Goal: Contribute content: Add original content to the website for others to see

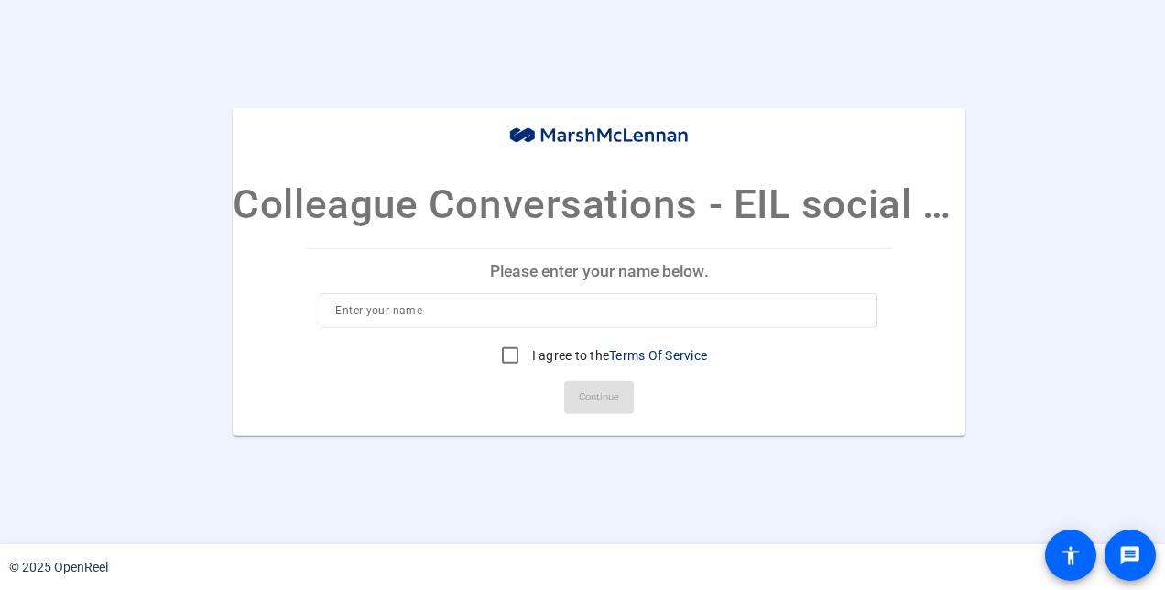
click at [574, 264] on p "Please enter your name below." at bounding box center [599, 271] width 586 height 44
click at [574, 323] on div at bounding box center [598, 310] width 527 height 35
type input "Brittany Reuter"
click at [554, 355] on label "I agree to the Terms Of Service" at bounding box center [617, 355] width 179 height 18
click at [528, 355] on input "I agree to the Terms Of Service" at bounding box center [510, 355] width 37 height 37
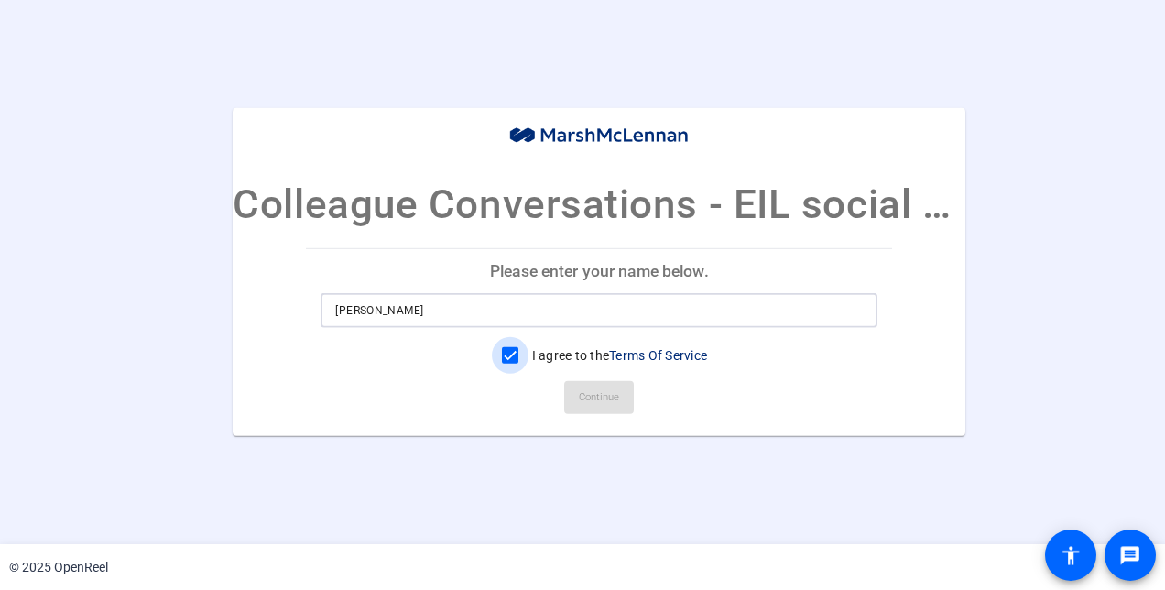
checkbox input "true"
click at [574, 390] on span "Continue" at bounding box center [599, 397] width 40 height 27
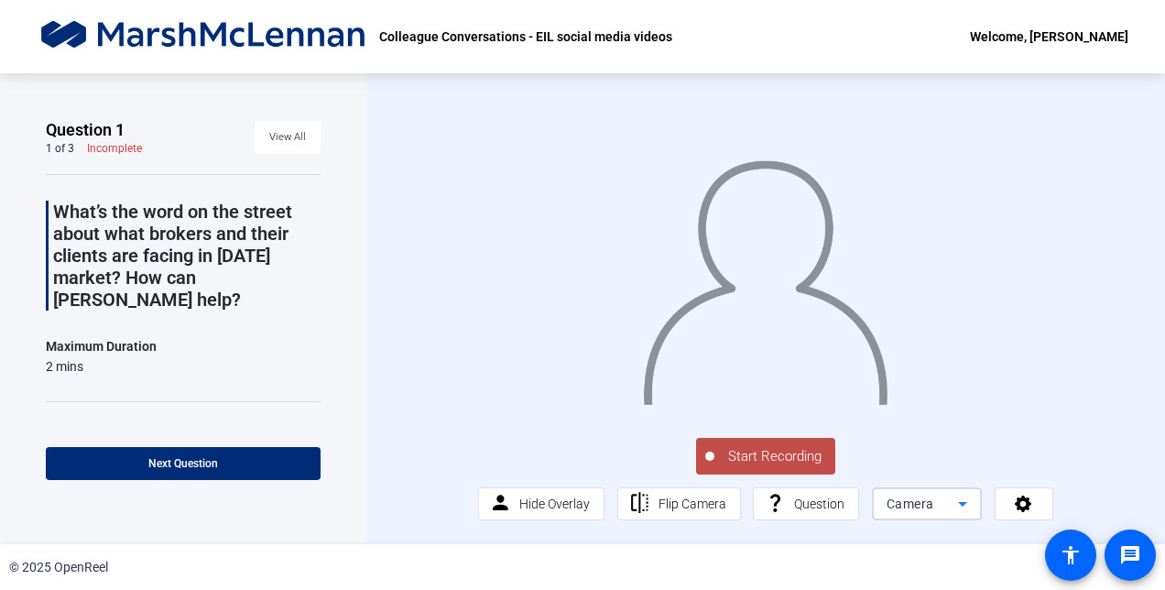
click at [574, 515] on icon at bounding box center [962, 504] width 22 height 22
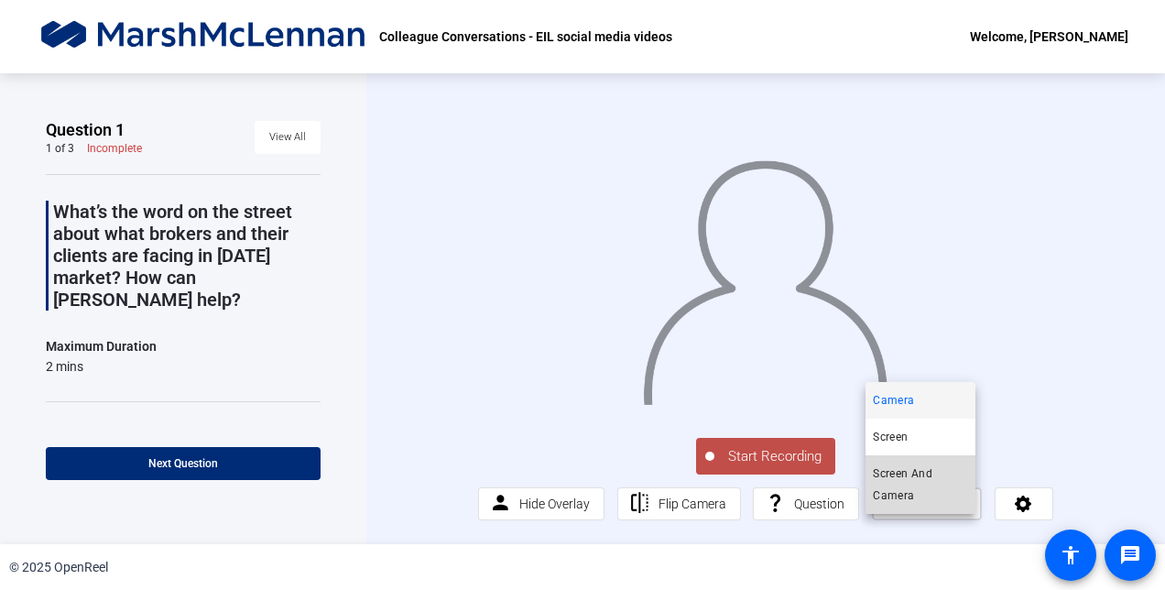
click at [574, 471] on span "Screen And Camera" at bounding box center [920, 484] width 95 height 44
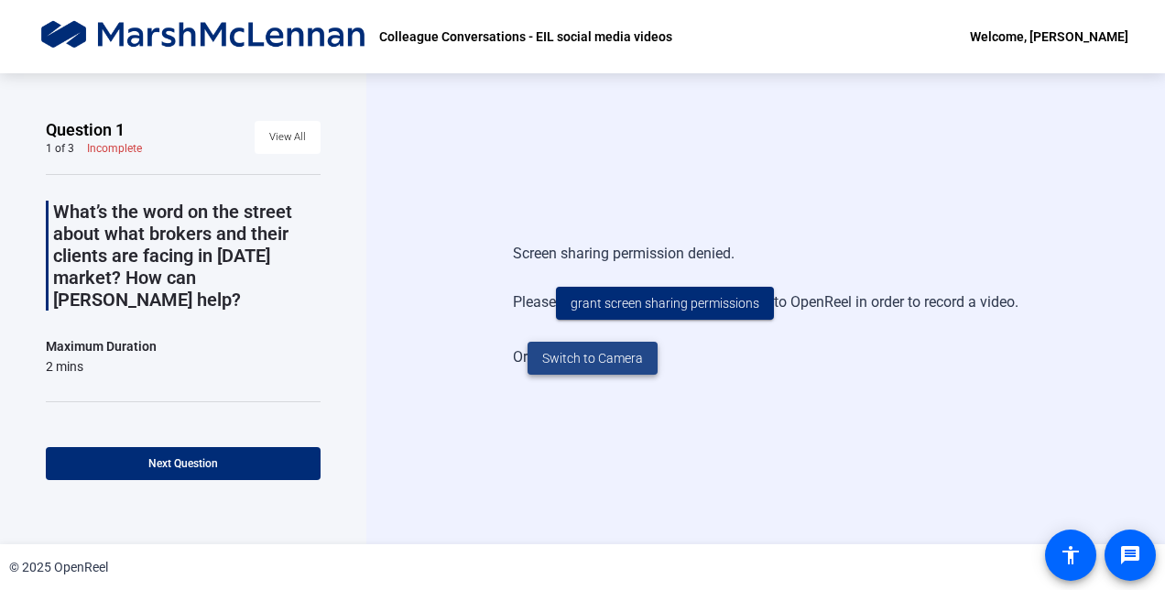
click at [574, 368] on span at bounding box center [592, 358] width 130 height 44
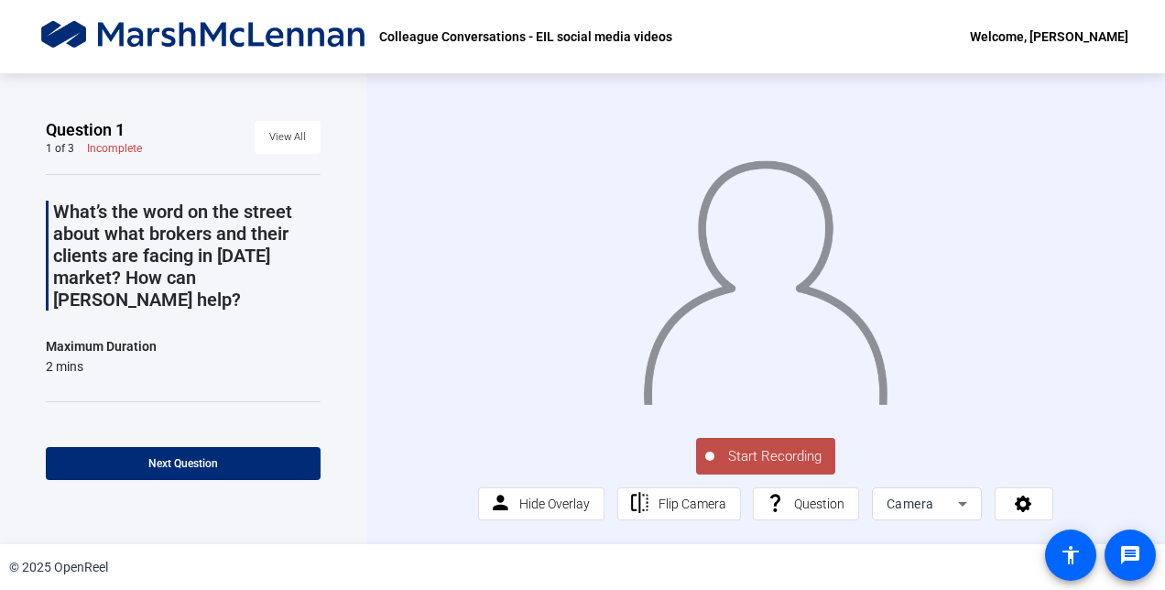
scroll to position [23, 0]
click at [574, 506] on span "Question" at bounding box center [819, 503] width 50 height 15
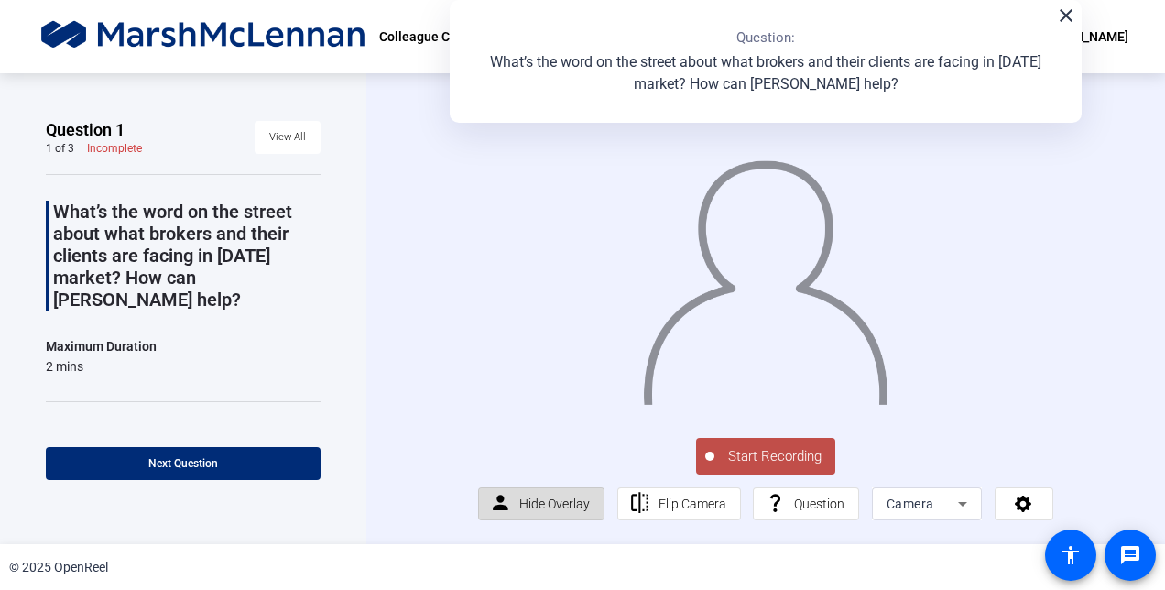
click at [537, 509] on span "Hide Overlay" at bounding box center [554, 503] width 70 height 15
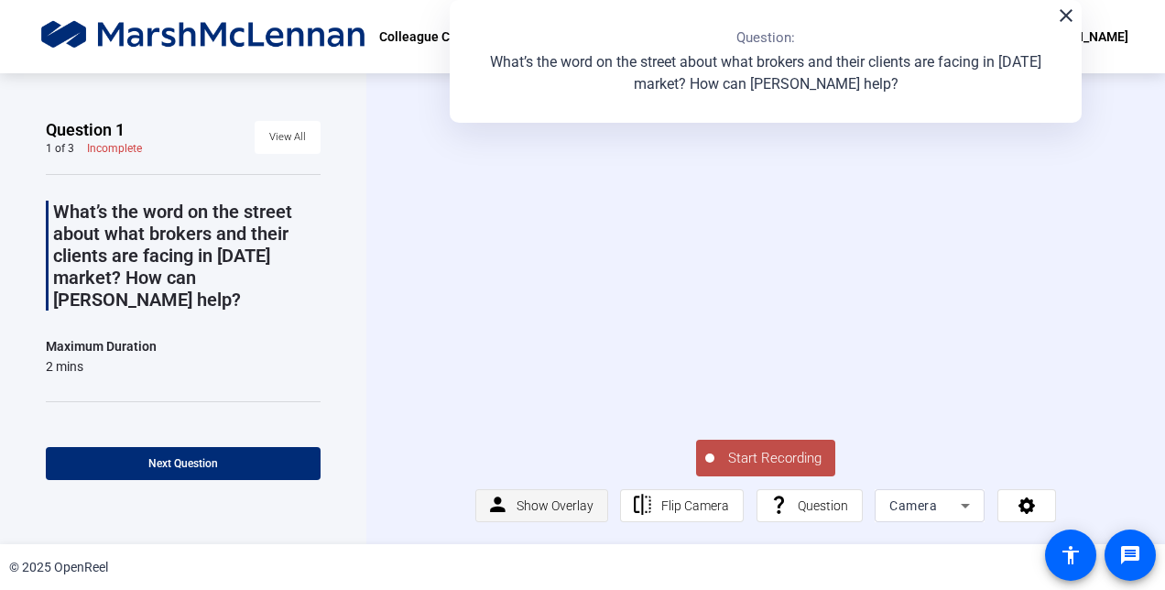
click at [537, 509] on span "Show Overlay" at bounding box center [554, 505] width 77 height 15
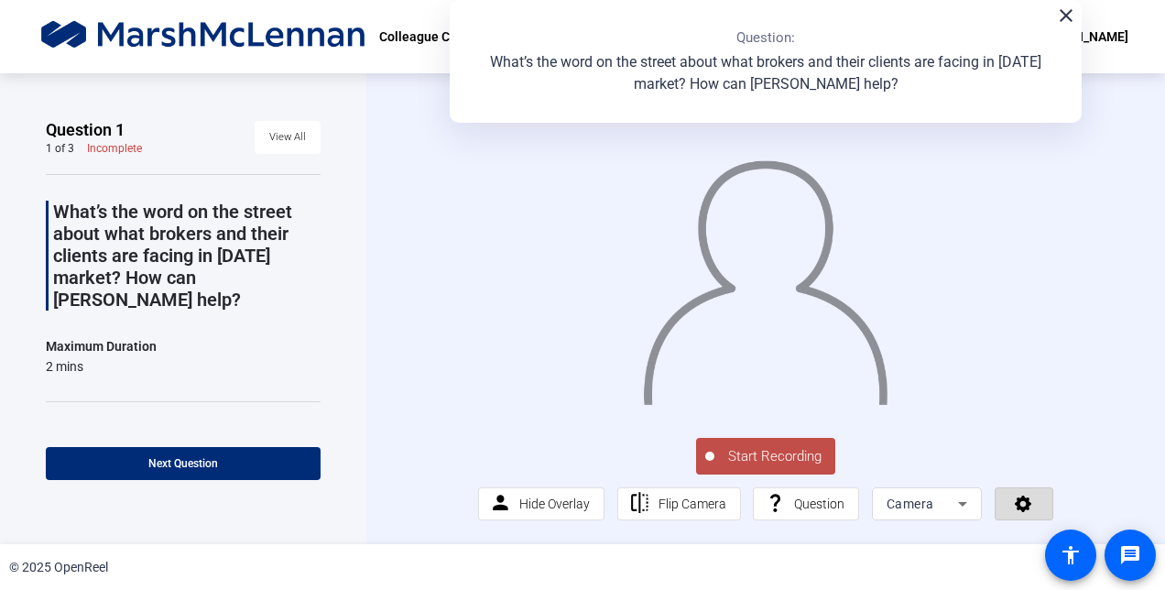
click at [574, 505] on icon at bounding box center [1023, 502] width 21 height 18
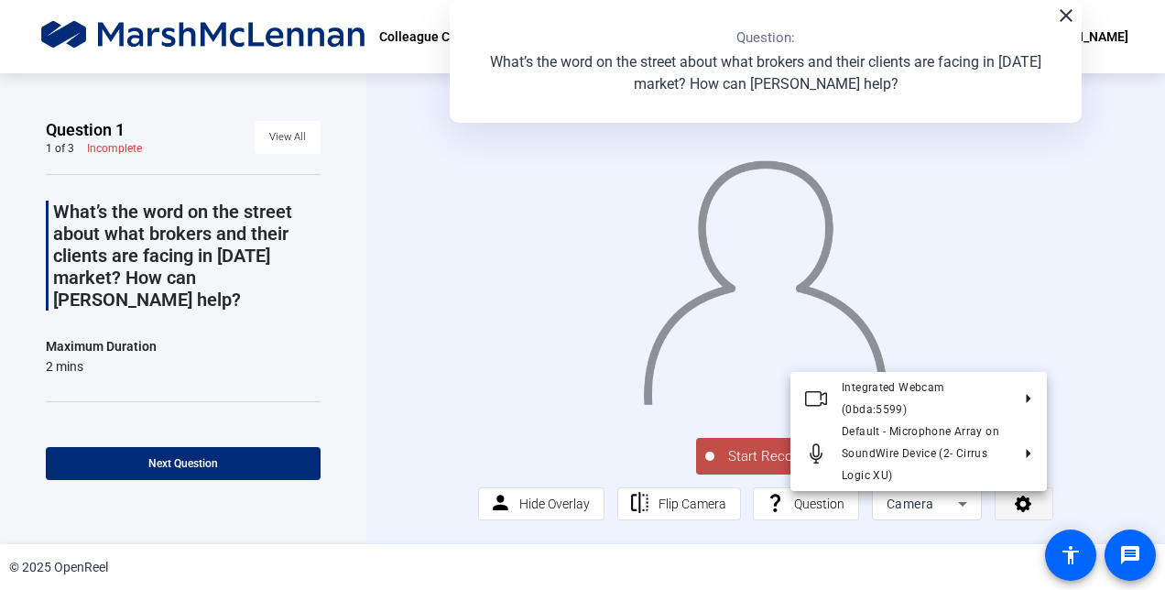
click at [574, 505] on div at bounding box center [582, 295] width 1165 height 590
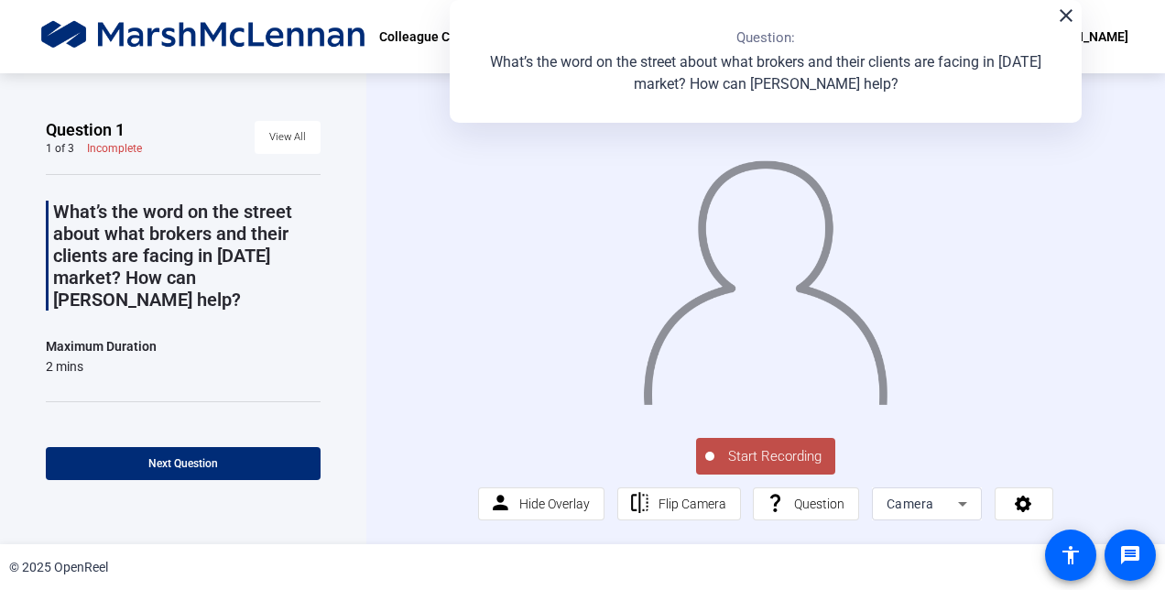
scroll to position [0, 0]
click at [574, 24] on mat-icon "close" at bounding box center [1066, 16] width 22 height 22
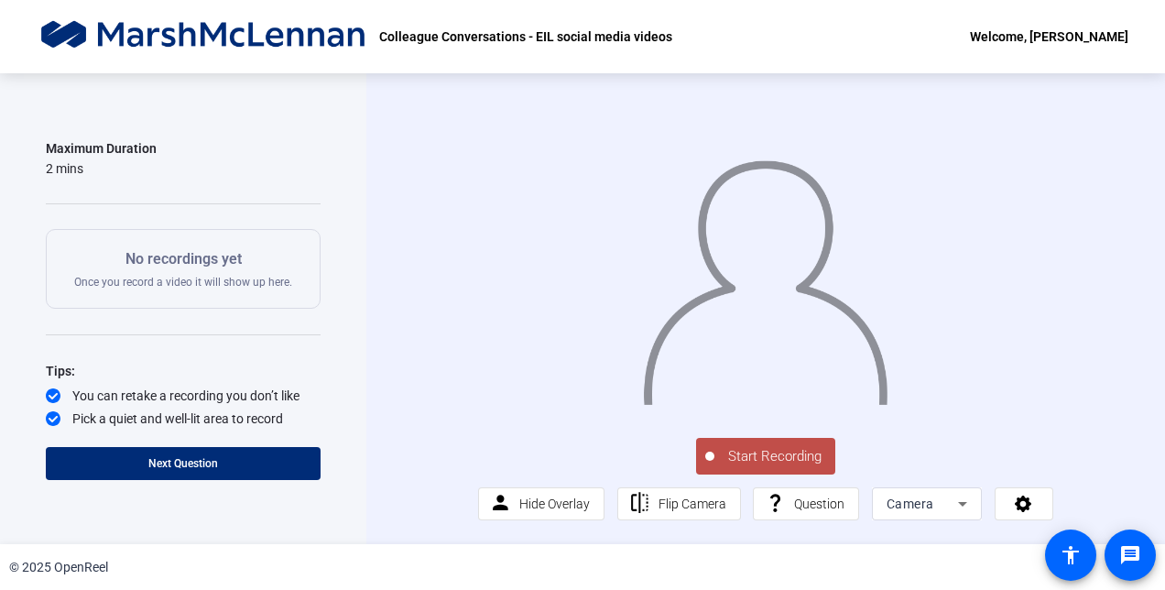
scroll to position [23, 0]
click at [574, 463] on span "Start Recording" at bounding box center [774, 456] width 121 height 21
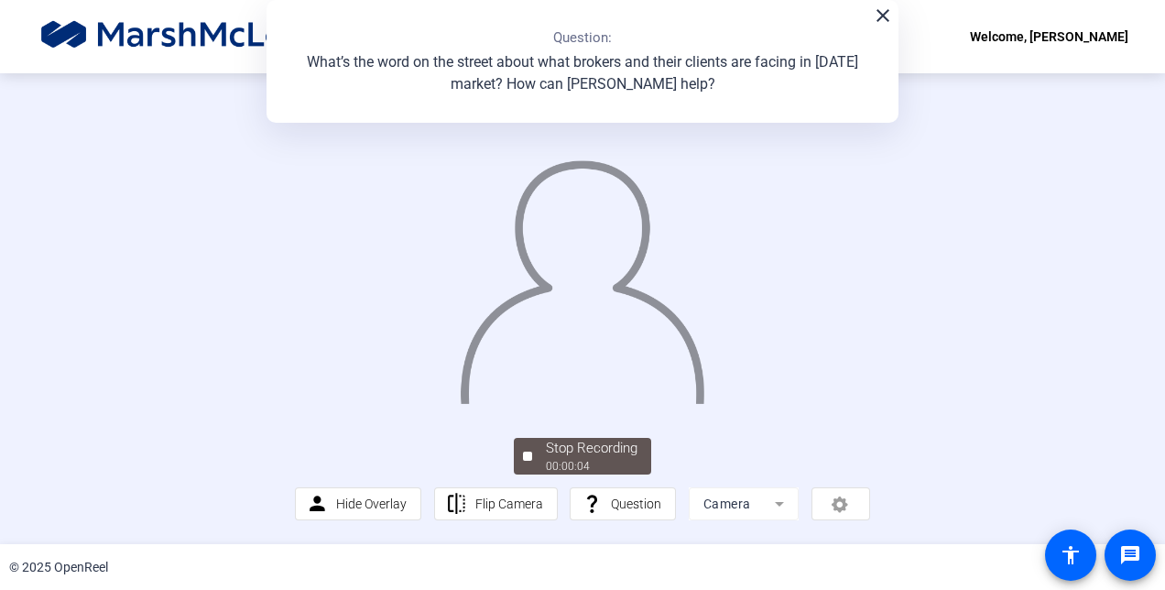
scroll to position [92, 0]
click at [532, 475] on span "Stop Recording 00:00:06" at bounding box center [591, 457] width 119 height 38
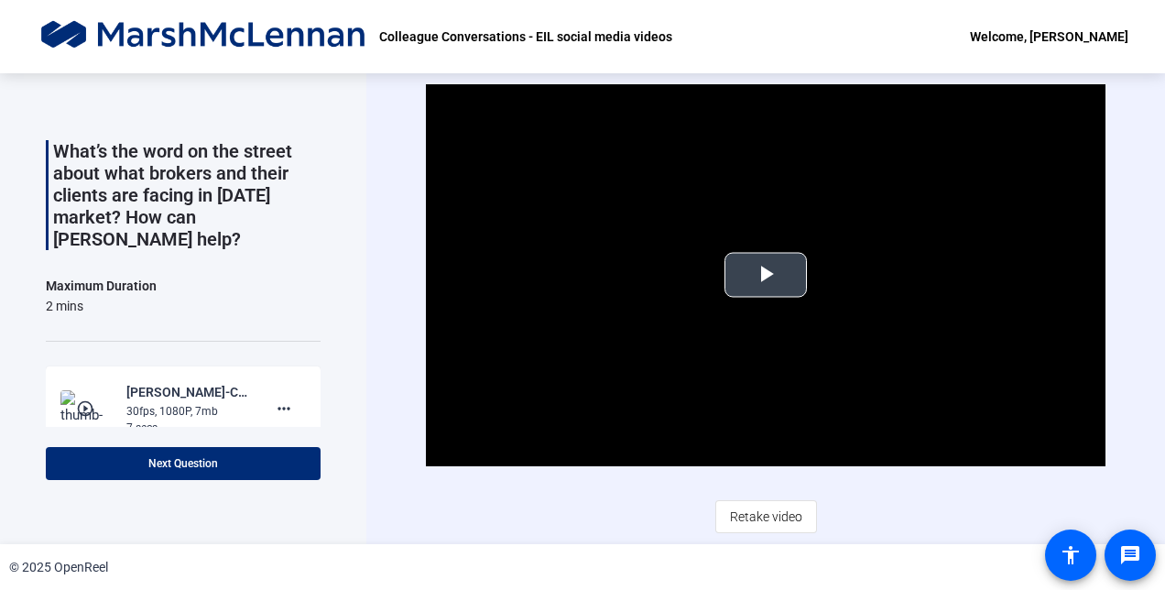
click at [574, 275] on span "Video Player" at bounding box center [765, 275] width 0 height 0
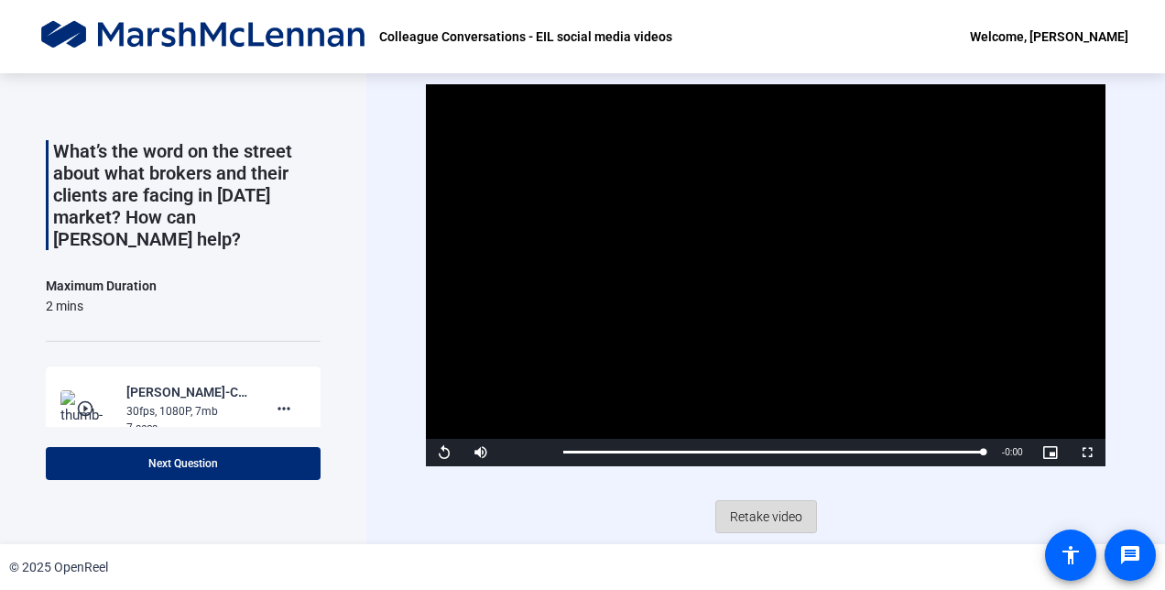
click at [574, 530] on span "Retake video" at bounding box center [766, 516] width 72 height 35
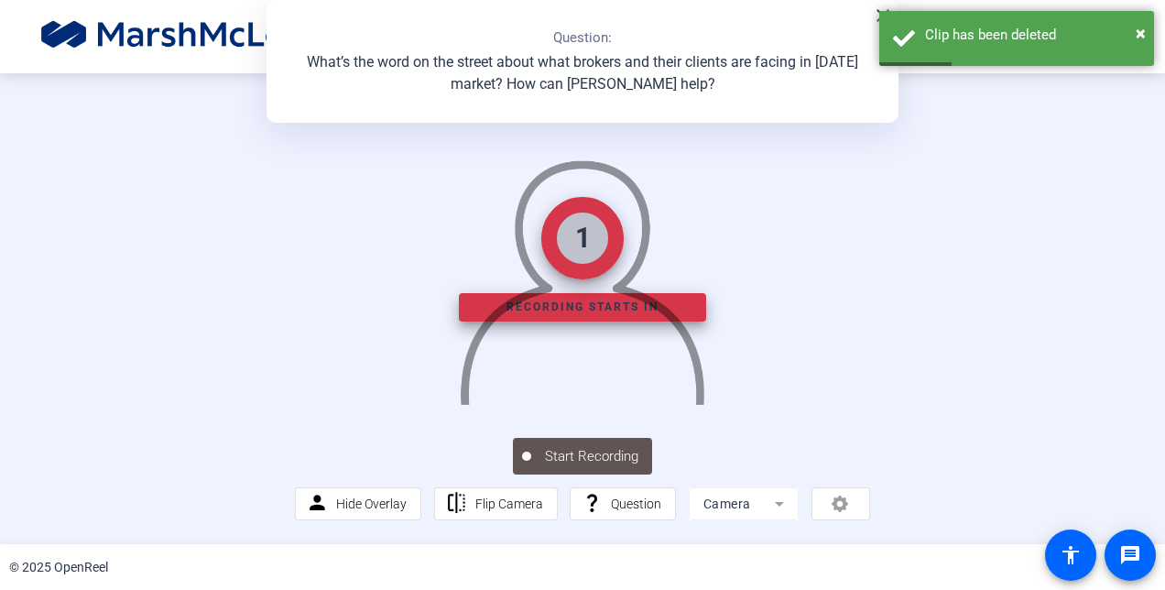
click at [574, 370] on img at bounding box center [582, 275] width 248 height 258
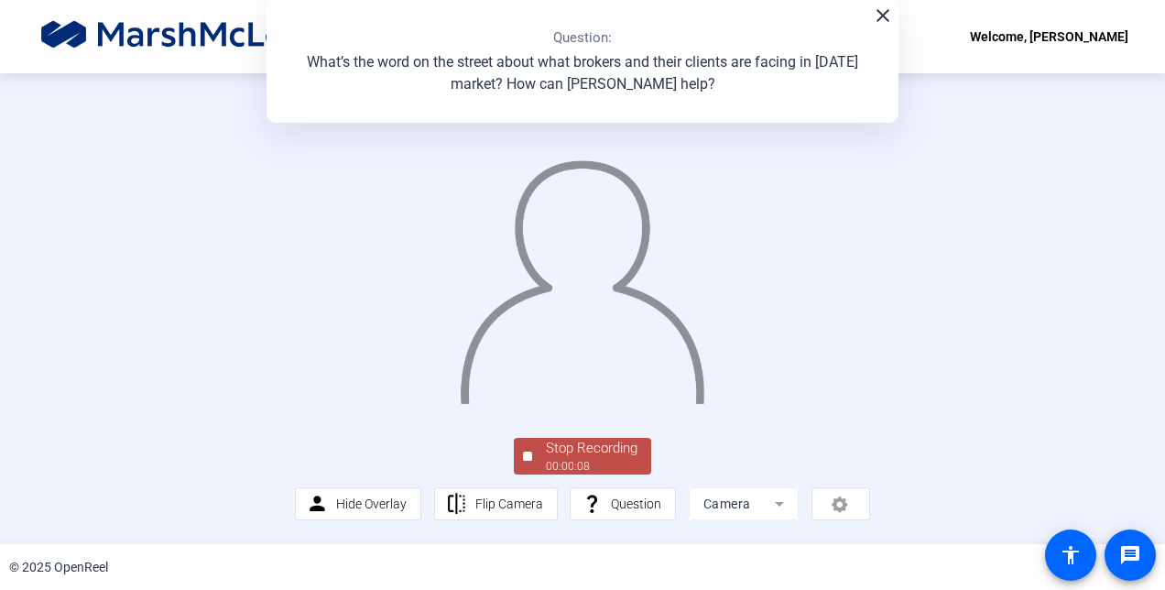
scroll to position [111, 0]
click at [574, 472] on div "00:00:10" at bounding box center [592, 466] width 92 height 16
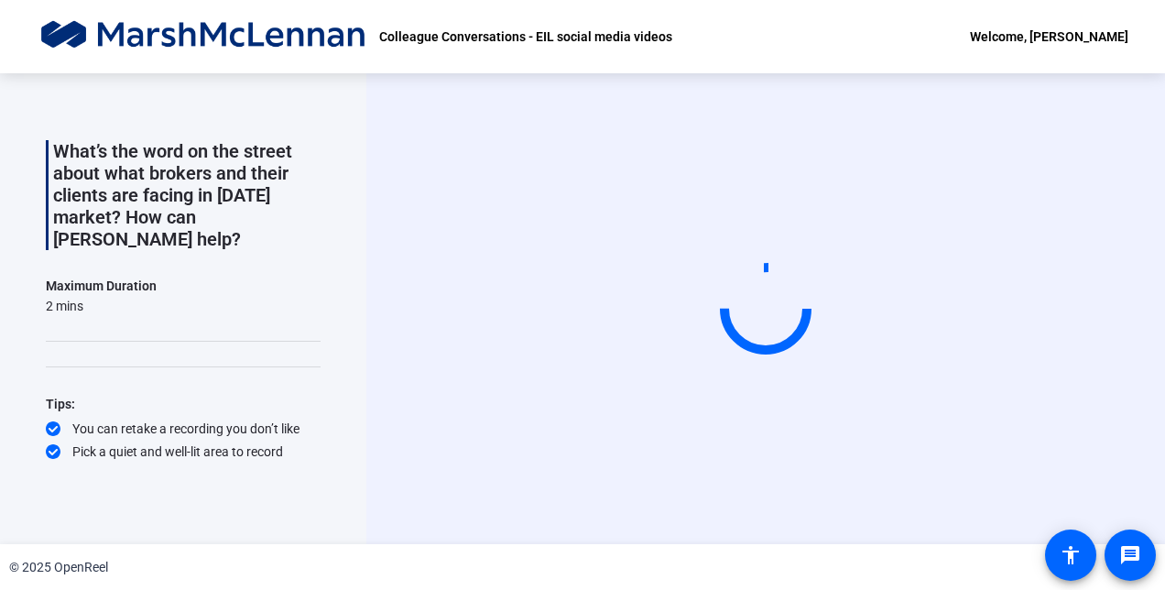
scroll to position [0, 0]
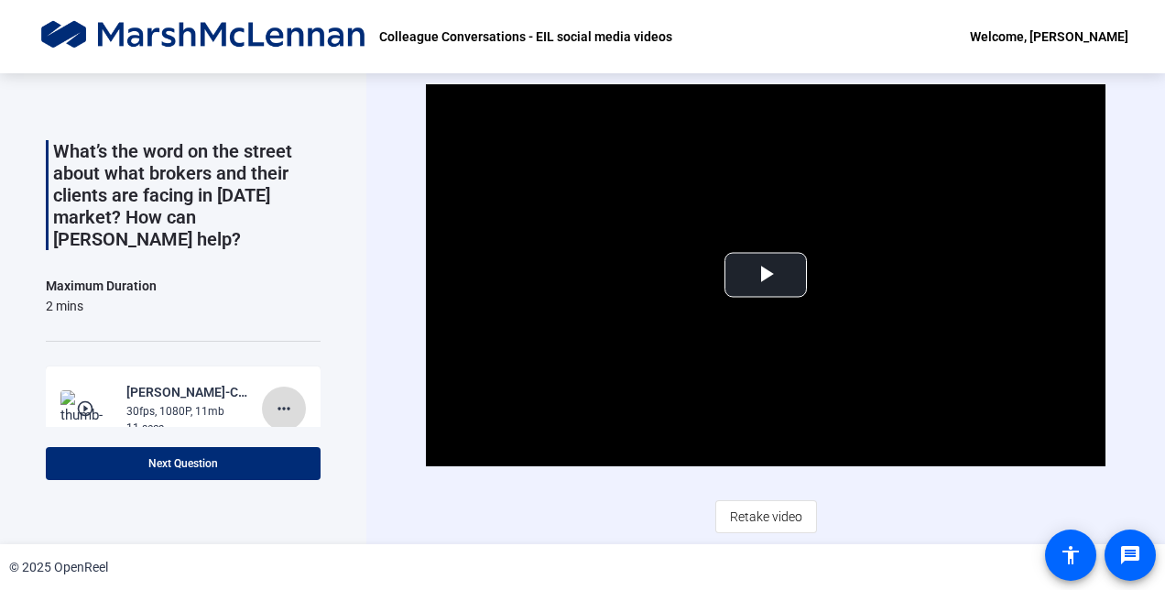
click at [278, 397] on mat-icon "more_horiz" at bounding box center [284, 408] width 22 height 22
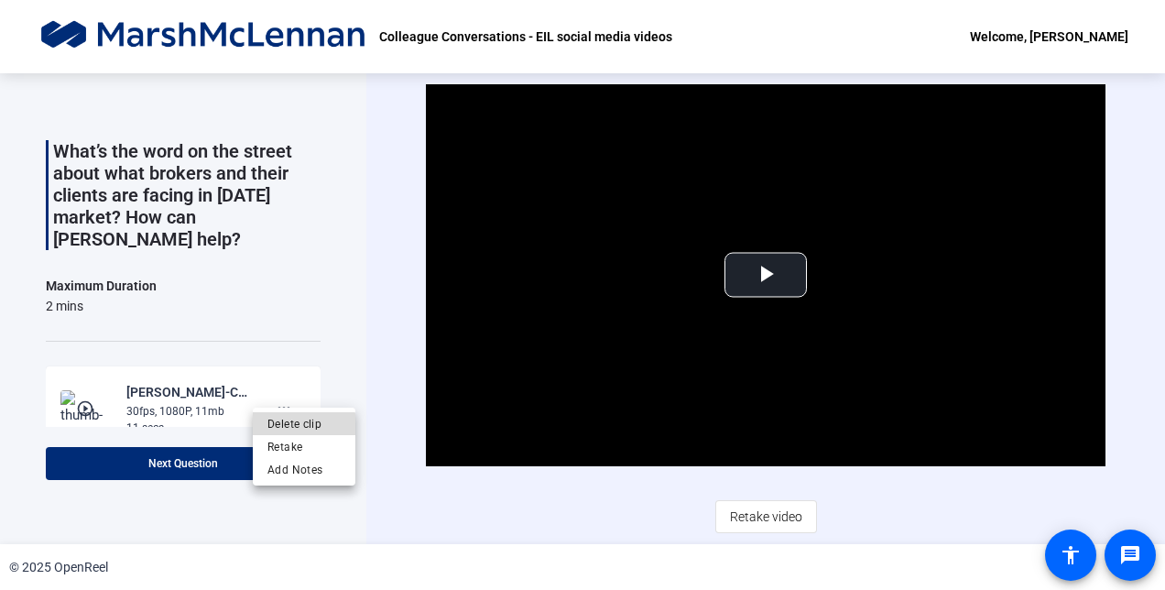
click at [302, 430] on span "Delete clip" at bounding box center [303, 423] width 73 height 22
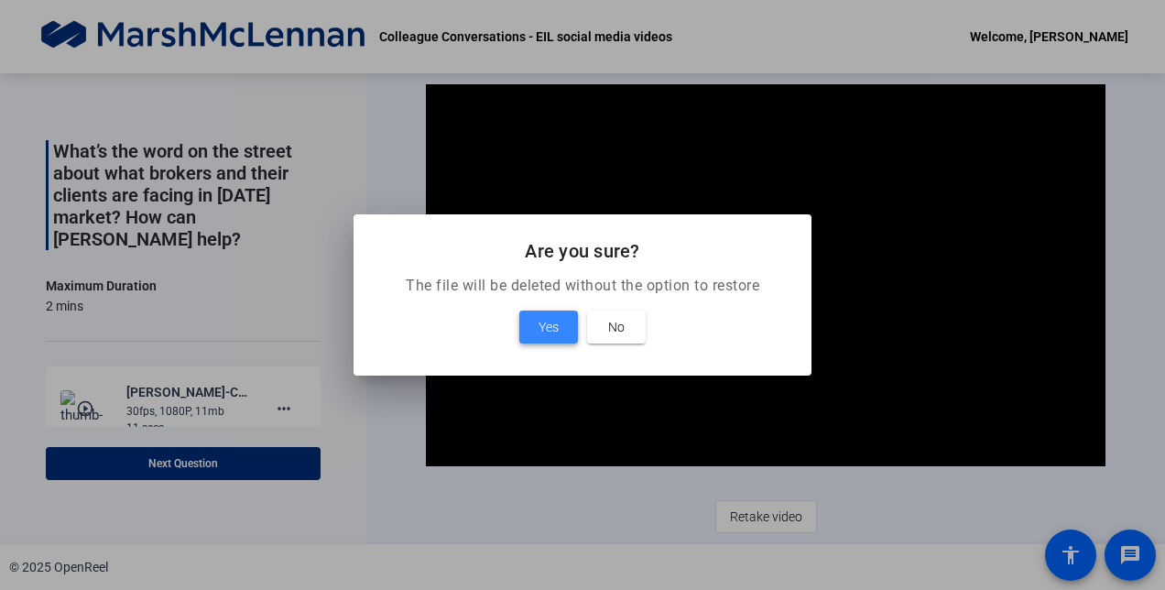
click at [527, 315] on span at bounding box center [548, 327] width 59 height 44
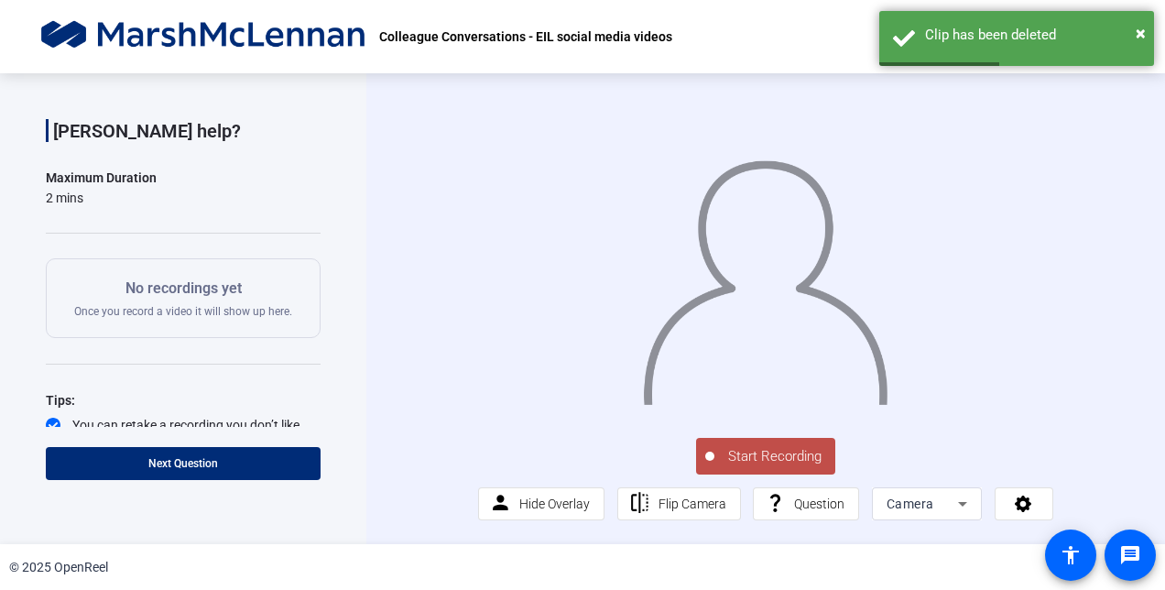
scroll to position [170, 0]
click at [287, 284] on div "No recordings yet Once you record a video it will show up here." at bounding box center [183, 296] width 275 height 80
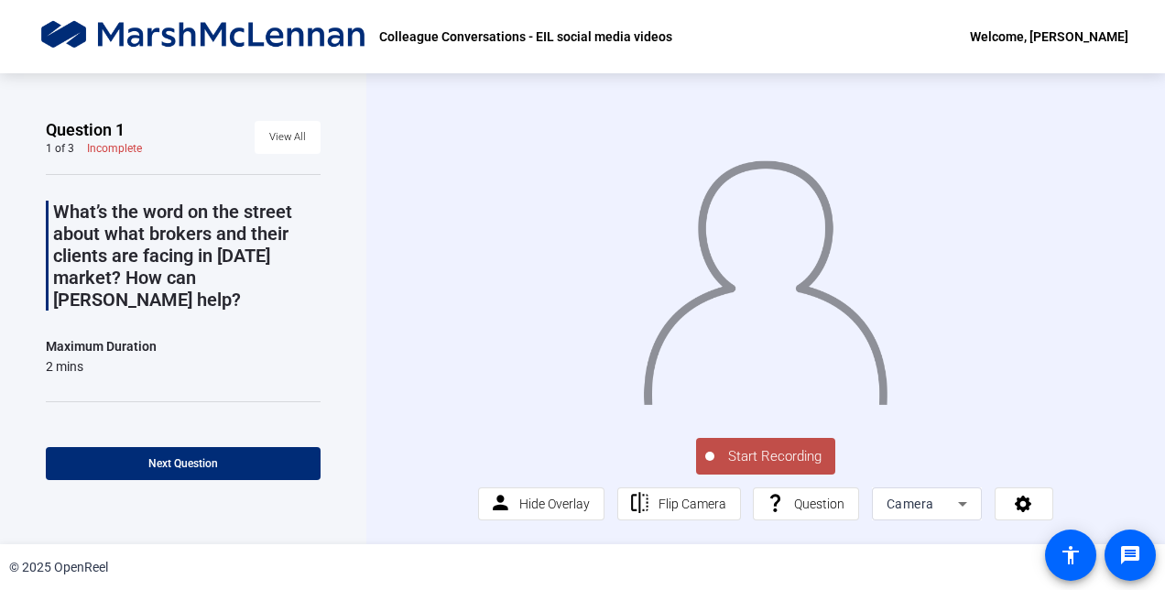
scroll to position [0, 0]
click at [278, 125] on span "View All" at bounding box center [287, 137] width 37 height 27
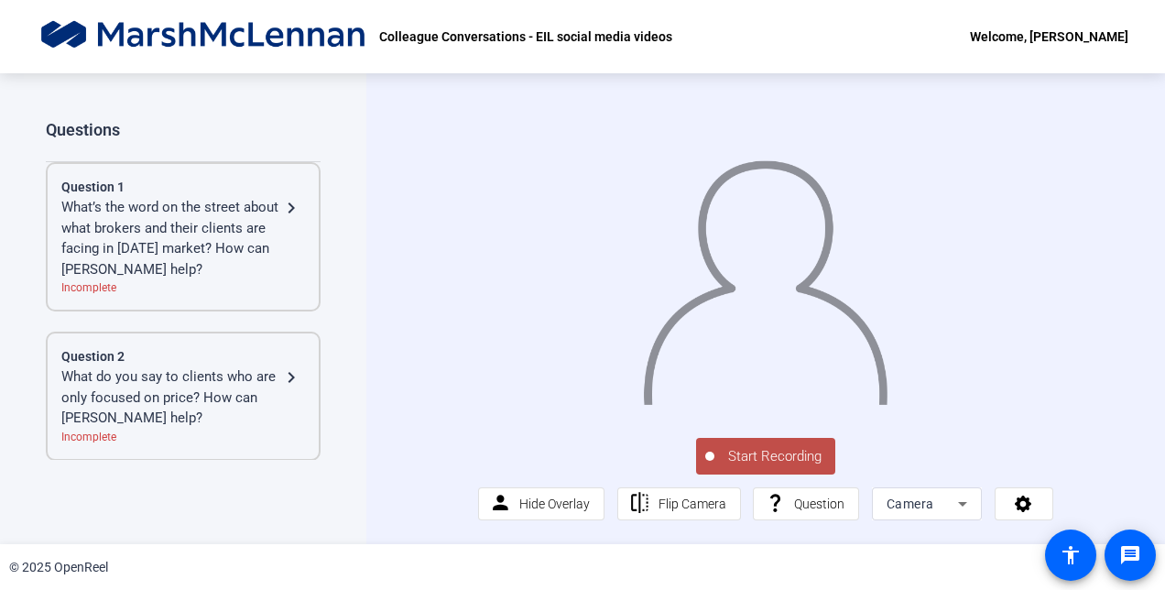
click at [286, 197] on mat-icon "navigate_next" at bounding box center [291, 208] width 22 height 22
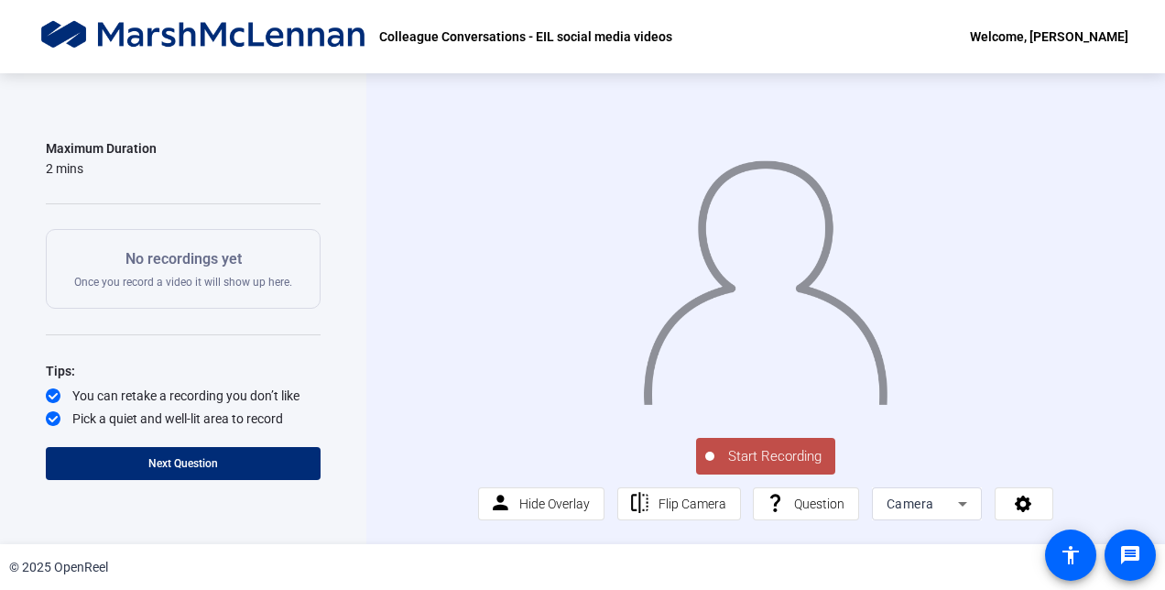
scroll to position [145, 0]
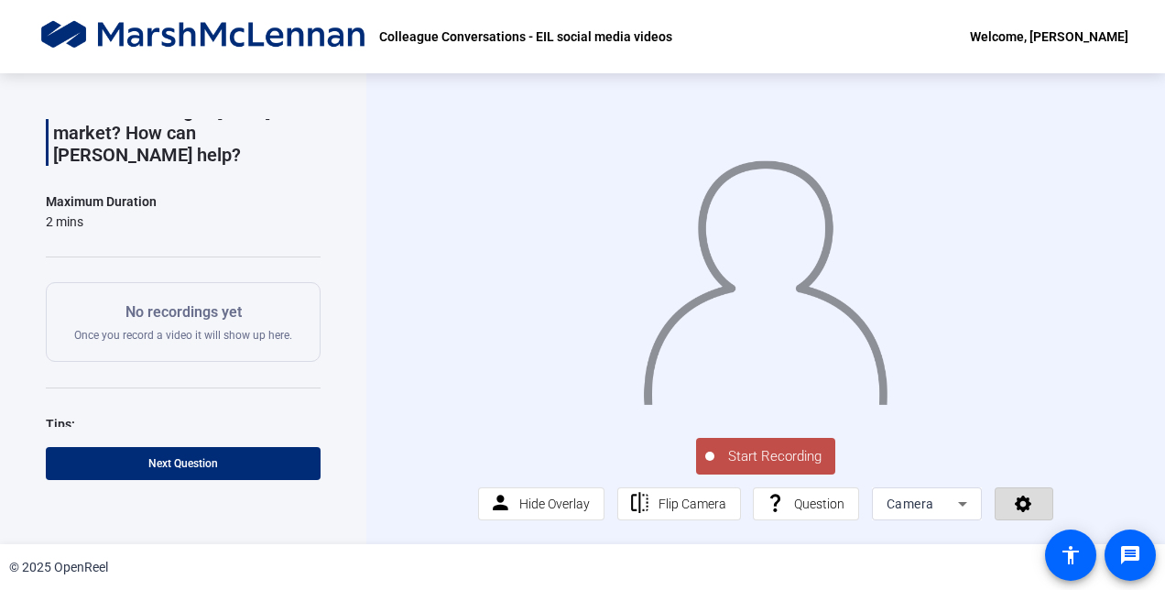
click at [574, 511] on icon at bounding box center [1022, 503] width 16 height 16
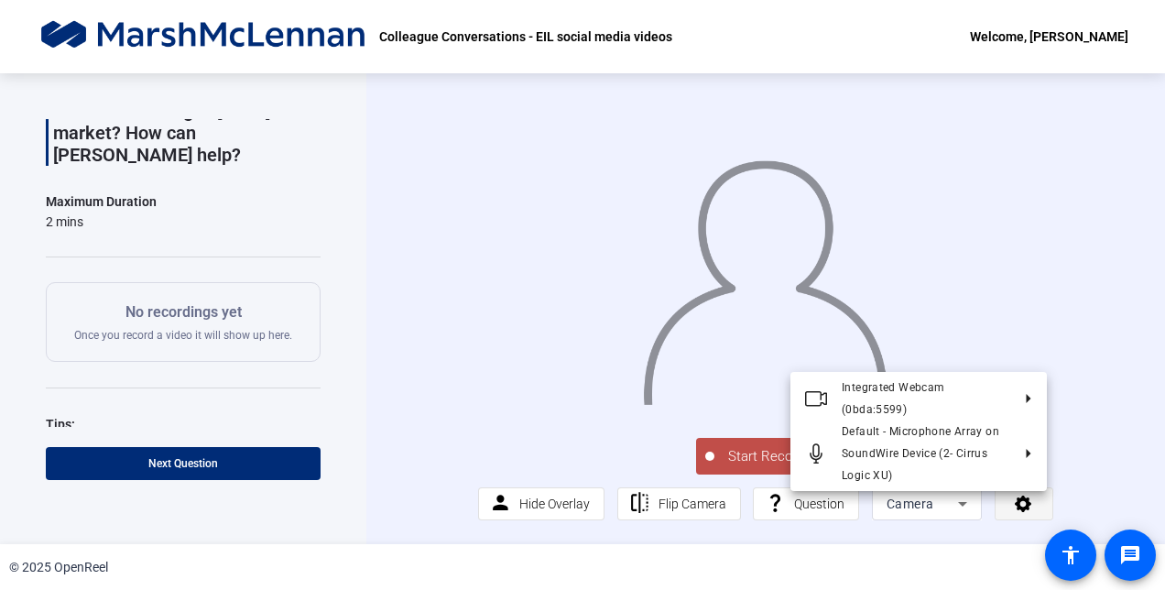
click at [574, 511] on div at bounding box center [582, 295] width 1165 height 590
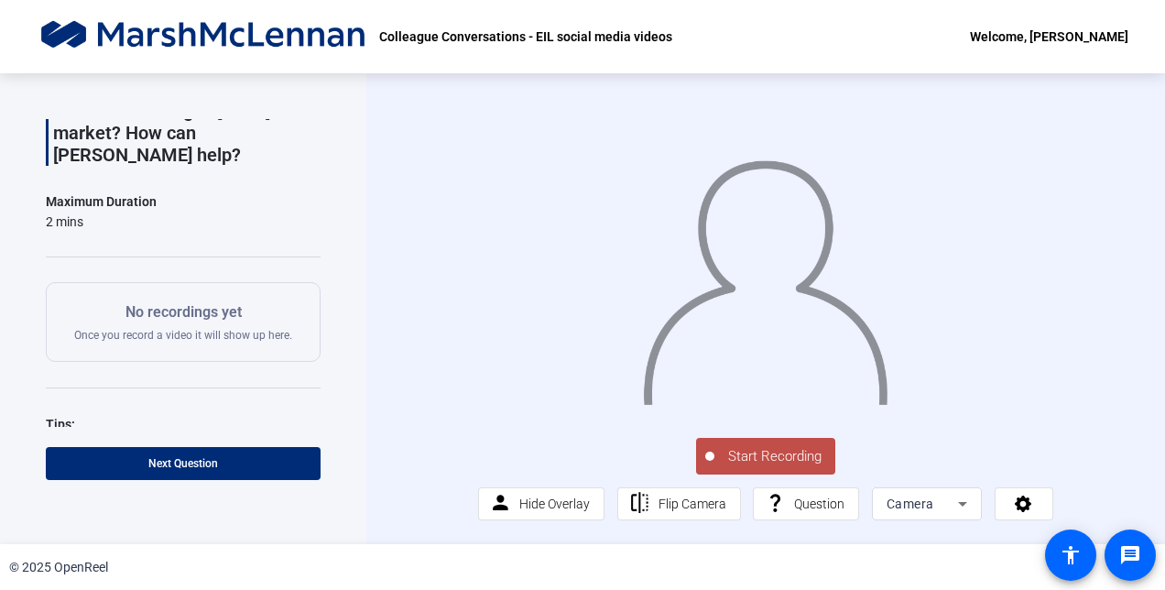
click at [574, 450] on div "Start Recording person Hide Overlay flip Flip Camera question_mark Question Cam…" at bounding box center [765, 477] width 574 height 86
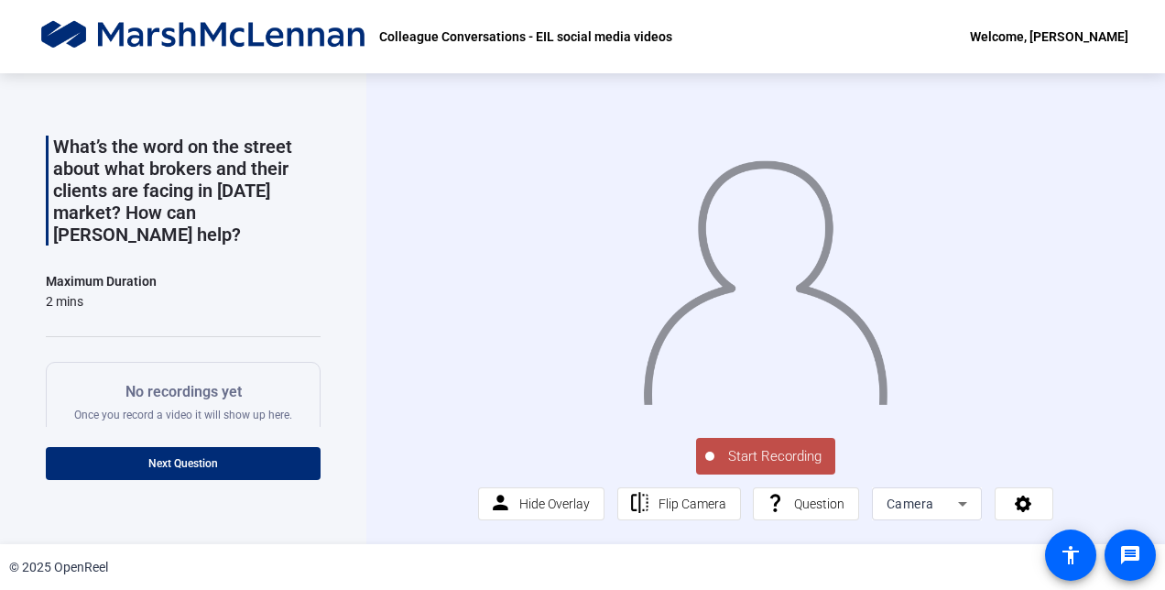
scroll to position [72, 0]
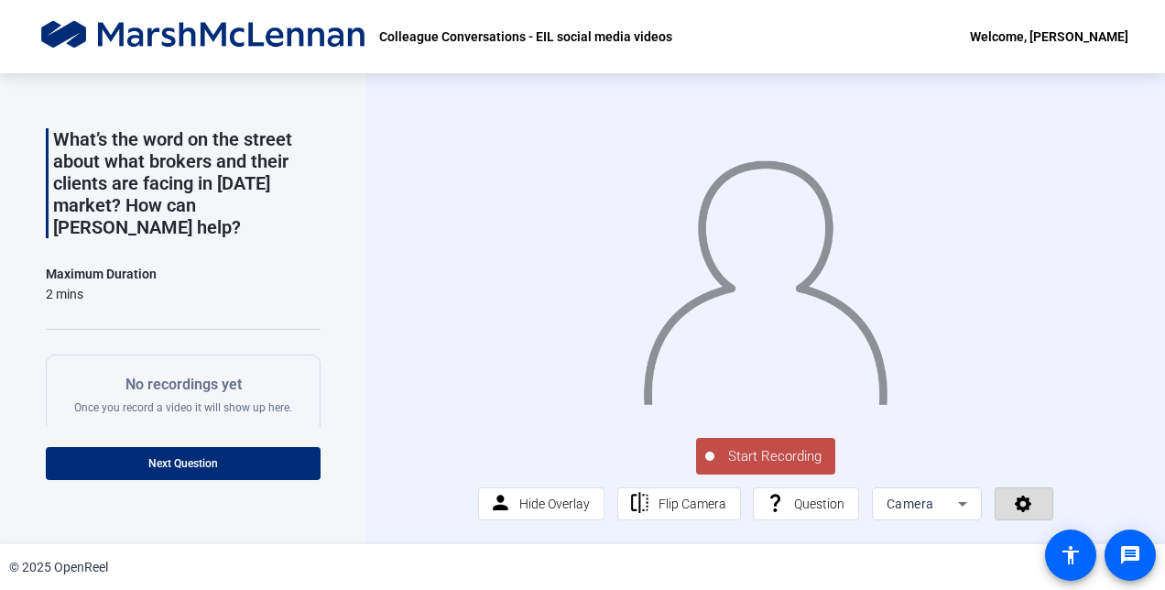
click at [574, 496] on span at bounding box center [1023, 504] width 57 height 44
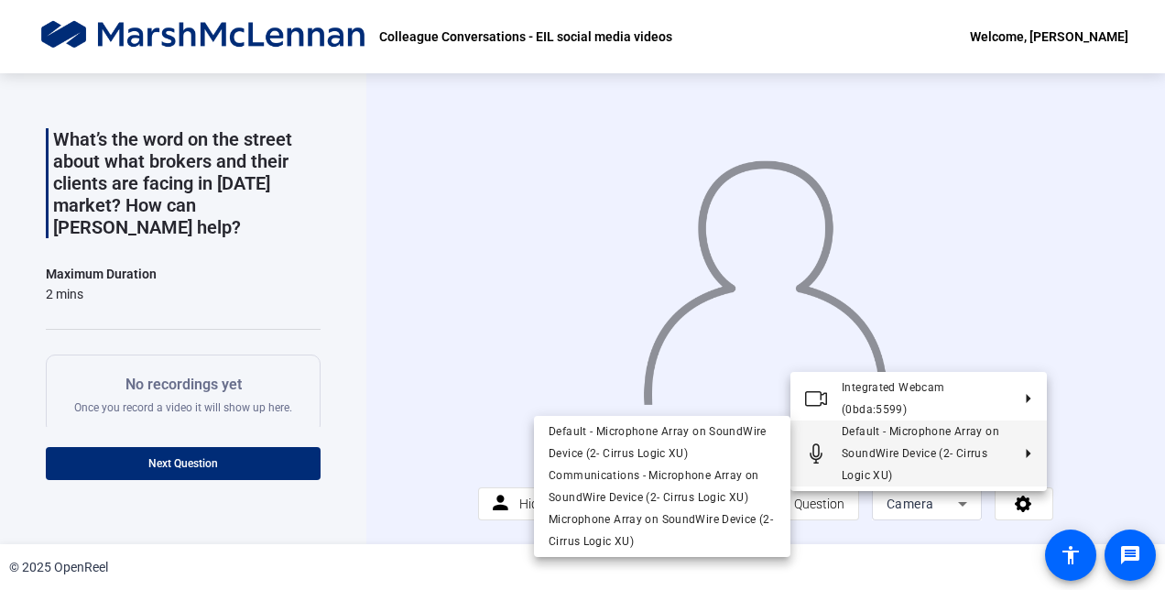
click at [574, 463] on div at bounding box center [582, 295] width 1165 height 590
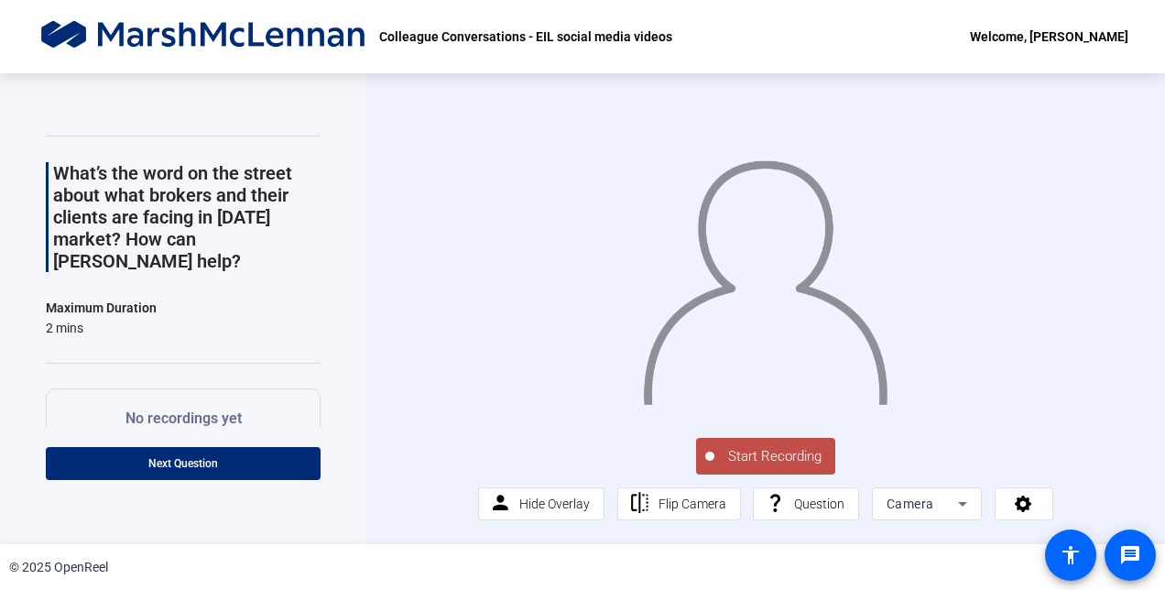
scroll to position [7, 0]
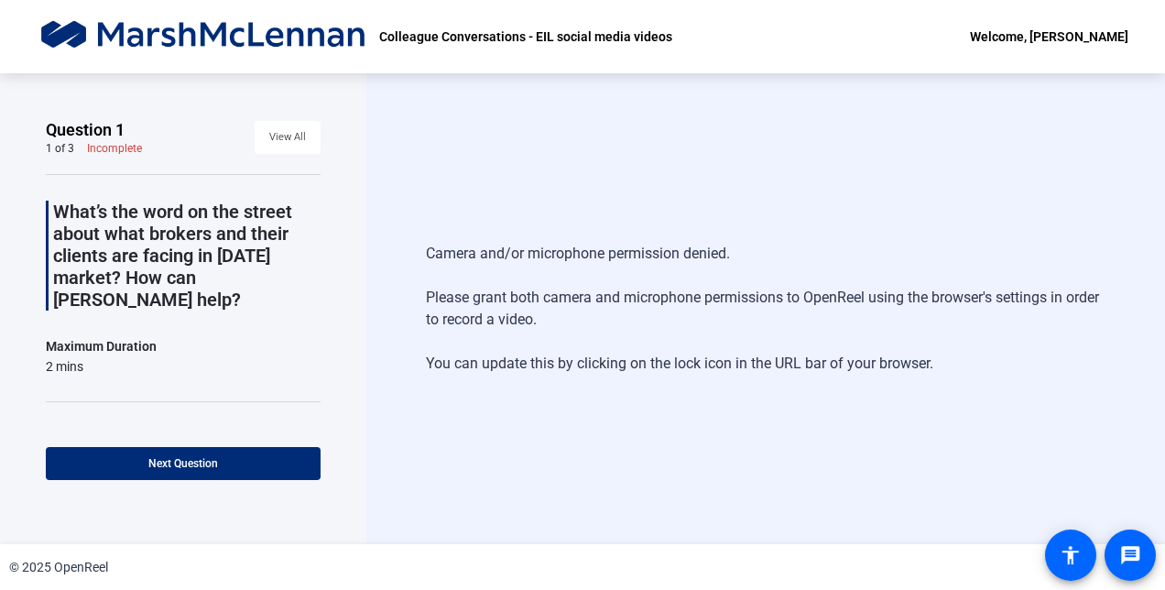
click at [721, 387] on div "Camera and/or microphone permission denied. Please grant both camera and microp…" at bounding box center [765, 308] width 678 height 168
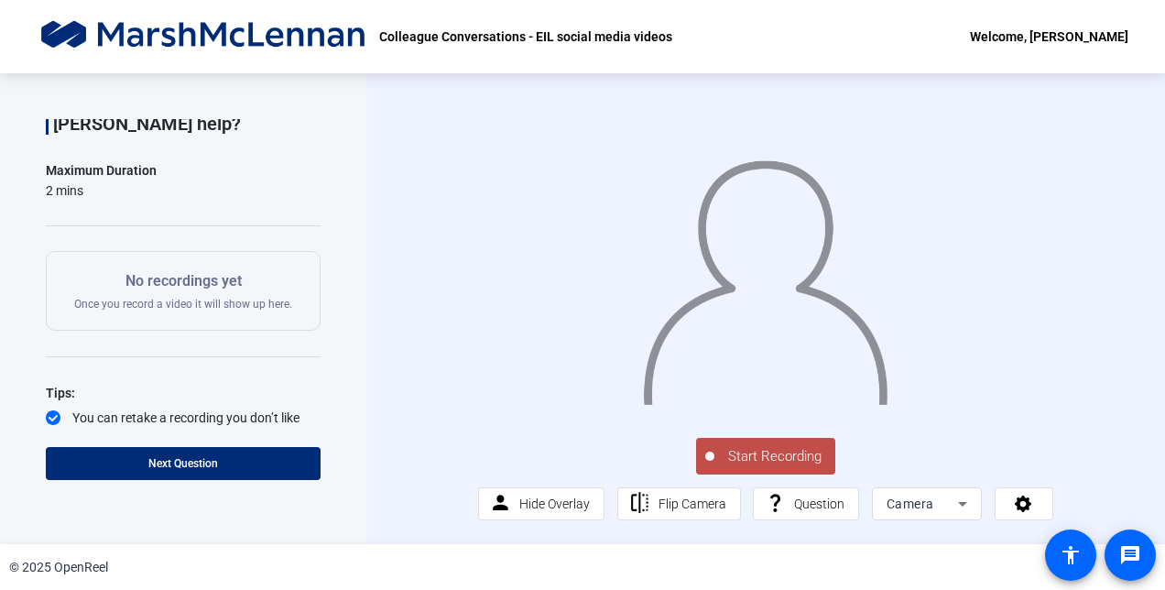
scroll to position [198, 0]
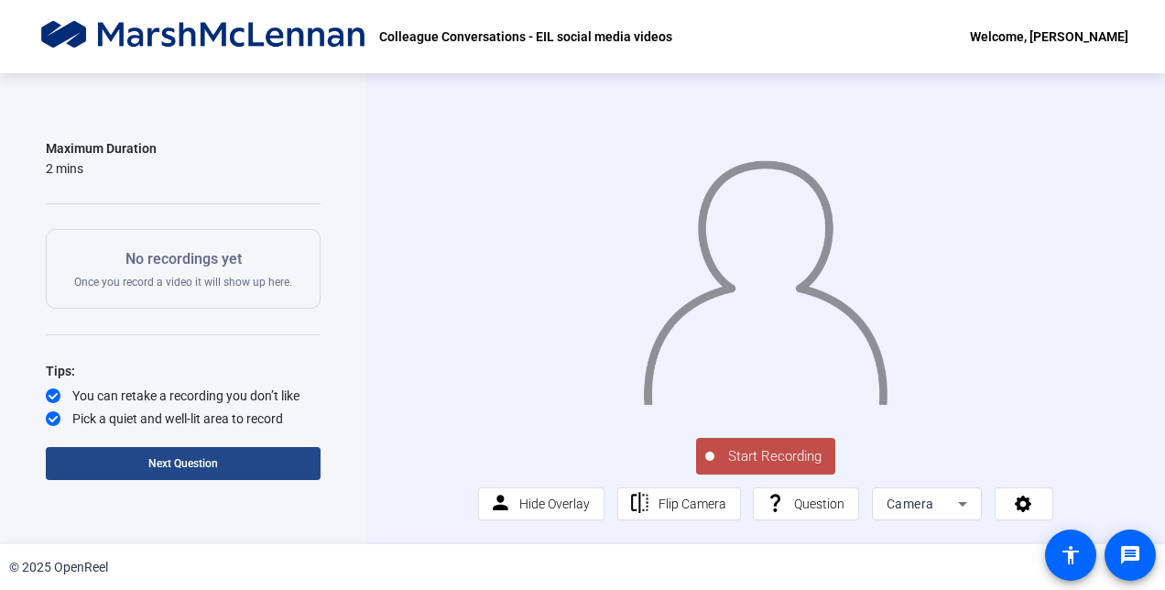
click at [201, 457] on span "Next Question" at bounding box center [183, 463] width 70 height 13
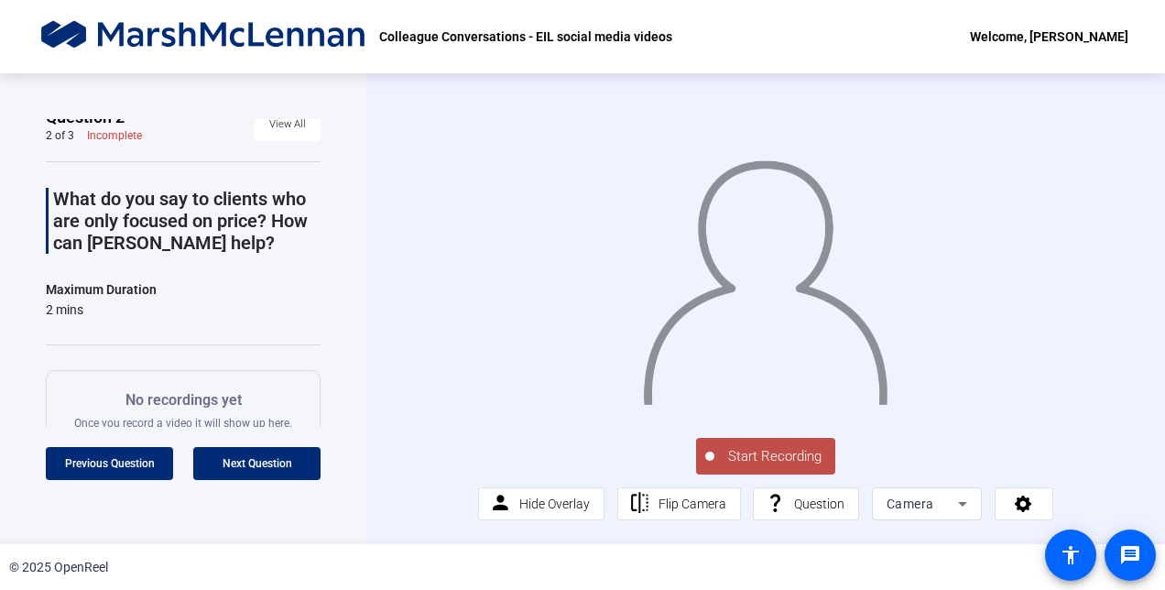
scroll to position [0, 0]
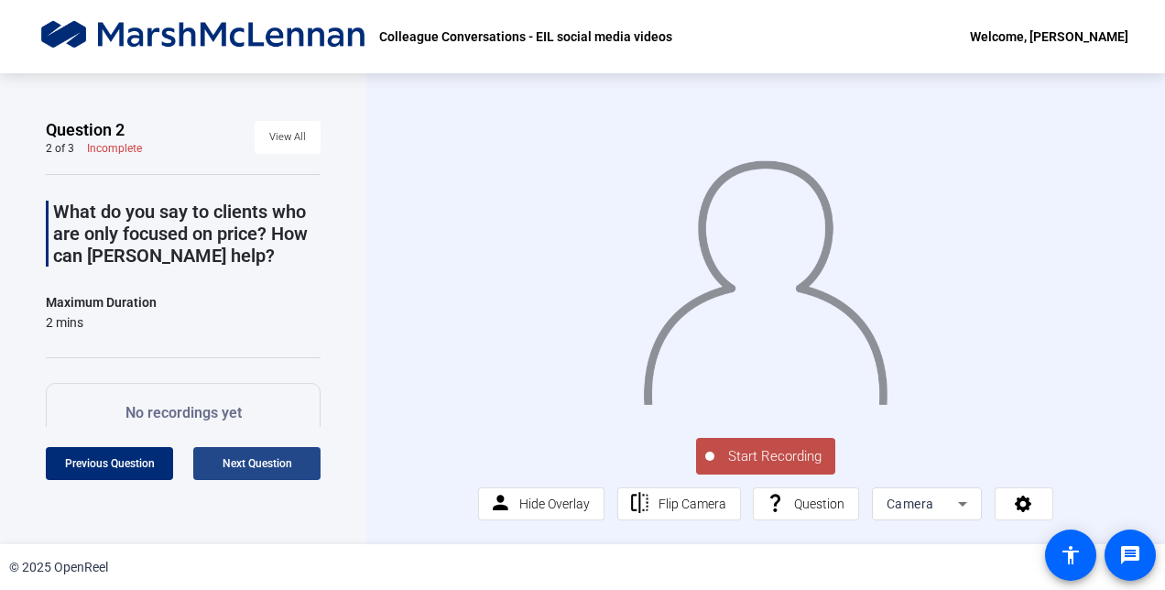
click at [236, 441] on span at bounding box center [256, 463] width 127 height 44
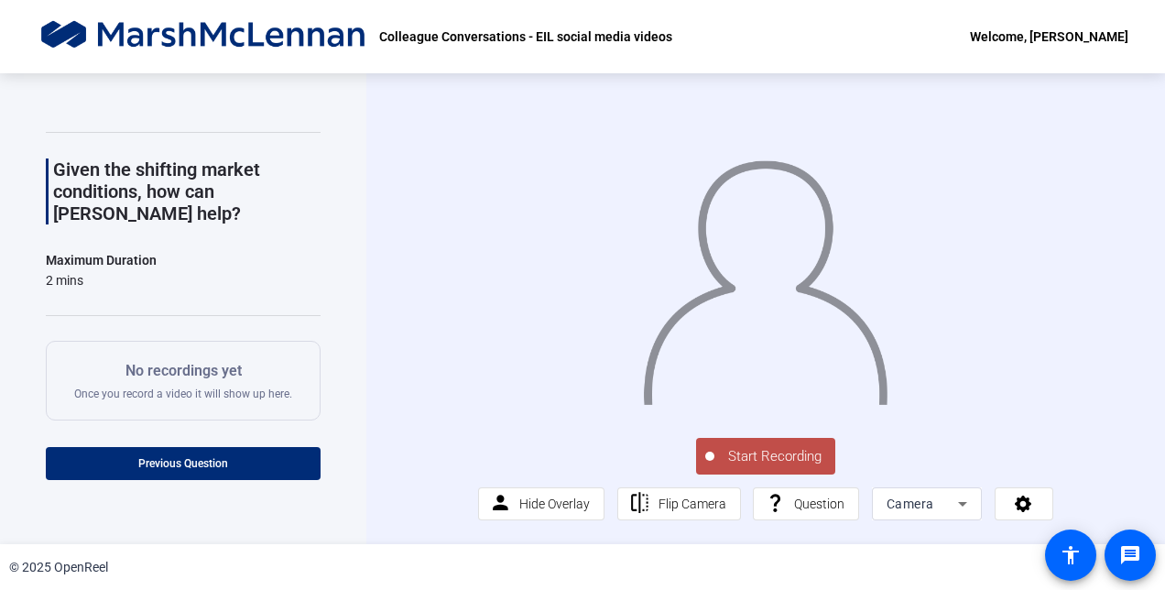
scroll to position [40, 0]
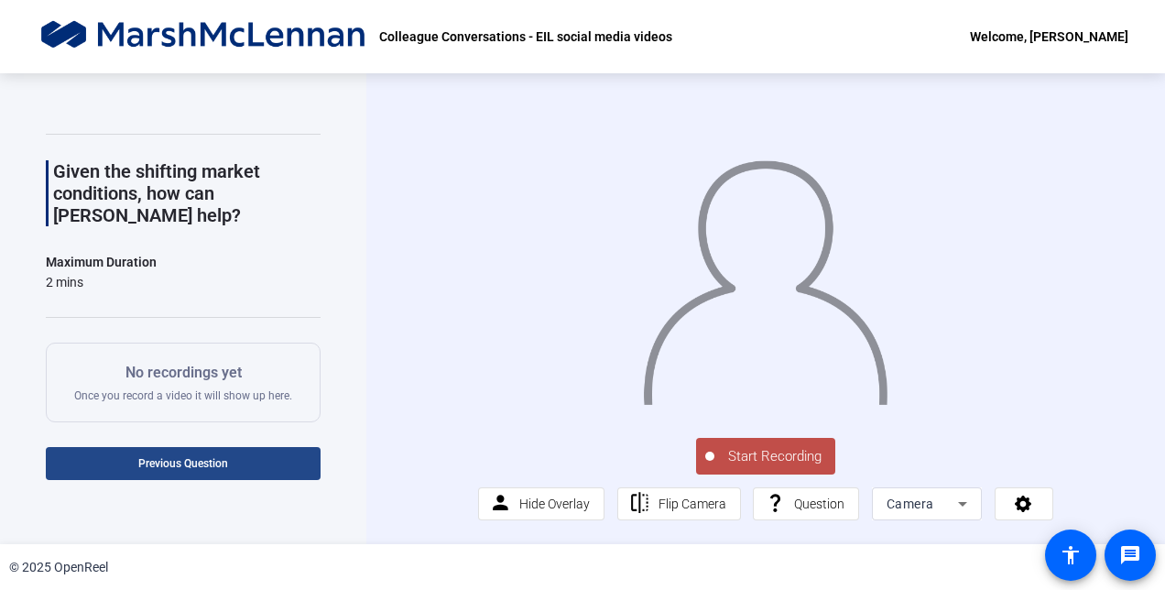
click at [235, 441] on span at bounding box center [183, 463] width 275 height 44
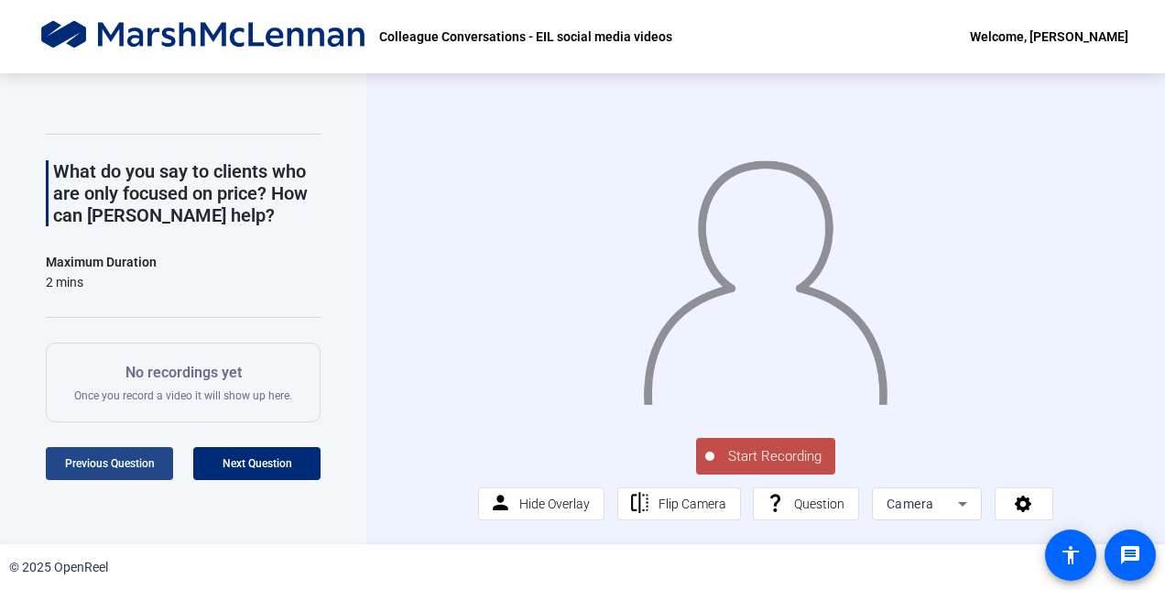
click at [136, 441] on span at bounding box center [109, 463] width 127 height 44
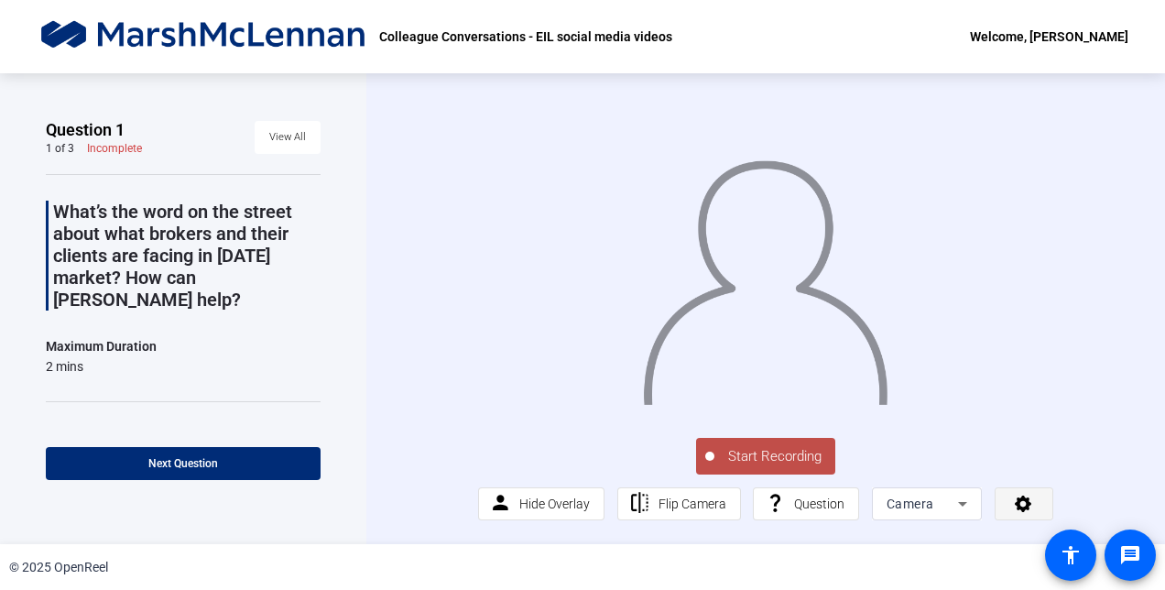
click at [1014, 512] on icon at bounding box center [1023, 502] width 21 height 18
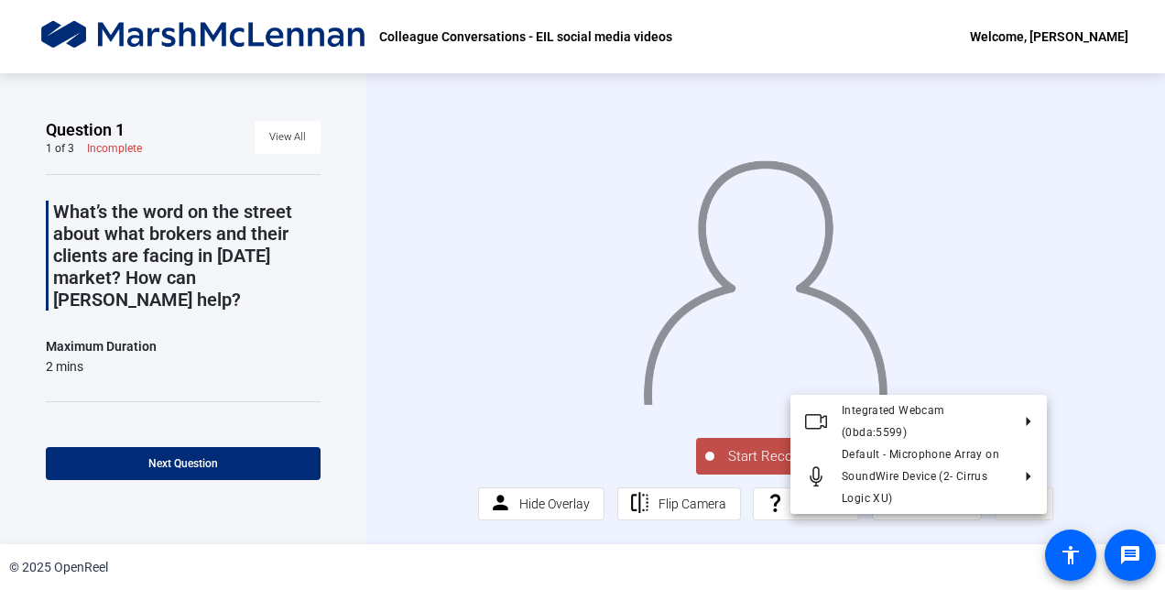
click at [1014, 532] on div at bounding box center [582, 295] width 1165 height 590
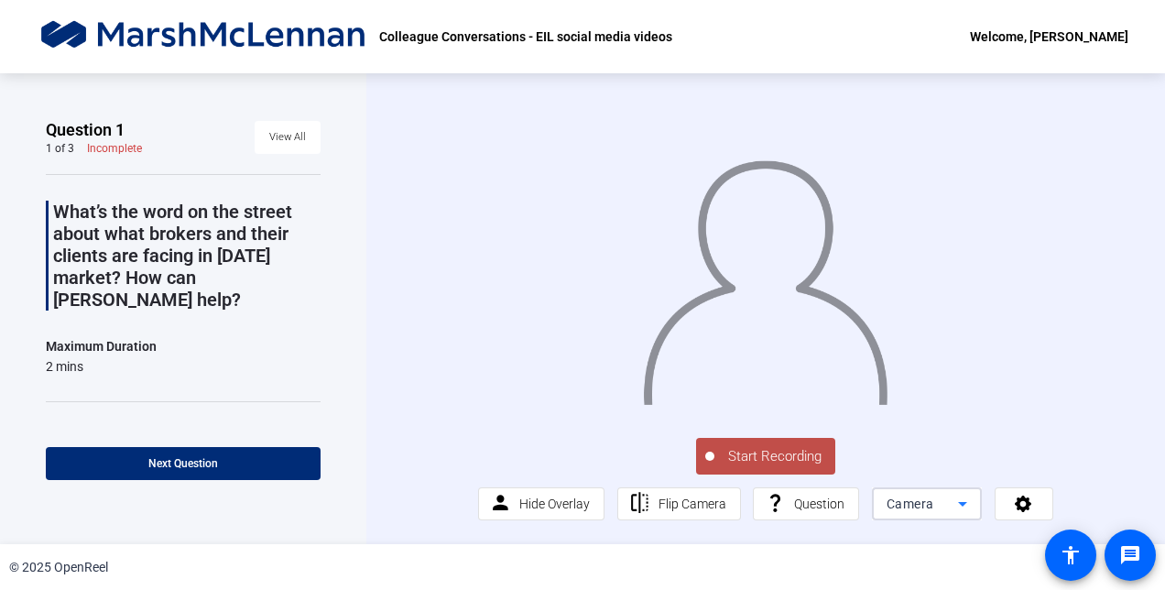
click at [958, 515] on icon at bounding box center [962, 504] width 22 height 22
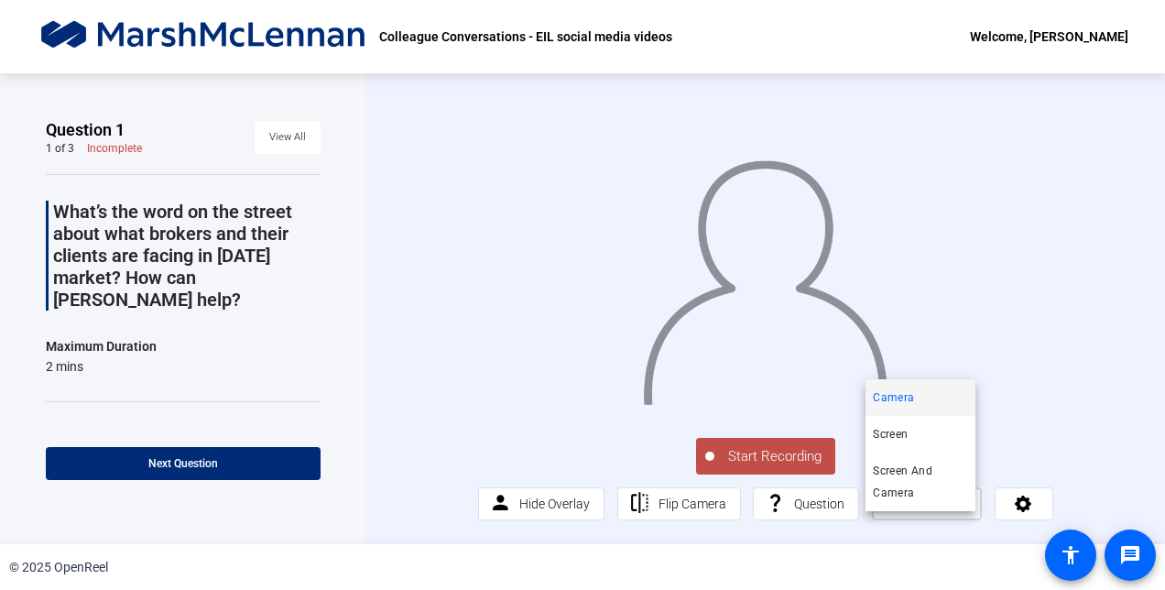
click at [958, 529] on div at bounding box center [582, 295] width 1165 height 590
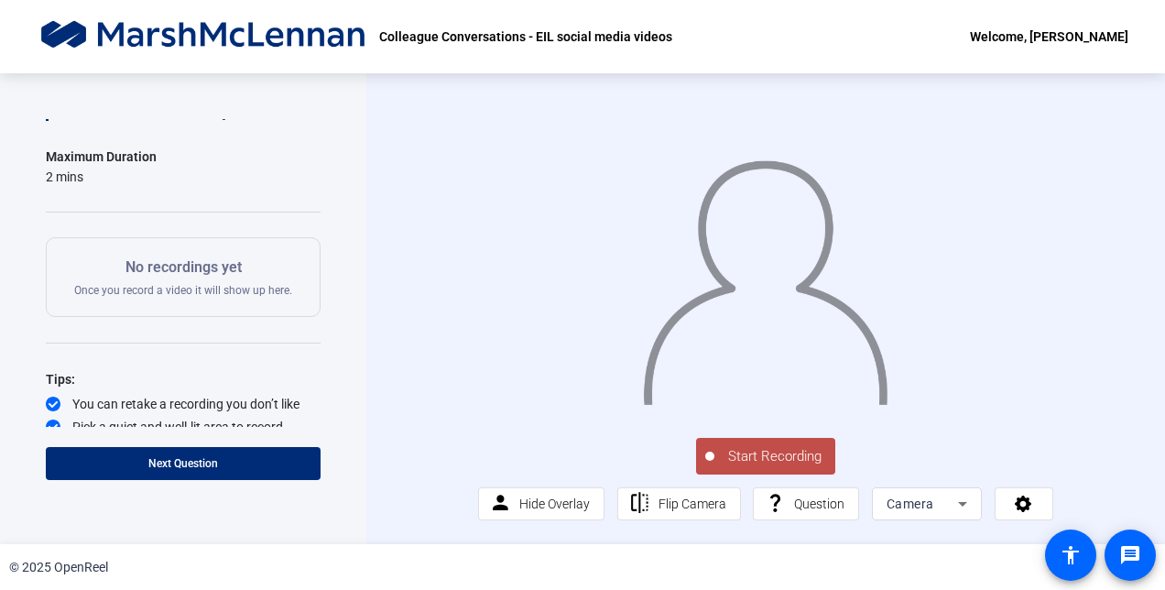
scroll to position [198, 0]
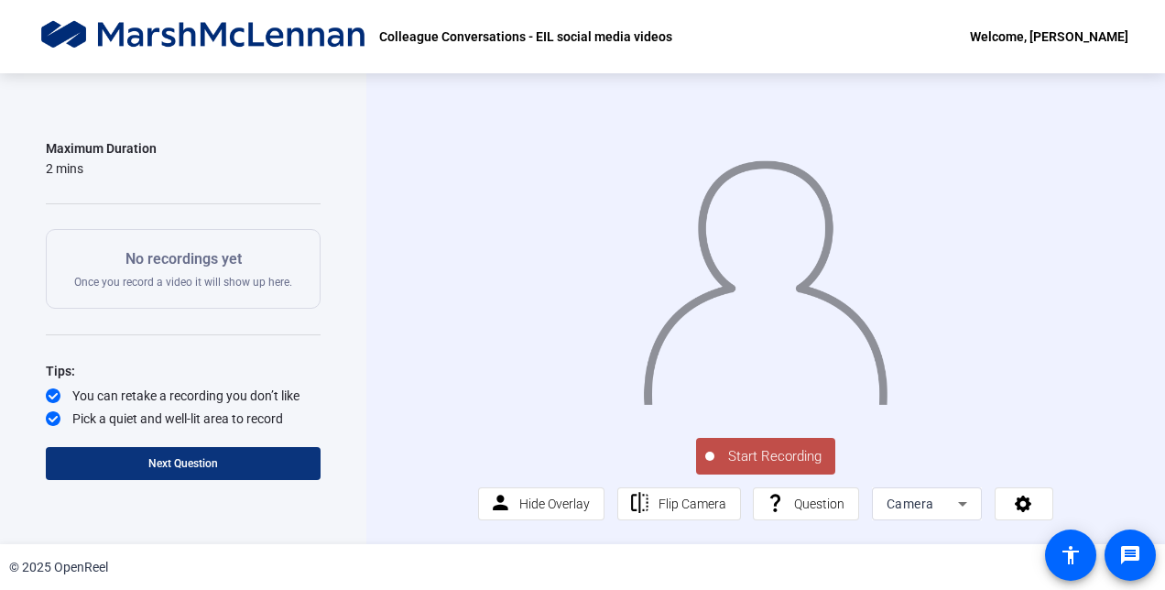
click at [194, 451] on span at bounding box center [183, 463] width 275 height 44
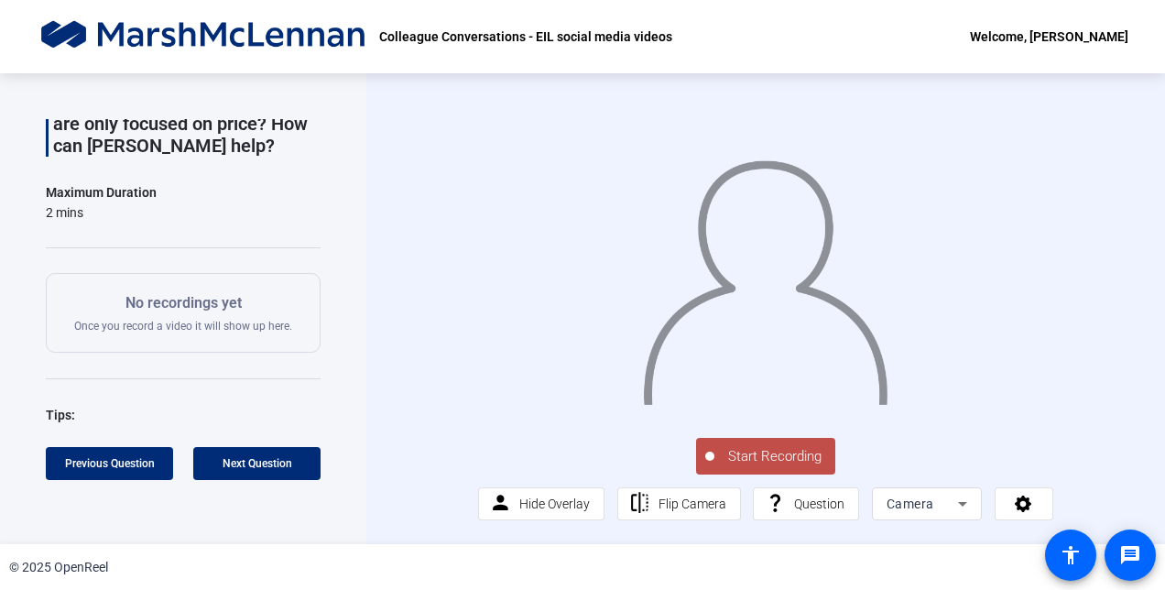
scroll to position [0, 0]
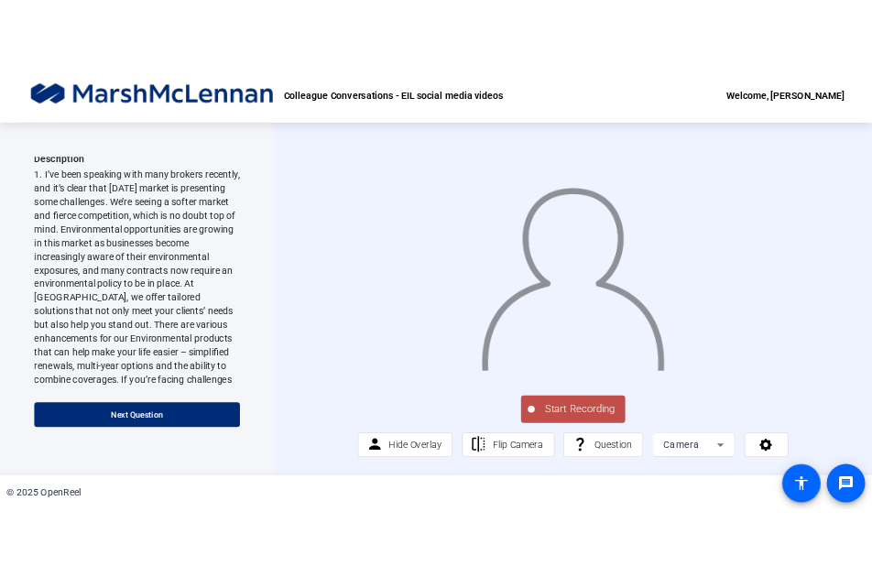
scroll to position [207, 0]
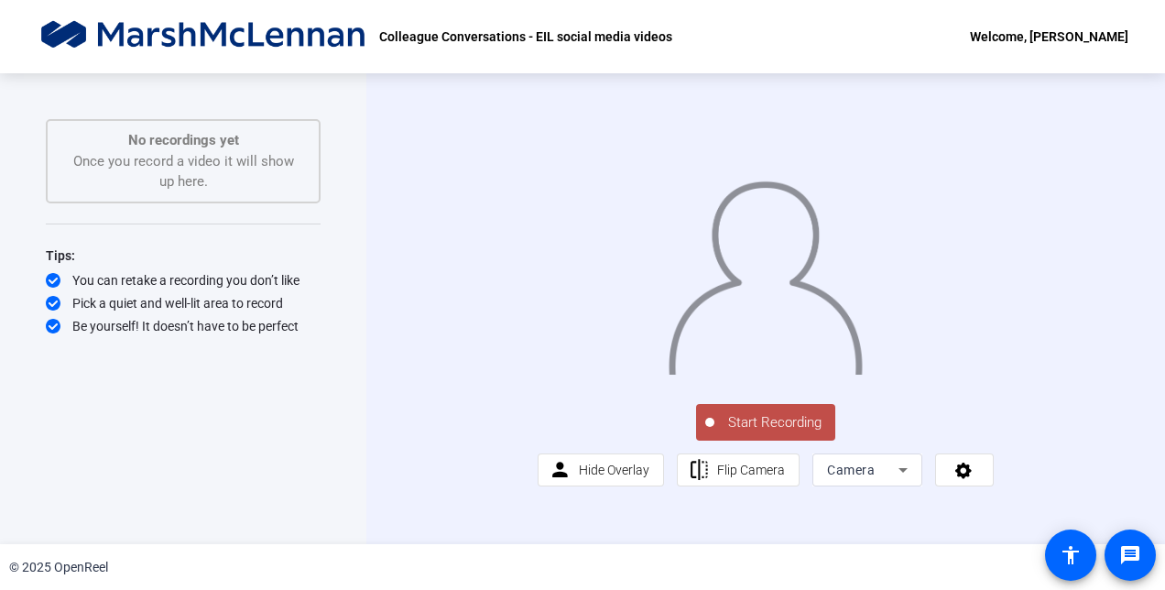
click at [716, 433] on span "Start Recording" at bounding box center [774, 422] width 121 height 21
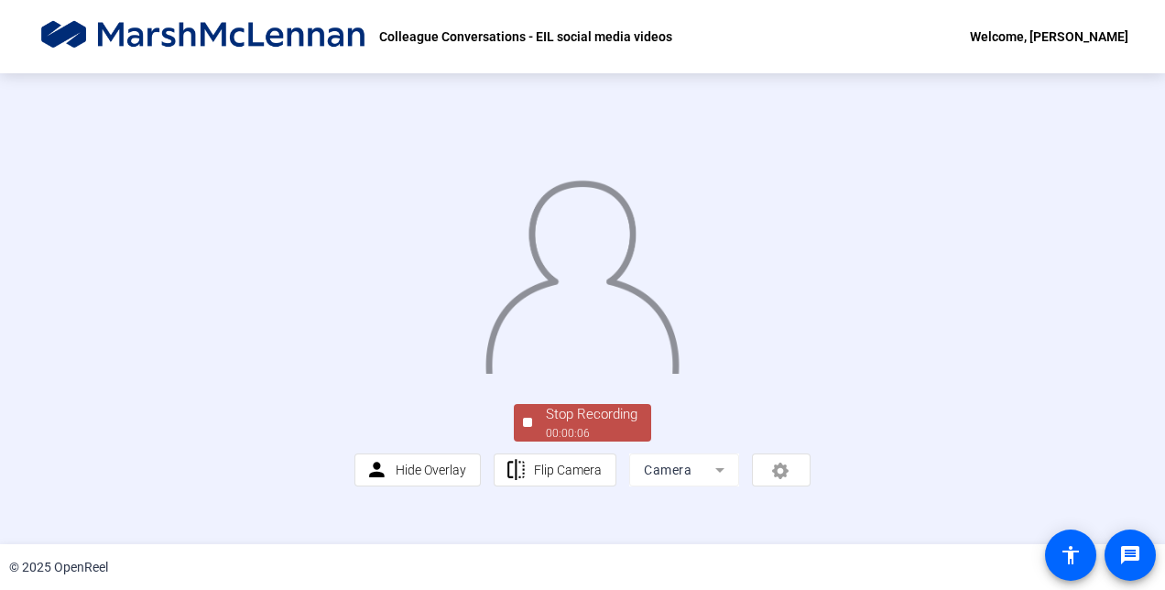
scroll to position [111, 0]
click at [698, 486] on mat-form-field "Camera" at bounding box center [684, 469] width 110 height 33
click at [710, 486] on mat-form-field "Camera" at bounding box center [684, 469] width 110 height 33
click at [713, 486] on mat-form-field "Camera" at bounding box center [684, 469] width 110 height 33
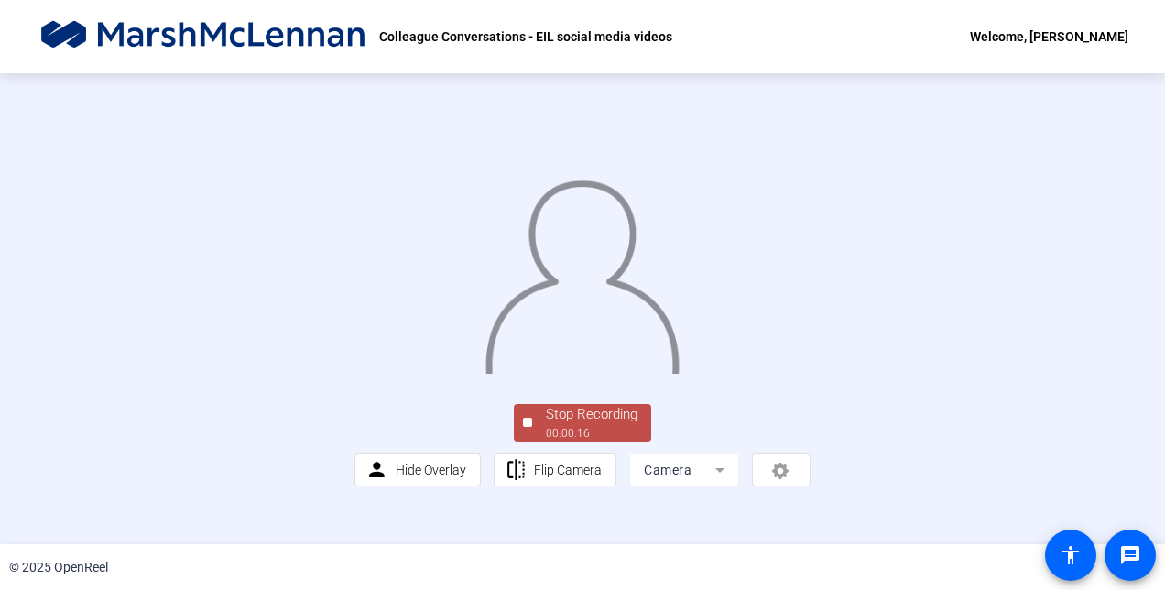
click at [713, 486] on mat-form-field "Camera" at bounding box center [684, 469] width 110 height 33
click at [716, 486] on mat-form-field "Camera" at bounding box center [684, 469] width 110 height 33
click at [710, 486] on mat-form-field "Camera" at bounding box center [684, 469] width 110 height 33
click at [532, 441] on span "Stop Recording 00:00:22" at bounding box center [591, 423] width 119 height 38
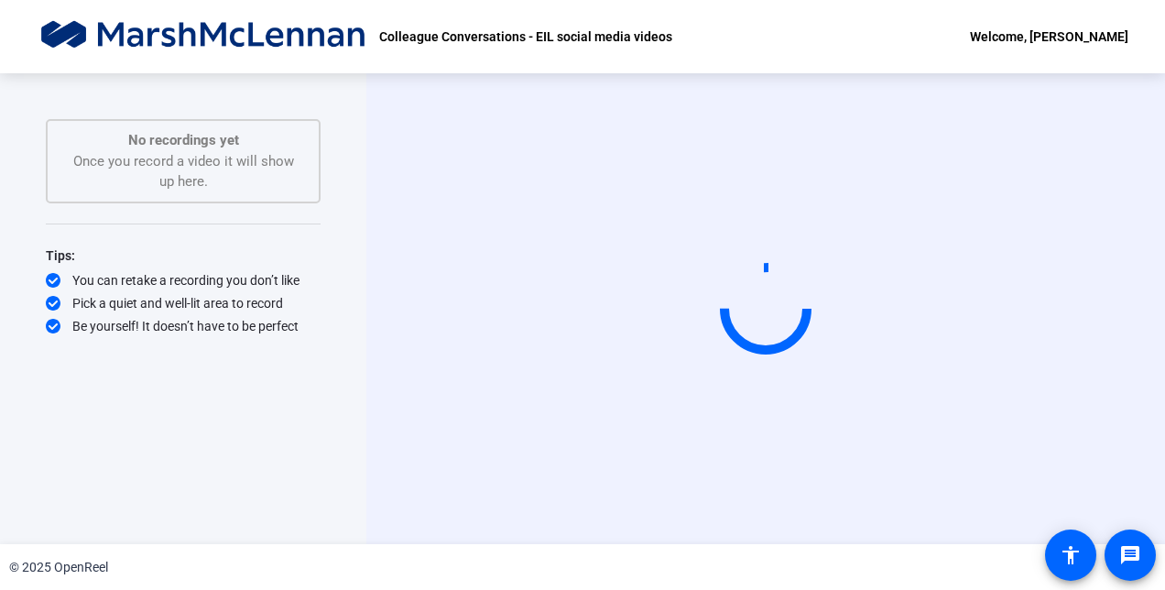
scroll to position [0, 0]
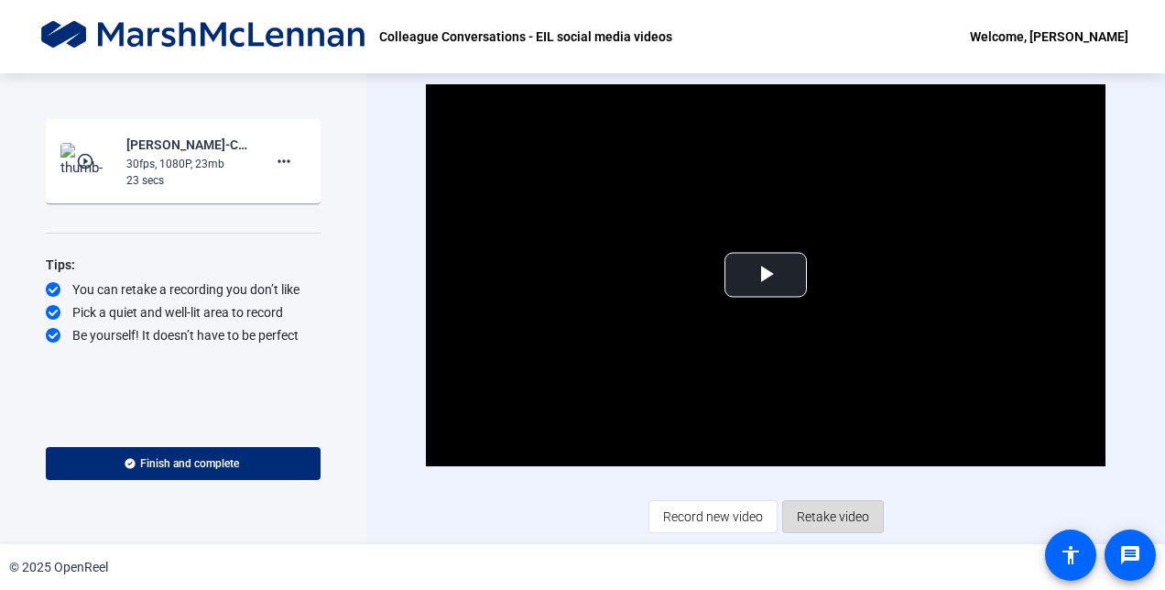
click at [846, 523] on span "Retake video" at bounding box center [833, 516] width 72 height 35
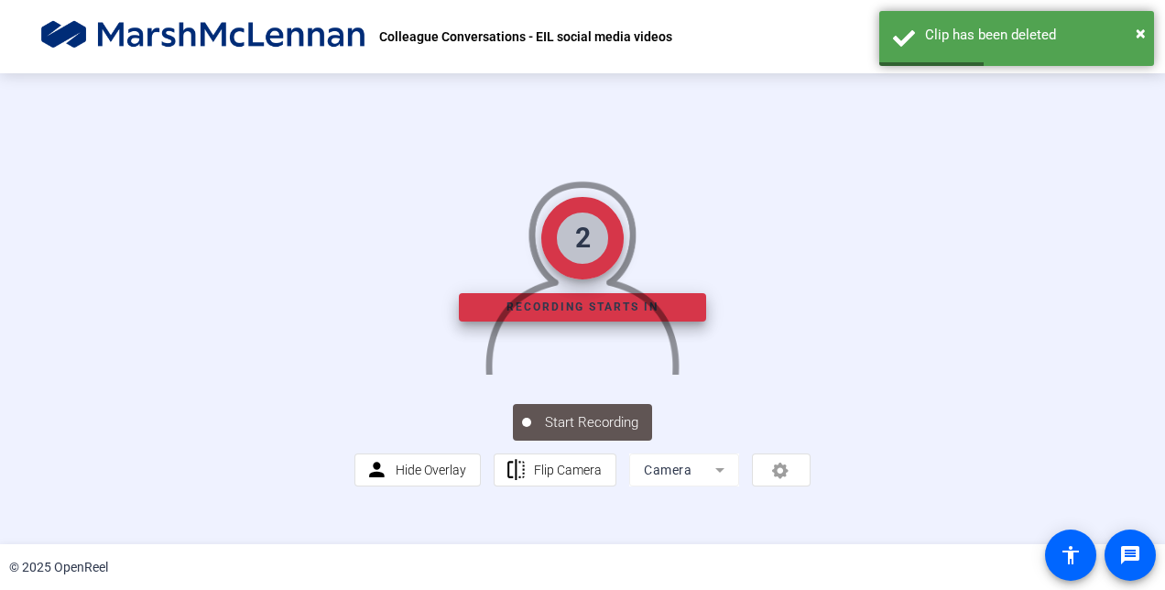
scroll to position [110, 0]
click at [684, 486] on mat-form-field "Camera" at bounding box center [684, 469] width 110 height 33
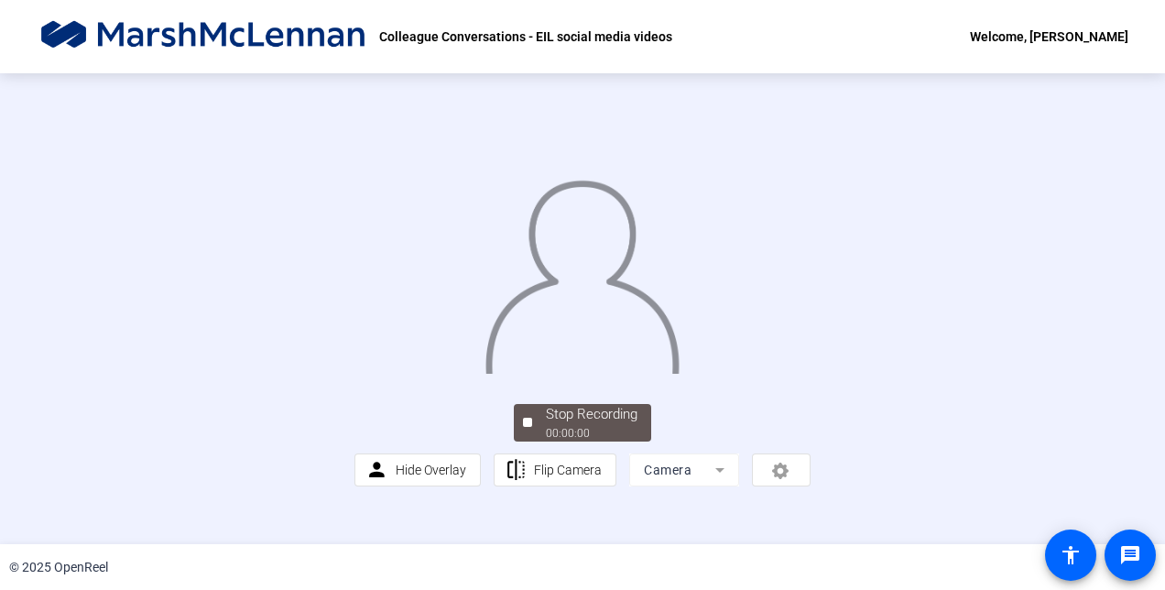
click at [718, 486] on mat-form-field "Camera" at bounding box center [684, 469] width 110 height 33
drag, startPoint x: 718, startPoint y: 513, endPoint x: 695, endPoint y: 500, distance: 26.2
click at [695, 486] on mat-form-field "Camera" at bounding box center [684, 469] width 110 height 33
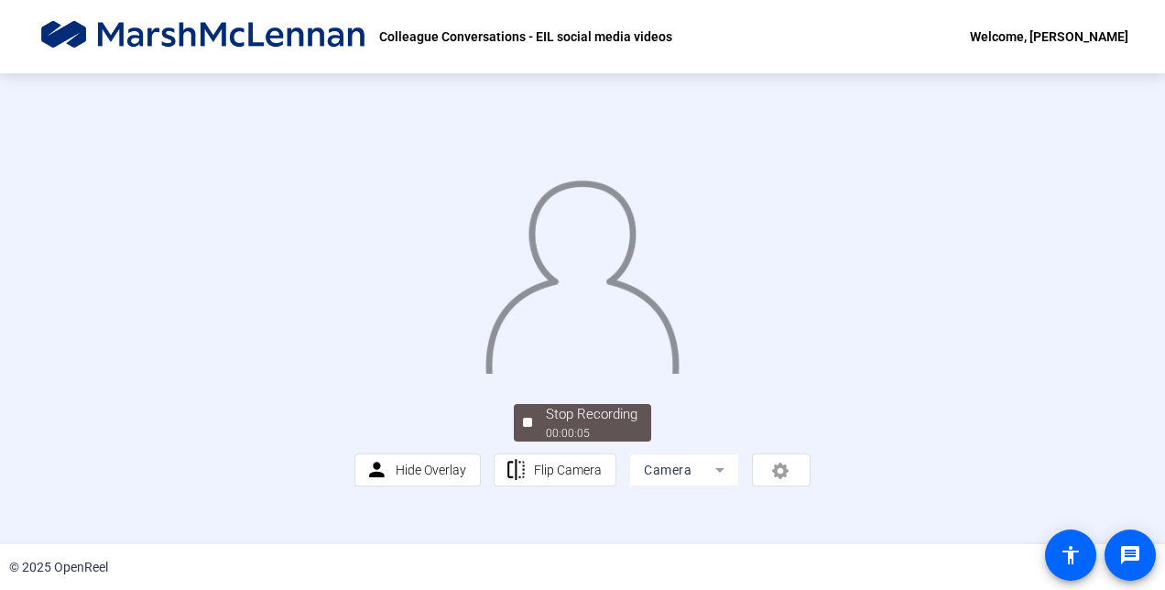
drag, startPoint x: 695, startPoint y: 500, endPoint x: 674, endPoint y: 515, distance: 26.2
click at [674, 486] on mat-form-field "Camera" at bounding box center [684, 469] width 110 height 33
click at [710, 486] on mat-form-field "Camera" at bounding box center [684, 469] width 110 height 33
click at [712, 486] on mat-form-field "Camera" at bounding box center [684, 469] width 110 height 33
click at [690, 486] on mat-form-field "Camera" at bounding box center [684, 469] width 110 height 33
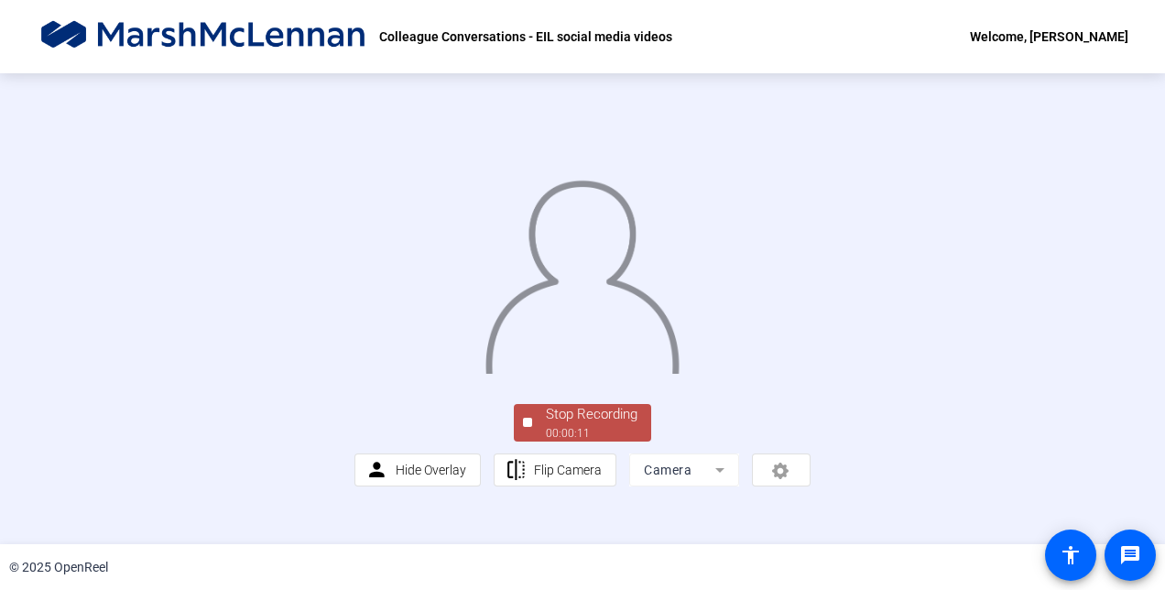
click at [779, 486] on div "person Hide Overlay flip Flip Camera Camera" at bounding box center [582, 469] width 456 height 33
click at [580, 487] on span "Flip Camera" at bounding box center [568, 469] width 68 height 35
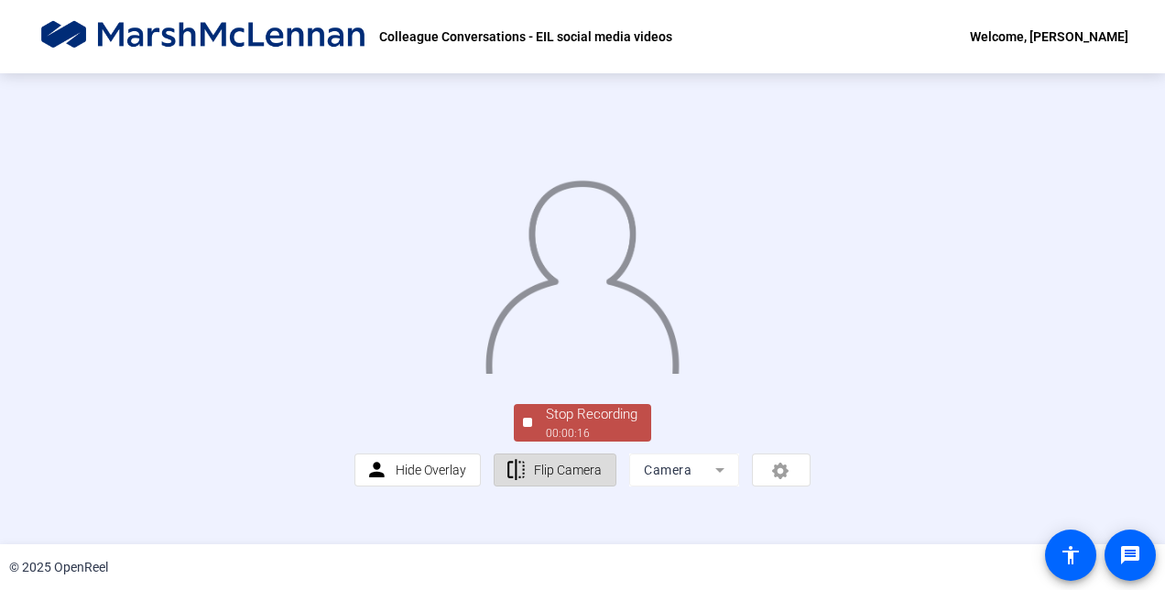
click at [580, 487] on span "Flip Camera" at bounding box center [568, 469] width 68 height 35
click at [687, 486] on mat-form-field "Camera" at bounding box center [684, 469] width 110 height 33
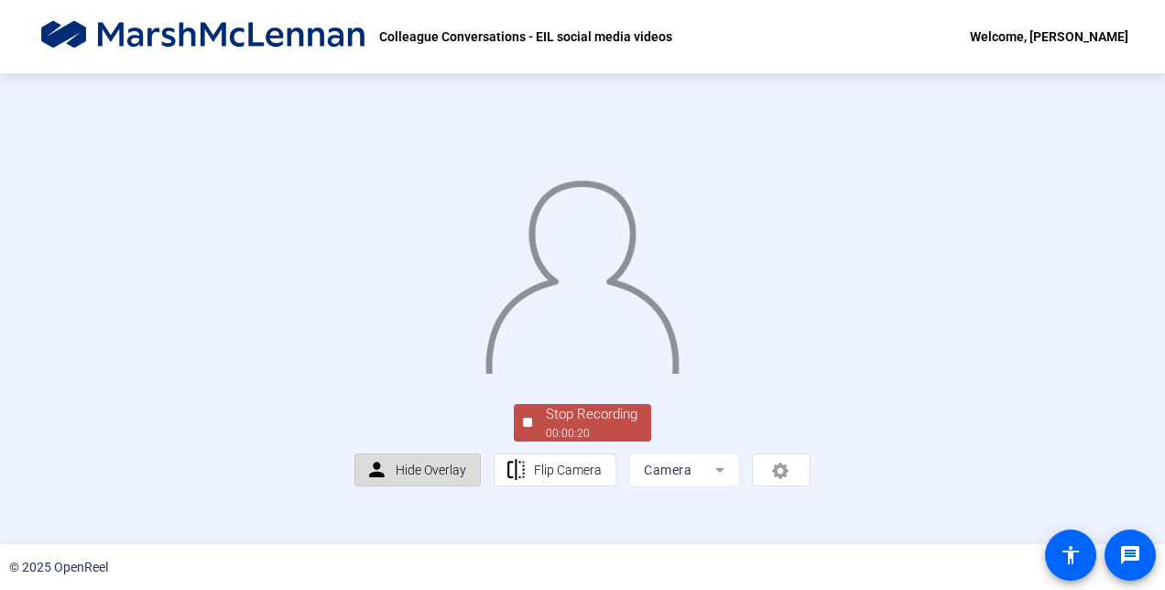
click at [443, 477] on span "Hide Overlay" at bounding box center [431, 469] width 70 height 15
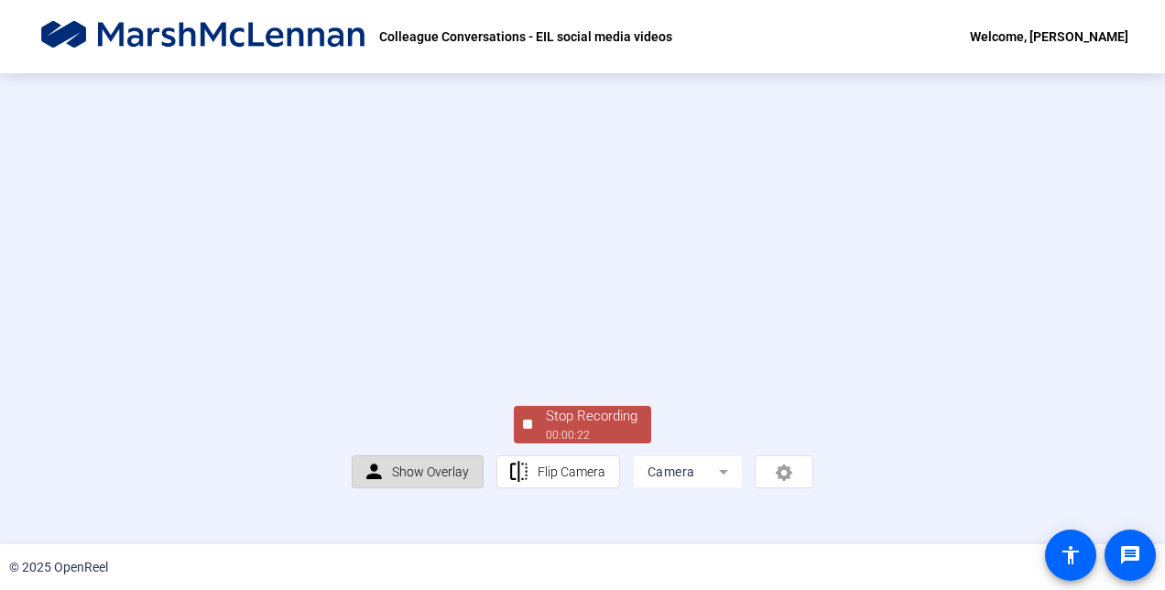
click at [443, 479] on span "Show Overlay" at bounding box center [430, 471] width 77 height 15
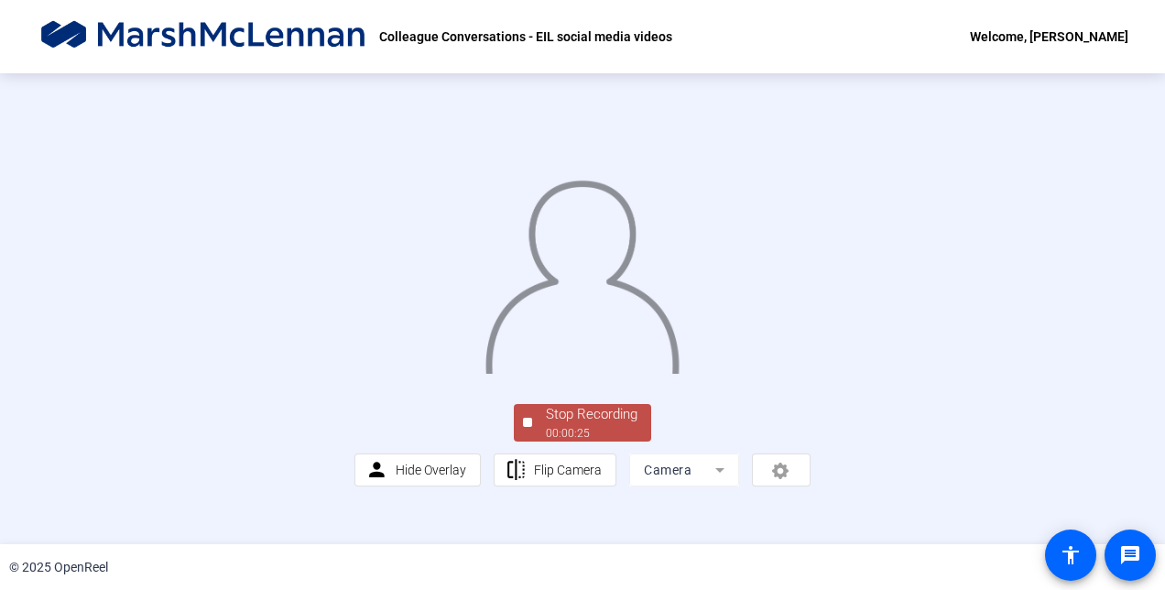
click at [693, 486] on mat-form-field "Camera" at bounding box center [684, 469] width 110 height 33
click at [717, 486] on mat-form-field "Camera" at bounding box center [684, 469] width 110 height 33
drag, startPoint x: 717, startPoint y: 511, endPoint x: 694, endPoint y: 499, distance: 25.8
click at [694, 486] on mat-form-field "Camera" at bounding box center [684, 469] width 110 height 33
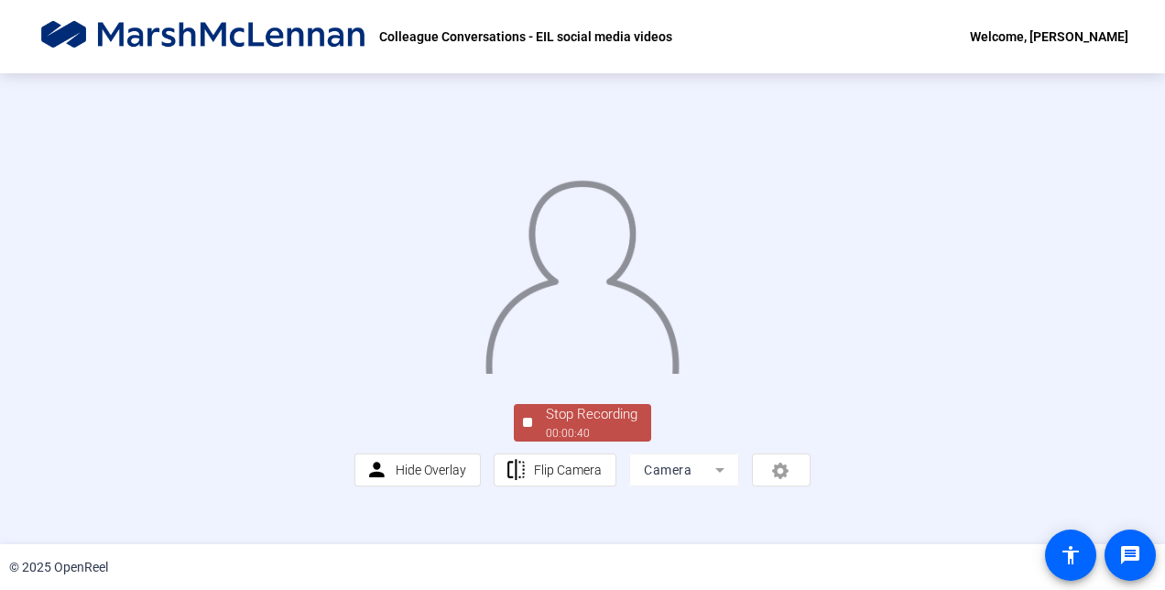
click at [694, 486] on mat-form-field "Camera" at bounding box center [684, 469] width 110 height 33
drag, startPoint x: 694, startPoint y: 499, endPoint x: 769, endPoint y: 506, distance: 75.4
click at [769, 486] on div "person Hide Overlay flip Flip Camera Camera" at bounding box center [582, 469] width 456 height 33
click at [533, 441] on span "Stop Recording 00:00:49" at bounding box center [591, 423] width 119 height 38
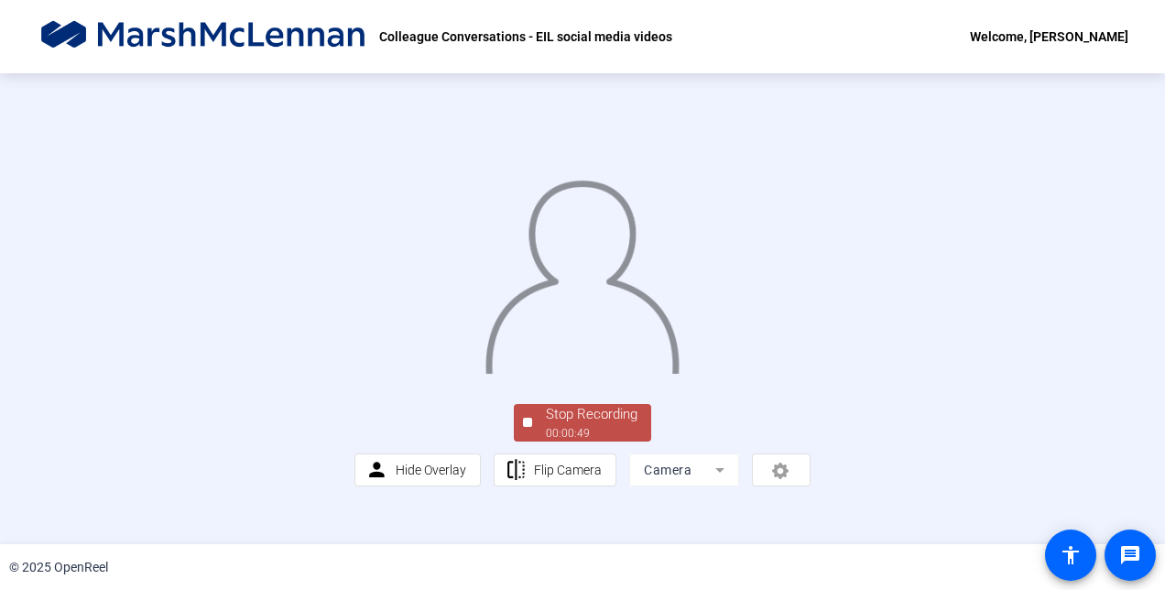
scroll to position [0, 0]
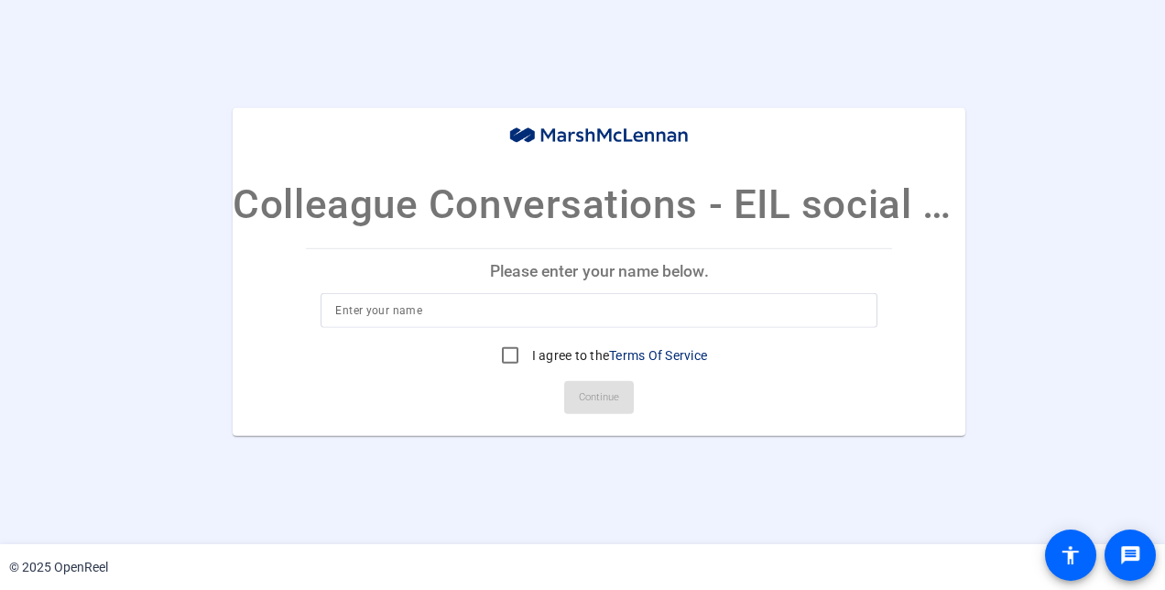
click at [439, 302] on div at bounding box center [598, 310] width 527 height 35
click at [439, 302] on input at bounding box center [598, 310] width 527 height 22
type input "Brittany Reuter"
click at [501, 346] on input "I agree to the Terms Of Service" at bounding box center [510, 355] width 37 height 37
checkbox input "true"
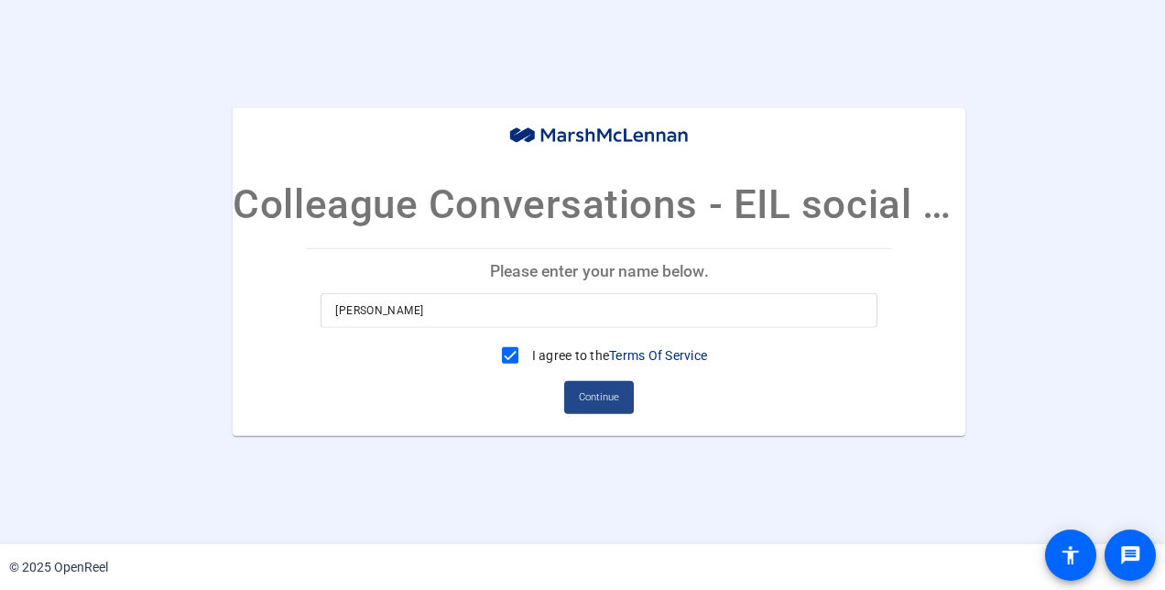
click at [603, 405] on span "Continue" at bounding box center [599, 397] width 40 height 27
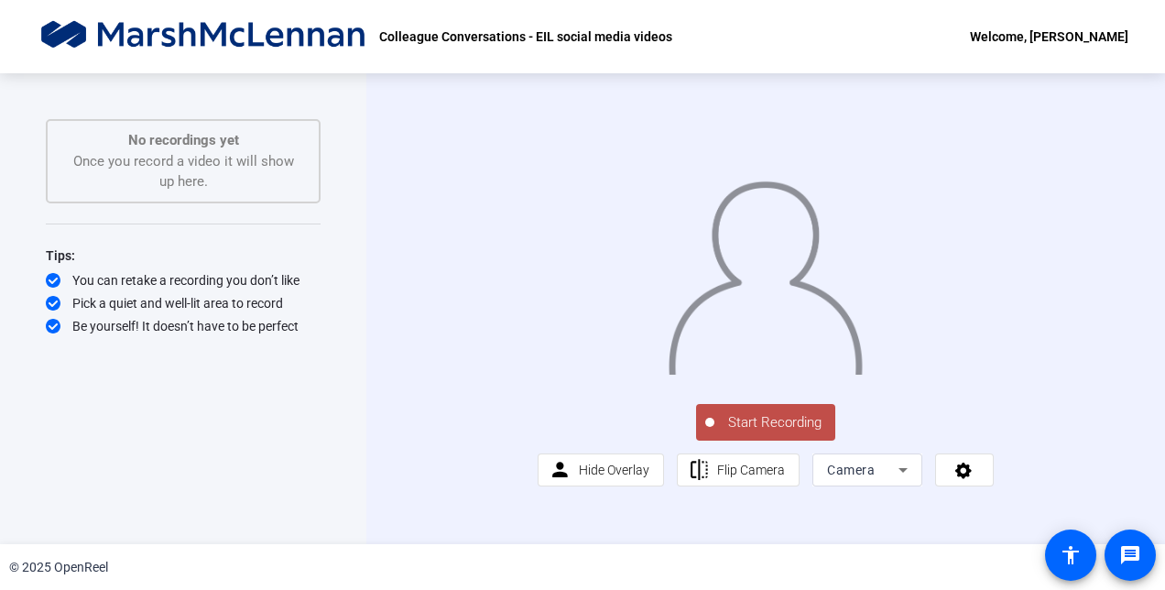
scroll to position [23, 0]
click at [892, 481] on icon at bounding box center [903, 470] width 22 height 22
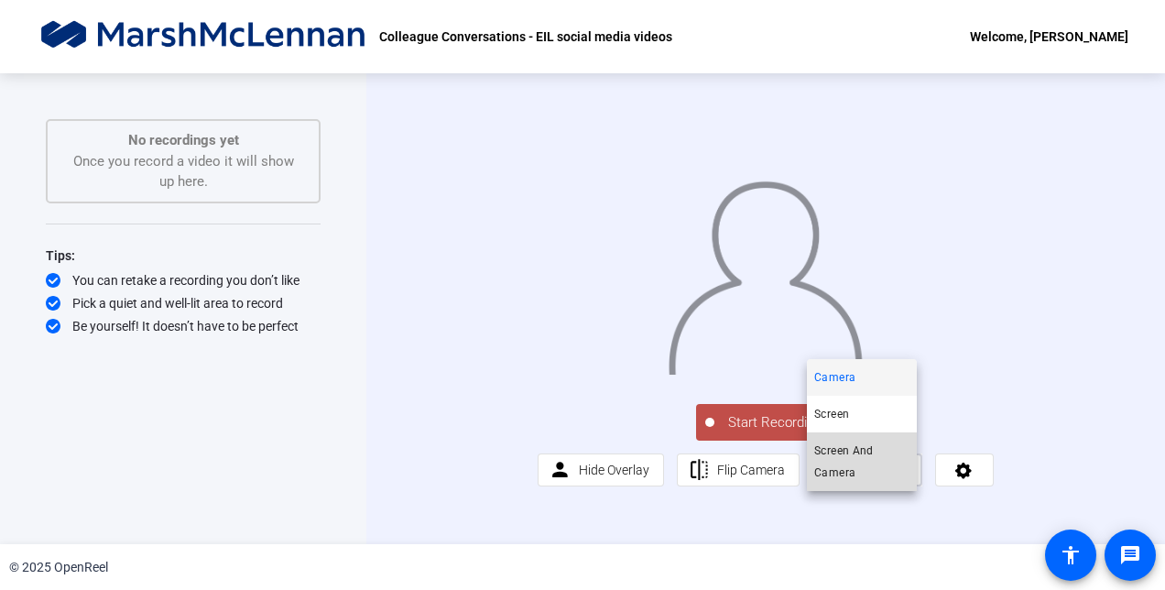
click at [893, 461] on span "Screen And Camera" at bounding box center [861, 461] width 95 height 44
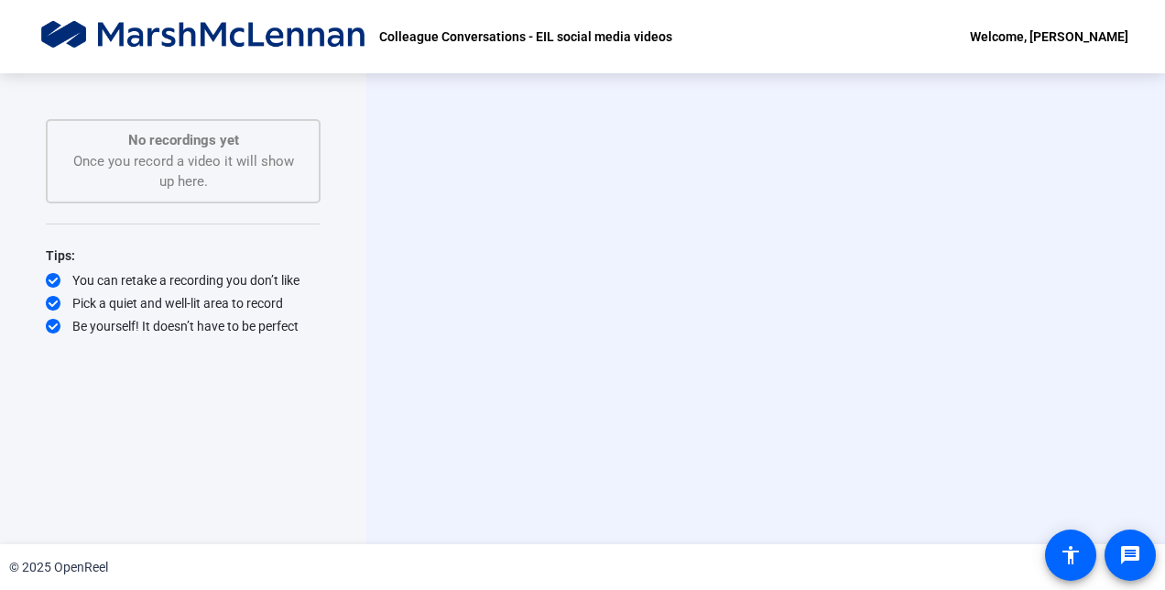
scroll to position [0, 0]
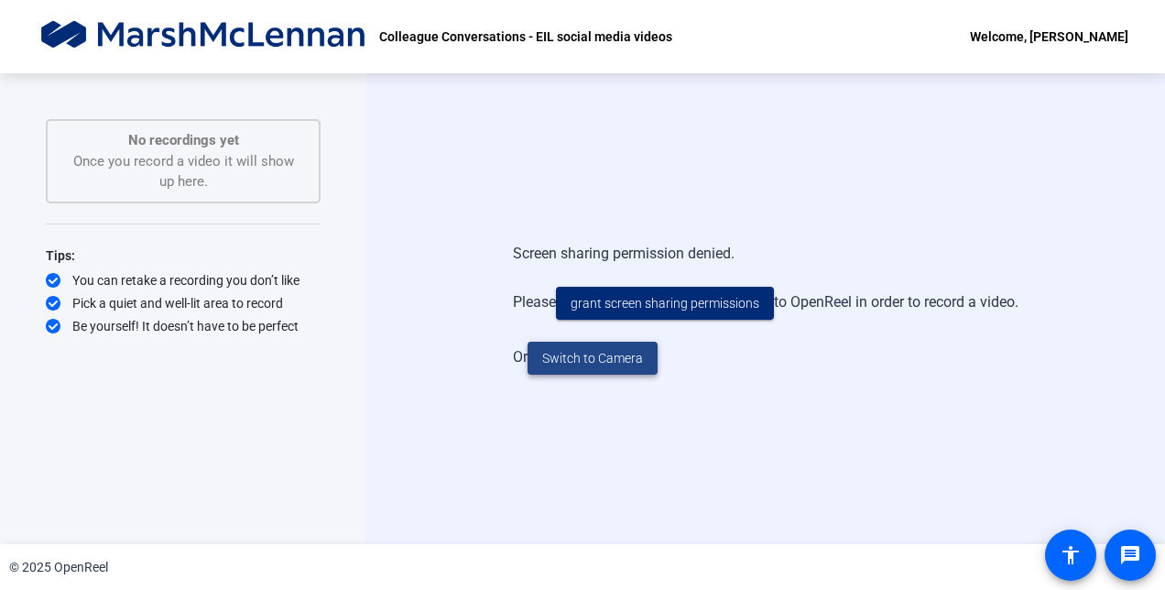
click at [591, 339] on span at bounding box center [592, 358] width 130 height 44
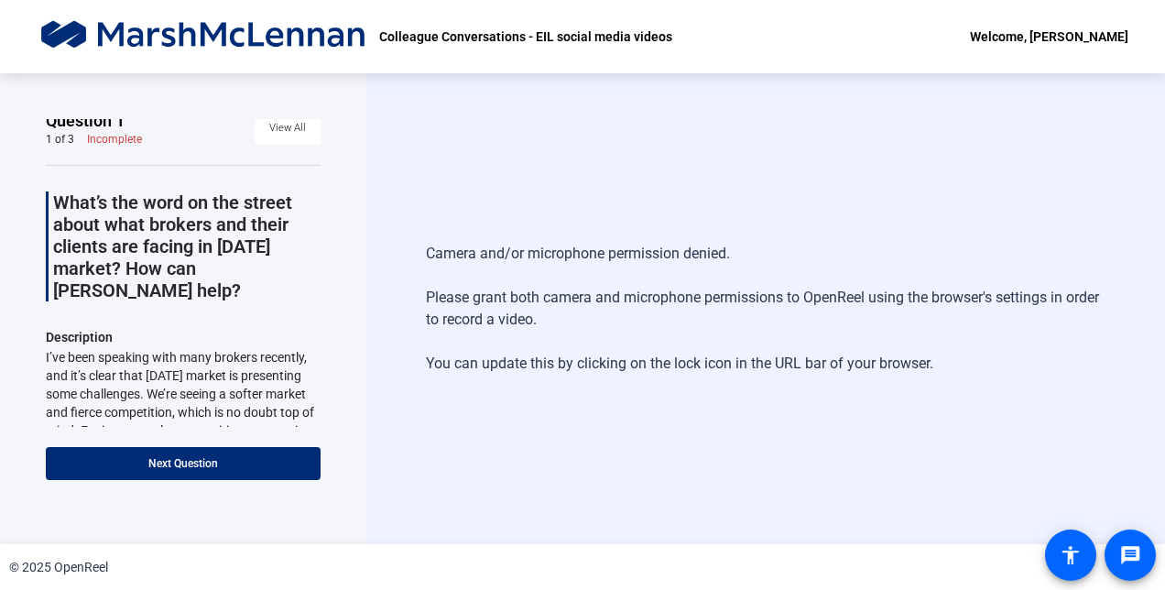
scroll to position [35, 0]
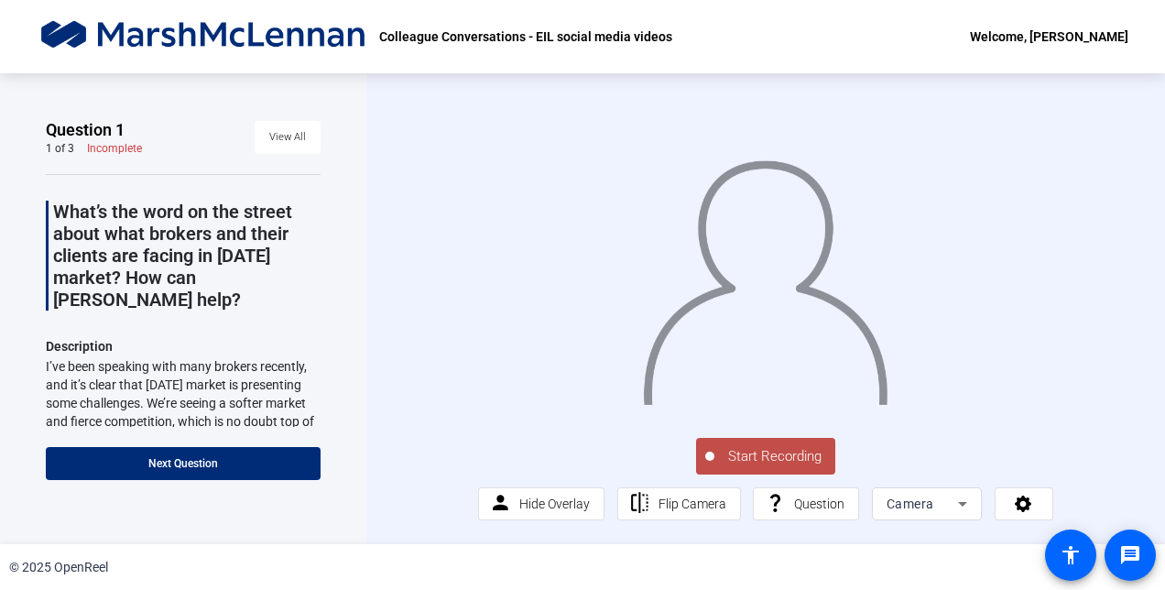
scroll to position [13, 0]
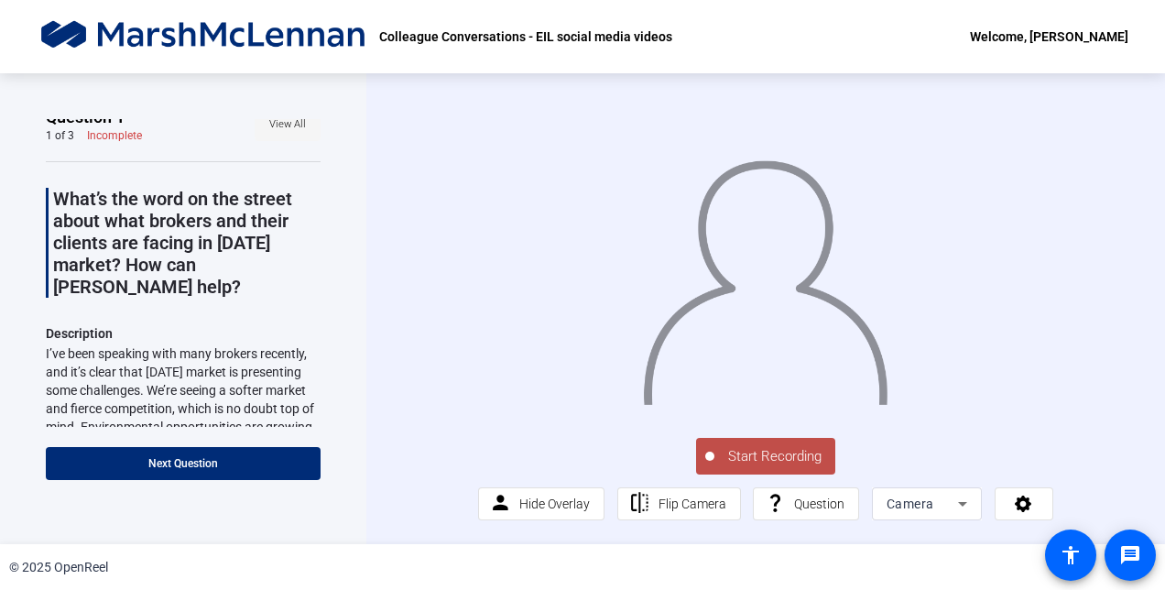
click at [279, 111] on span "View All" at bounding box center [287, 124] width 37 height 27
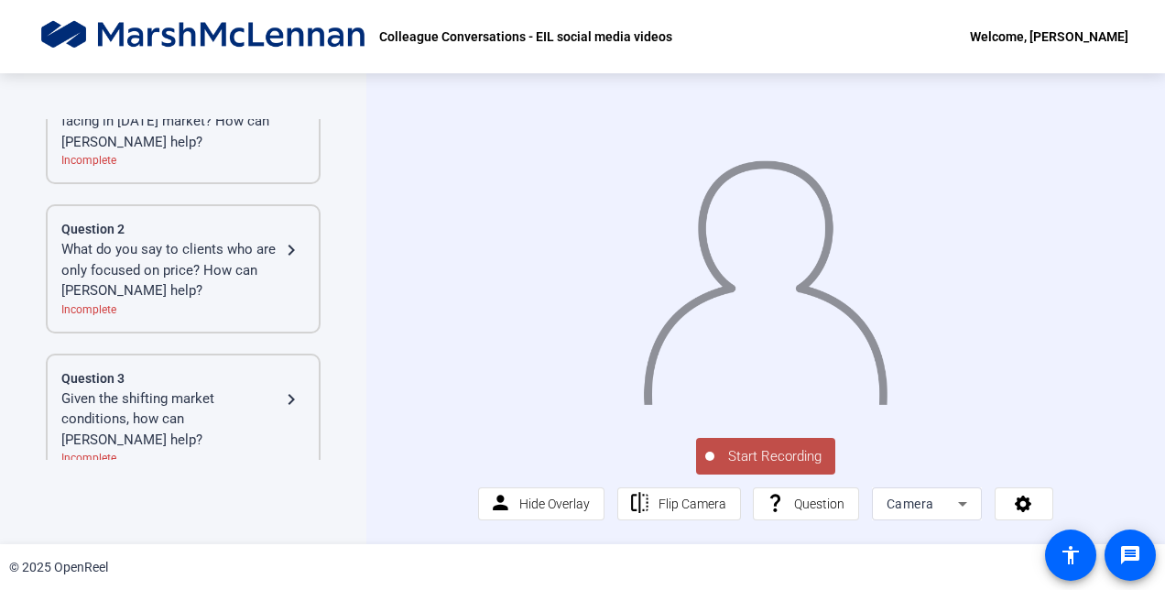
scroll to position [0, 0]
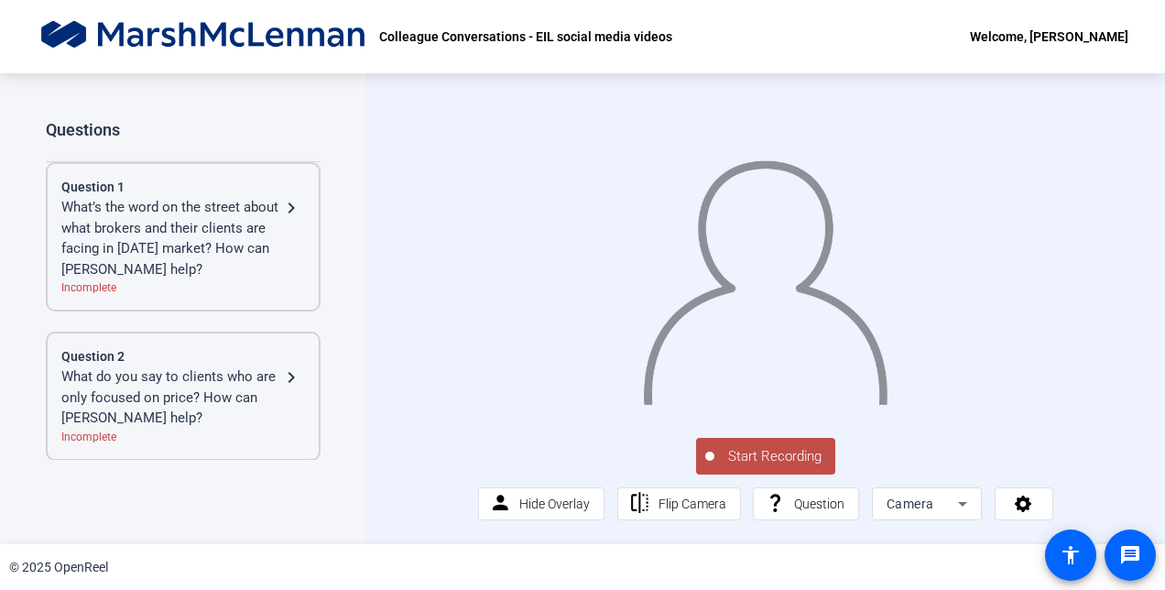
click at [289, 197] on mat-icon "navigate_next" at bounding box center [291, 208] width 22 height 22
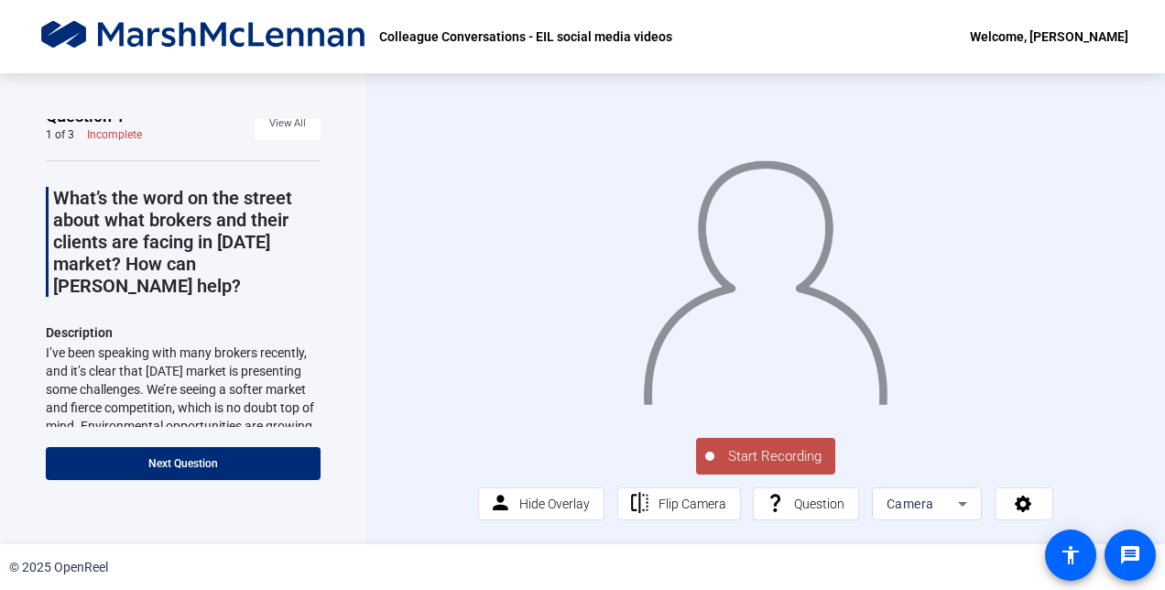
scroll to position [15, 0]
click at [958, 506] on icon at bounding box center [962, 504] width 9 height 5
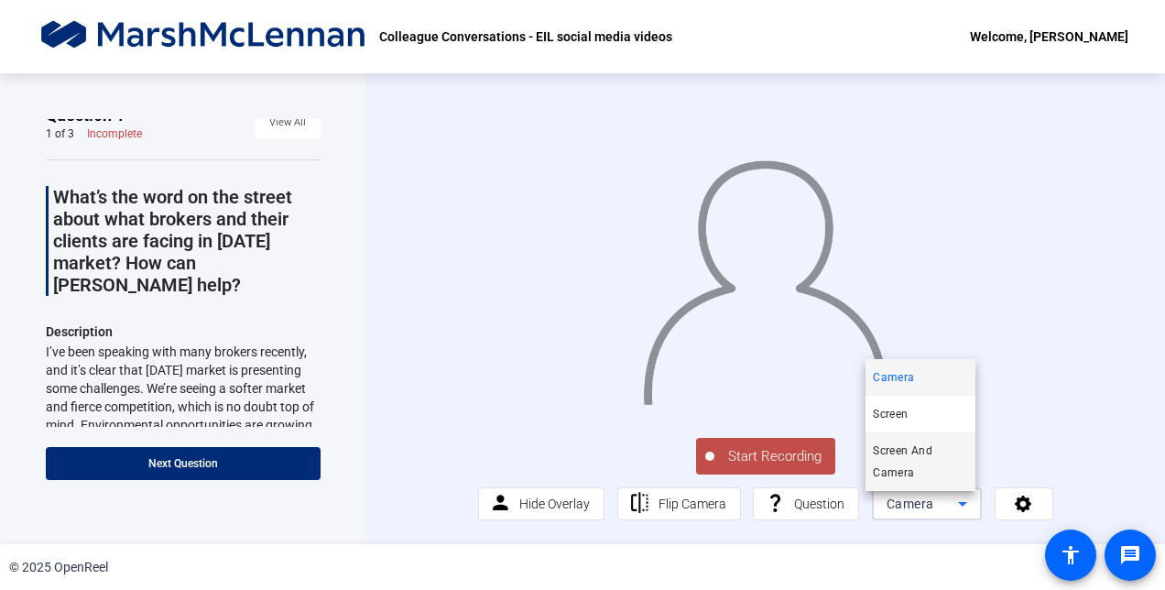
click at [935, 461] on span "Screen And Camera" at bounding box center [920, 461] width 95 height 44
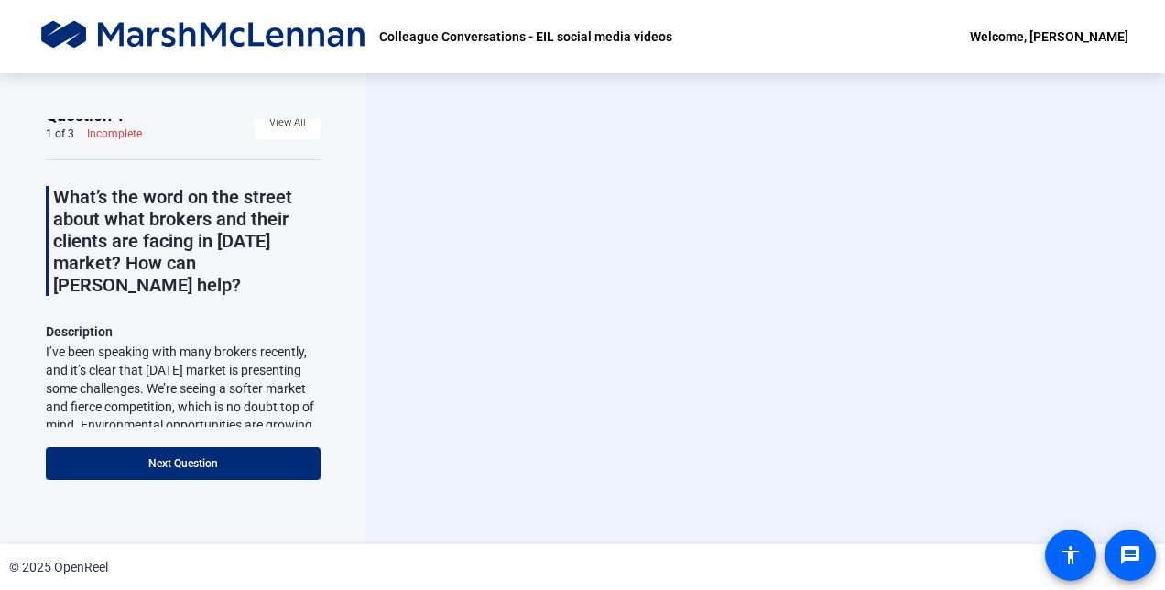
scroll to position [0, 0]
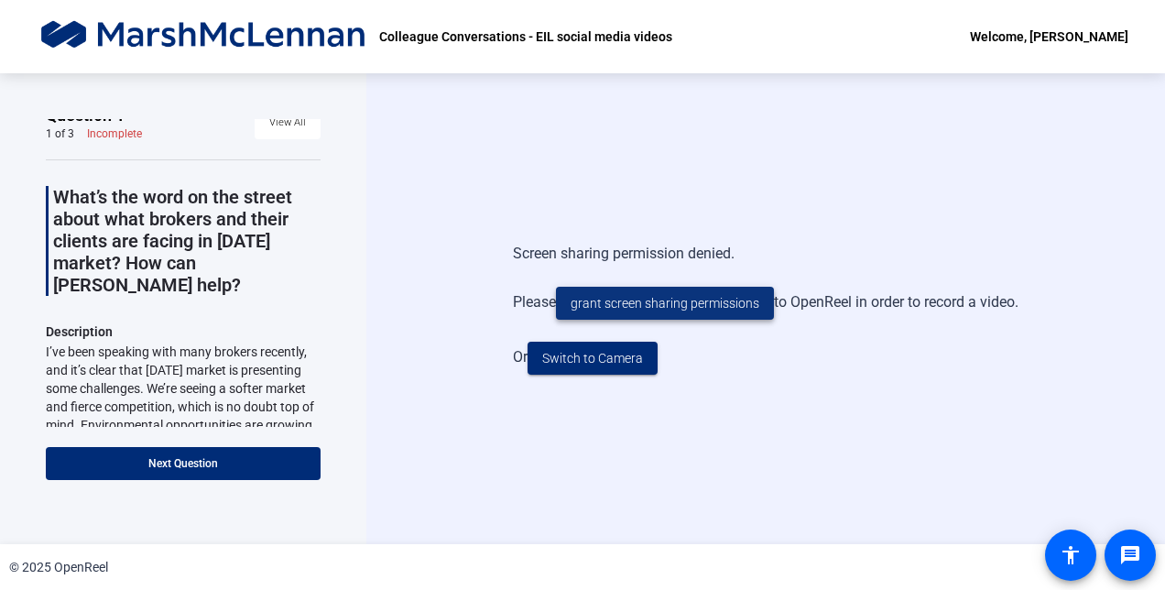
click at [699, 308] on span "grant screen sharing permissions" at bounding box center [664, 303] width 189 height 19
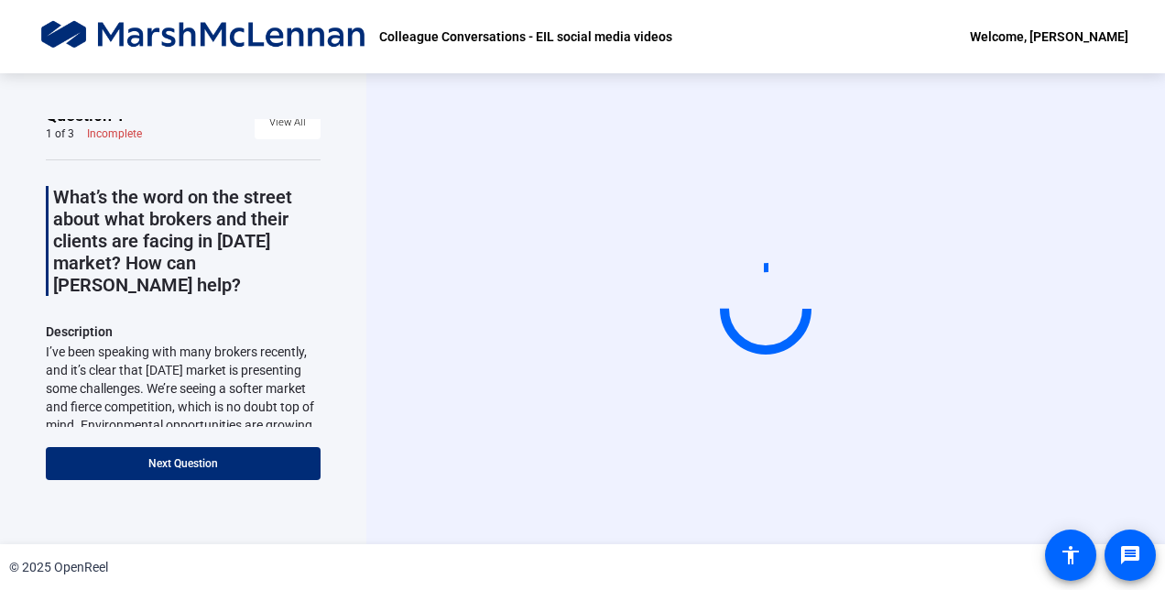
click at [370, 551] on div "© 2025 OpenReel" at bounding box center [582, 567] width 1165 height 46
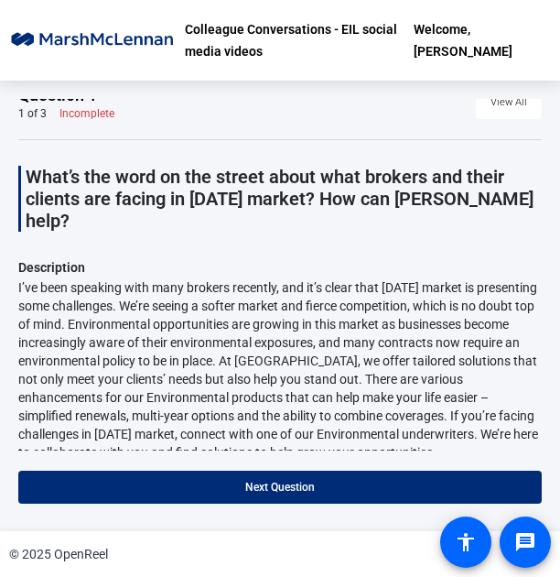
drag, startPoint x: 0, startPoint y: 164, endPoint x: -203, endPoint y: 137, distance: 205.0
click at [0, 137] on html "Accessibility Screen-Reader Guide, Feedback, and Issue Reporting | New window C…" at bounding box center [280, 288] width 560 height 577
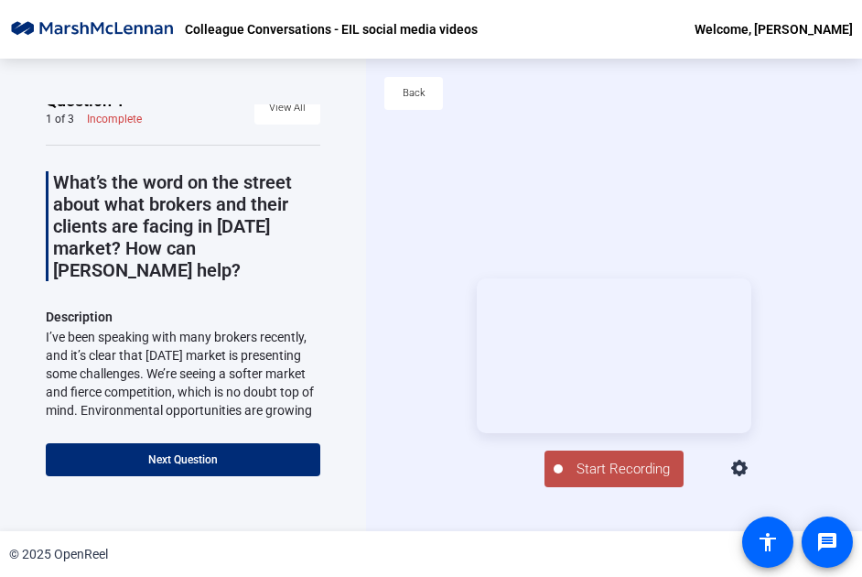
click at [862, 574] on html "Accessibility Screen-Reader Guide, Feedback, and Issue Reporting | New window C…" at bounding box center [431, 288] width 862 height 577
click at [862, 577] on html "Accessibility Screen-Reader Guide, Feedback, and Issue Reporting | New window C…" at bounding box center [431, 288] width 862 height 577
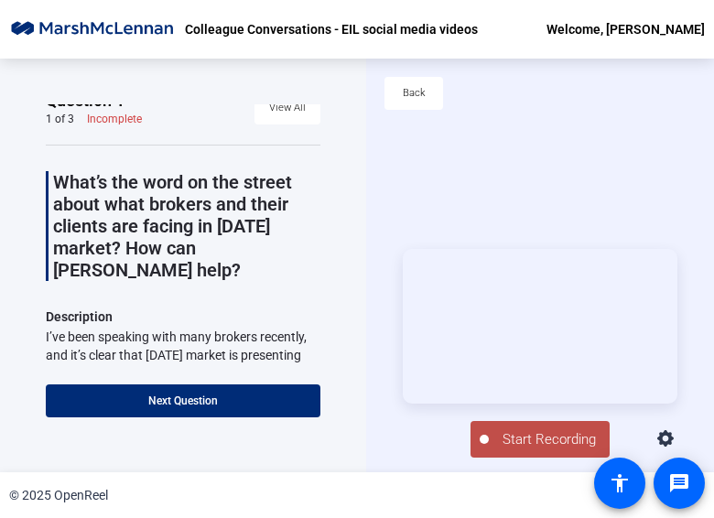
click at [408, 430] on div "Start Recording person Show Overlay flip Flip Camera question_mark Question Cam…" at bounding box center [540, 437] width 275 height 40
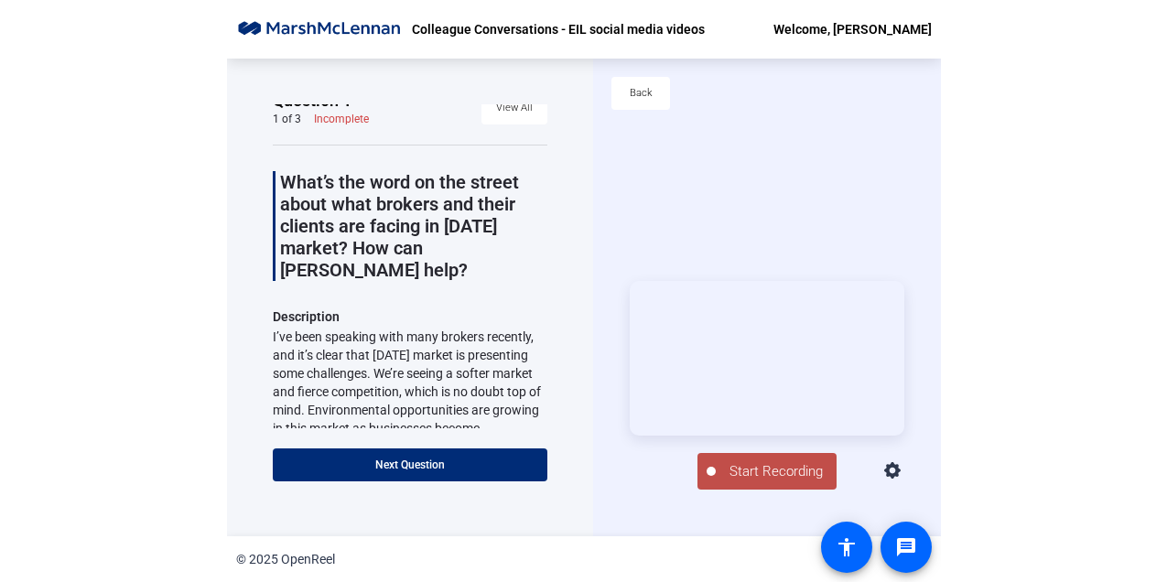
scroll to position [88, 0]
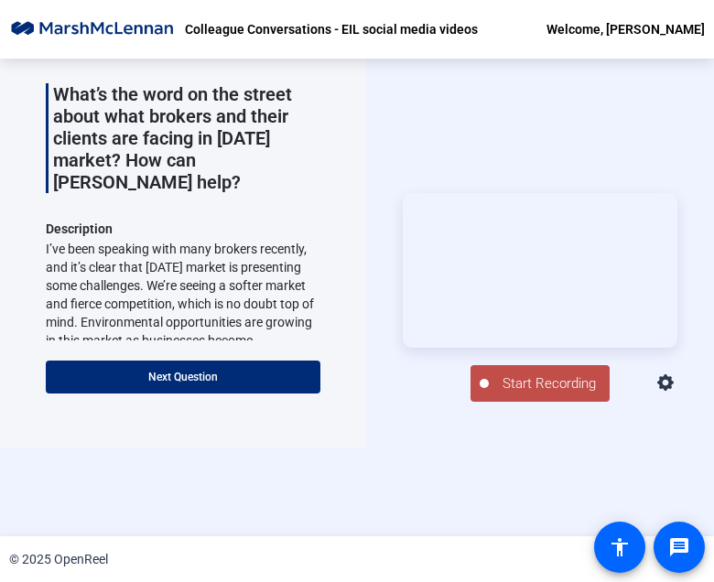
click at [553, 134] on div "Start Recording person Show Overlay flip Flip Camera question_mark Question Cam…" at bounding box center [540, 298] width 348 height 478
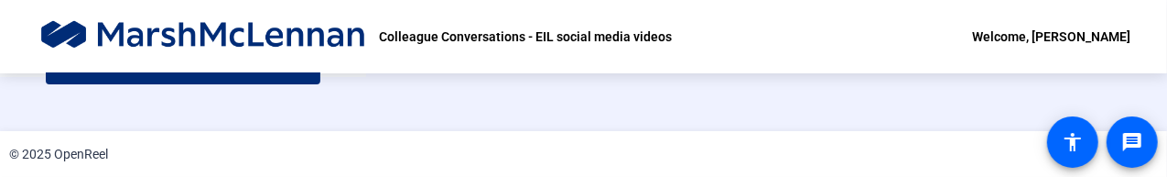
click at [639, 177] on html "Accessibility Screen-Reader Guide, Feedback, and Issue Reporting | New window C…" at bounding box center [583, 88] width 1167 height 177
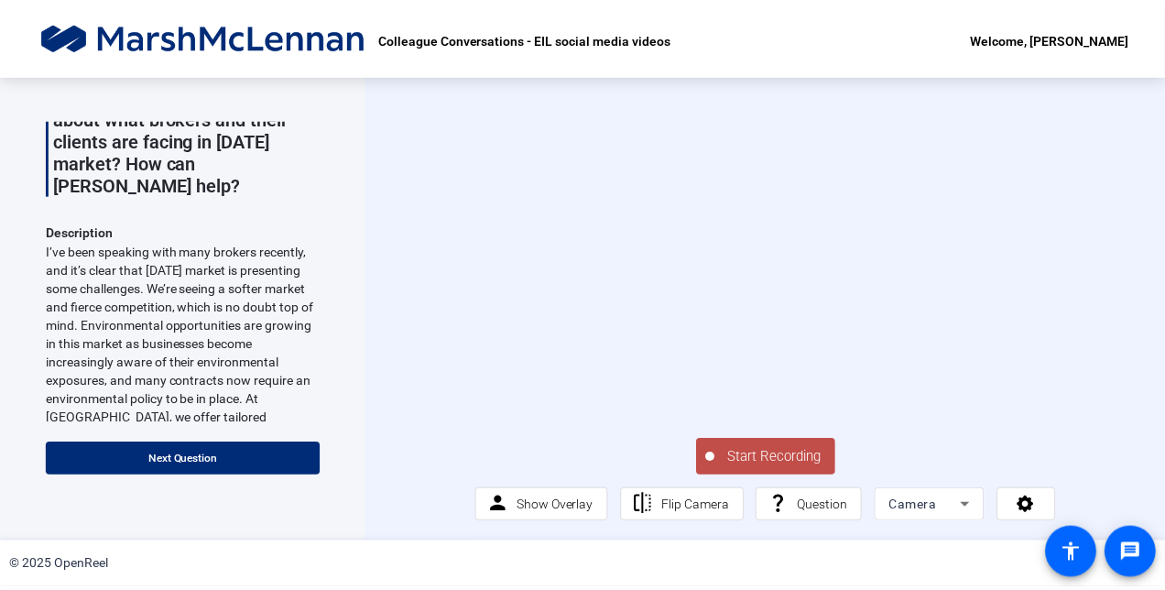
scroll to position [139, 0]
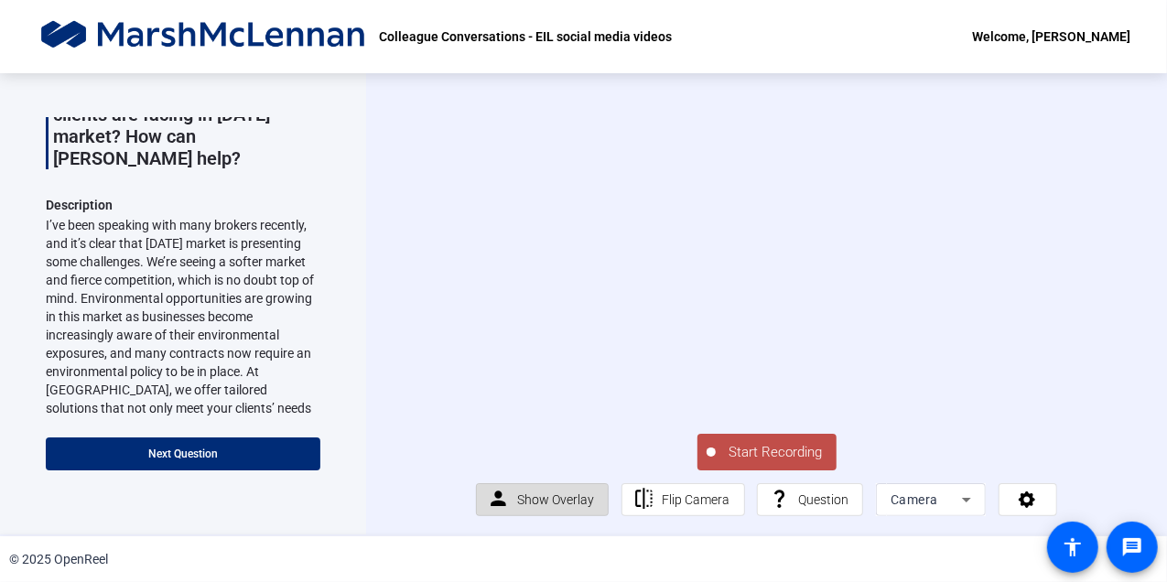
click at [538, 517] on span "Show Overlay" at bounding box center [555, 499] width 77 height 35
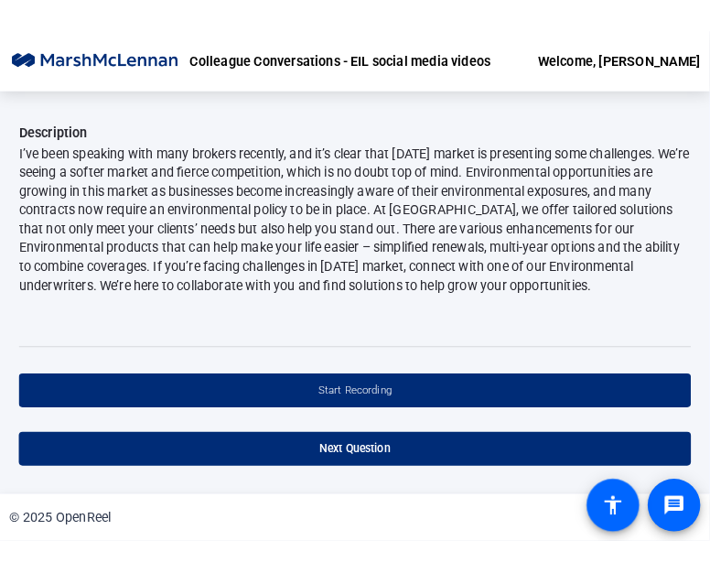
scroll to position [0, 0]
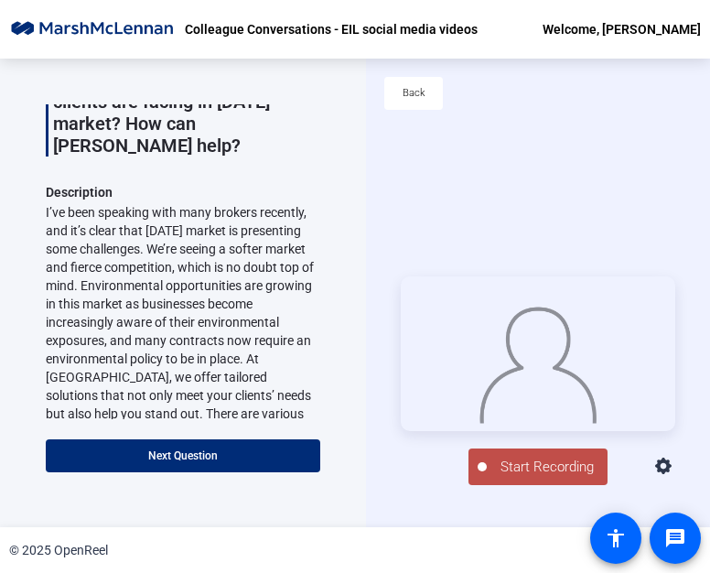
click at [562, 471] on span "Start Recording" at bounding box center [547, 467] width 121 height 21
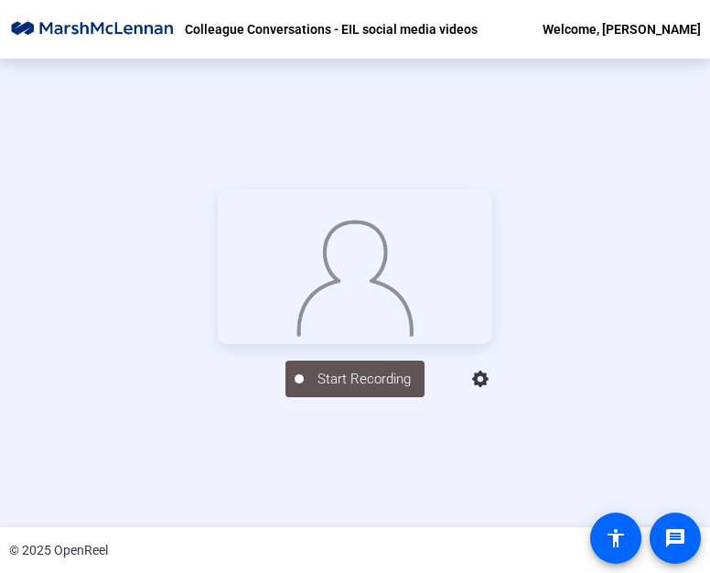
scroll to position [227, 0]
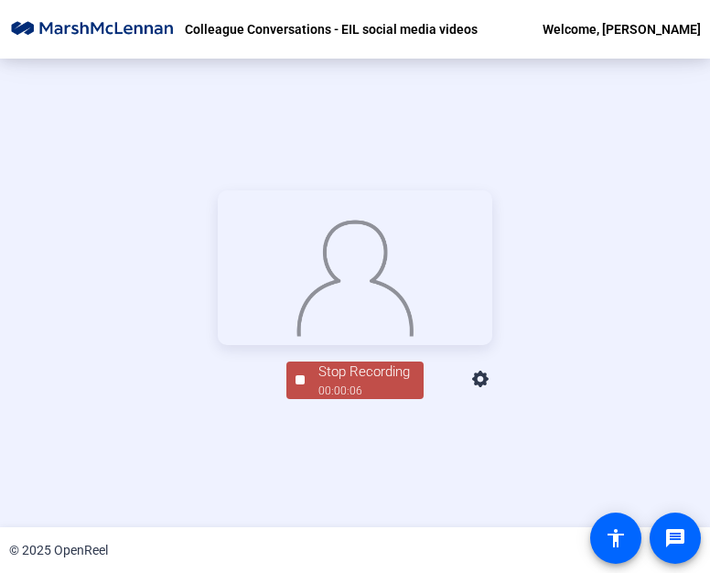
click at [296, 385] on div at bounding box center [300, 379] width 9 height 9
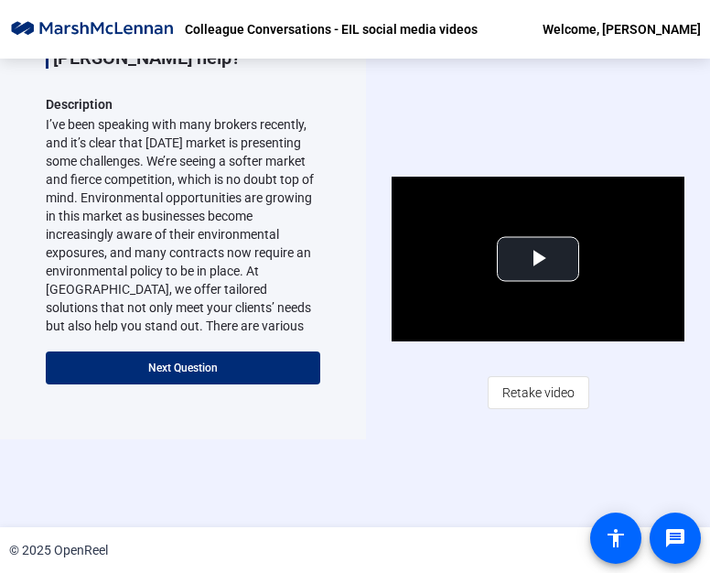
scroll to position [81, 0]
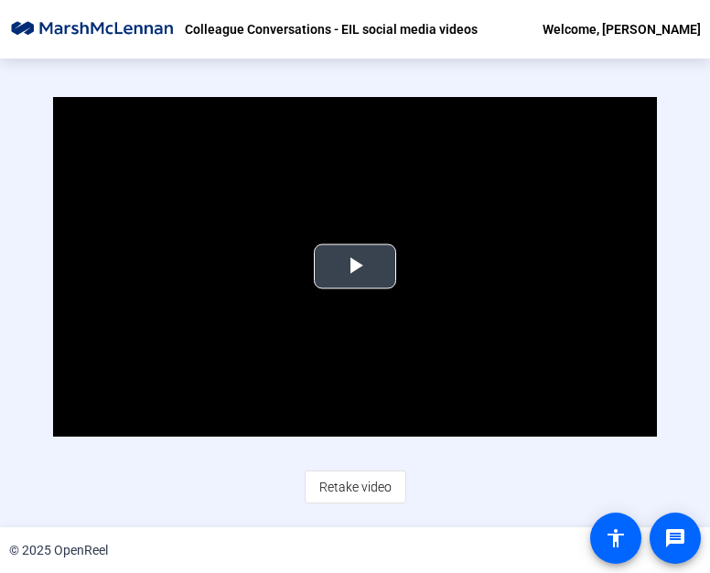
click at [355, 266] on span "Video Player" at bounding box center [355, 266] width 0 height 0
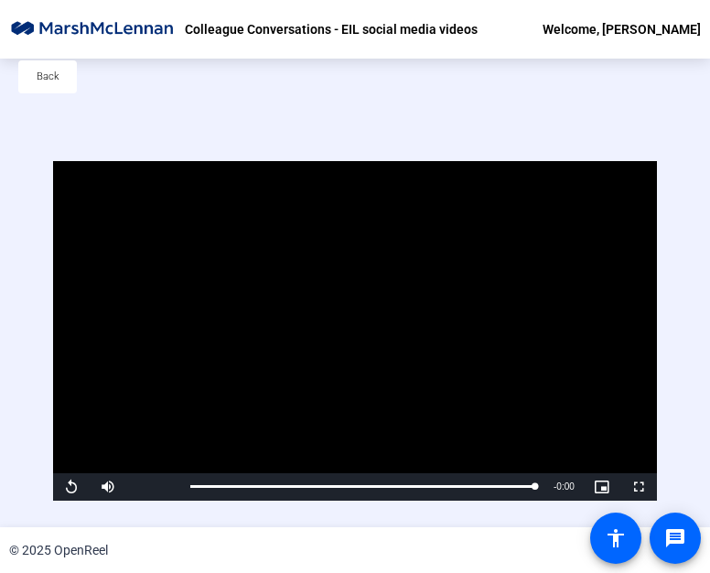
scroll to position [0, 0]
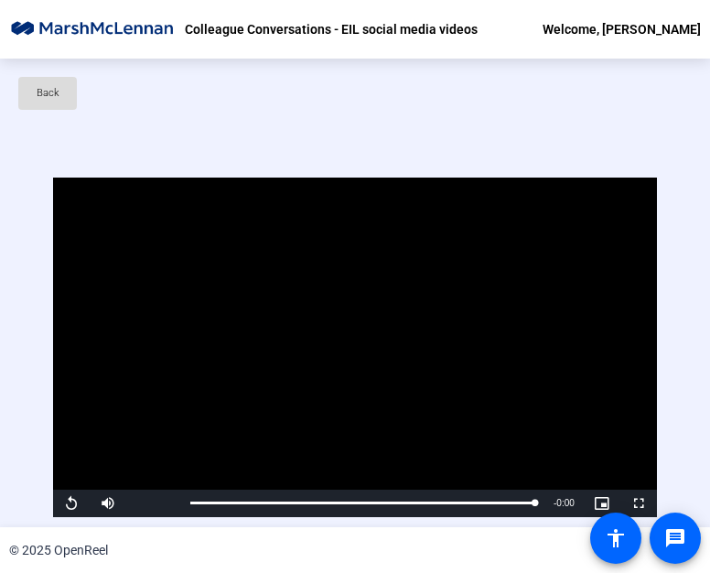
click at [53, 107] on span at bounding box center [47, 93] width 59 height 44
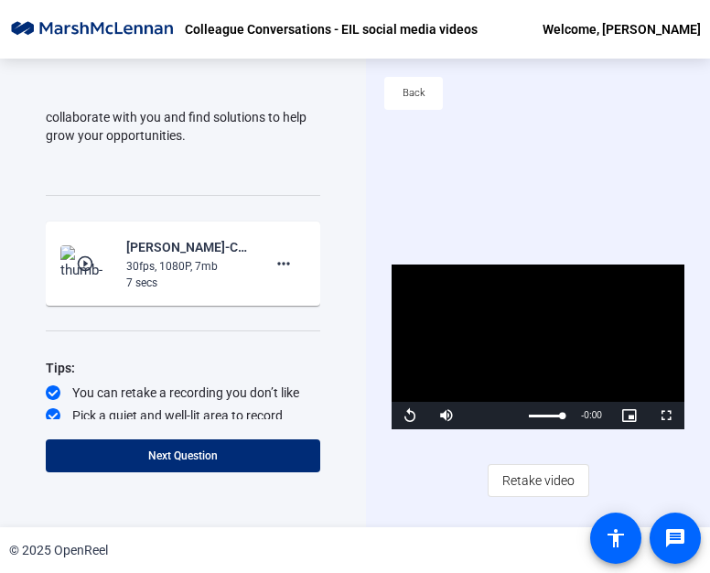
scroll to position [569, 0]
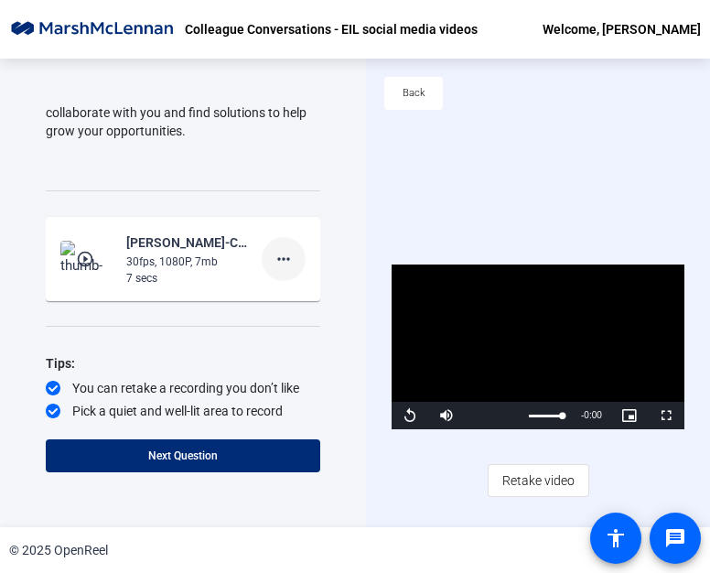
click at [281, 248] on mat-icon "more_horiz" at bounding box center [284, 259] width 22 height 22
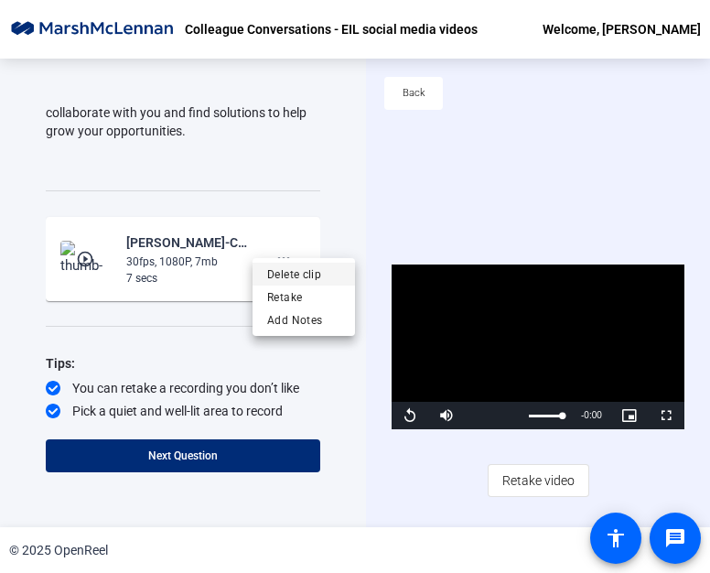
click at [297, 277] on span "Delete clip" at bounding box center [303, 274] width 73 height 22
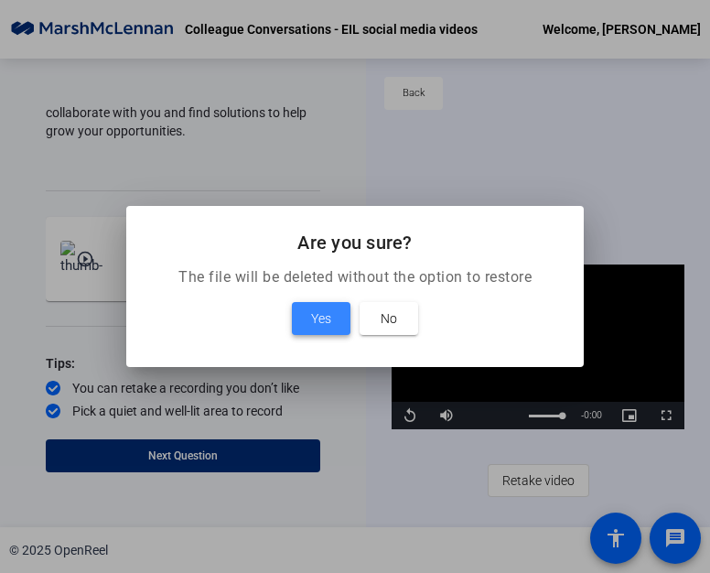
click at [313, 320] on span "Yes" at bounding box center [321, 319] width 20 height 22
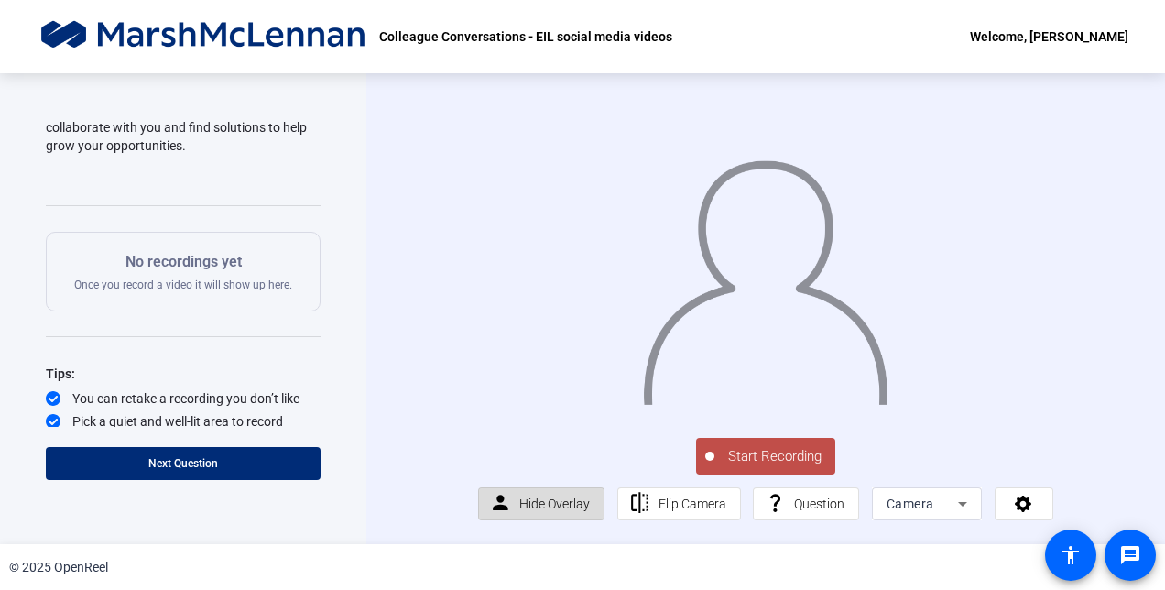
click at [535, 511] on span "Hide Overlay" at bounding box center [554, 503] width 70 height 15
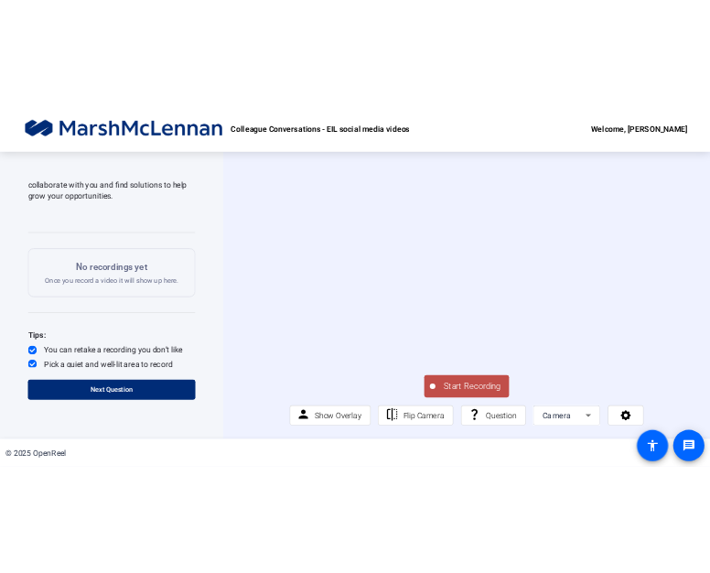
scroll to position [564, 0]
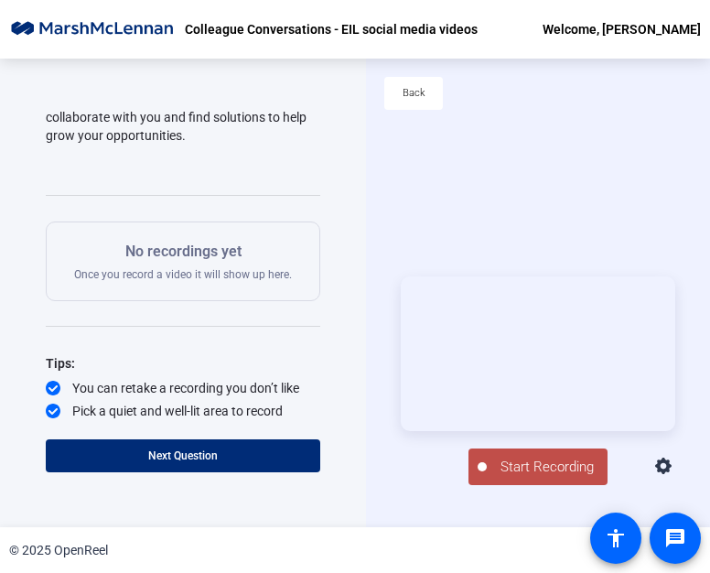
click at [522, 461] on span "Start Recording" at bounding box center [547, 467] width 121 height 21
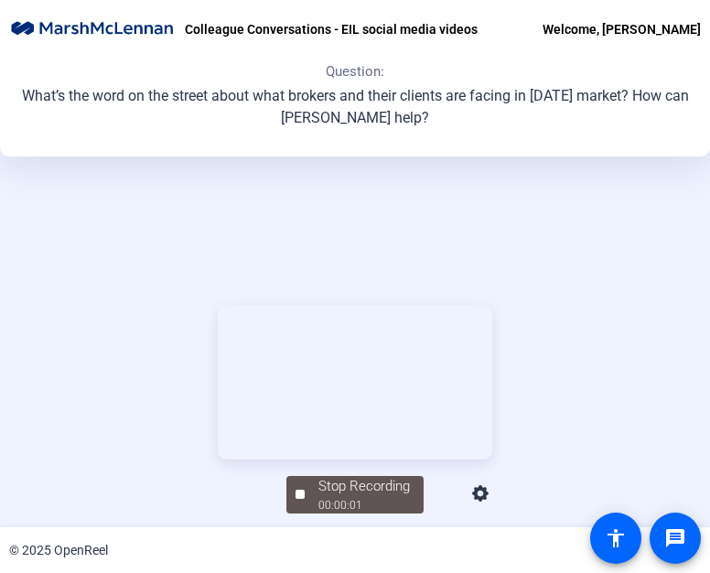
scroll to position [228, 0]
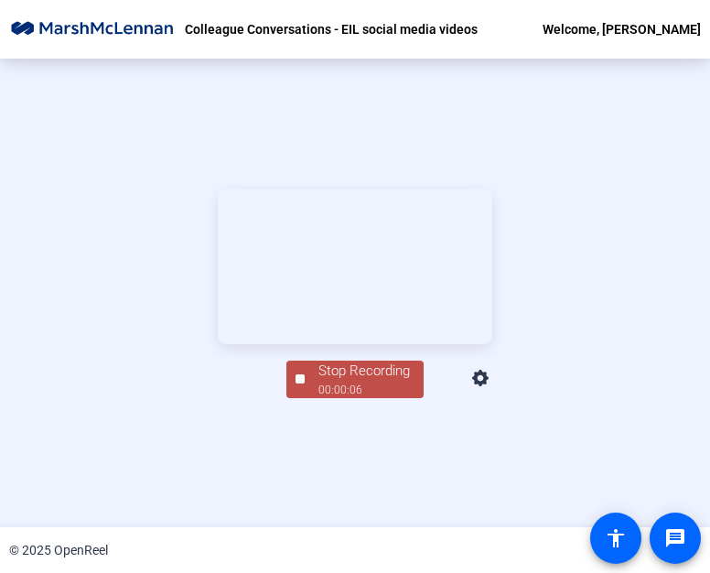
click at [298, 398] on button "Stop Recording 00:00:06" at bounding box center [355, 380] width 137 height 38
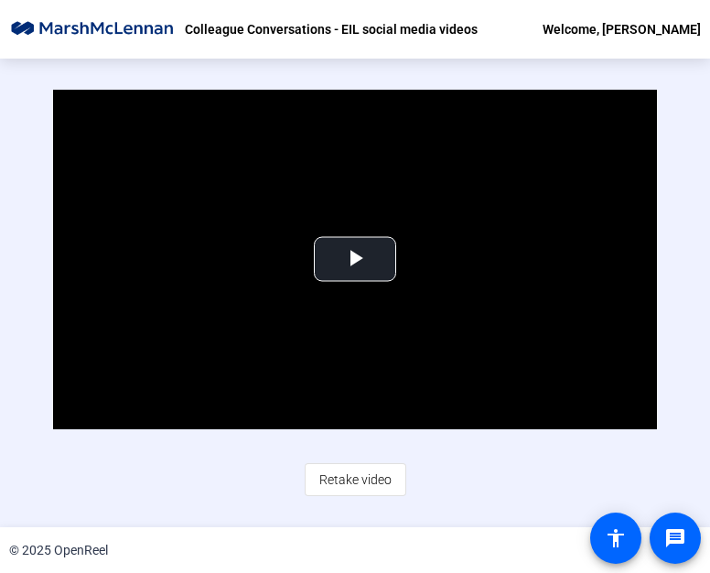
scroll to position [81, 0]
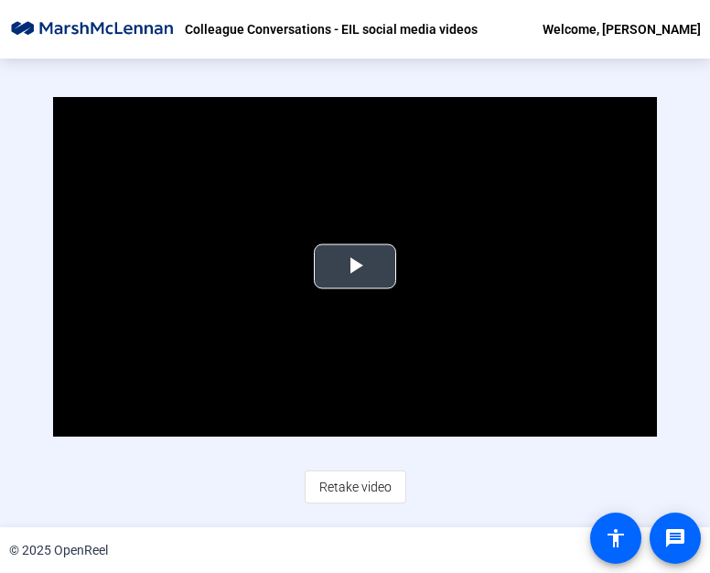
click at [355, 266] on span "Video Player" at bounding box center [355, 266] width 0 height 0
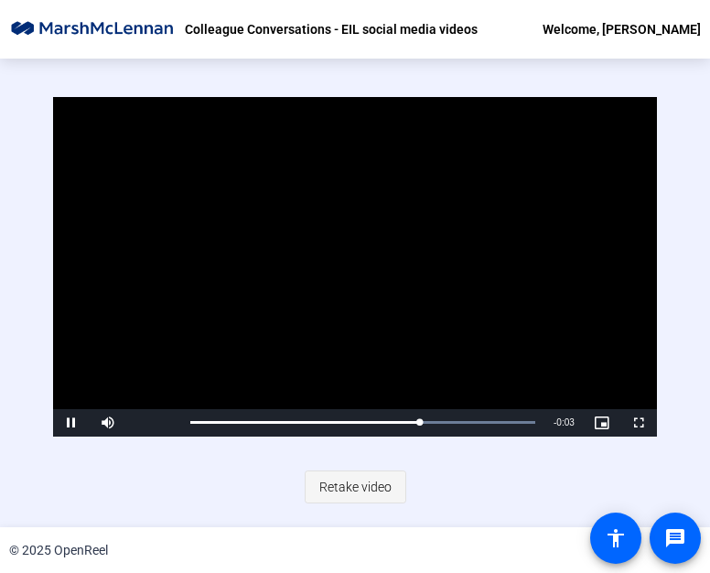
click at [343, 484] on span "Retake video" at bounding box center [356, 487] width 72 height 35
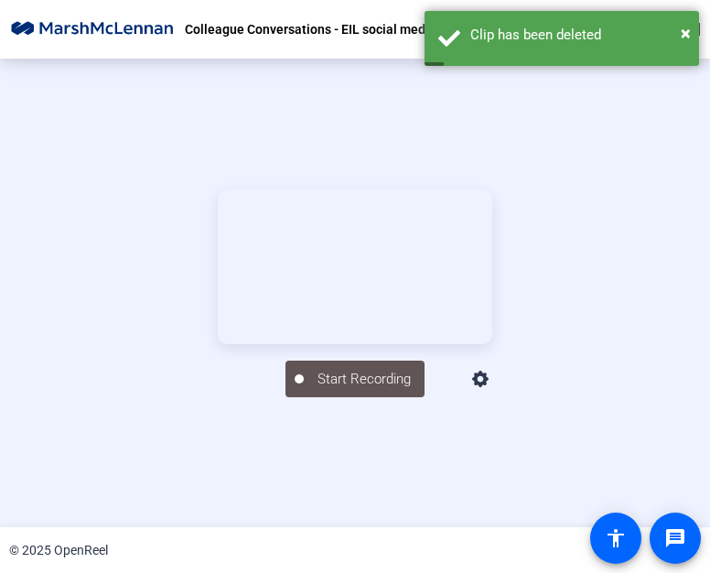
scroll to position [227, 0]
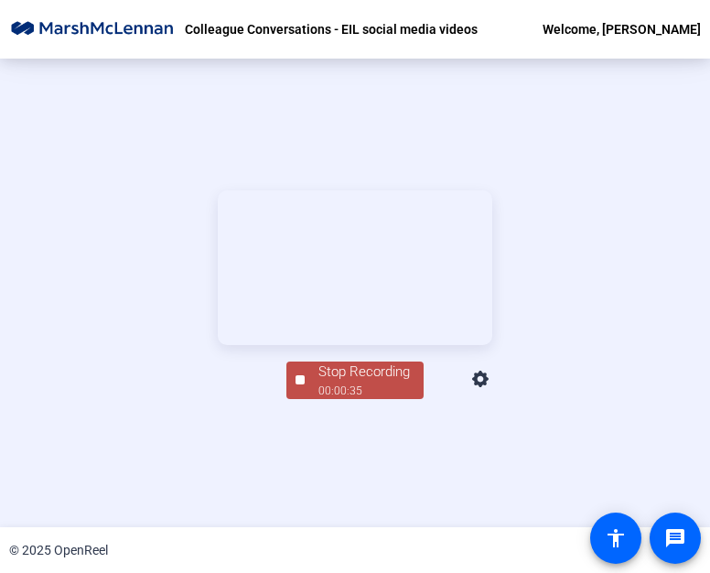
click at [330, 383] on div "Stop Recording" at bounding box center [365, 372] width 92 height 21
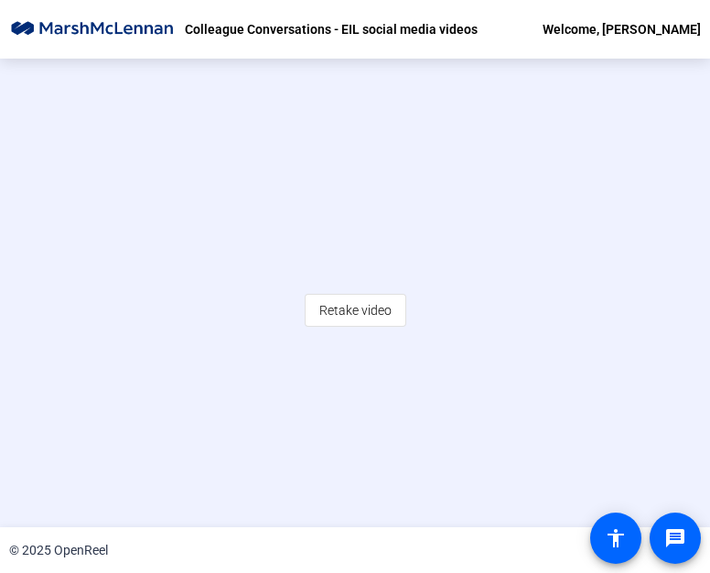
scroll to position [81, 0]
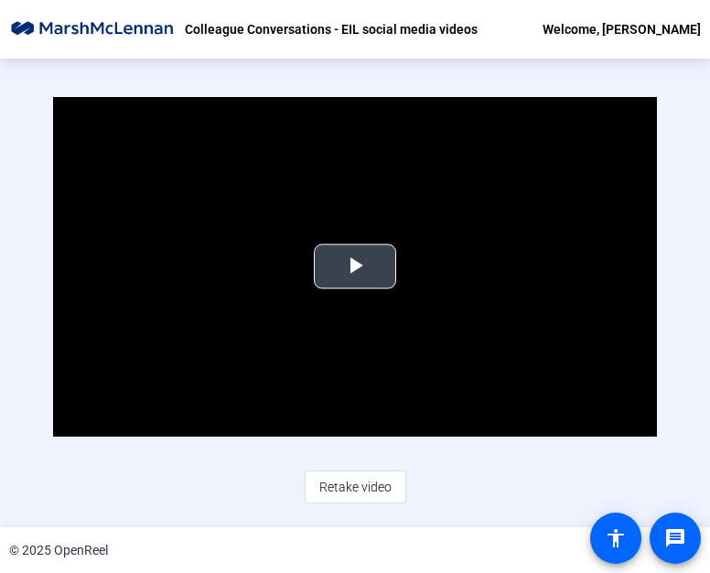
click at [355, 266] on span "Video Player" at bounding box center [355, 266] width 0 height 0
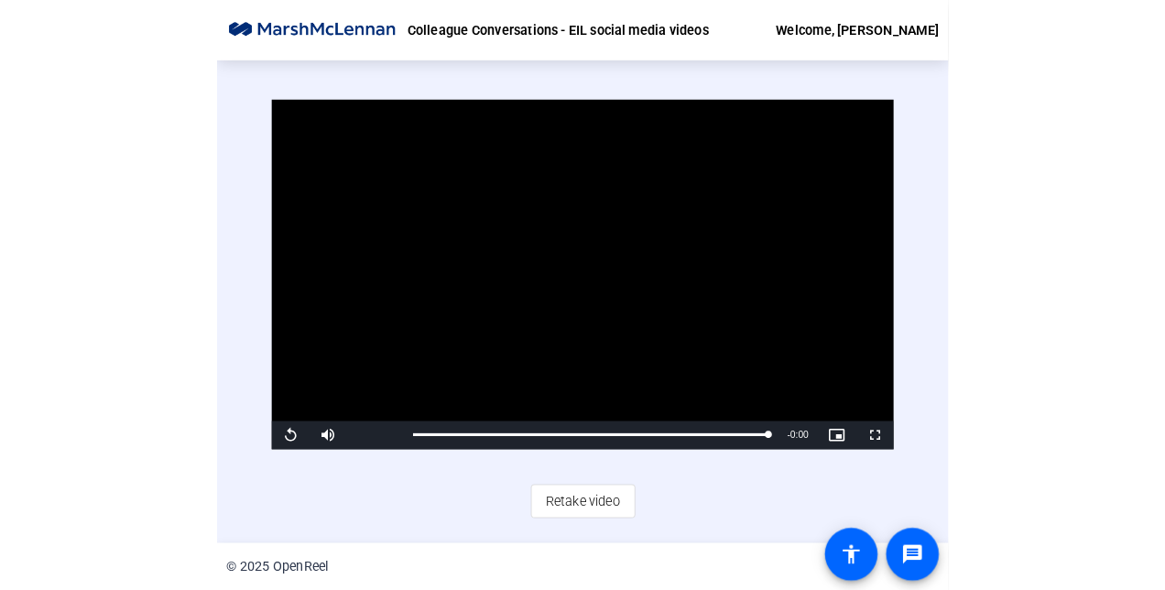
scroll to position [0, 0]
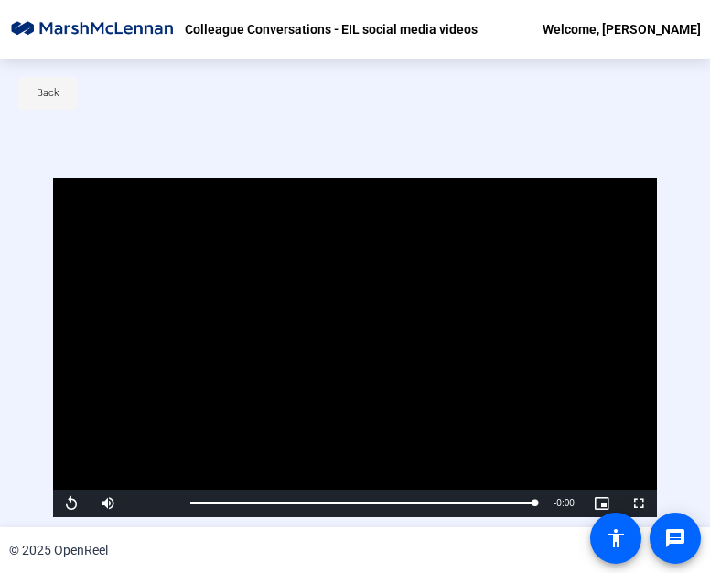
click at [55, 90] on span "Back" at bounding box center [48, 93] width 23 height 27
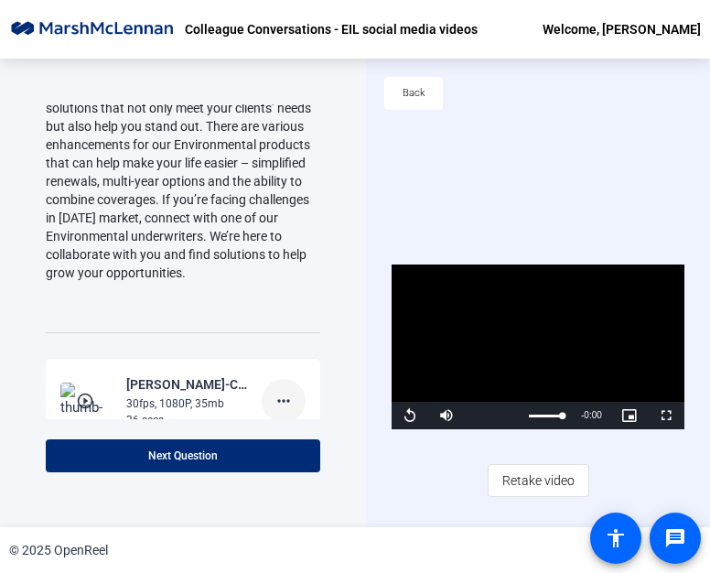
click at [279, 390] on mat-icon "more_horiz" at bounding box center [284, 401] width 22 height 22
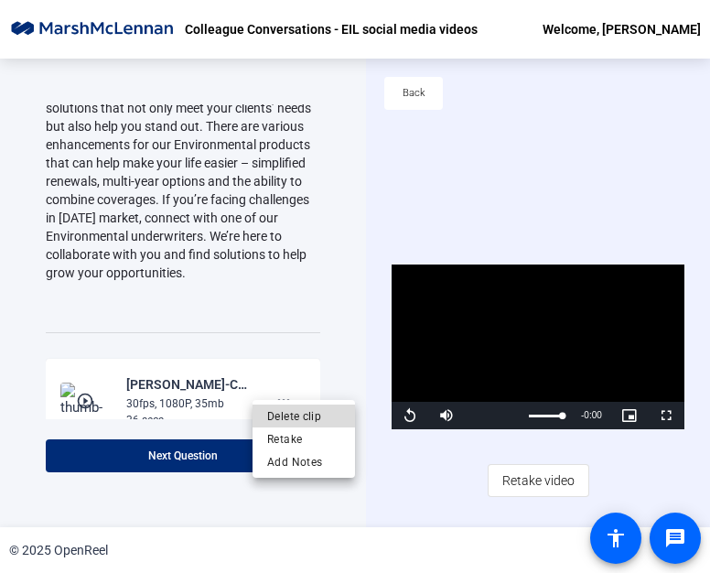
click at [326, 413] on span "Delete clip" at bounding box center [303, 416] width 73 height 22
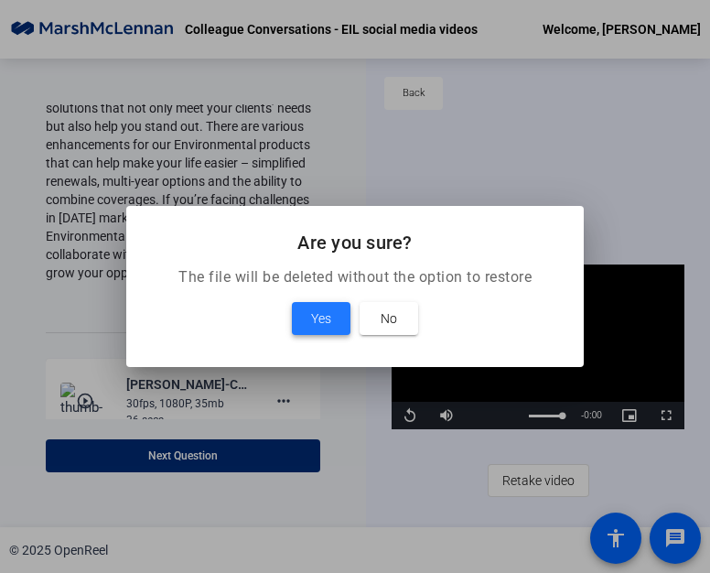
click at [333, 324] on span at bounding box center [321, 319] width 59 height 44
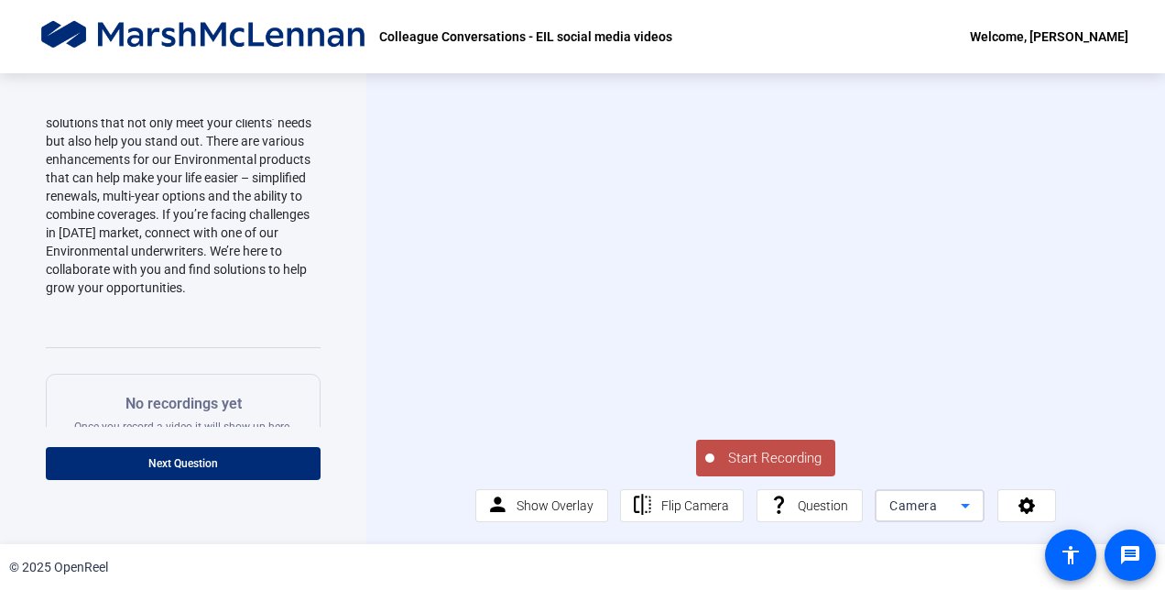
click at [936, 516] on div "Camera" at bounding box center [924, 505] width 71 height 22
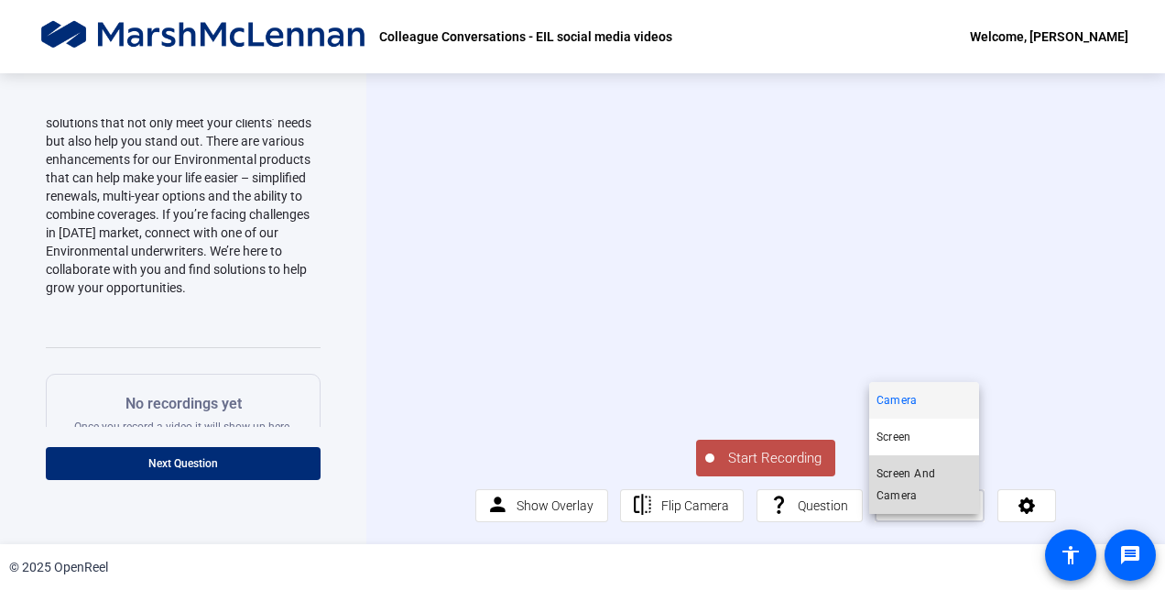
click at [936, 485] on span "Screen And Camera" at bounding box center [923, 484] width 95 height 44
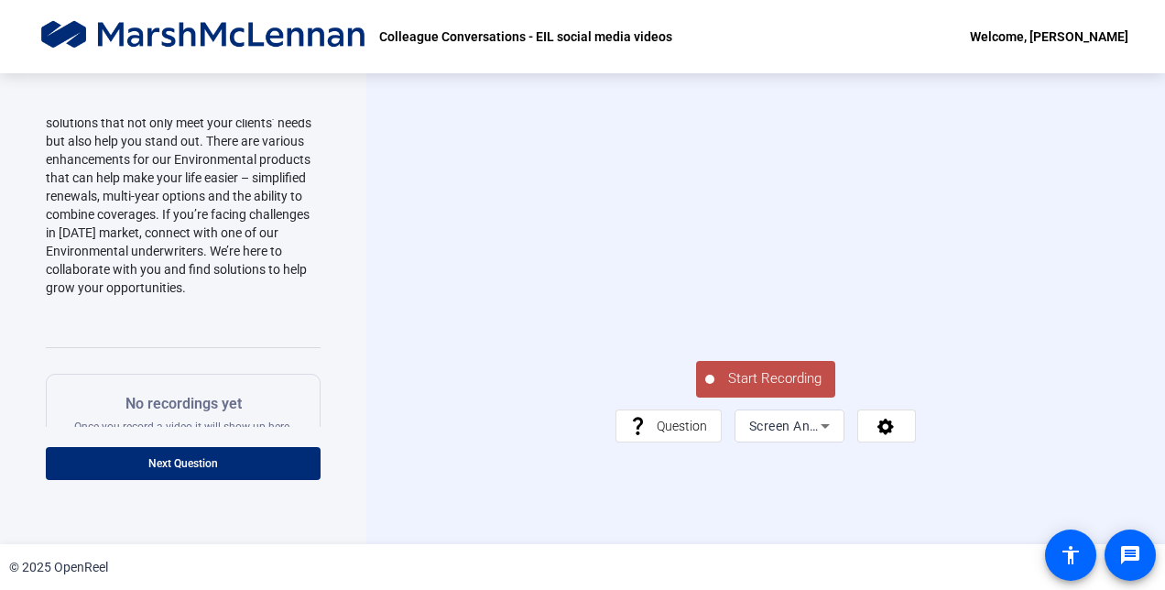
click at [615, 343] on video at bounding box center [764, 259] width 299 height 168
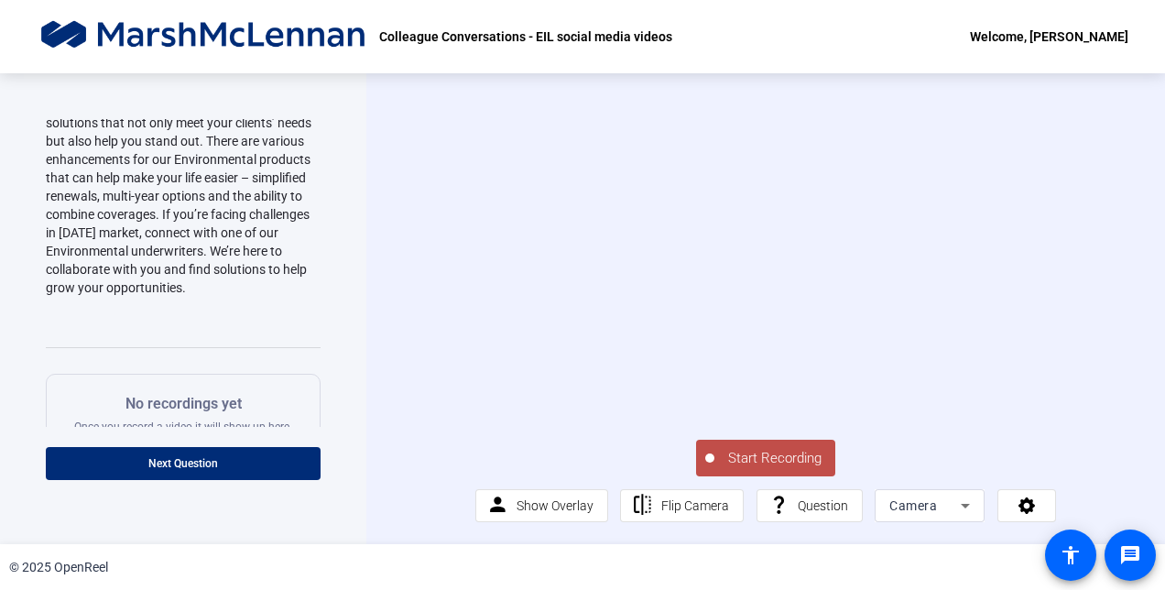
click at [782, 469] on span "Start Recording" at bounding box center [774, 458] width 121 height 21
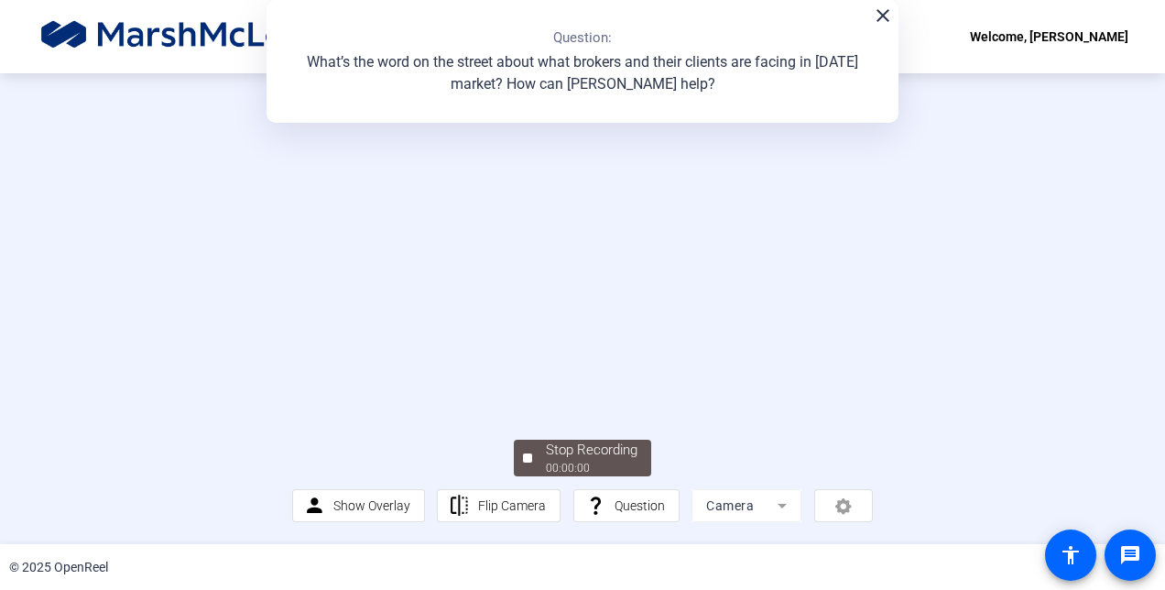
scroll to position [91, 0]
click at [608, 461] on div "Stop Recording" at bounding box center [592, 449] width 92 height 21
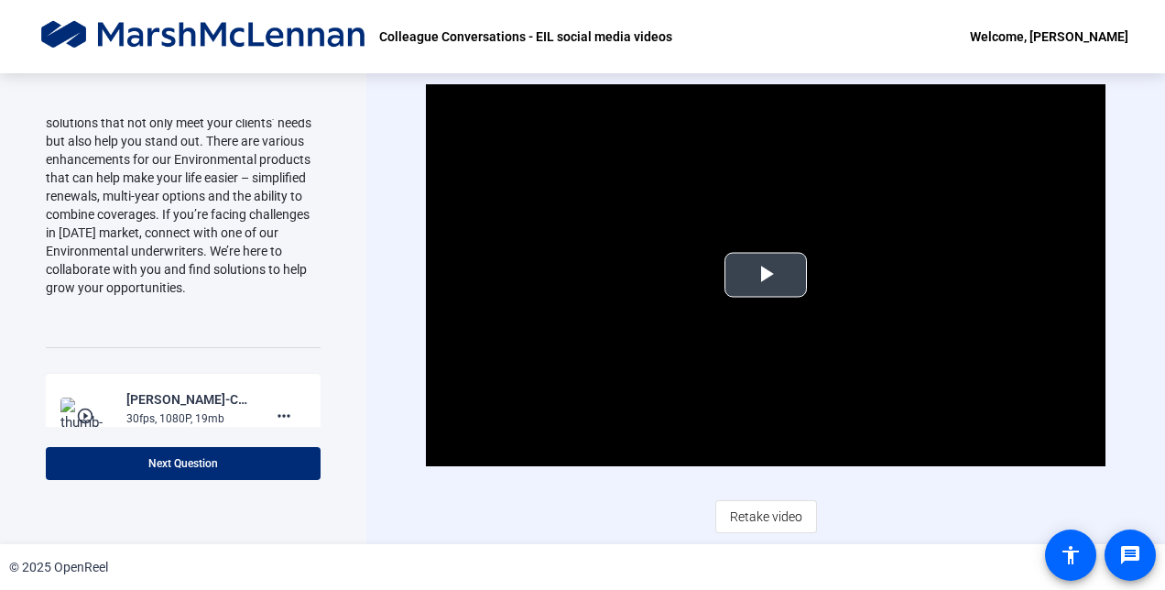
click at [765, 275] on span "Video Player" at bounding box center [765, 275] width 0 height 0
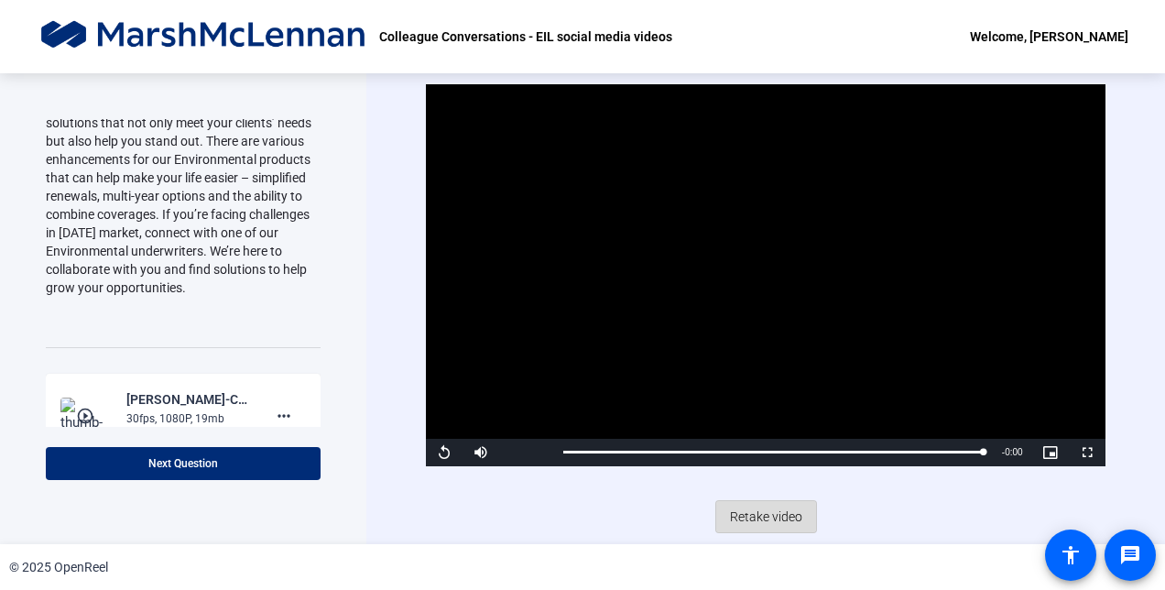
click at [779, 512] on span "Retake video" at bounding box center [766, 516] width 72 height 35
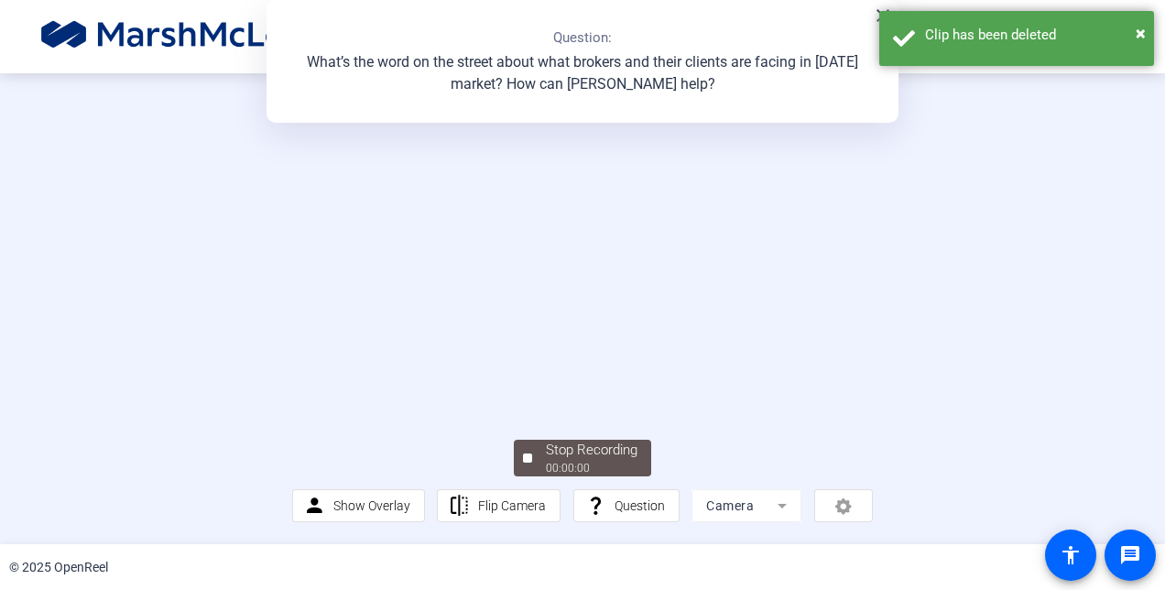
scroll to position [111, 0]
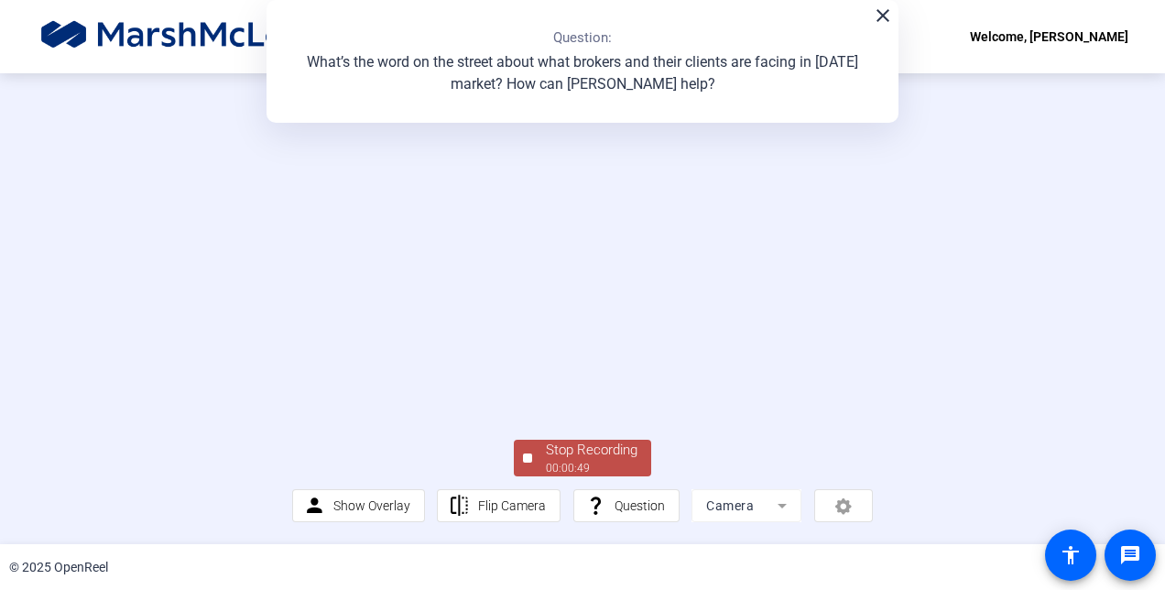
click at [631, 451] on div "Stop Recording" at bounding box center [592, 449] width 92 height 21
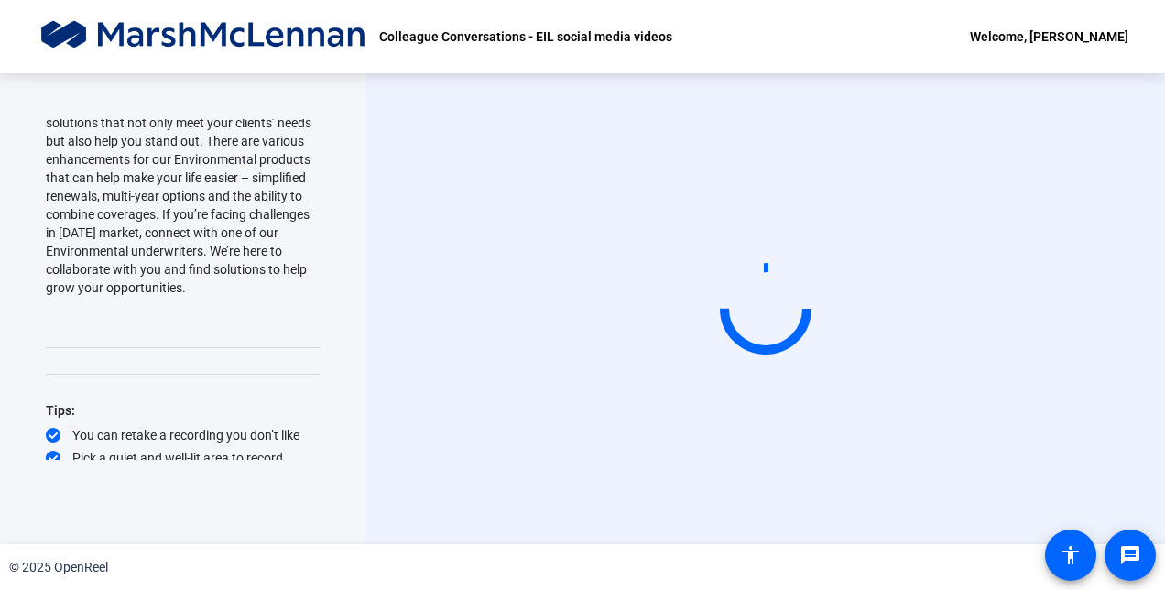
scroll to position [0, 0]
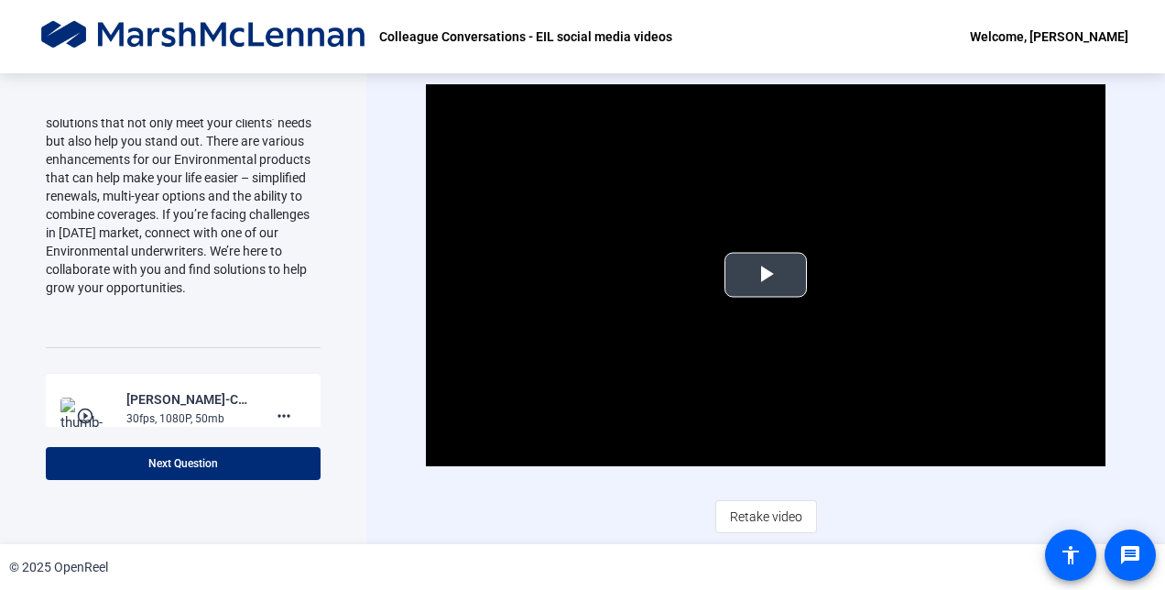
click at [765, 275] on span "Video Player" at bounding box center [765, 275] width 0 height 0
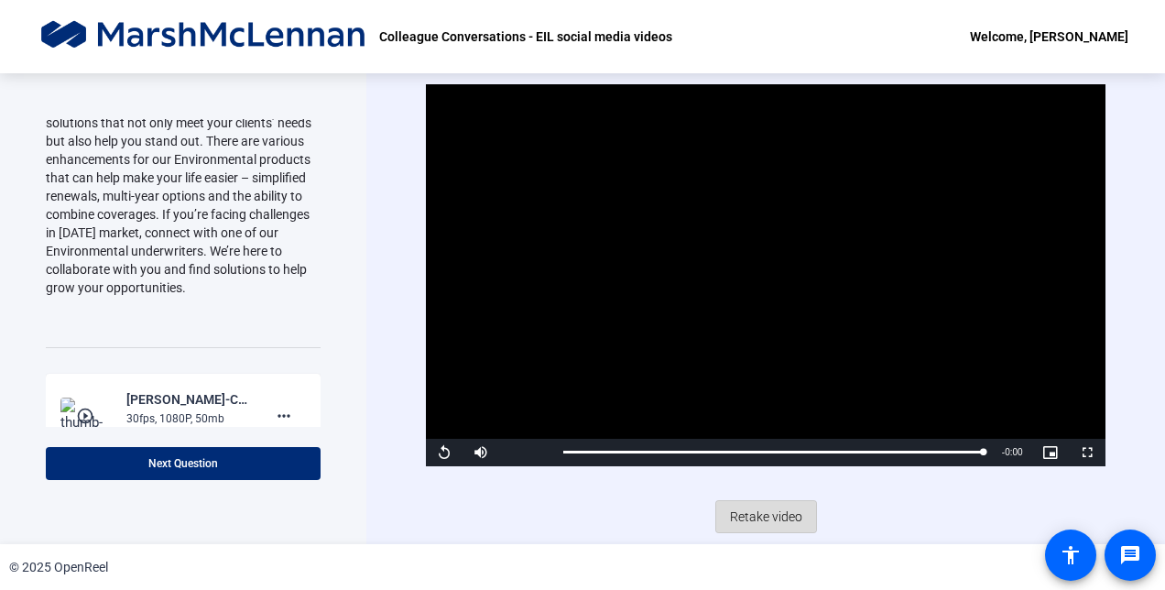
click at [760, 507] on span "Retake video" at bounding box center [766, 516] width 72 height 35
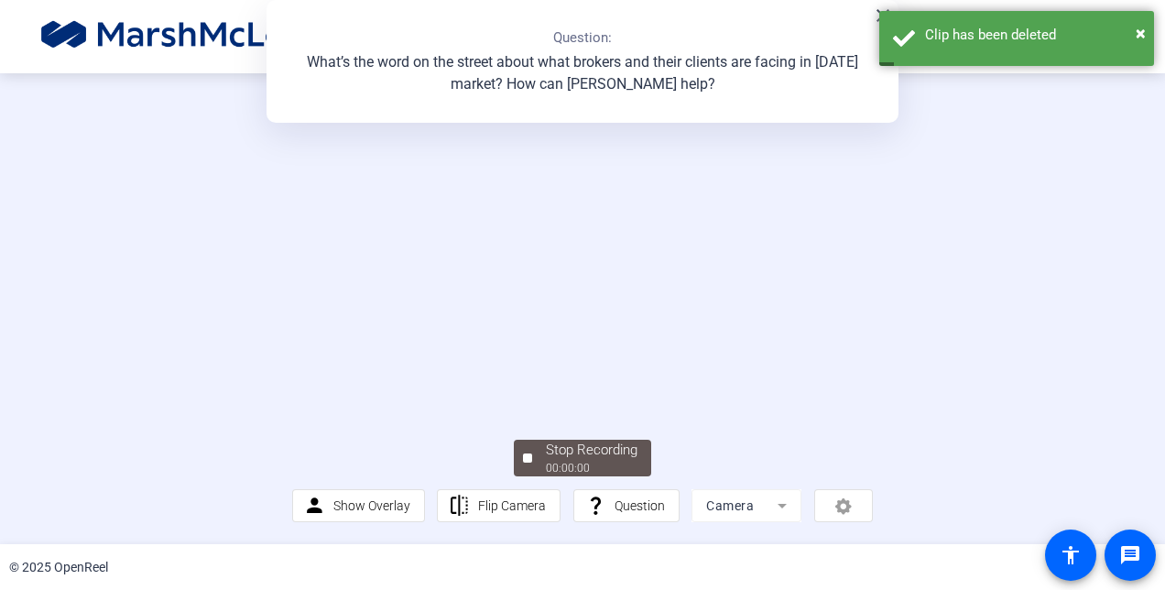
scroll to position [110, 0]
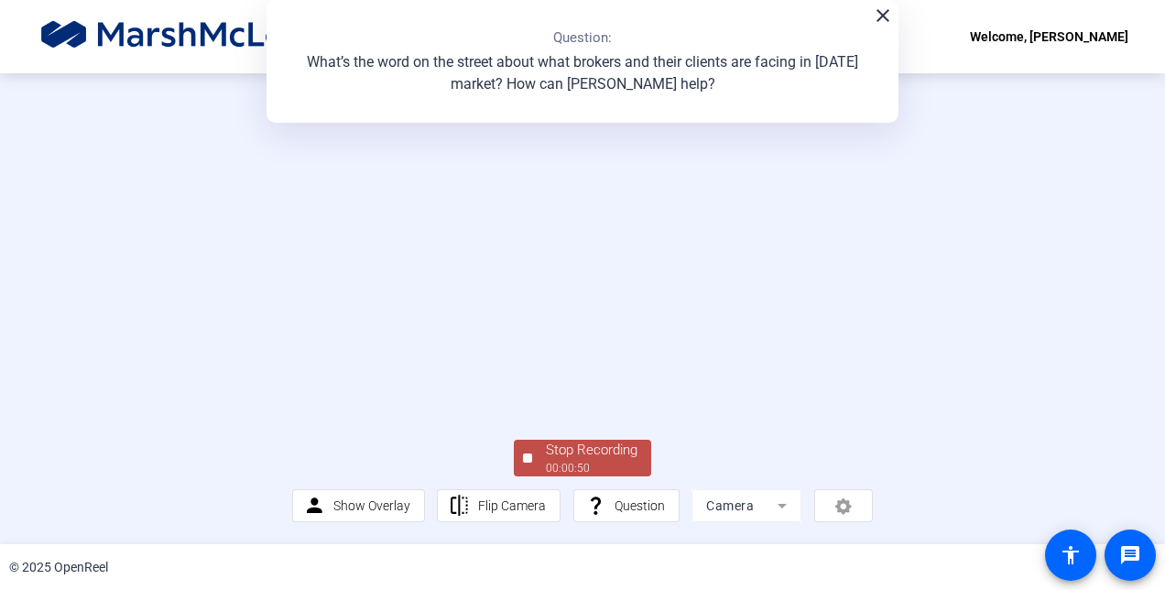
click at [616, 458] on div "Stop Recording" at bounding box center [592, 449] width 92 height 21
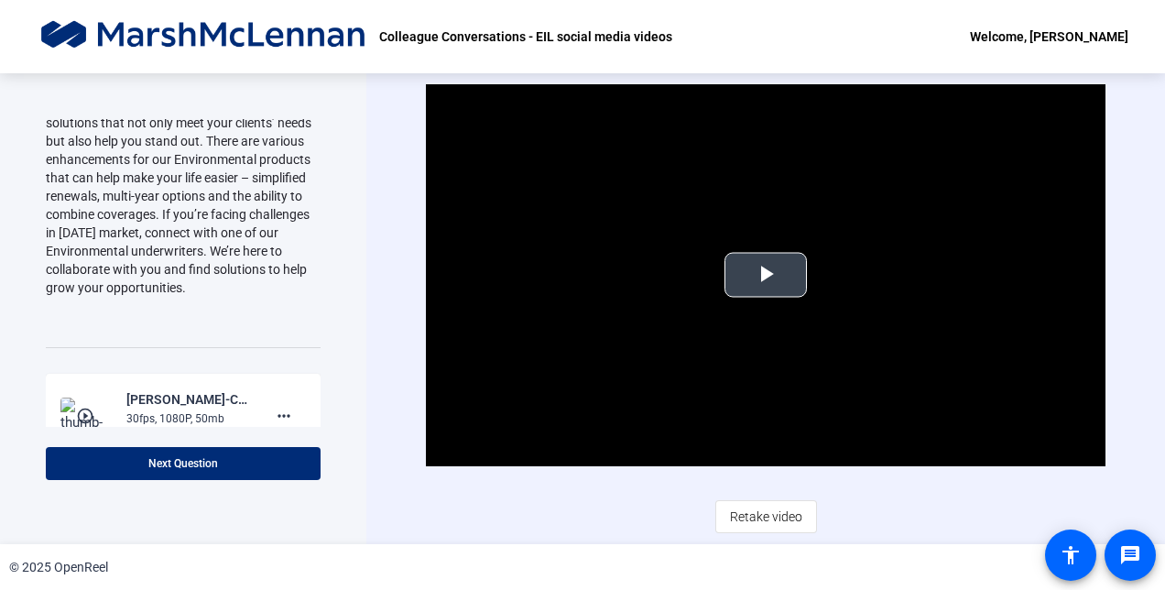
click at [765, 275] on span "Video Player" at bounding box center [765, 275] width 0 height 0
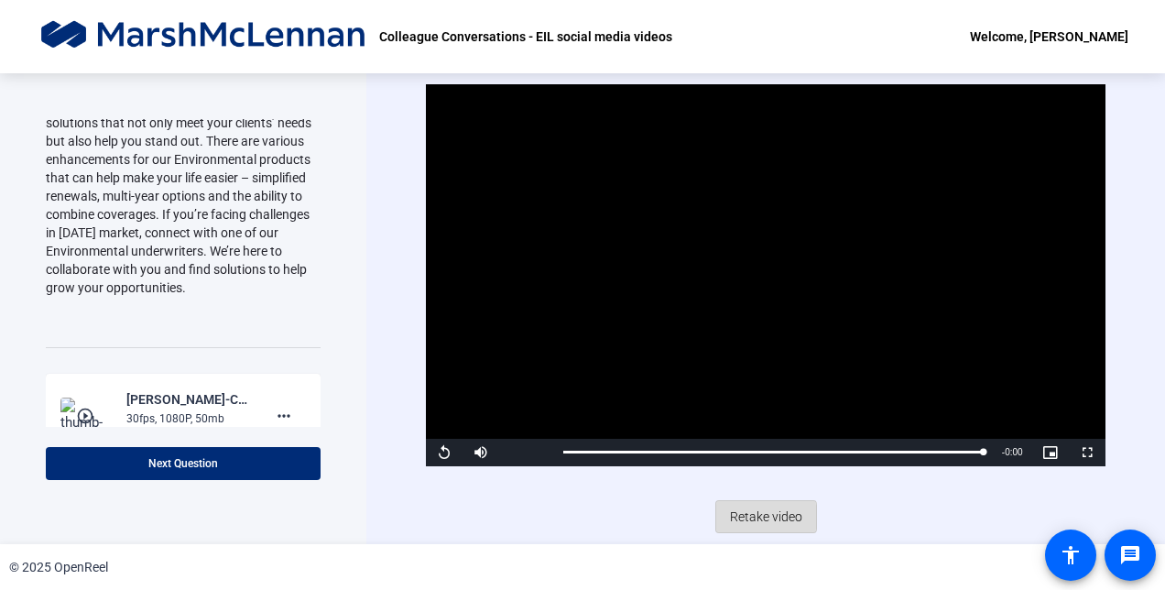
click at [742, 516] on span "Retake video" at bounding box center [766, 516] width 72 height 35
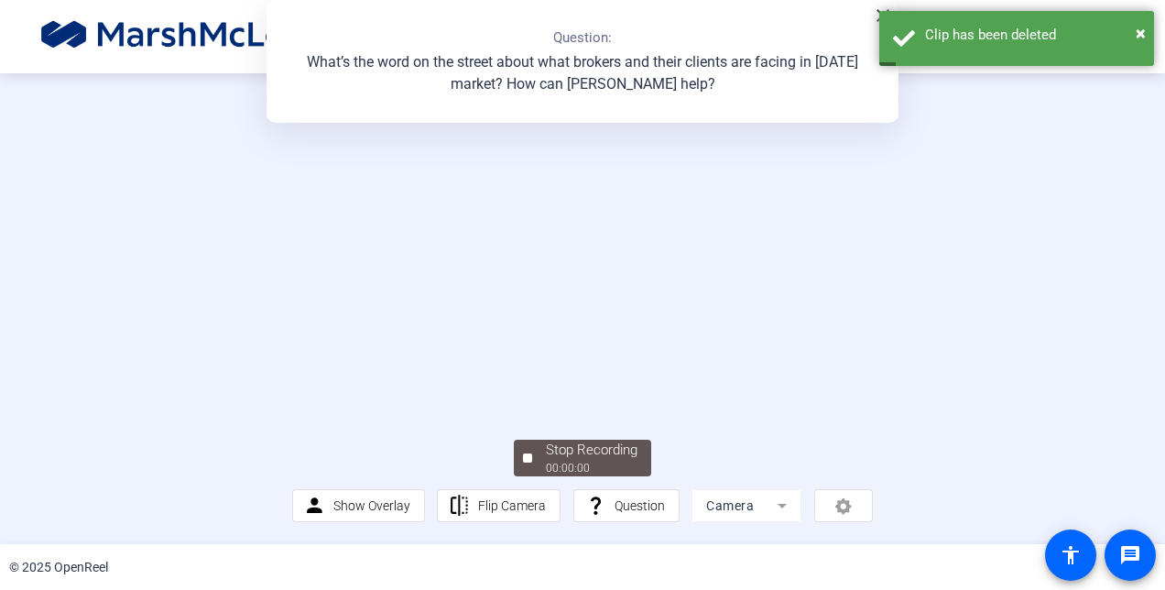
scroll to position [110, 0]
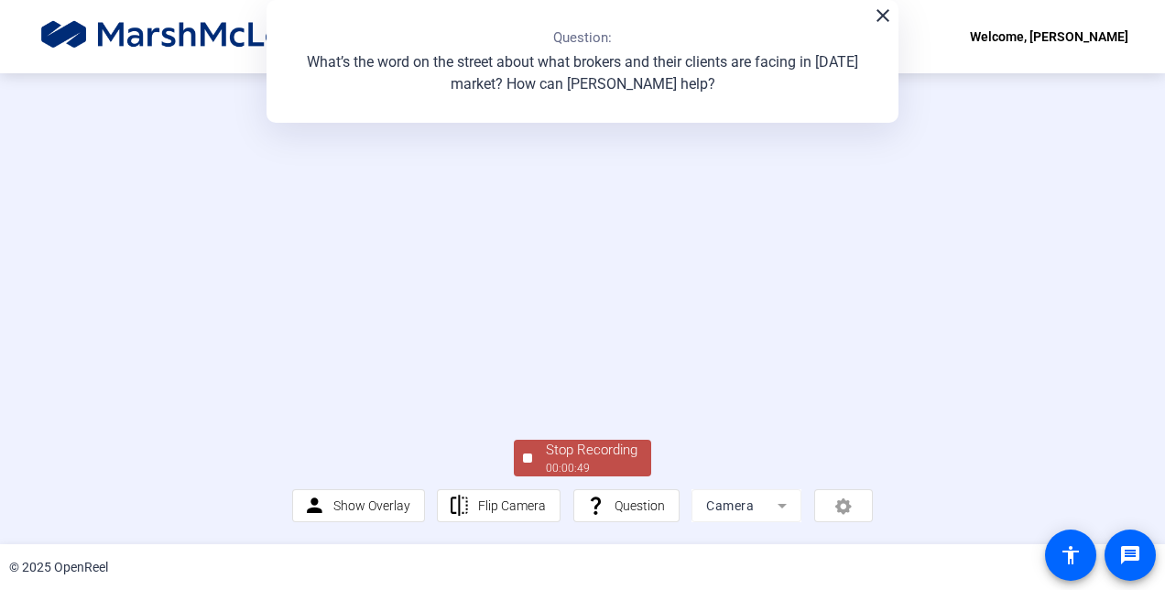
click at [593, 458] on div "Stop Recording" at bounding box center [592, 449] width 92 height 21
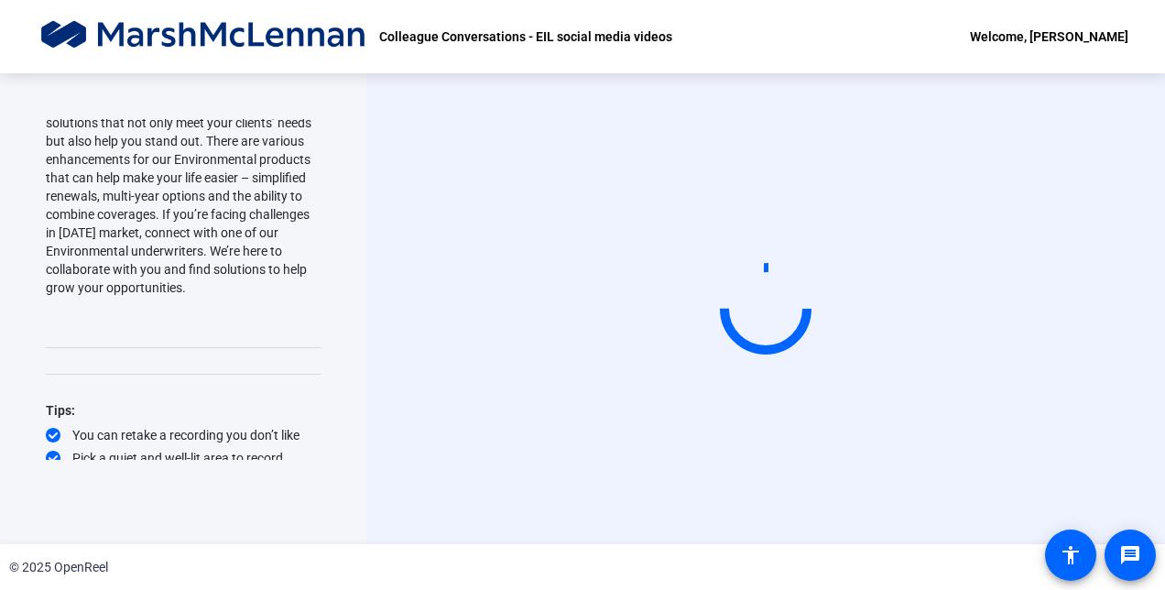
scroll to position [0, 0]
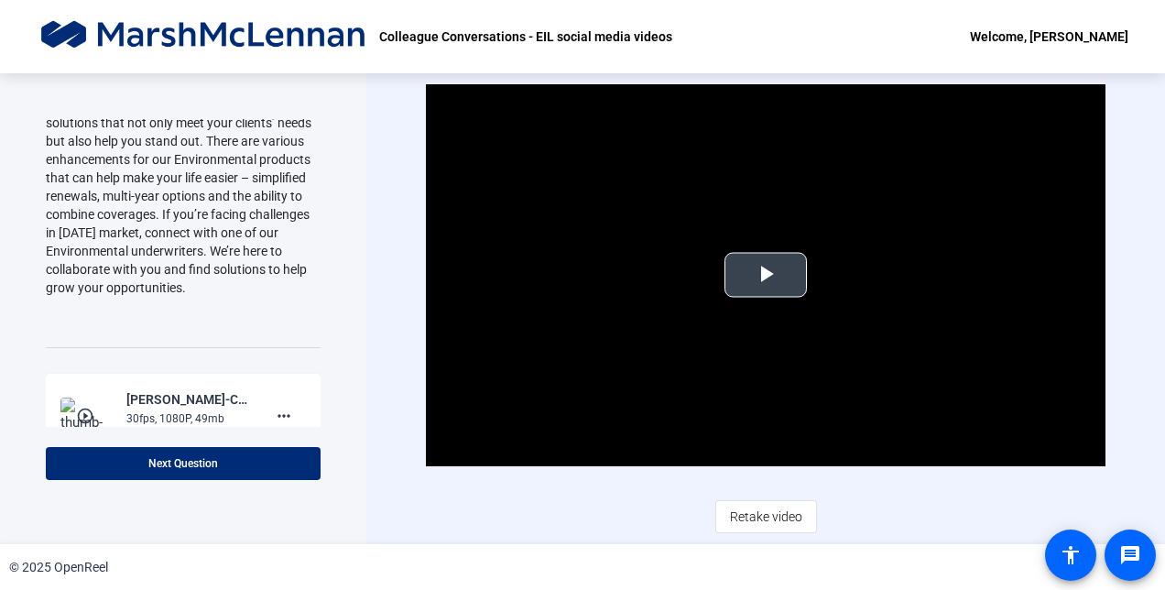
click at [729, 305] on video "Video Player" at bounding box center [765, 275] width 678 height 382
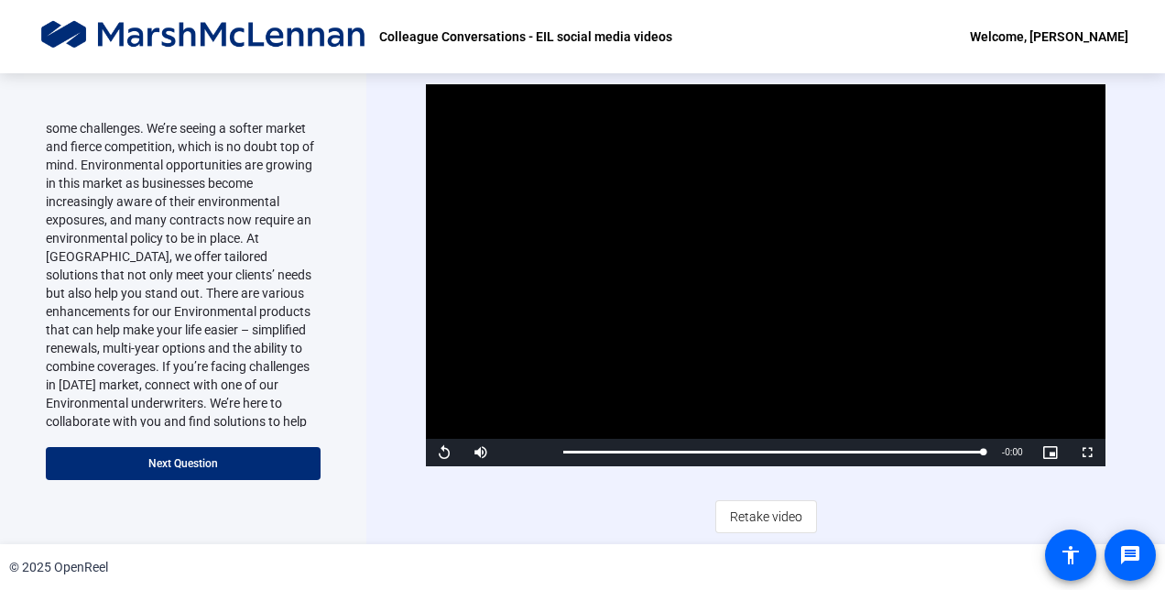
scroll to position [549, 0]
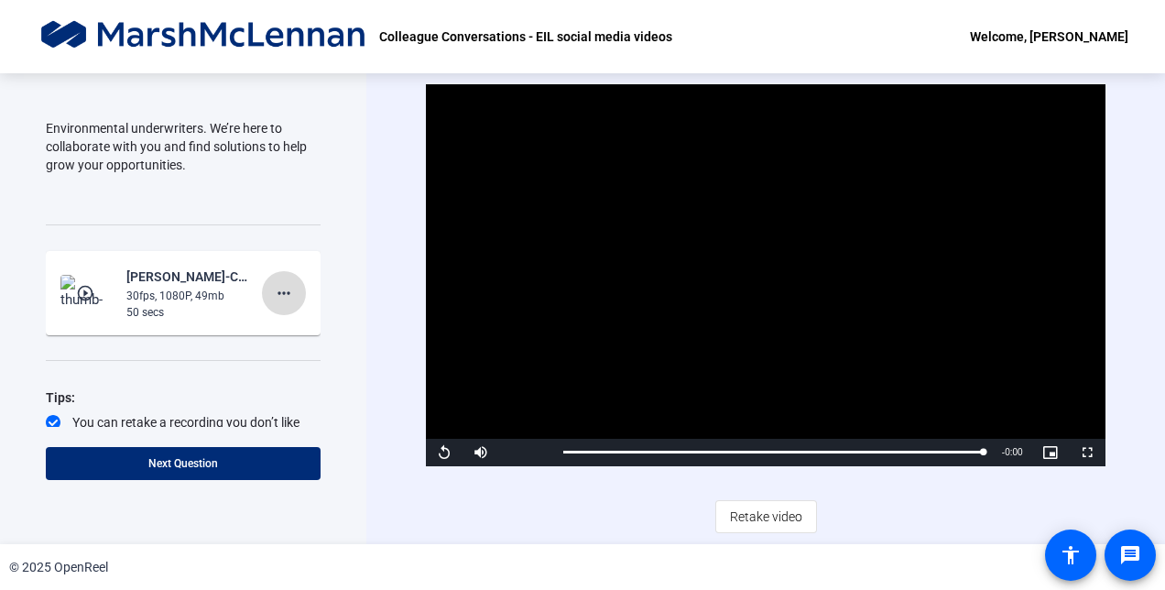
click at [277, 284] on span at bounding box center [284, 293] width 44 height 44
click at [284, 307] on span "Delete clip" at bounding box center [303, 308] width 73 height 22
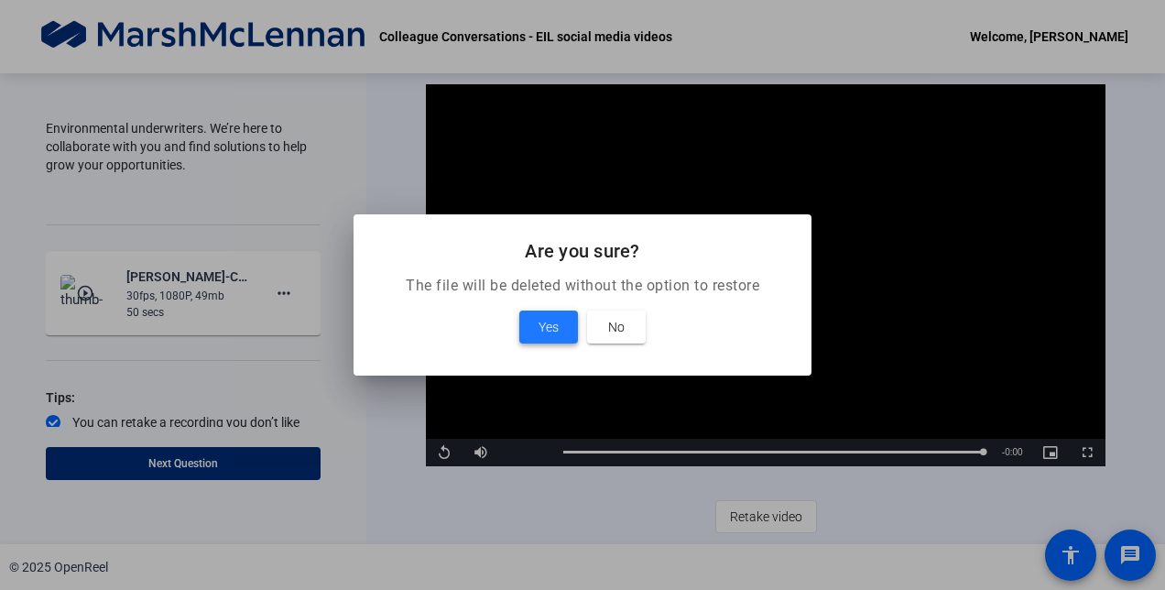
click at [538, 322] on span "Yes" at bounding box center [548, 327] width 20 height 22
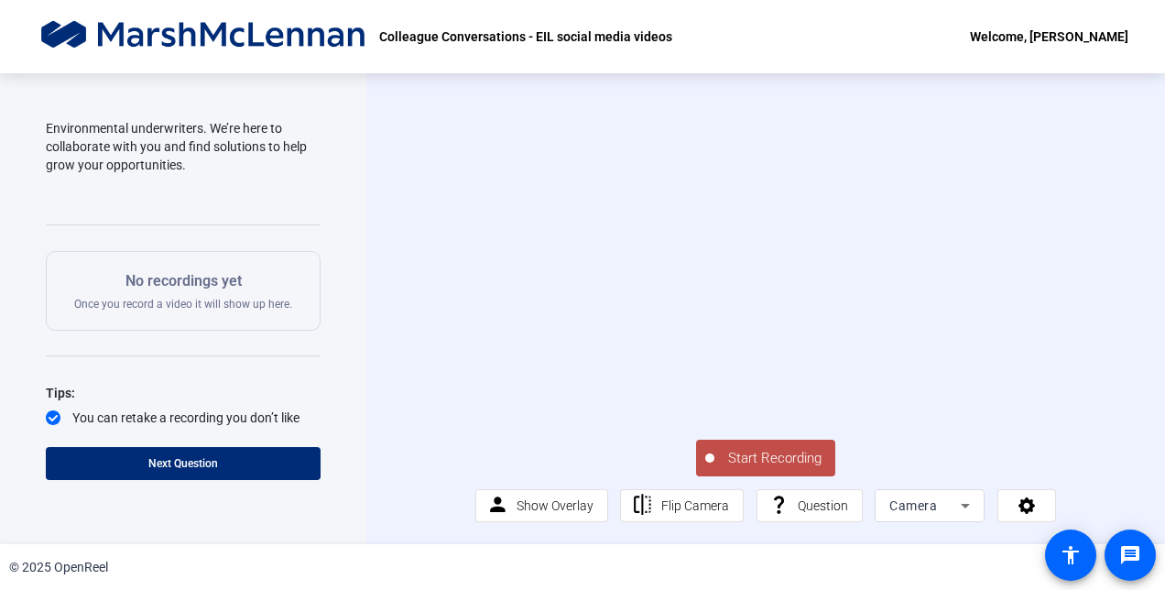
click at [787, 469] on span "Start Recording" at bounding box center [774, 458] width 121 height 21
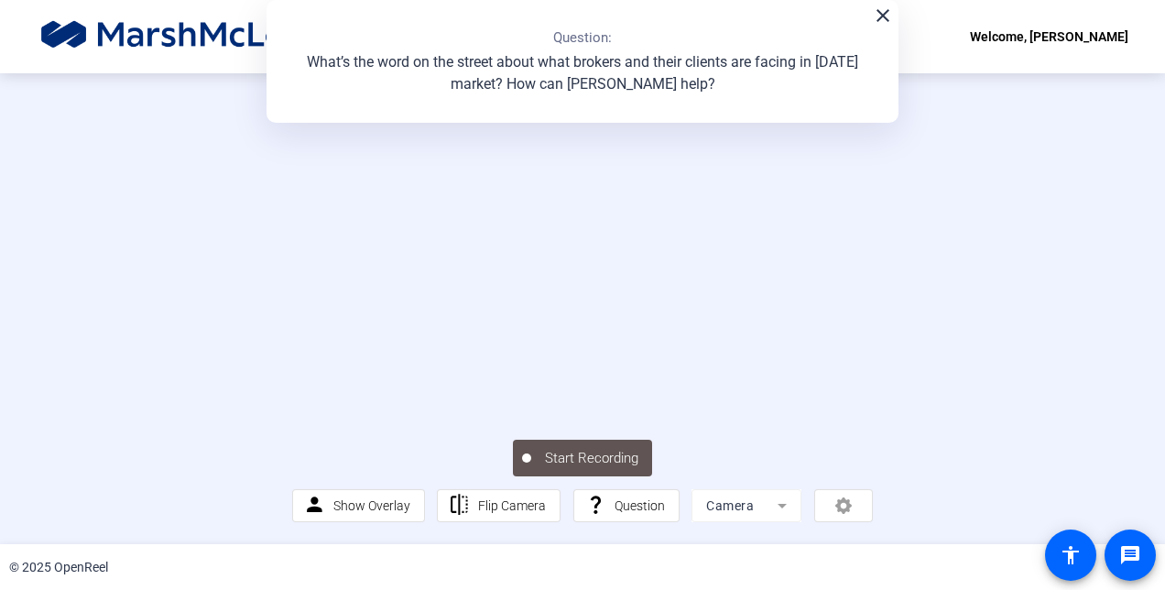
scroll to position [110, 0]
click at [606, 469] on div "00:00:24" at bounding box center [592, 468] width 92 height 16
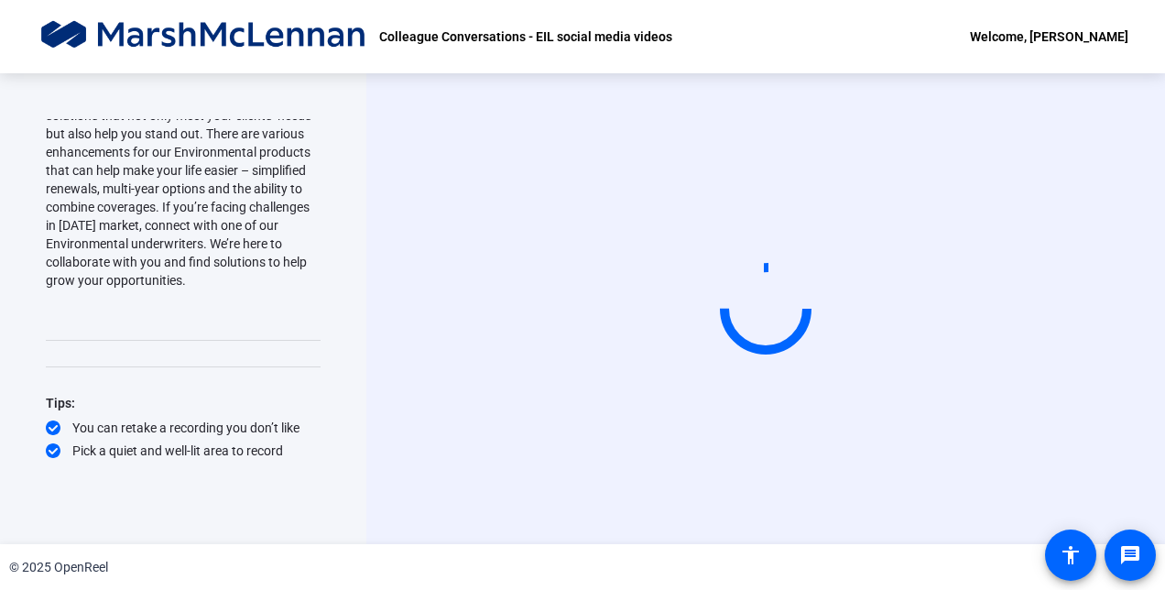
scroll to position [0, 0]
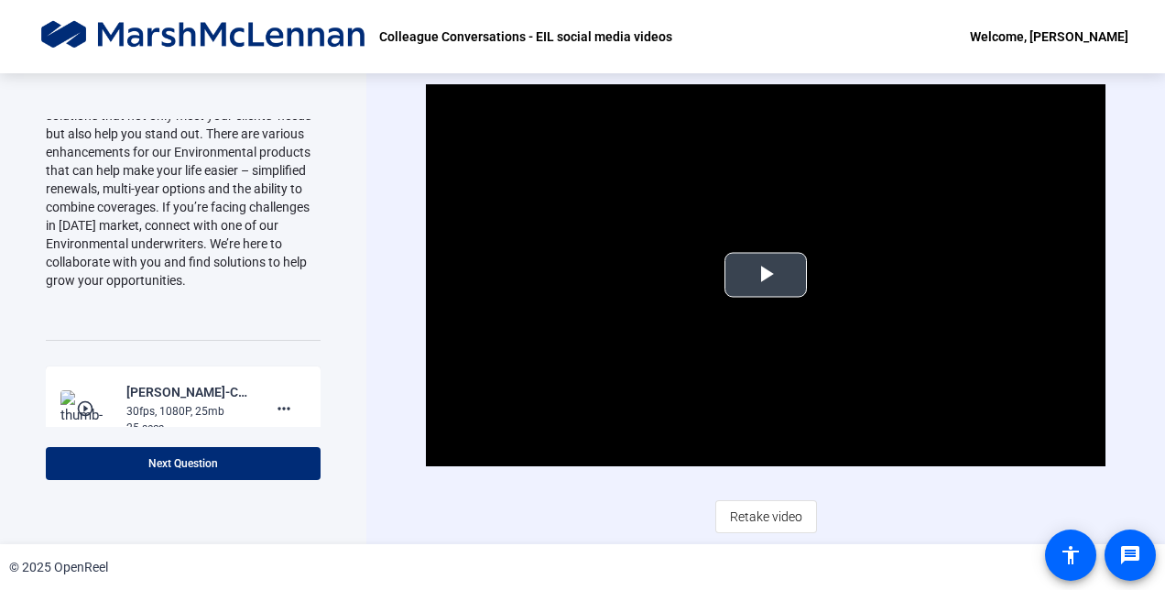
click at [765, 275] on span "Video Player" at bounding box center [765, 275] width 0 height 0
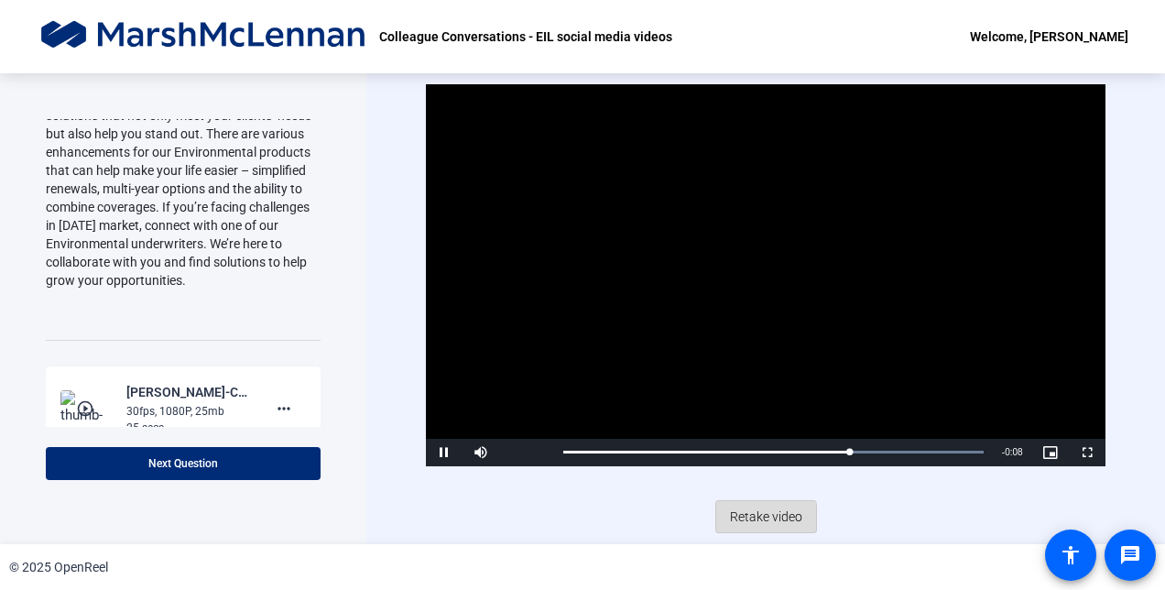
click at [747, 521] on span "Retake video" at bounding box center [766, 516] width 72 height 35
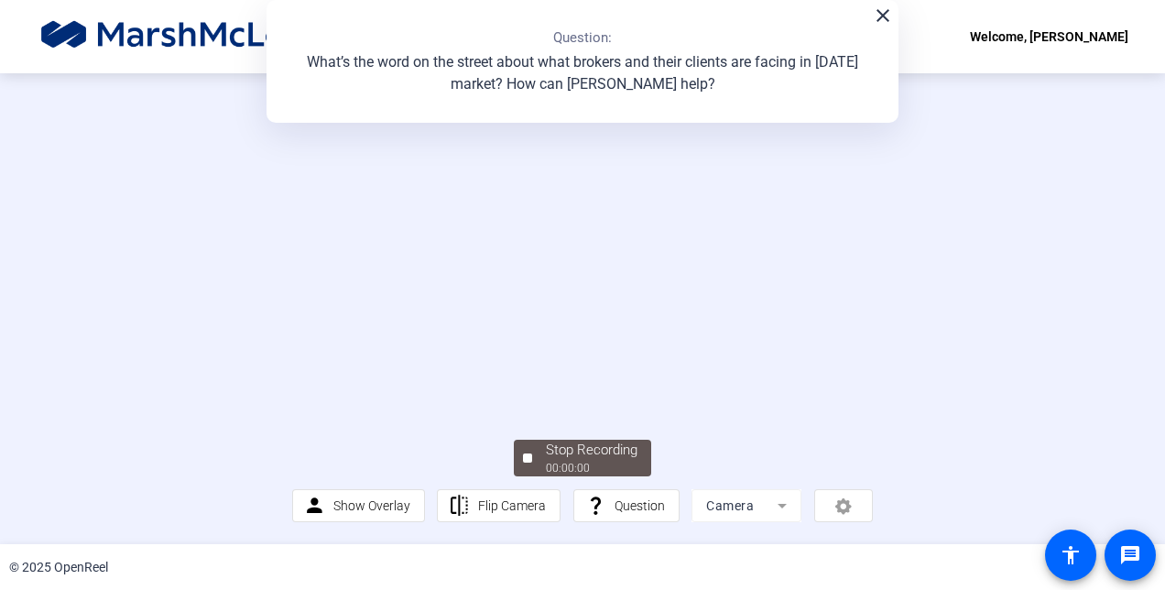
scroll to position [92, 0]
click at [608, 461] on div "Stop Recording" at bounding box center [592, 449] width 92 height 21
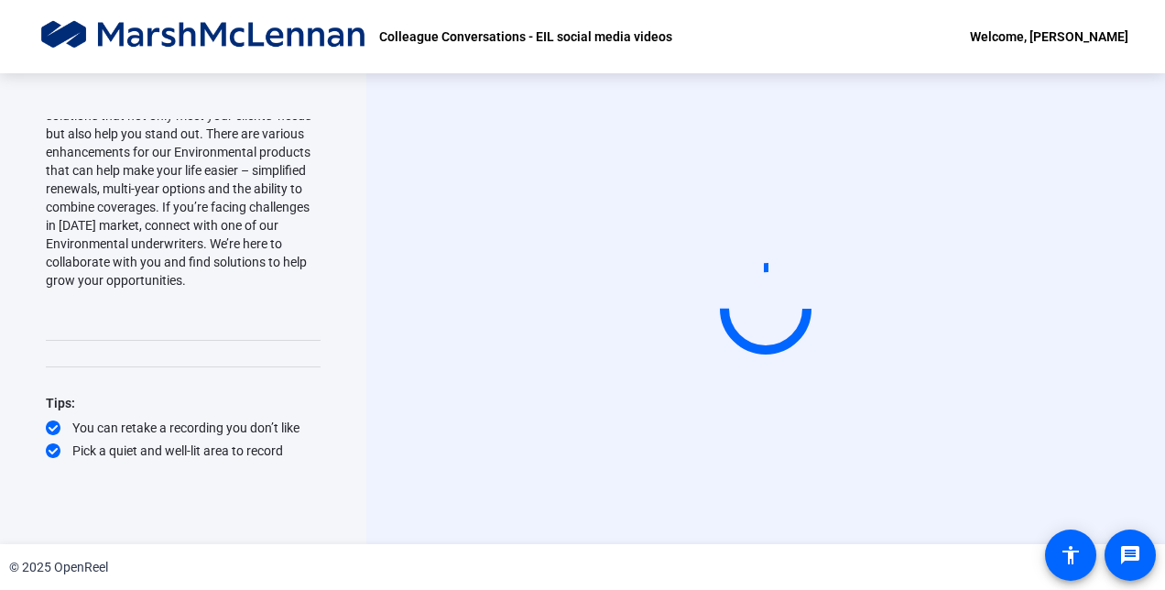
scroll to position [0, 0]
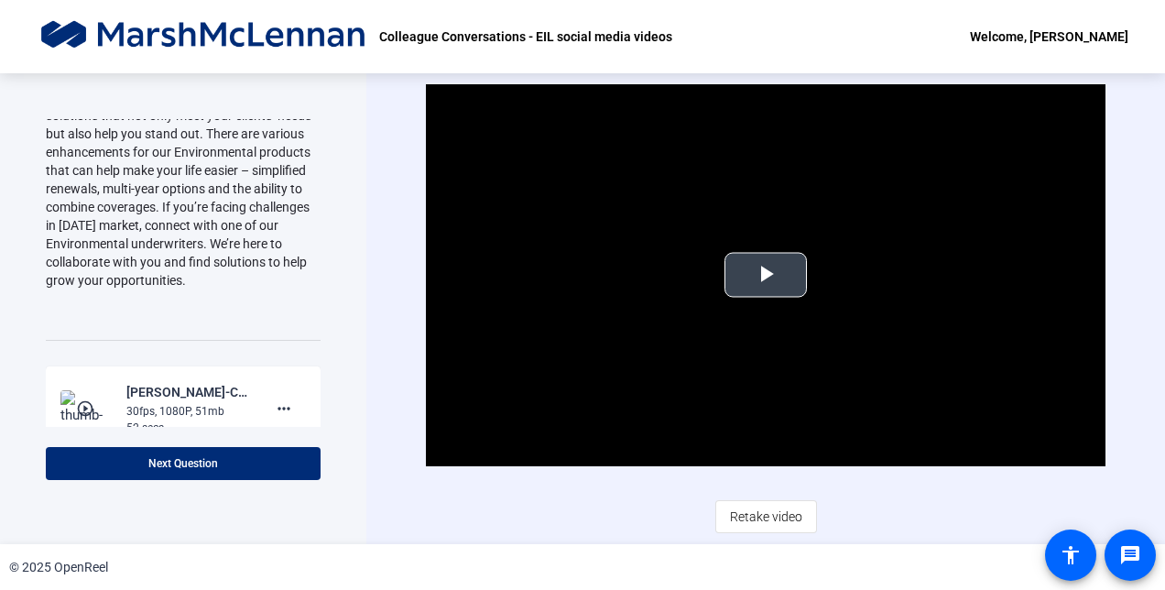
click at [765, 275] on span "Video Player" at bounding box center [765, 275] width 0 height 0
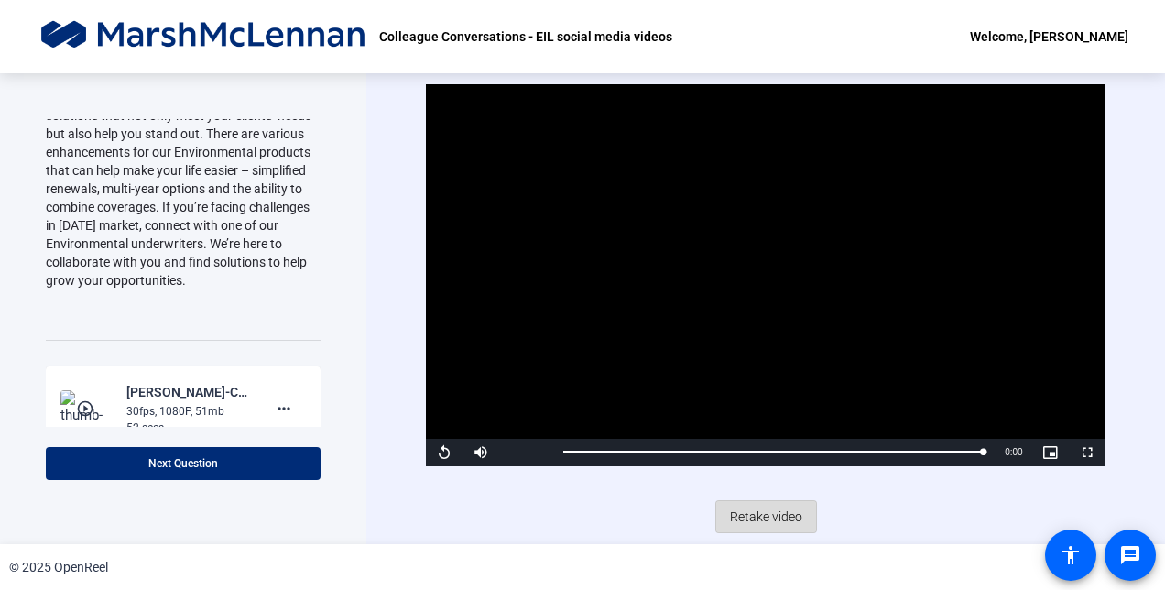
click at [756, 512] on span "Retake video" at bounding box center [766, 516] width 72 height 35
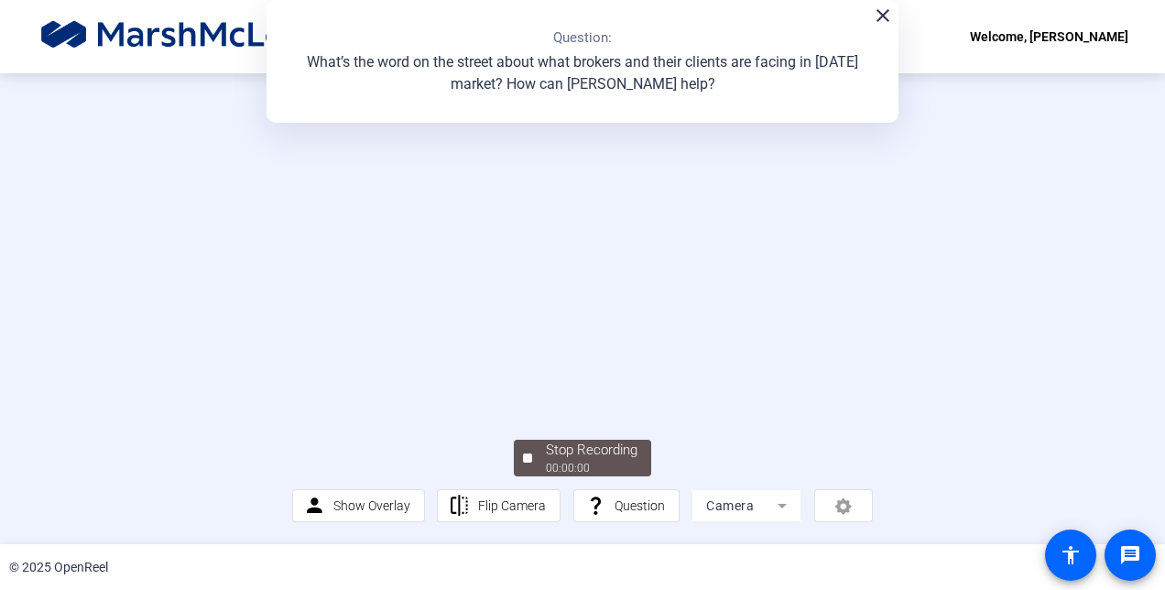
scroll to position [92, 0]
click at [579, 461] on div "Stop Recording" at bounding box center [592, 449] width 92 height 21
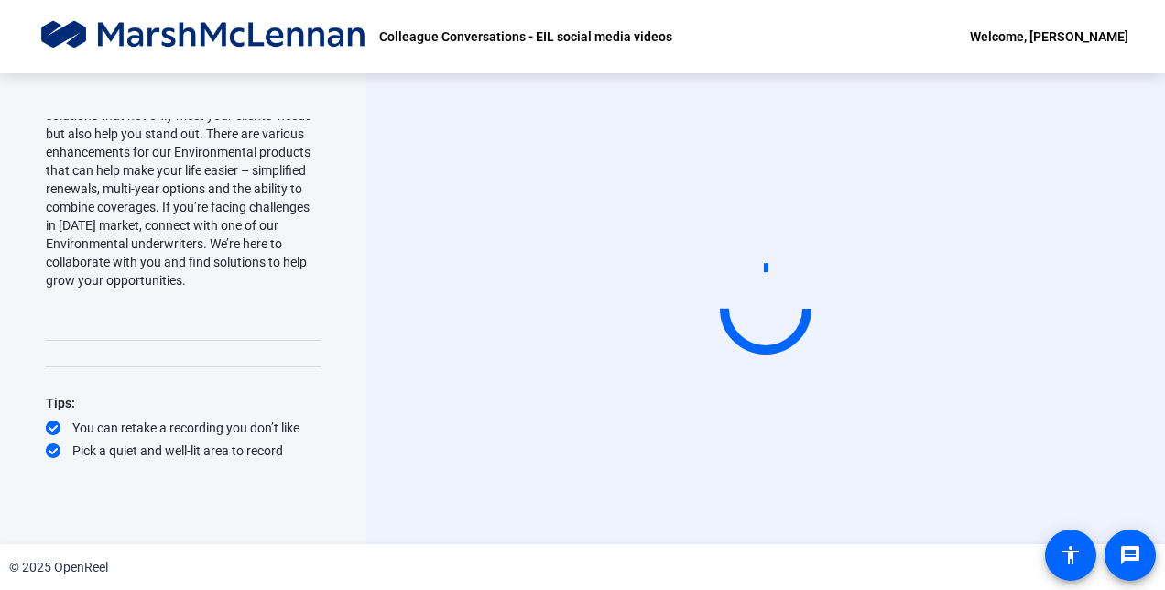
scroll to position [0, 0]
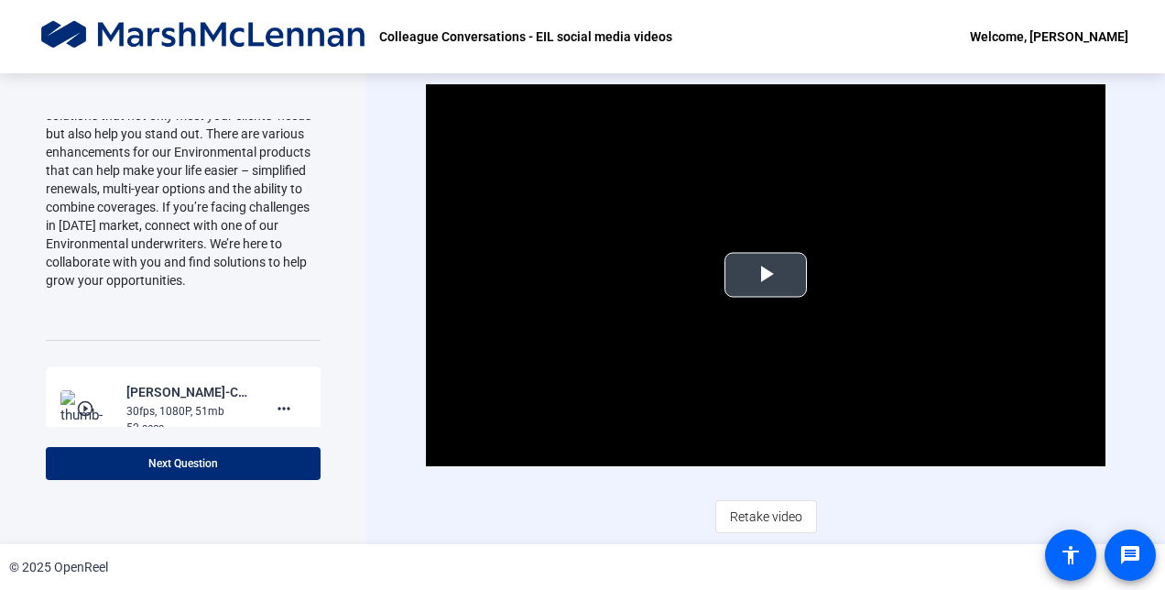
click at [765, 275] on span "Video Player" at bounding box center [765, 275] width 0 height 0
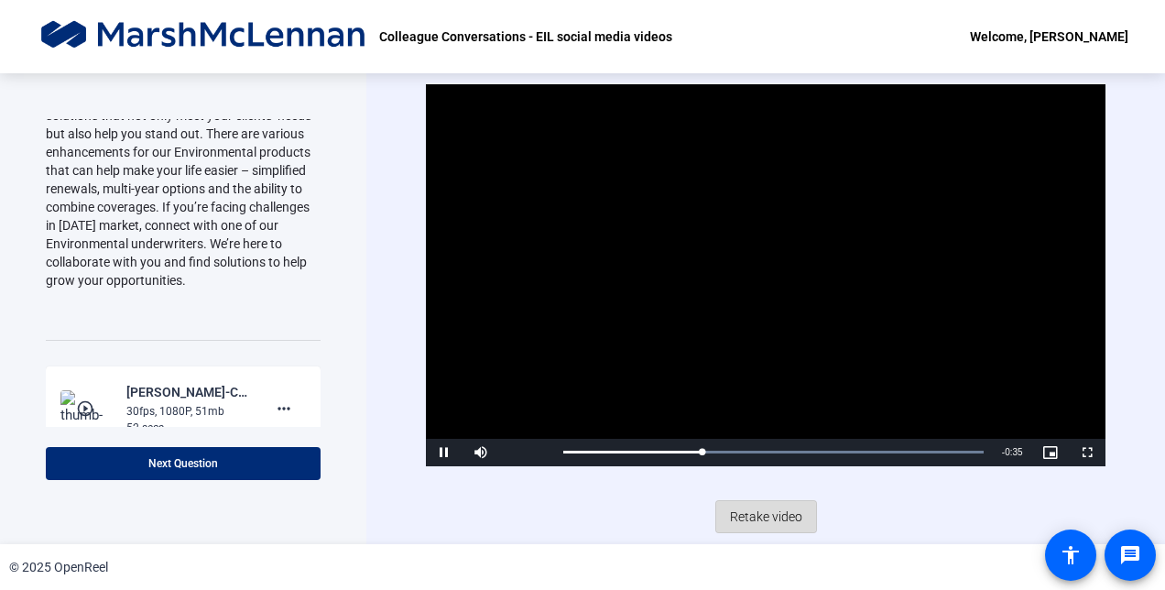
click at [776, 513] on span "Retake video" at bounding box center [766, 516] width 72 height 35
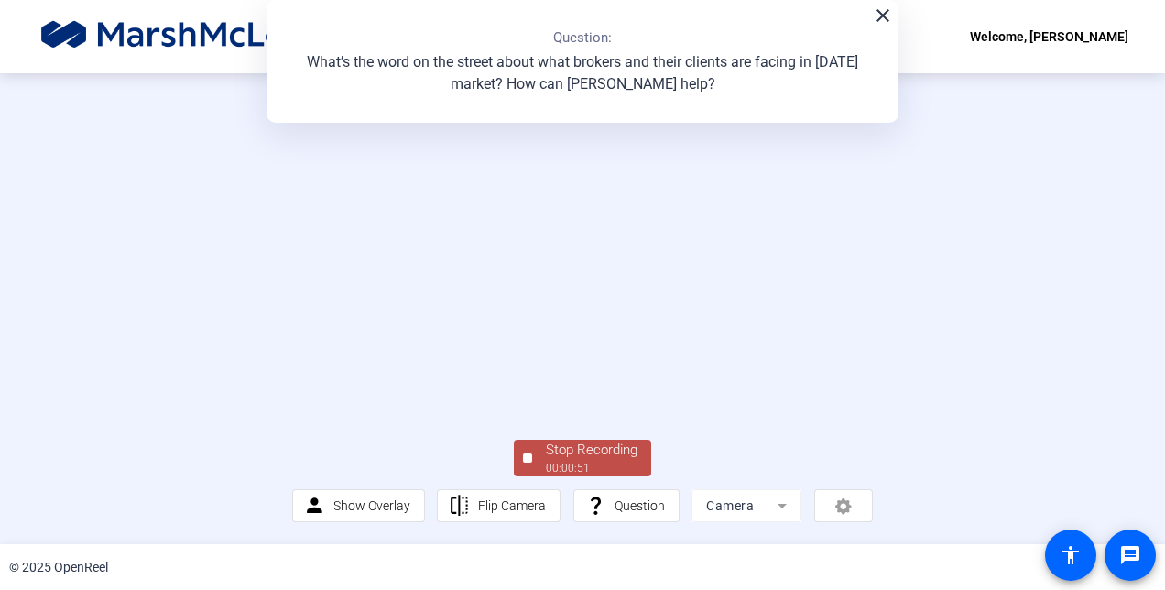
scroll to position [92, 0]
click at [532, 477] on span "Stop Recording 00:00:52" at bounding box center [591, 458] width 119 height 38
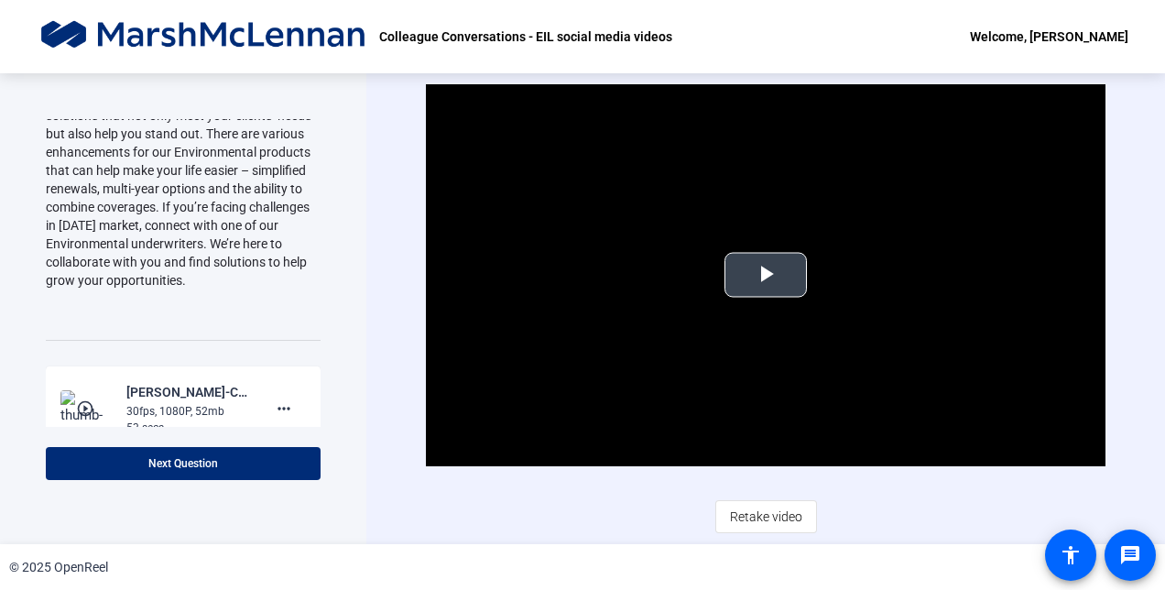
click at [765, 275] on span "Video Player" at bounding box center [765, 275] width 0 height 0
click at [778, 515] on span "Retake video" at bounding box center [766, 516] width 72 height 35
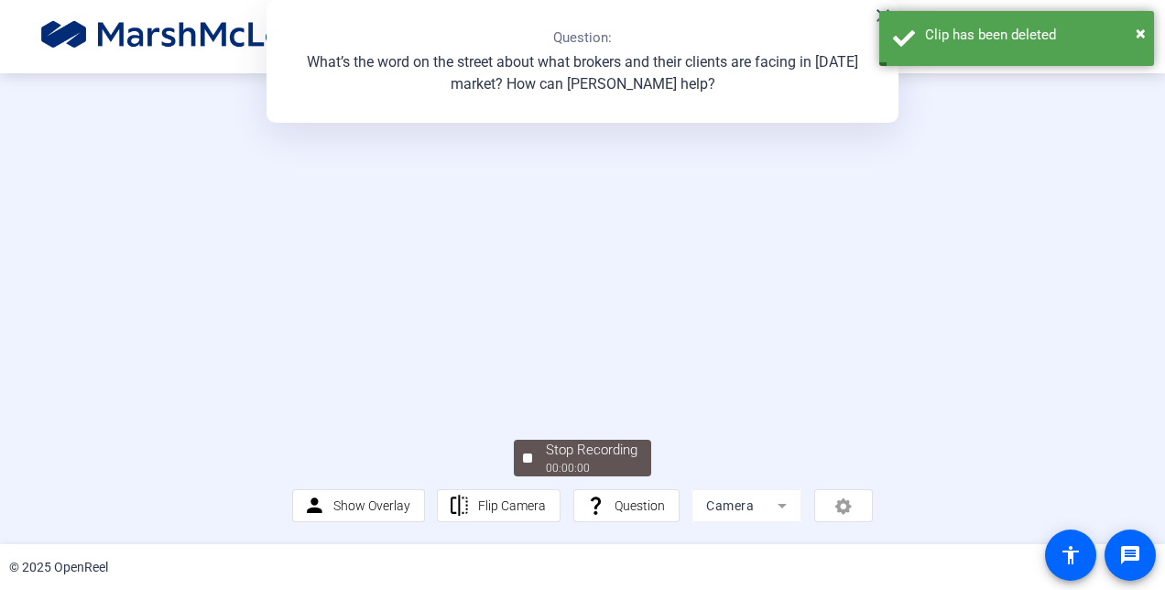
scroll to position [91, 0]
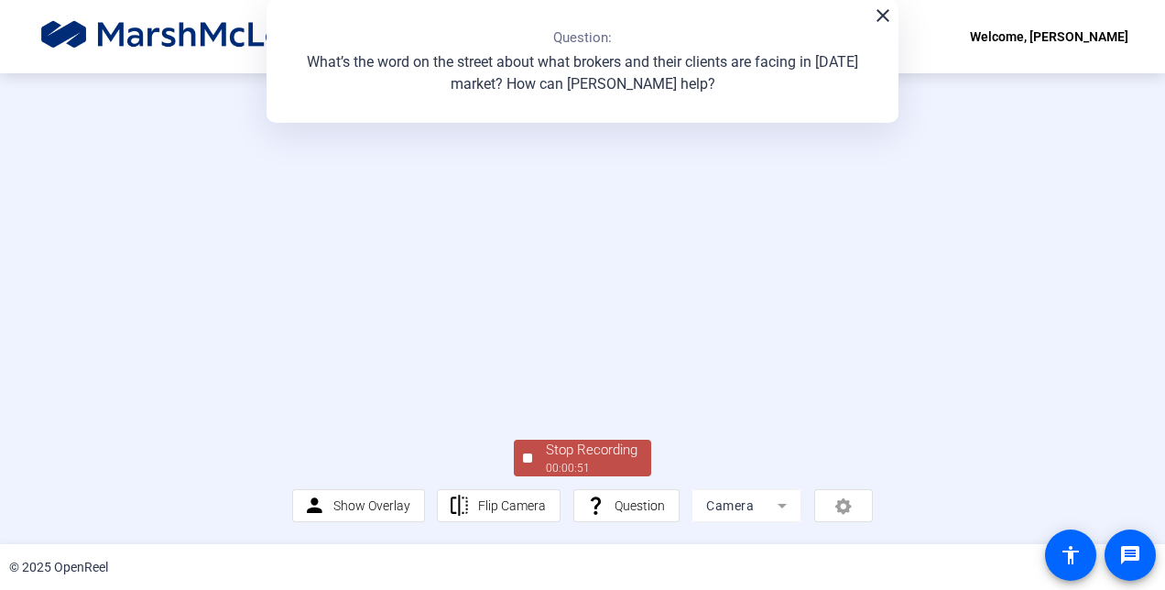
click at [641, 476] on span "Stop Recording 00:00:51" at bounding box center [591, 458] width 119 height 38
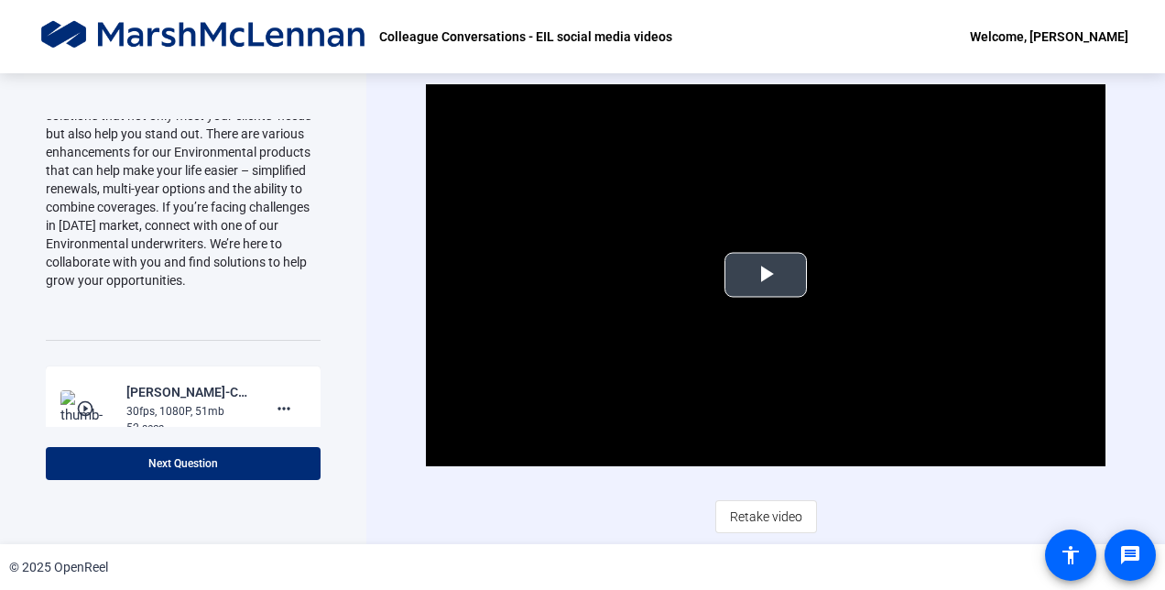
click at [765, 275] on span "Video Player" at bounding box center [765, 275] width 0 height 0
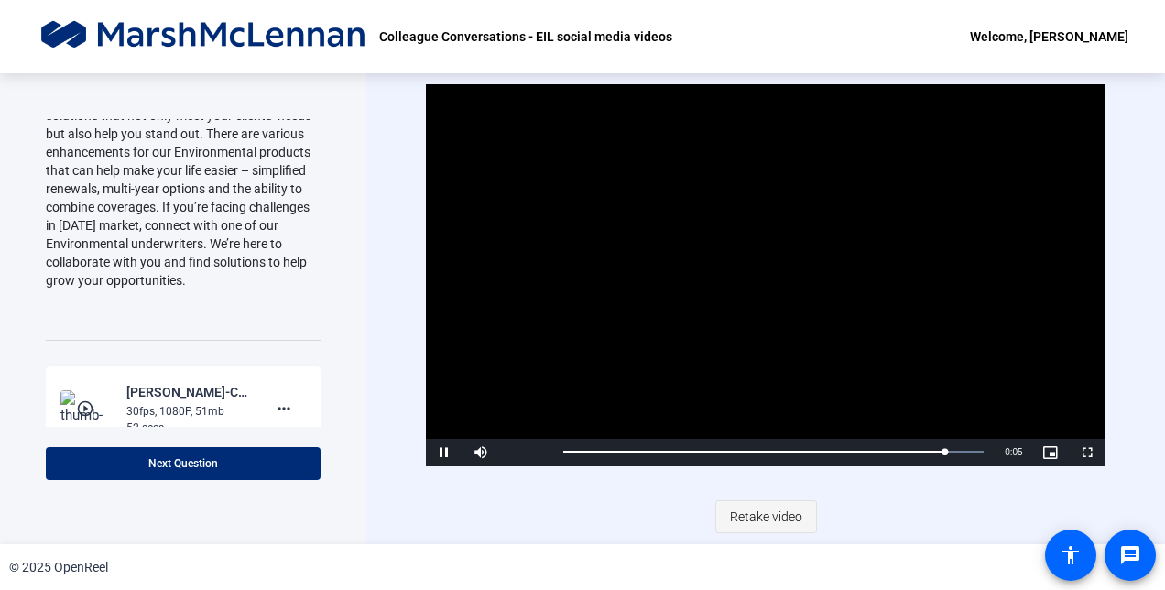
click at [808, 517] on span at bounding box center [766, 516] width 100 height 44
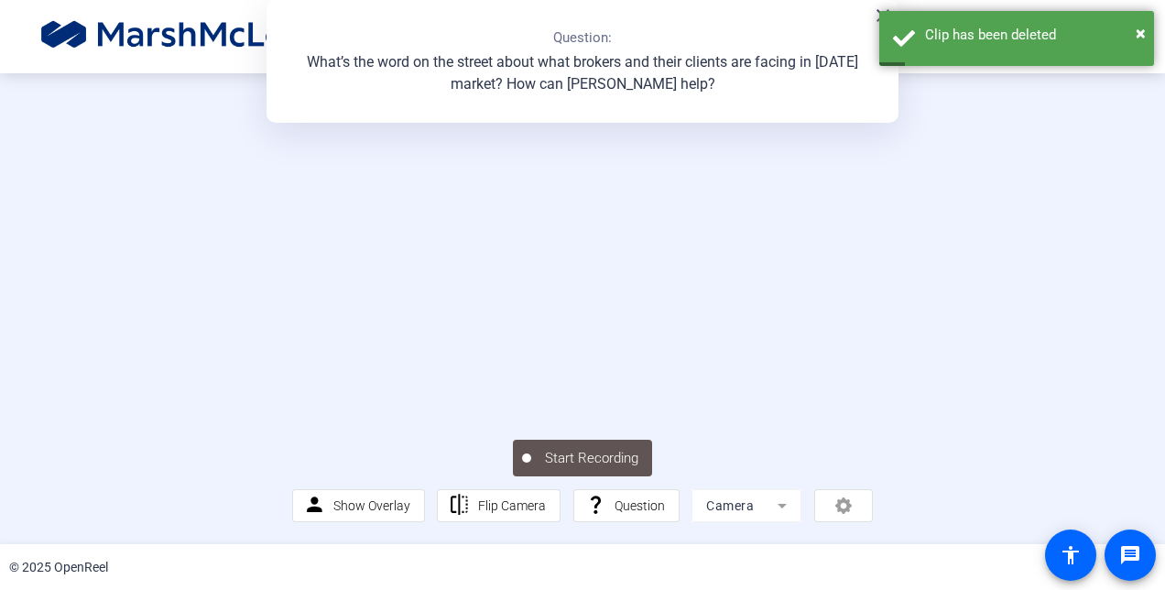
scroll to position [91, 0]
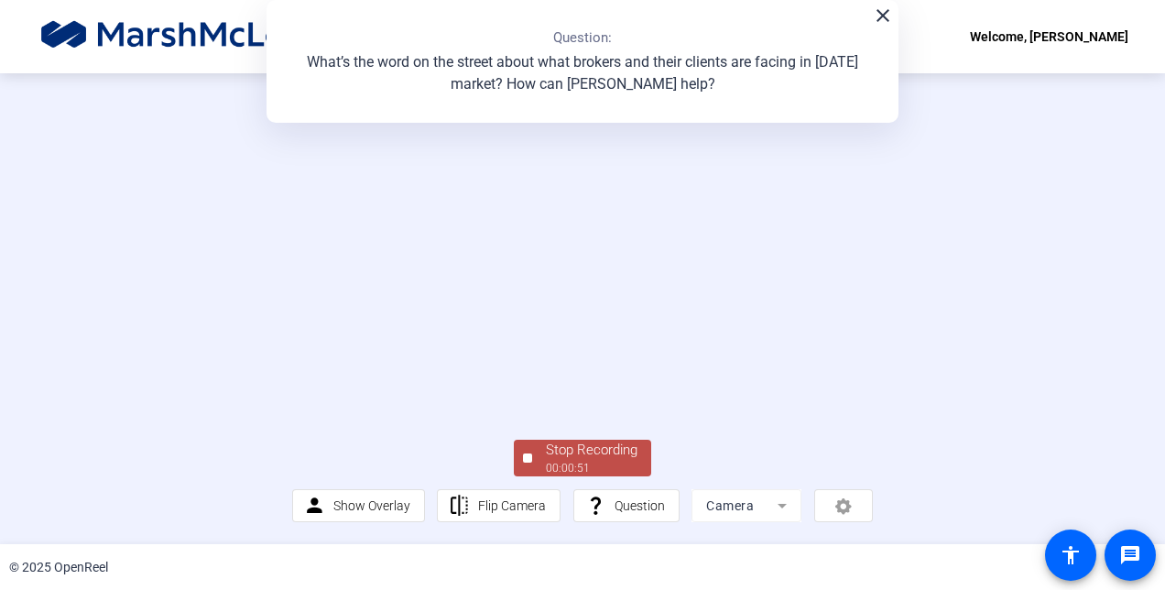
click at [601, 461] on div "Stop Recording" at bounding box center [592, 449] width 92 height 21
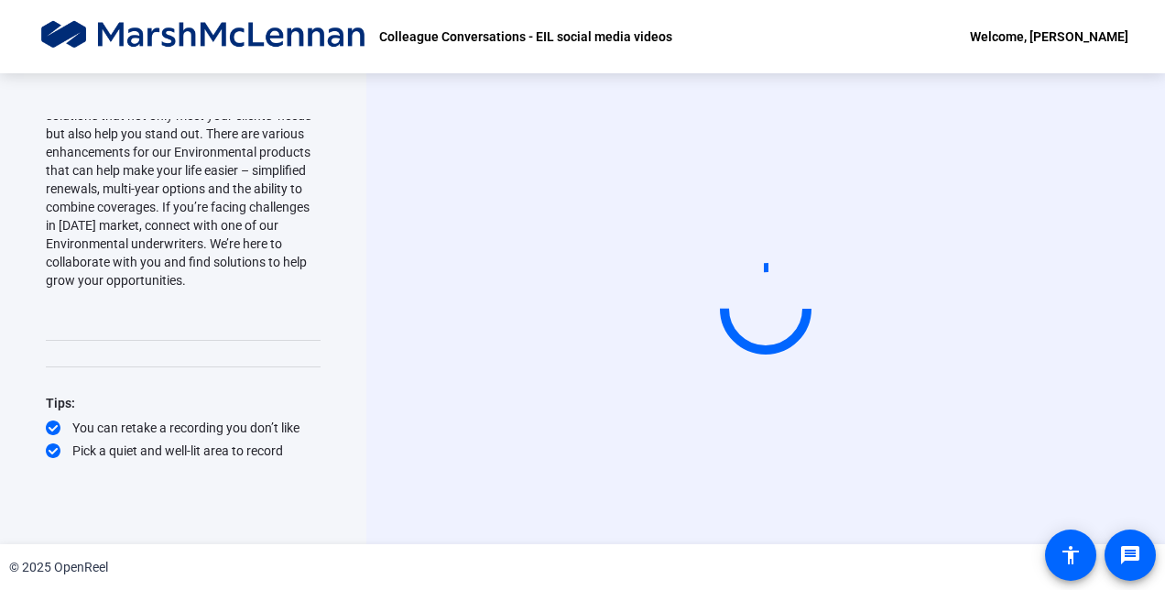
scroll to position [0, 0]
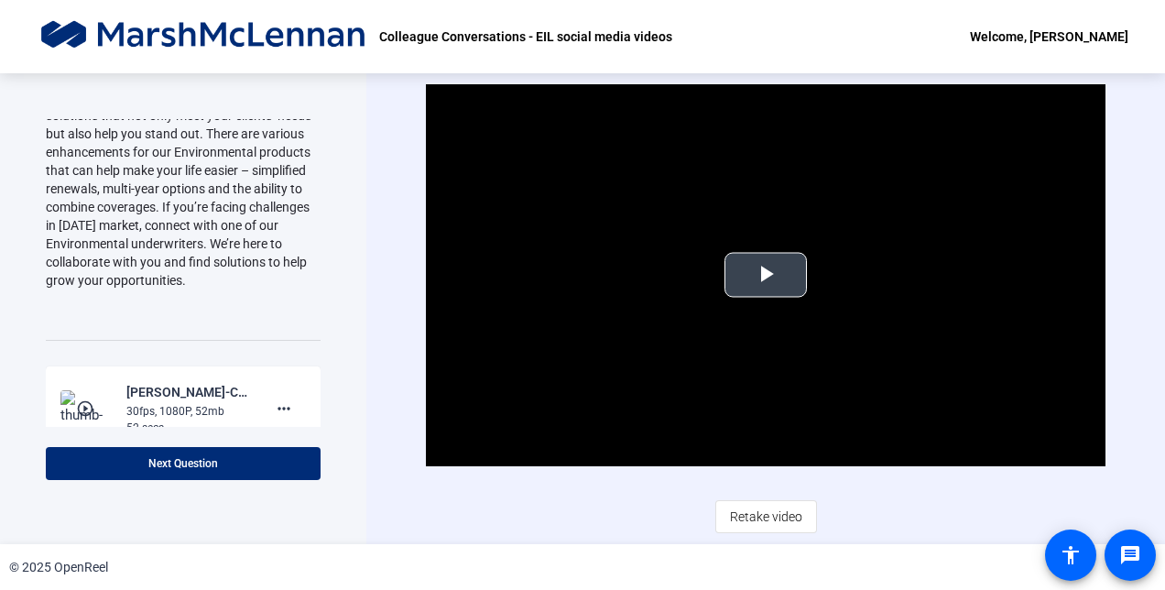
click at [765, 275] on span "Video Player" at bounding box center [765, 275] width 0 height 0
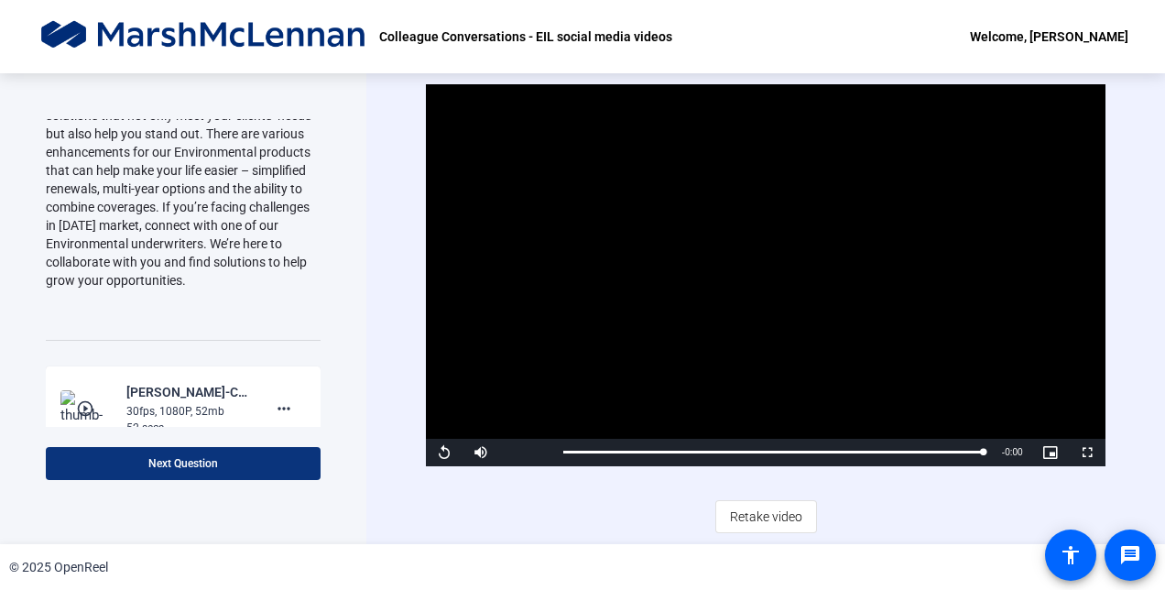
click at [213, 473] on span at bounding box center [183, 463] width 275 height 44
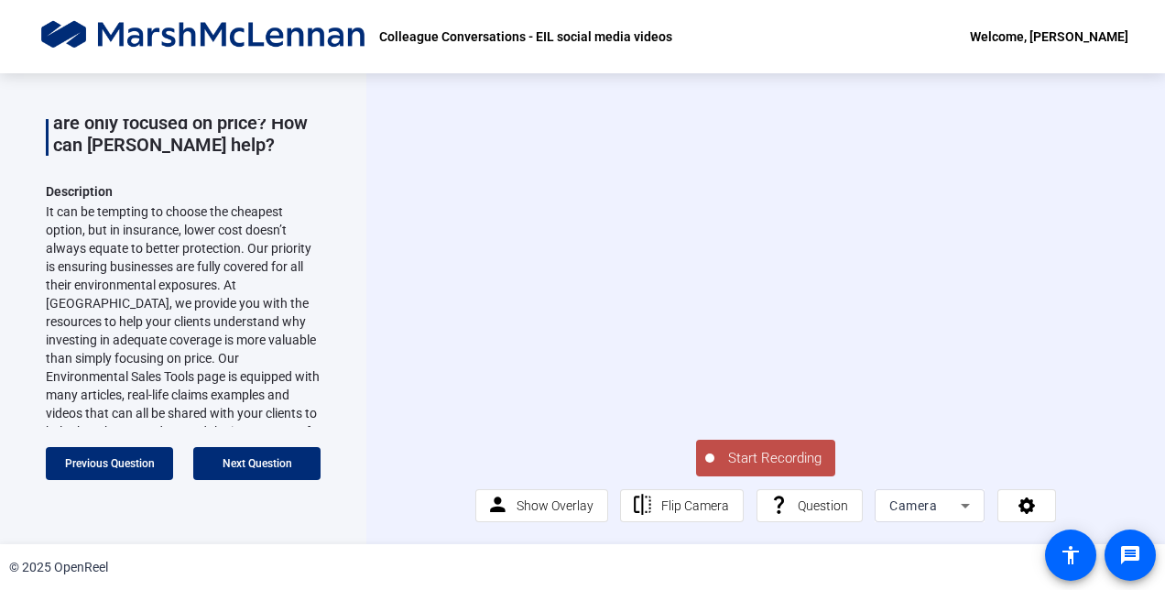
scroll to position [137, 0]
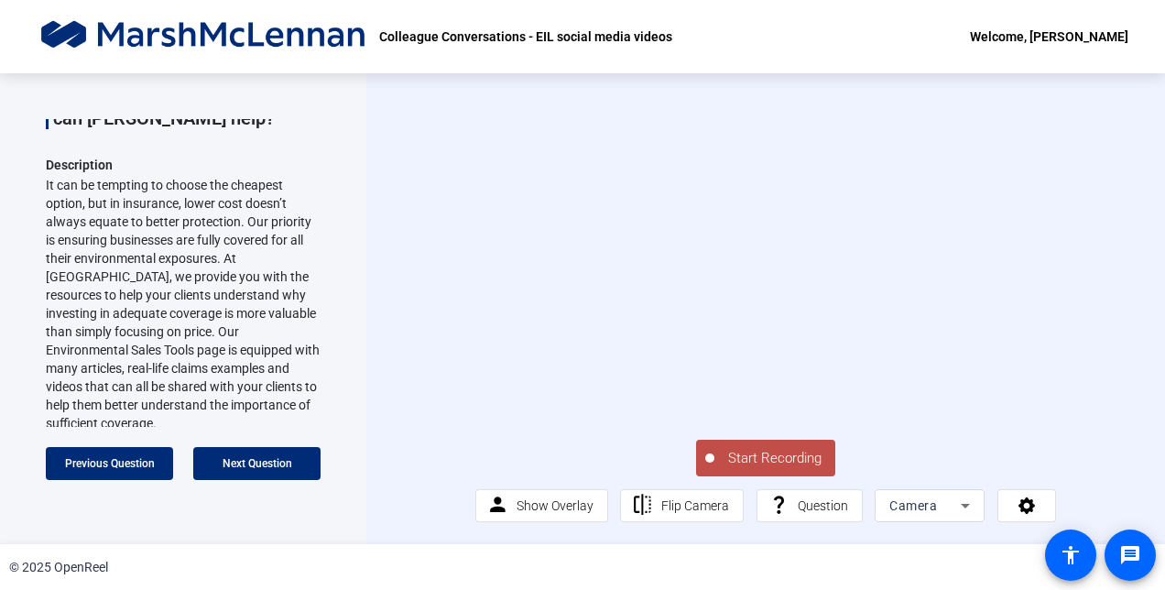
click at [867, 487] on div "Start Recording person Show Overlay flip Flip Camera question_mark Question Cam…" at bounding box center [765, 479] width 580 height 86
click at [749, 469] on span "Start Recording" at bounding box center [774, 458] width 121 height 21
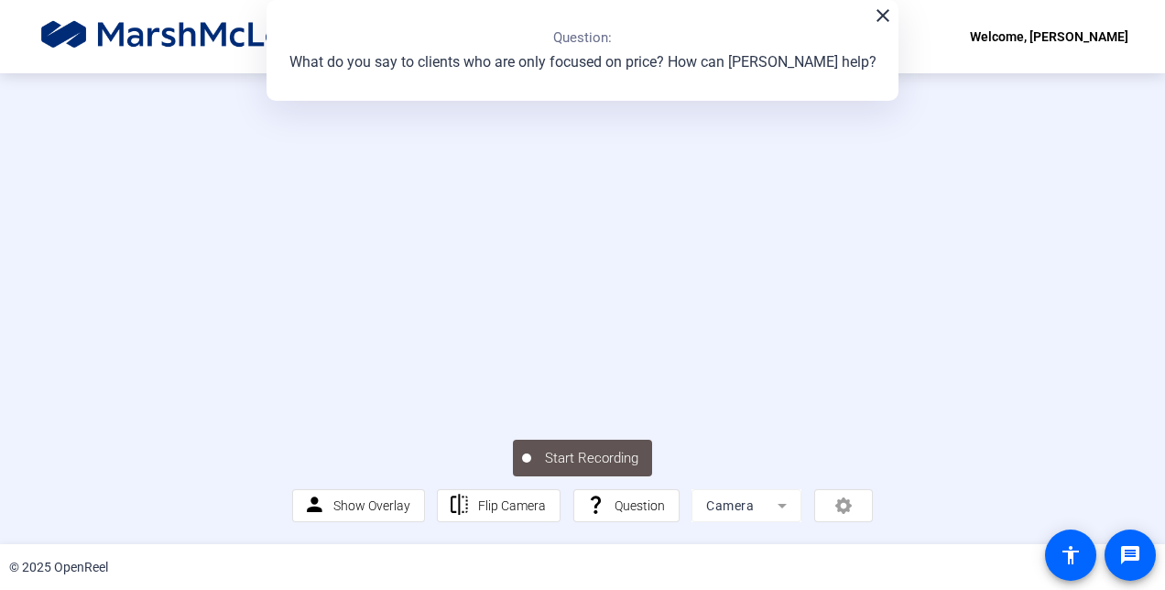
scroll to position [91, 0]
click at [619, 476] on div "00:00:13" at bounding box center [592, 468] width 92 height 16
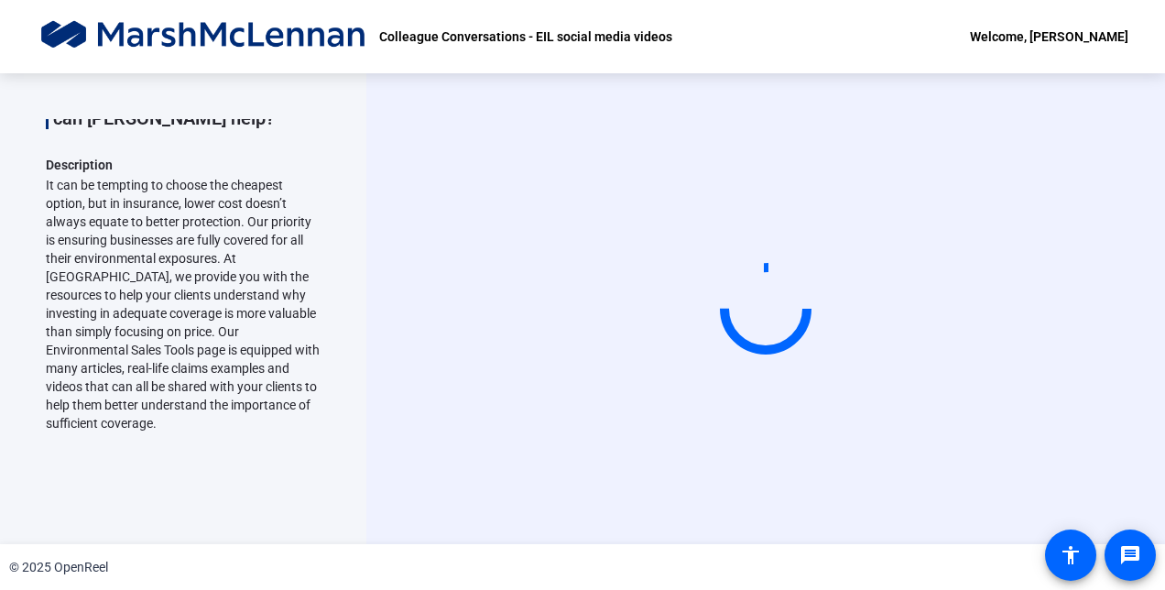
scroll to position [0, 0]
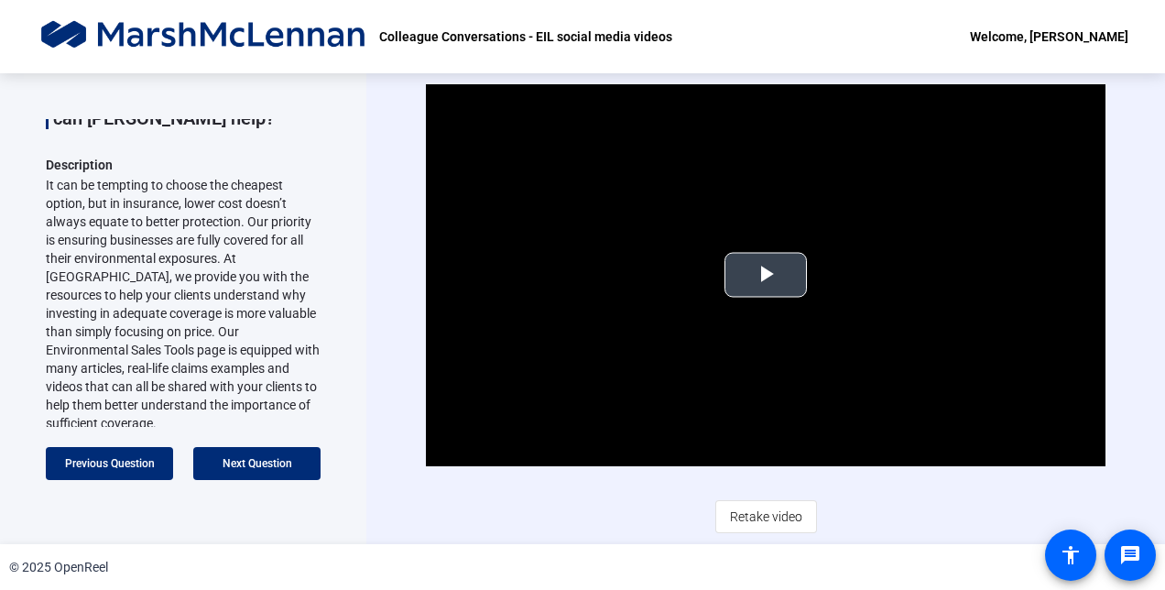
click at [765, 275] on span "Video Player" at bounding box center [765, 275] width 0 height 0
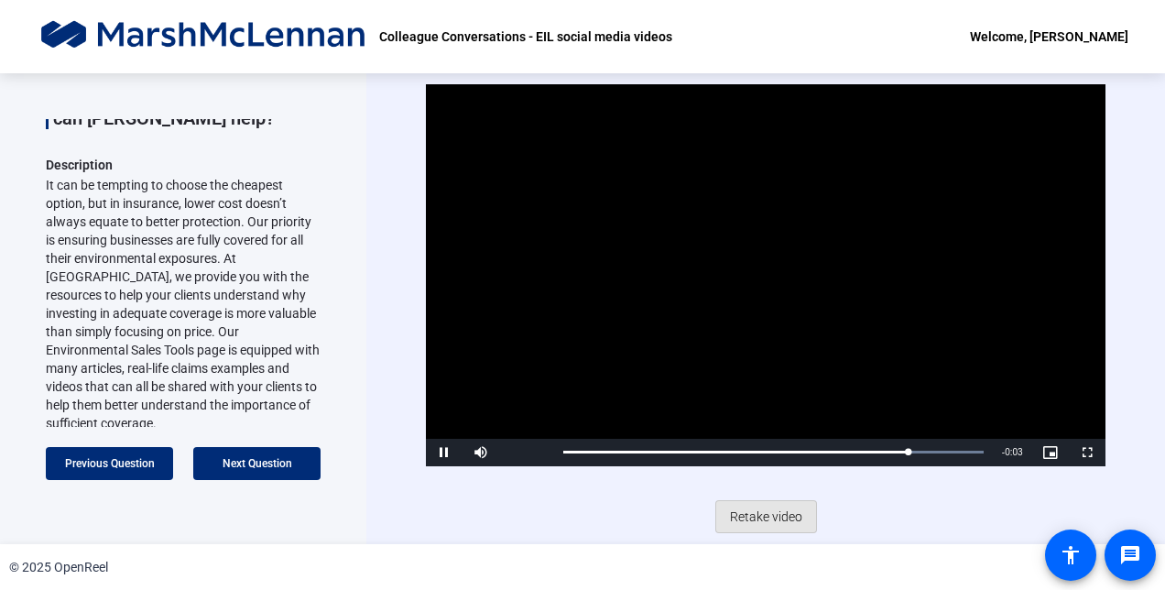
click at [766, 515] on span "Retake video" at bounding box center [766, 516] width 72 height 35
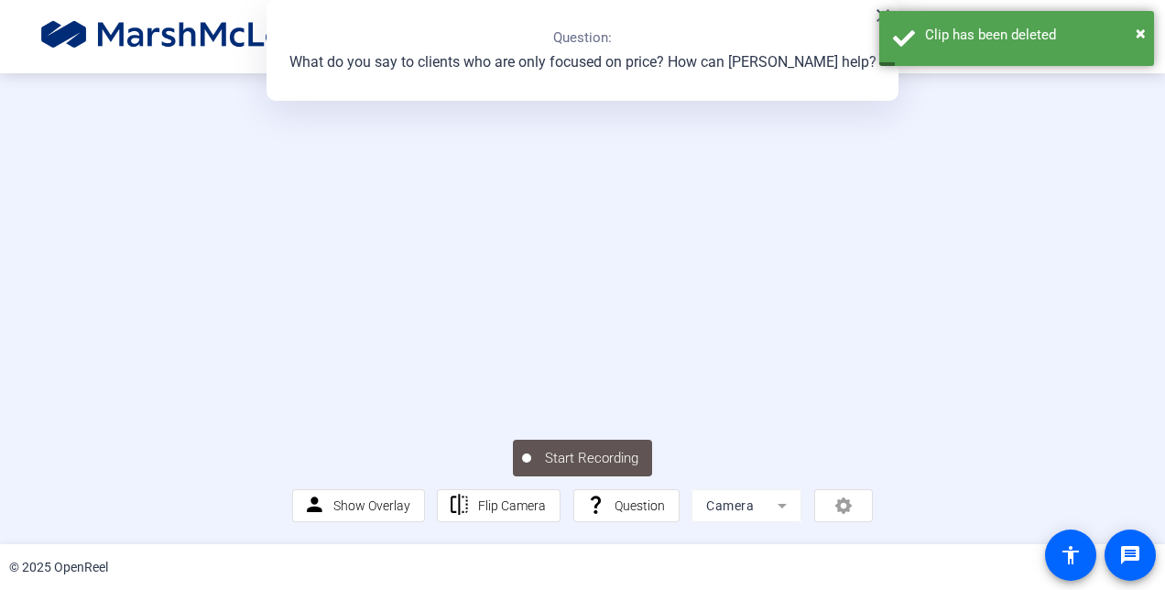
scroll to position [110, 0]
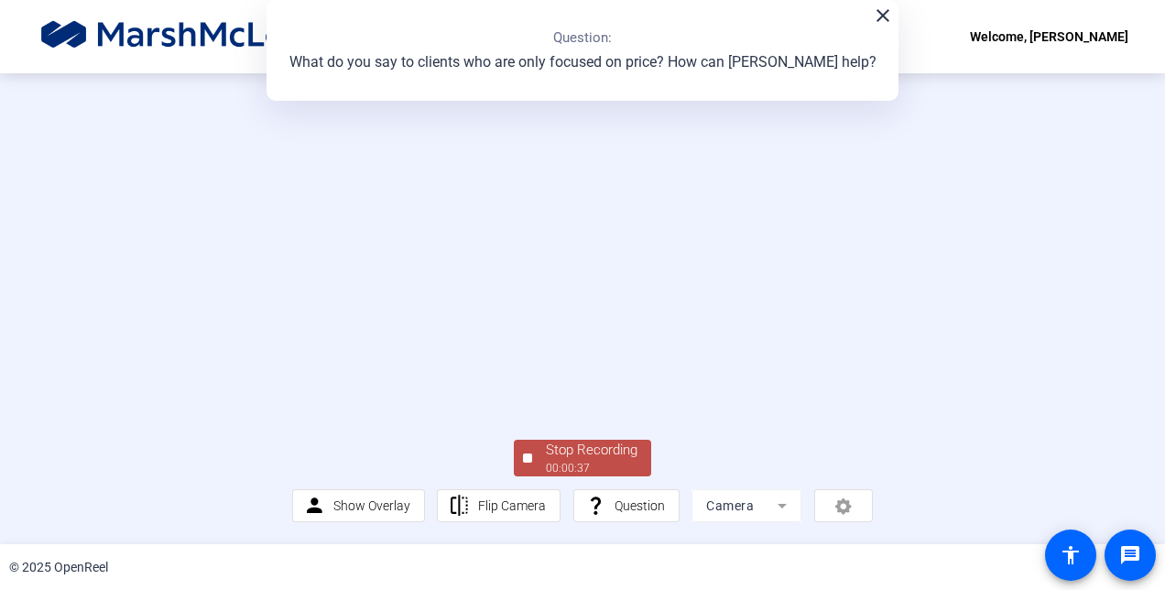
click at [614, 447] on div "Stop Recording" at bounding box center [592, 449] width 92 height 21
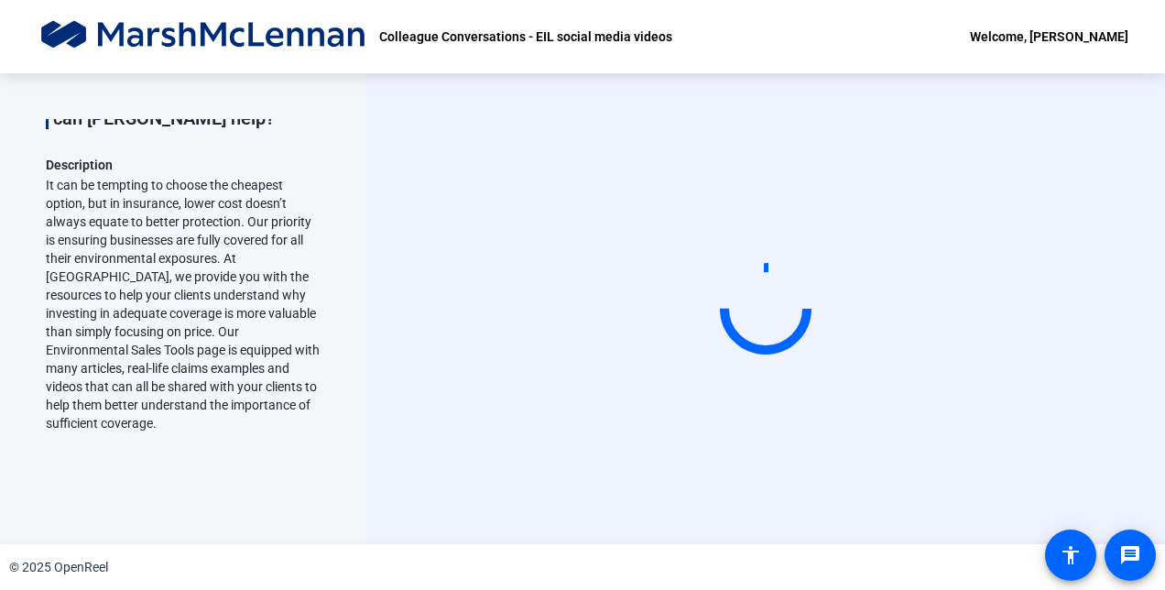
scroll to position [0, 0]
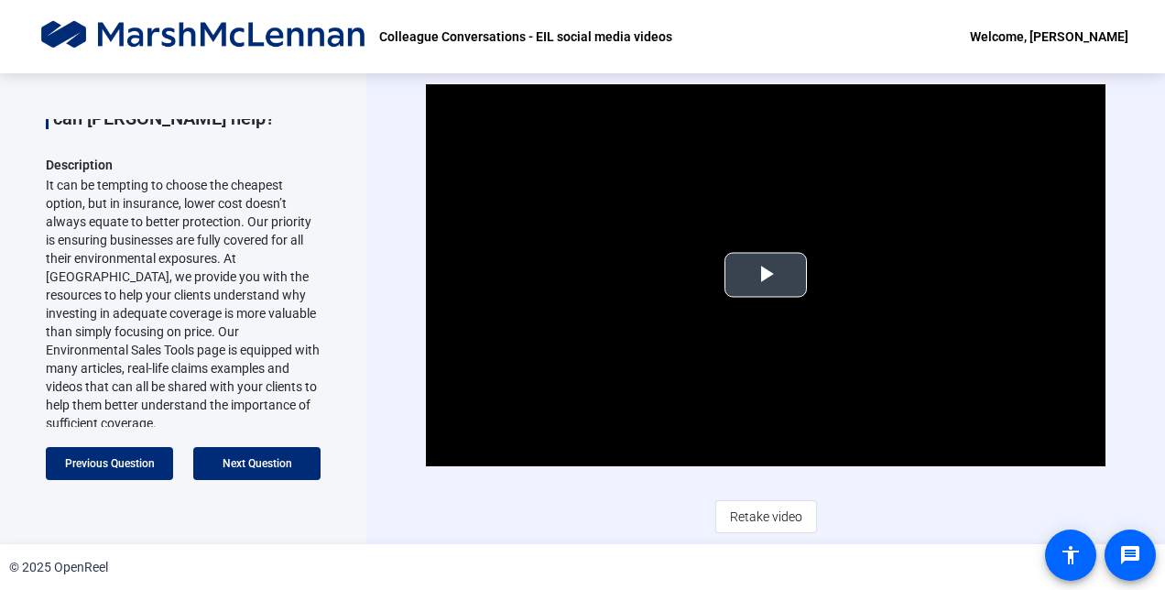
click at [765, 275] on span "Video Player" at bounding box center [765, 275] width 0 height 0
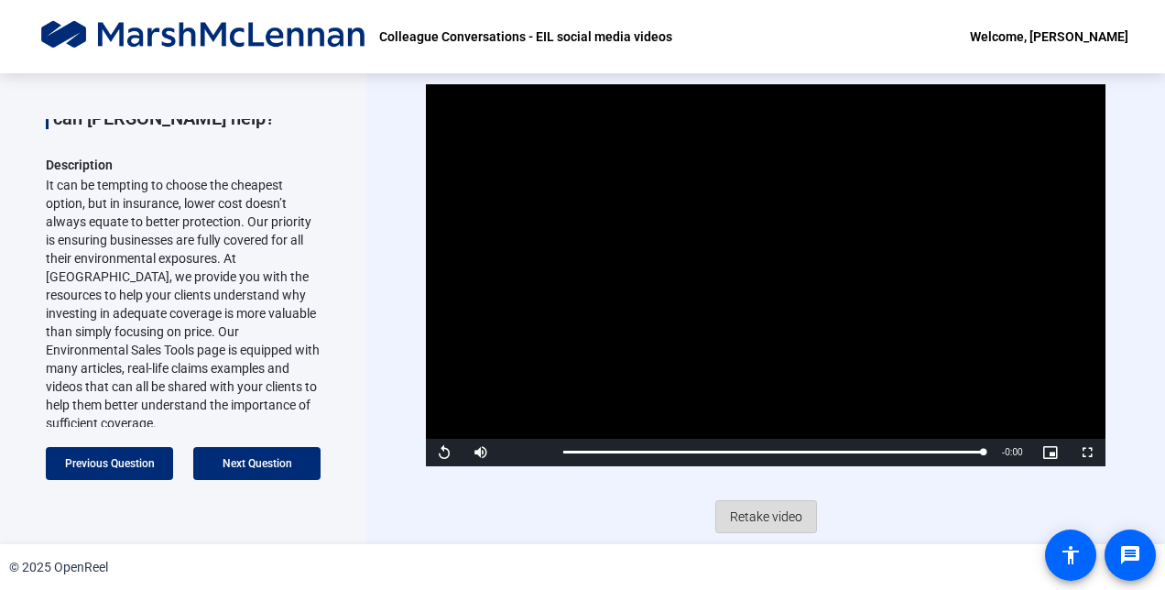
click at [785, 510] on span "Retake video" at bounding box center [766, 516] width 72 height 35
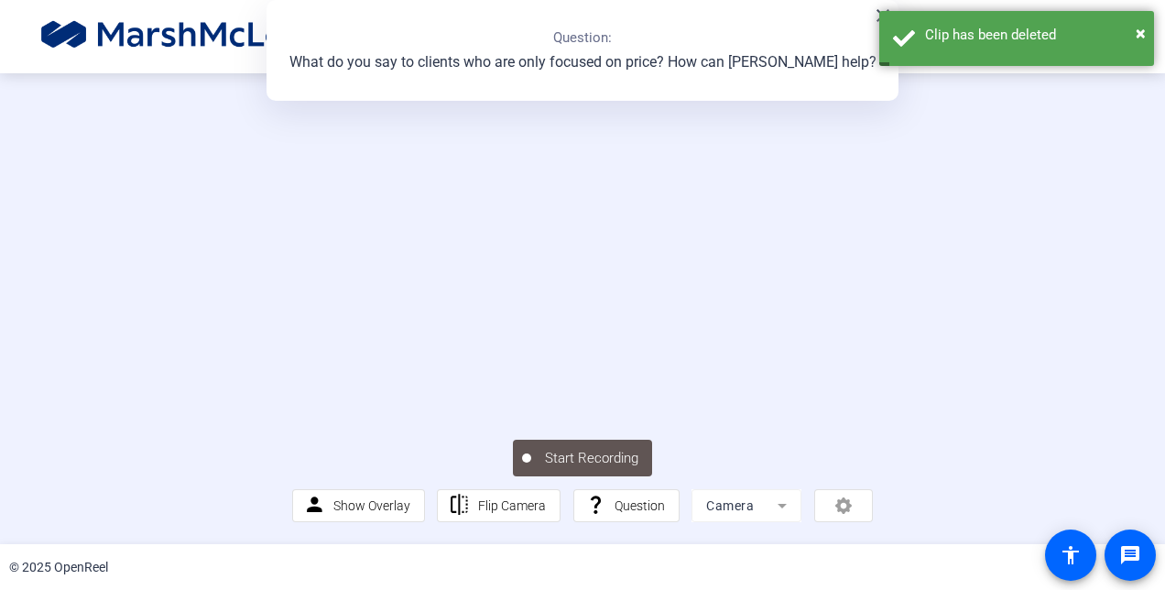
scroll to position [110, 0]
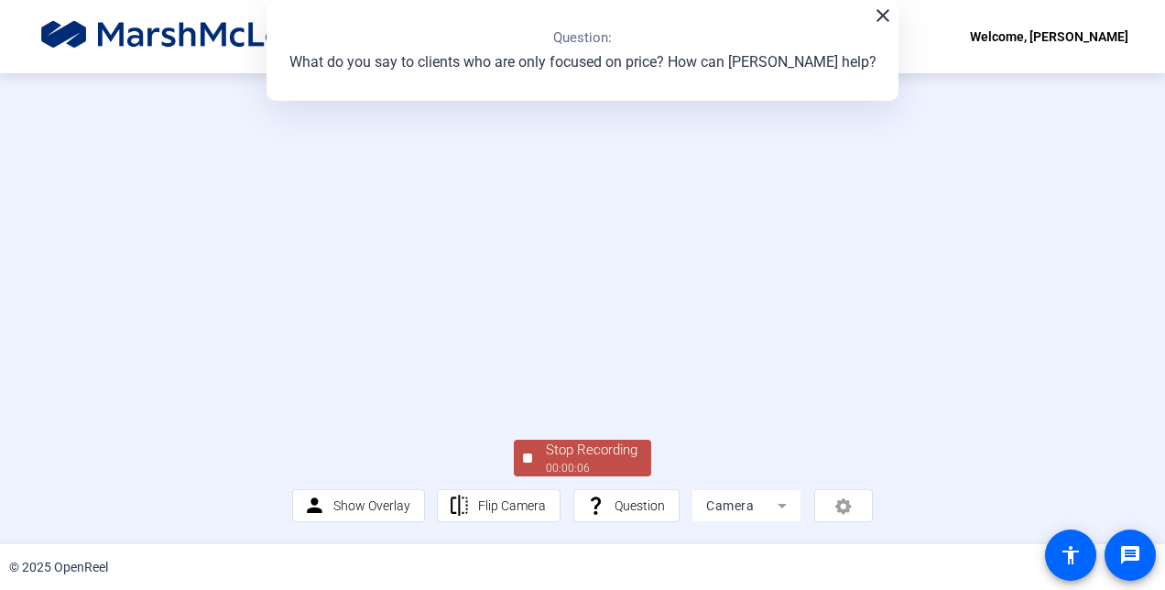
click at [554, 462] on div "00:00:06" at bounding box center [592, 468] width 92 height 16
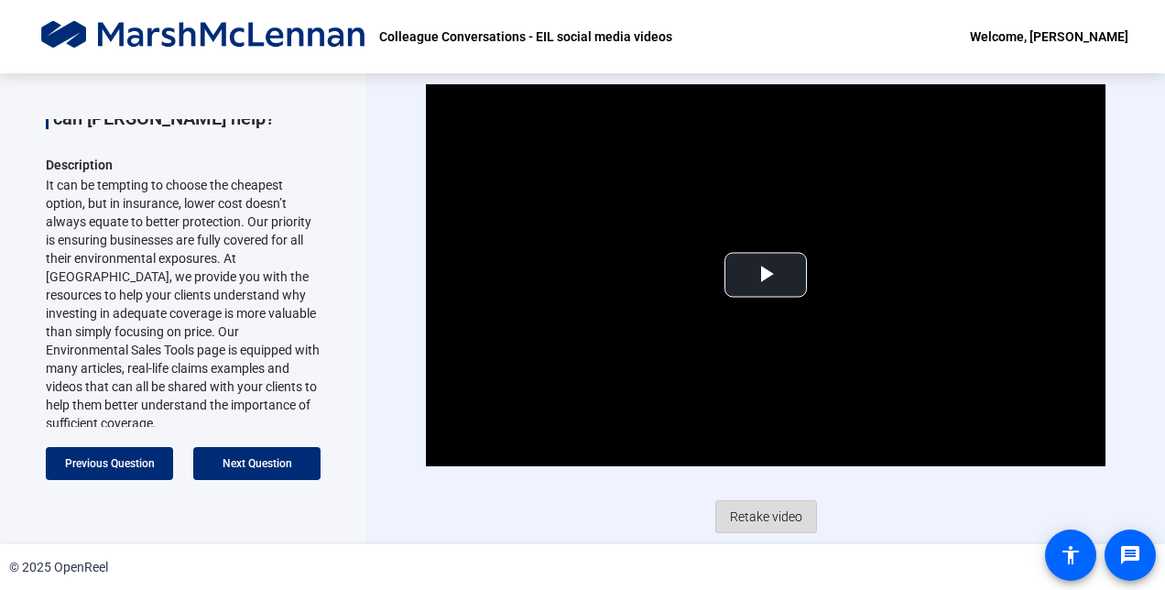
click at [769, 513] on span "Retake video" at bounding box center [766, 516] width 72 height 35
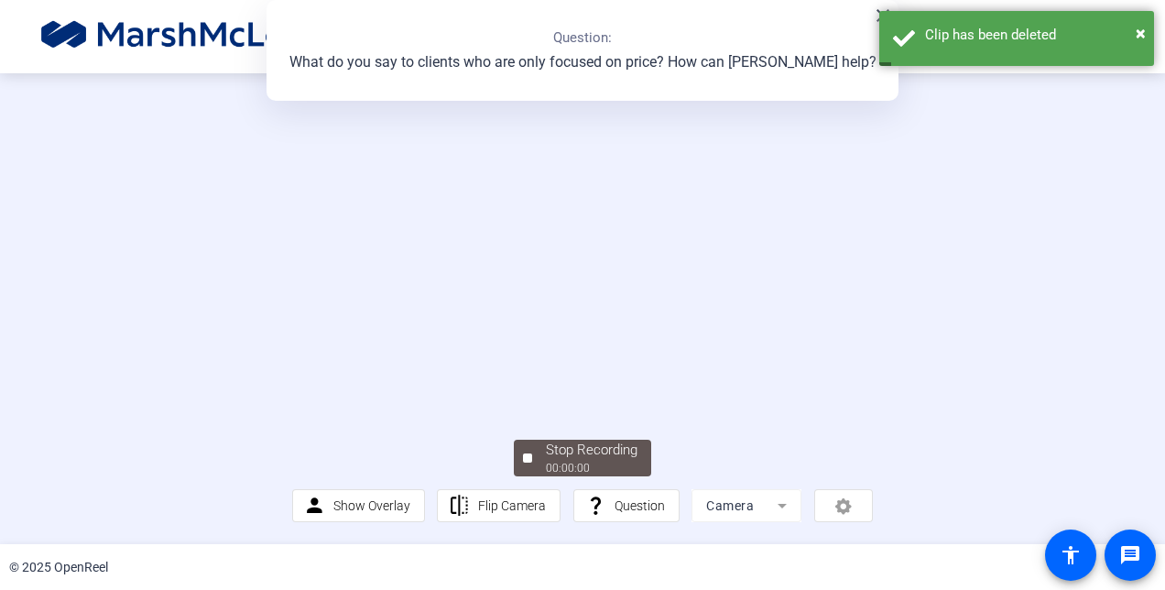
scroll to position [91, 0]
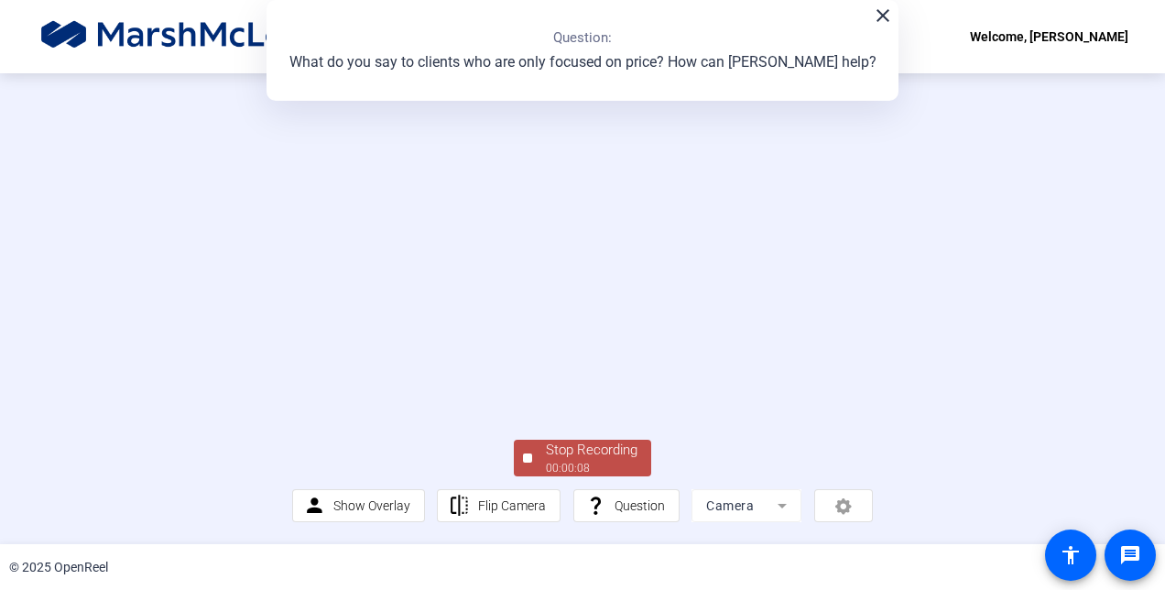
click at [553, 461] on div "Stop Recording" at bounding box center [592, 449] width 92 height 21
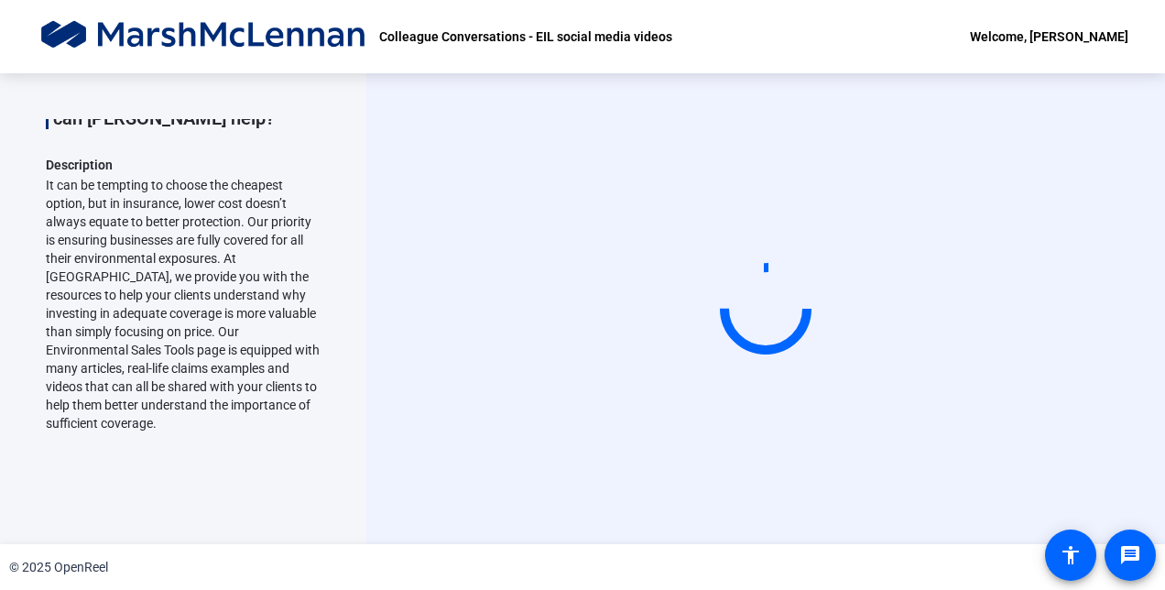
scroll to position [0, 0]
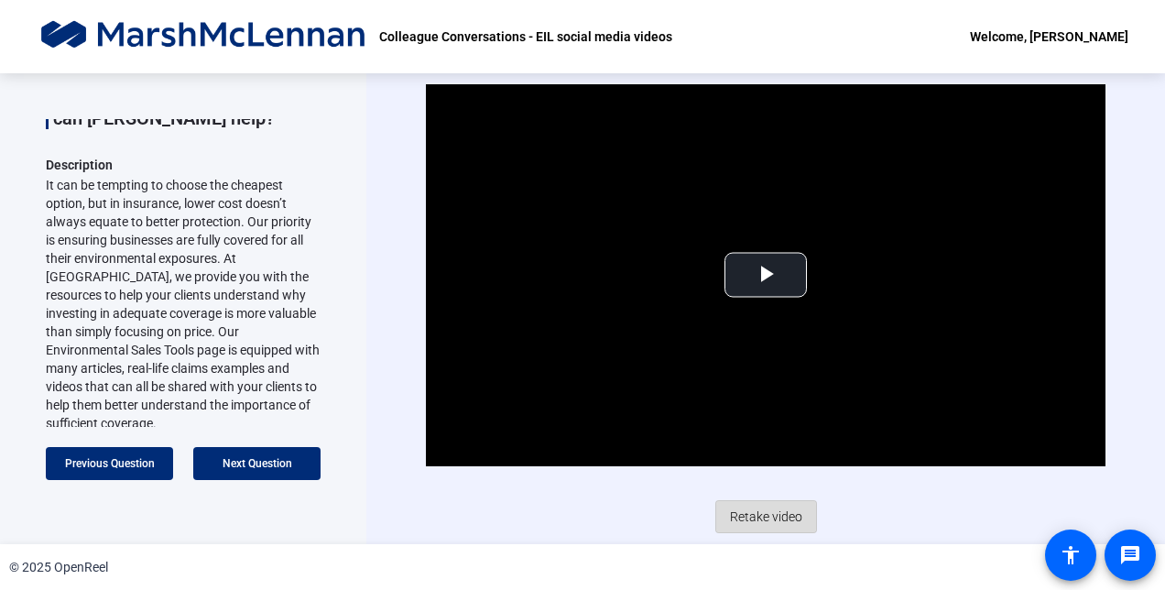
click at [786, 520] on span "Retake video" at bounding box center [766, 516] width 72 height 35
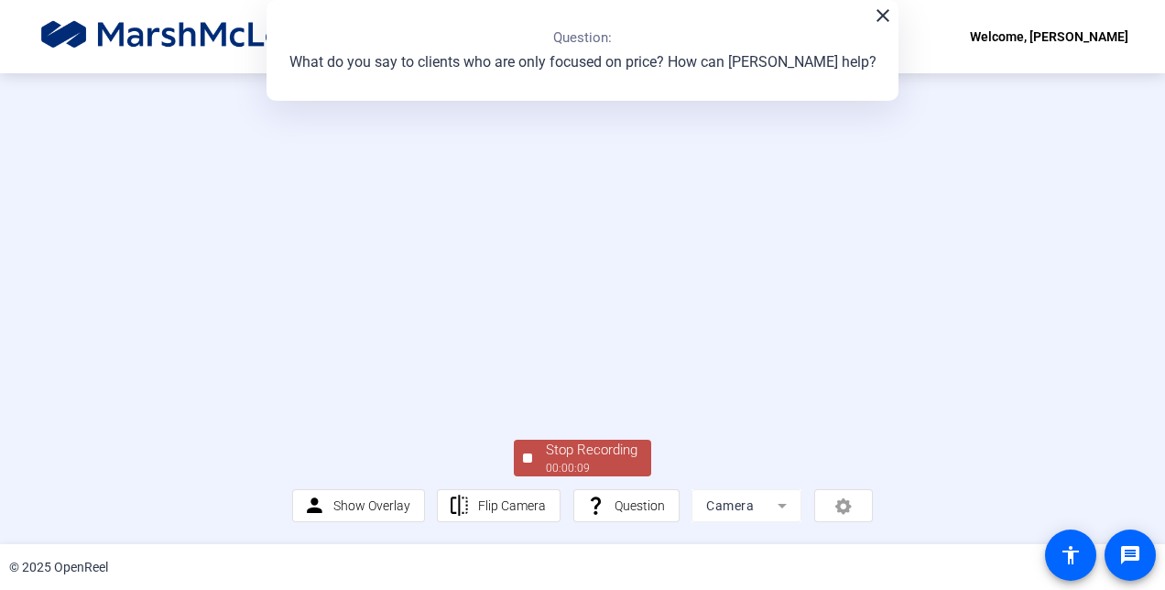
scroll to position [111, 0]
click at [532, 463] on span "Stop Recording 00:00:09" at bounding box center [591, 458] width 119 height 38
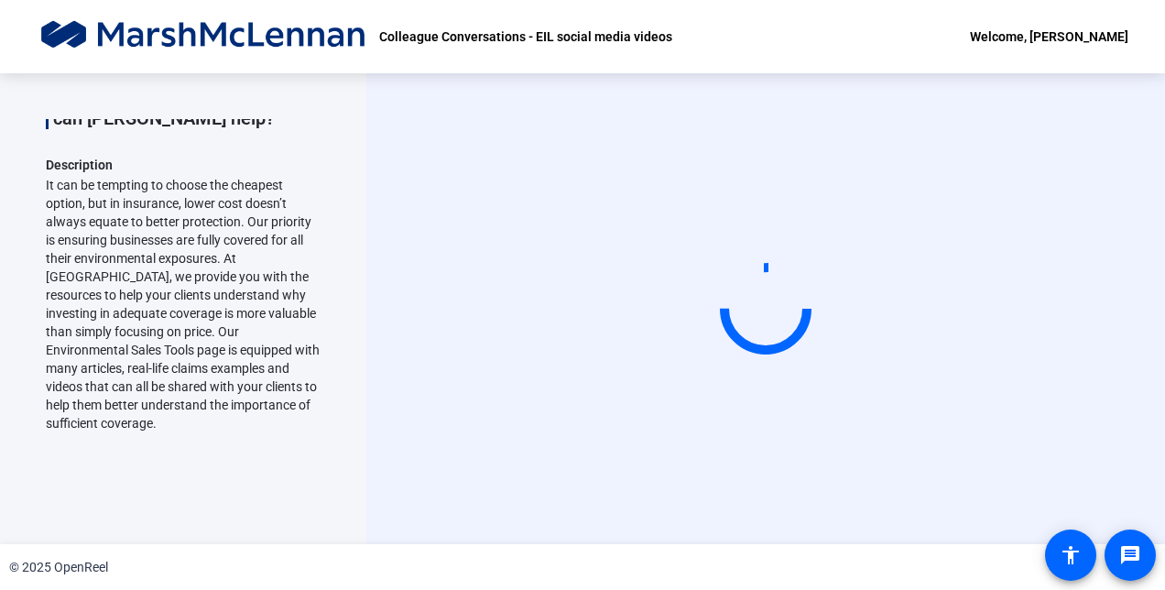
scroll to position [0, 0]
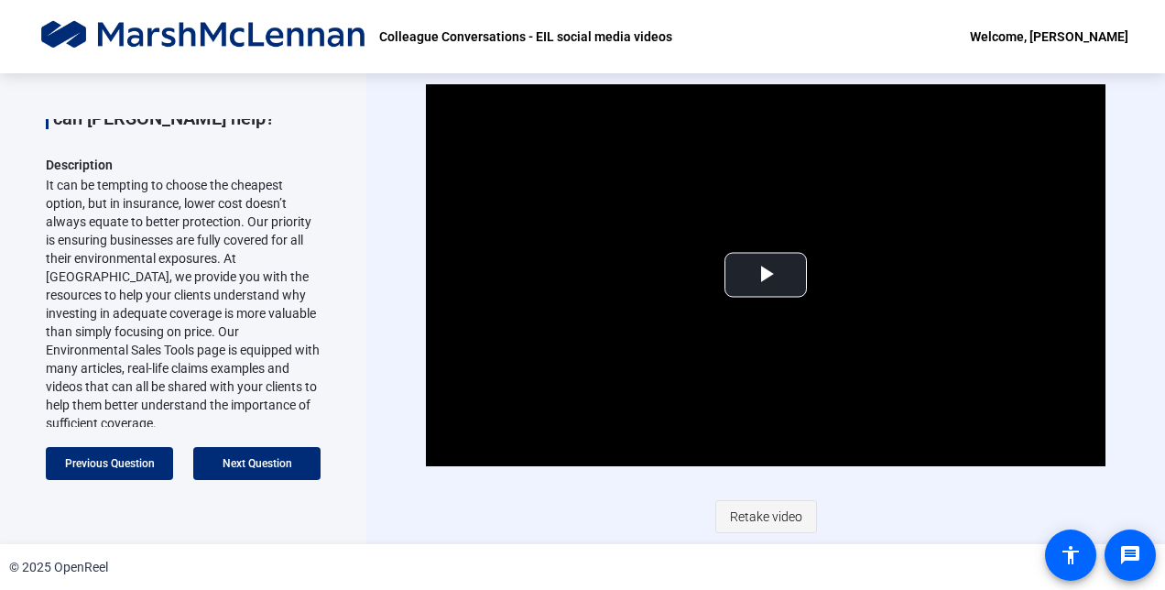
click at [765, 504] on span "Retake video" at bounding box center [766, 516] width 72 height 35
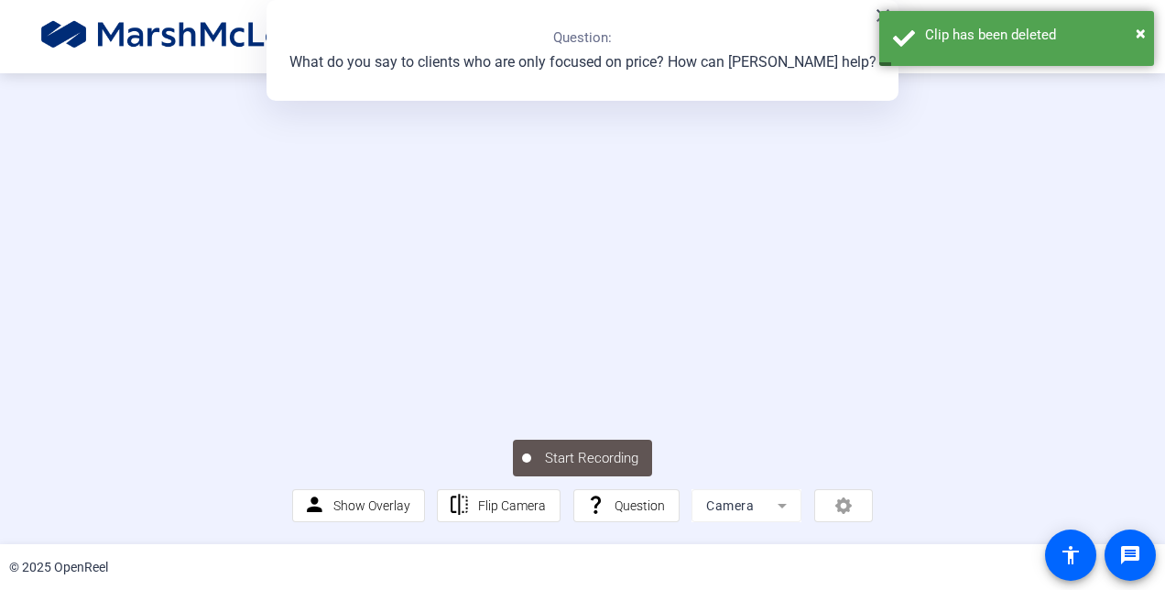
scroll to position [91, 0]
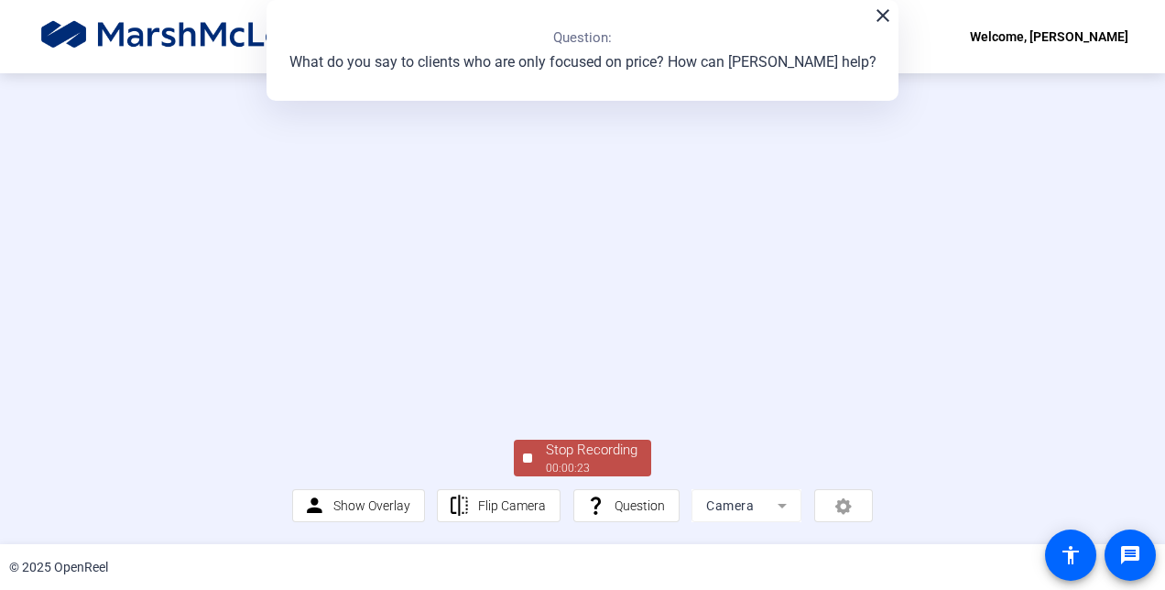
click at [604, 476] on div "00:00:23" at bounding box center [592, 468] width 92 height 16
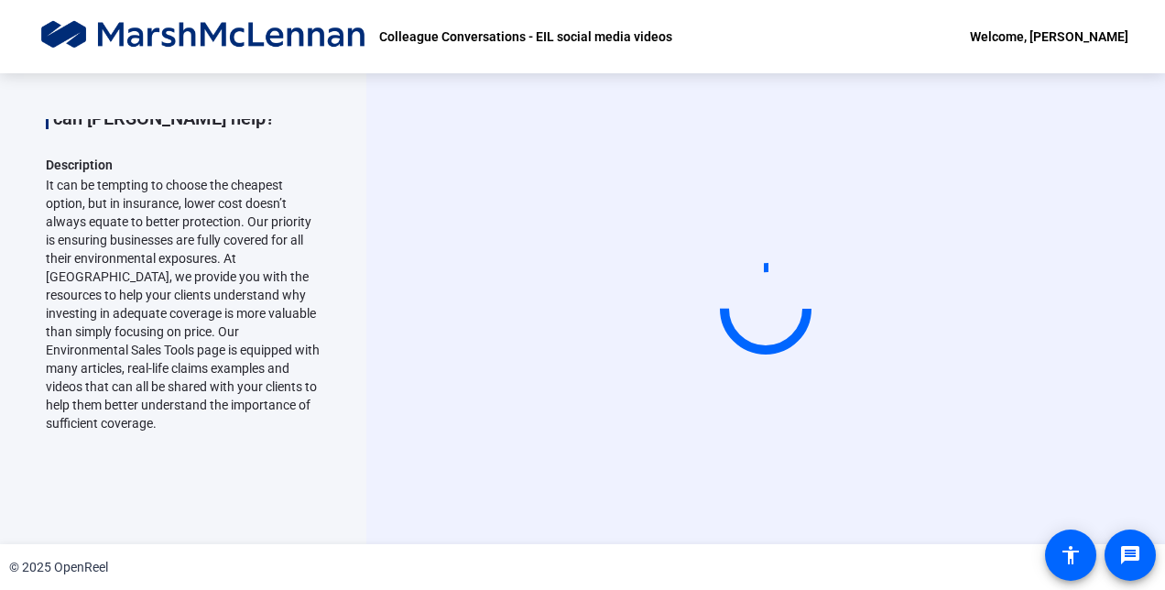
scroll to position [0, 0]
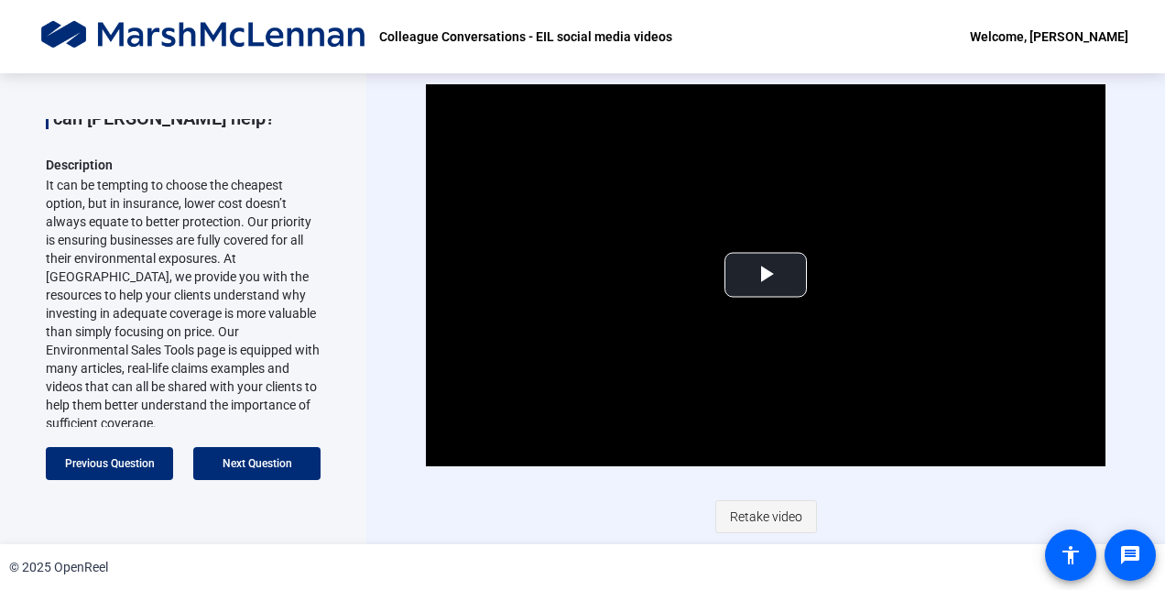
click at [782, 508] on span "Retake video" at bounding box center [766, 516] width 72 height 35
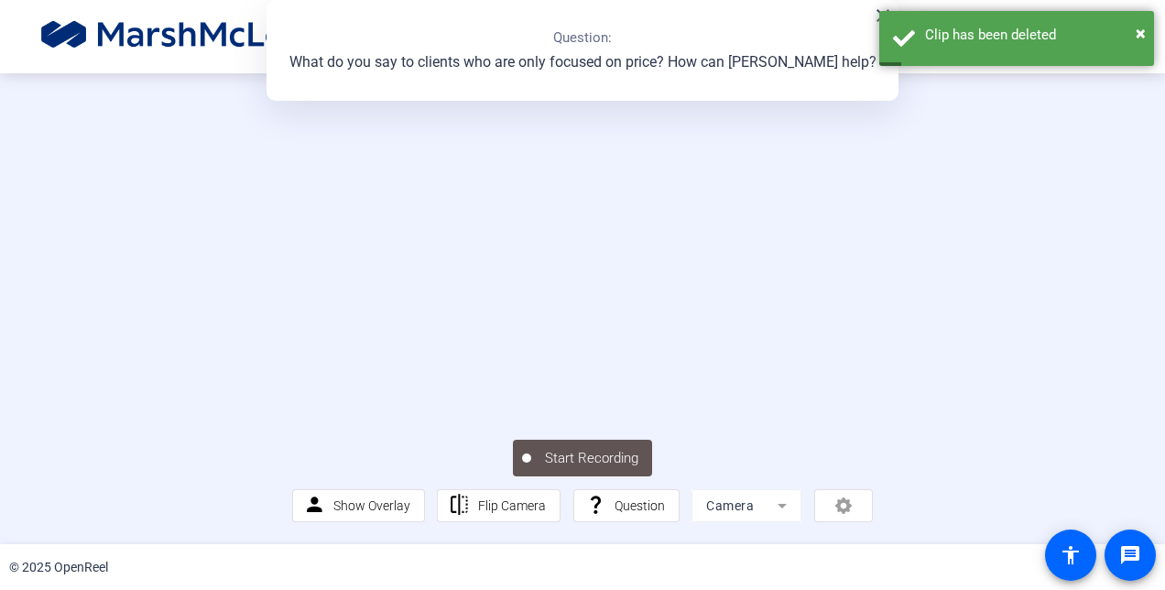
scroll to position [91, 0]
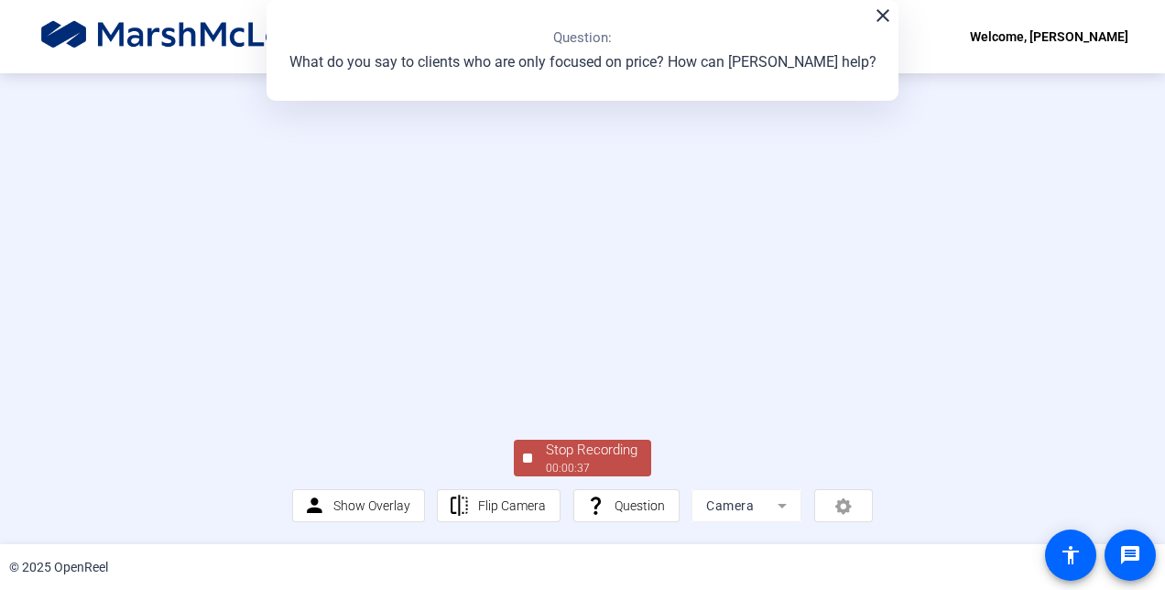
click at [626, 461] on div "Stop Recording" at bounding box center [592, 449] width 92 height 21
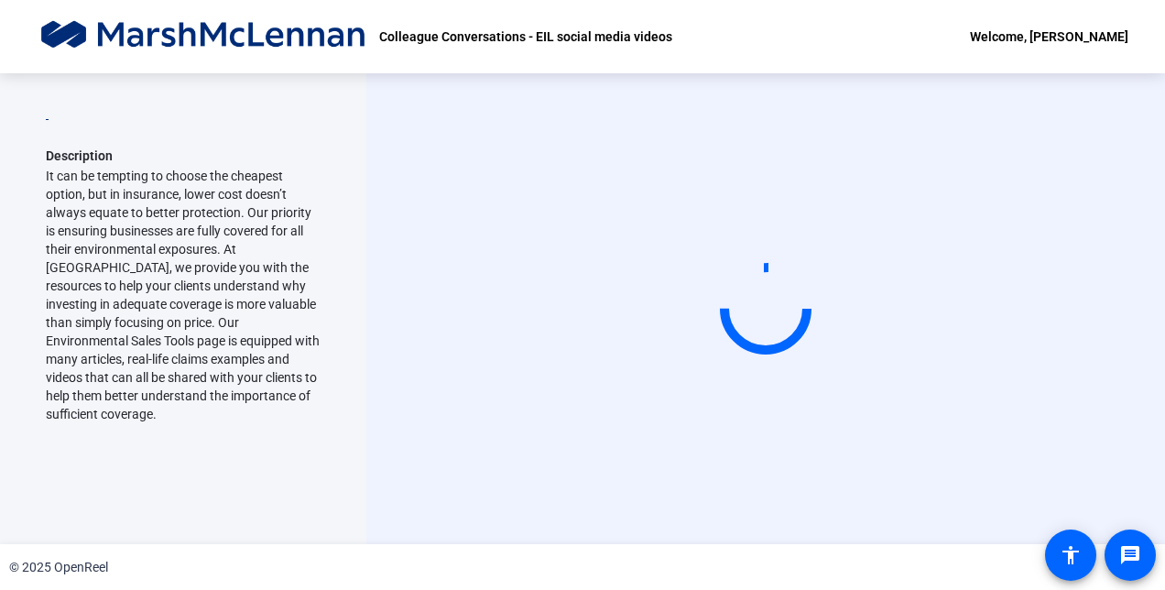
scroll to position [27, 0]
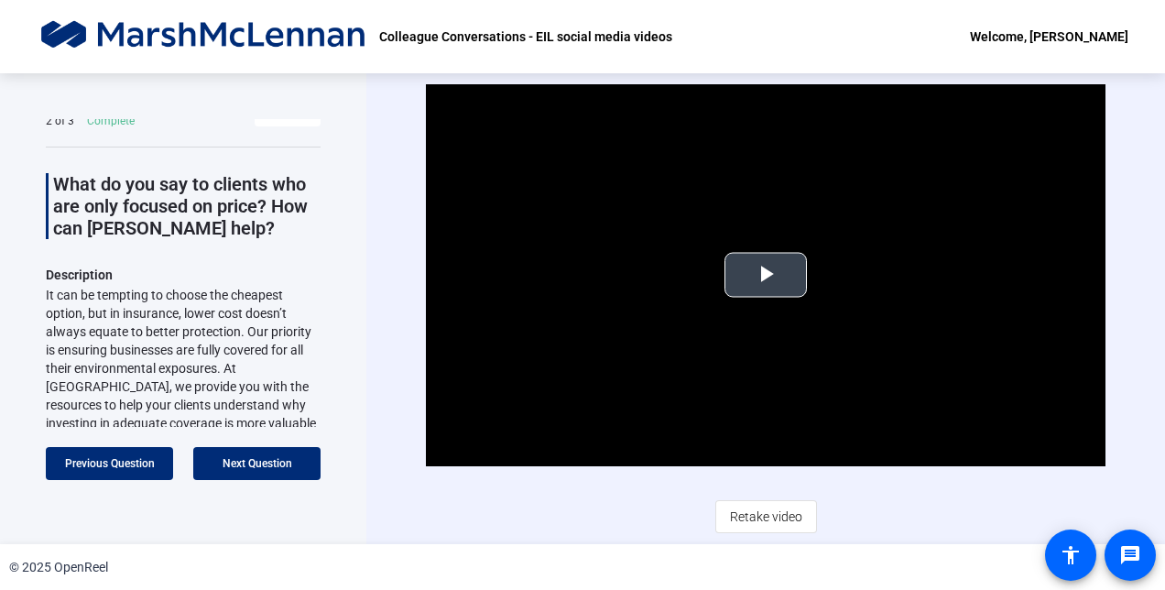
click at [765, 275] on span "Video Player" at bounding box center [765, 275] width 0 height 0
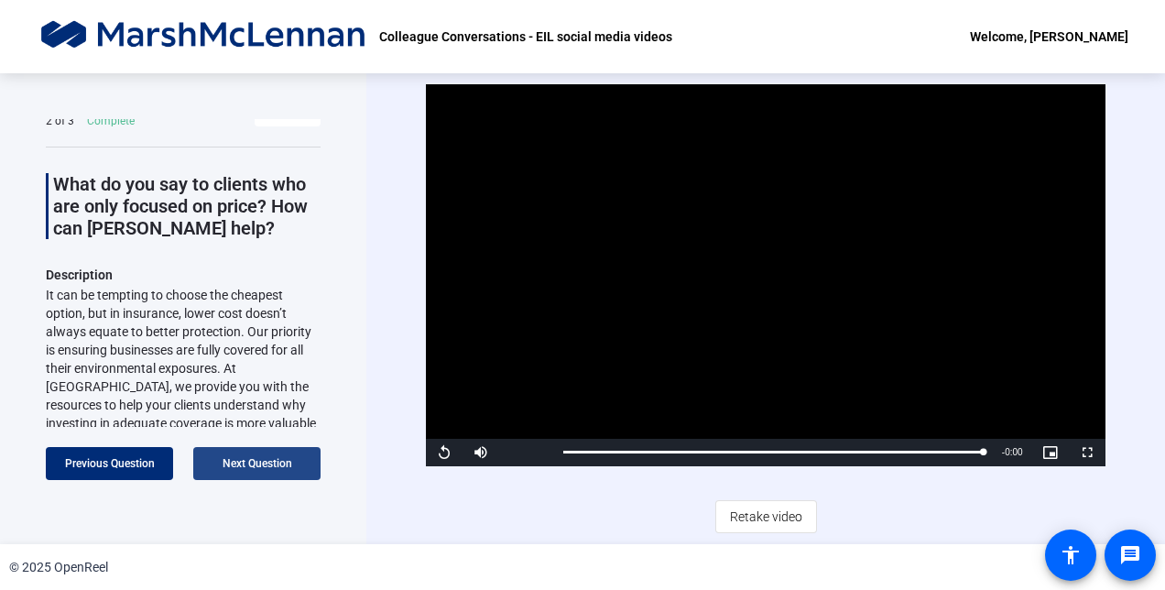
click at [300, 472] on span at bounding box center [256, 463] width 127 height 44
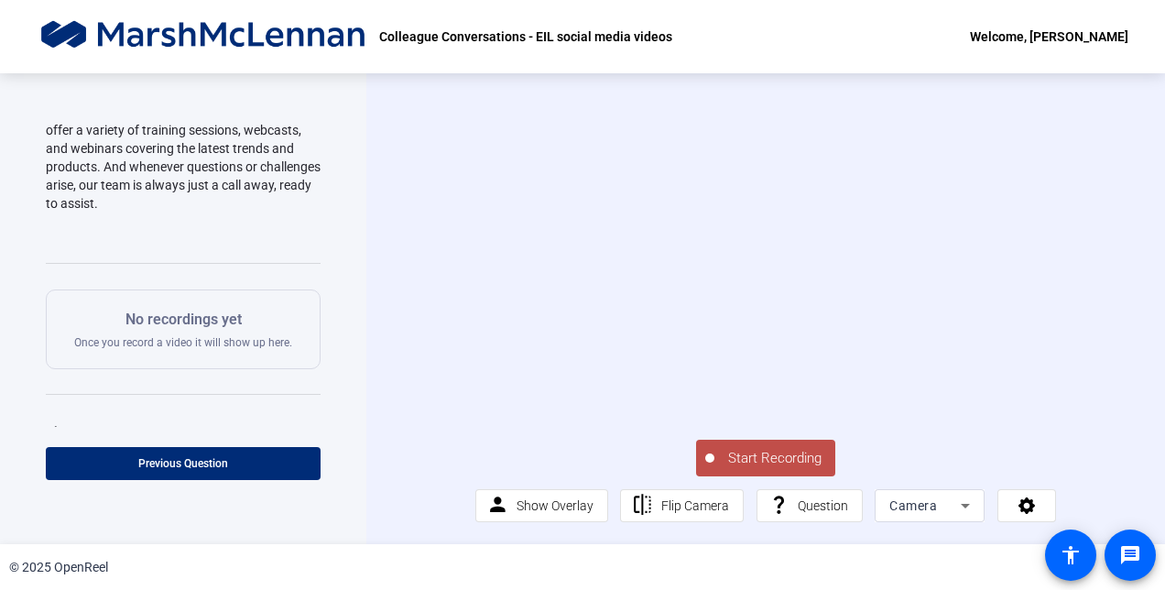
scroll to position [119, 0]
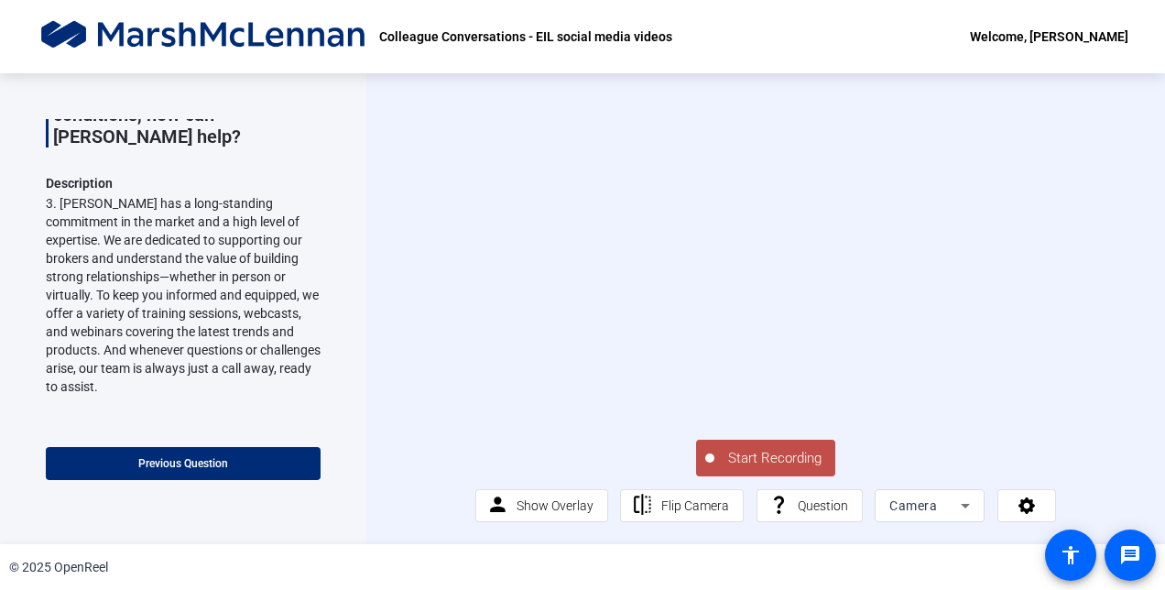
click at [884, 475] on div "Start Recording person Show Overlay flip Flip Camera question_mark Question Cam…" at bounding box center [765, 479] width 580 height 86
click at [797, 469] on span "Start Recording" at bounding box center [774, 458] width 121 height 21
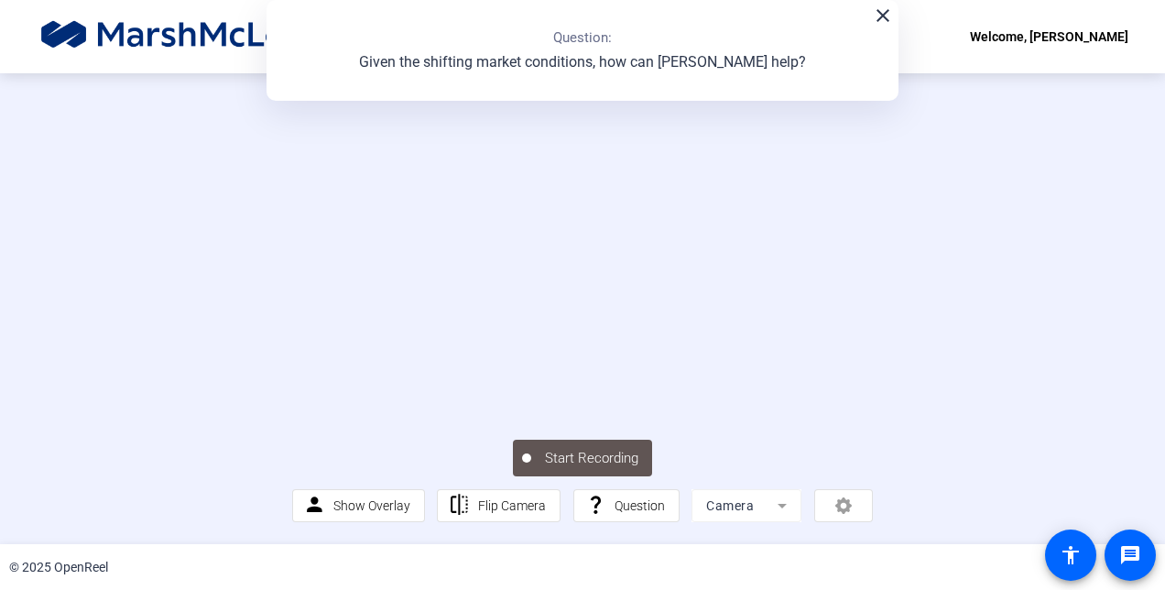
scroll to position [110, 0]
click at [586, 453] on div "Stop Recording" at bounding box center [592, 449] width 92 height 21
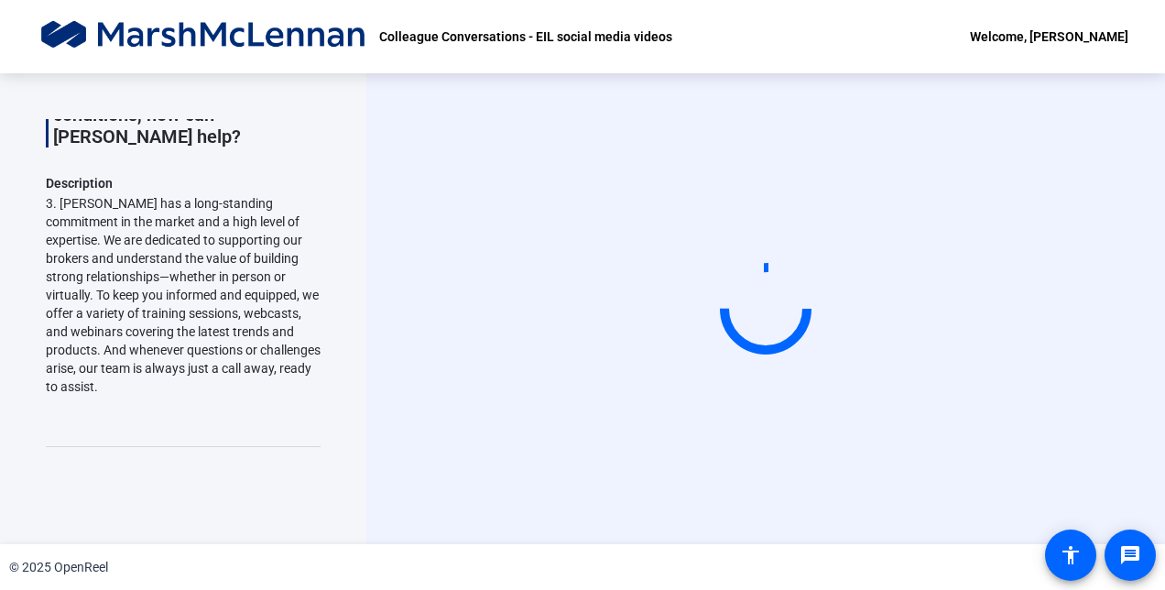
scroll to position [0, 0]
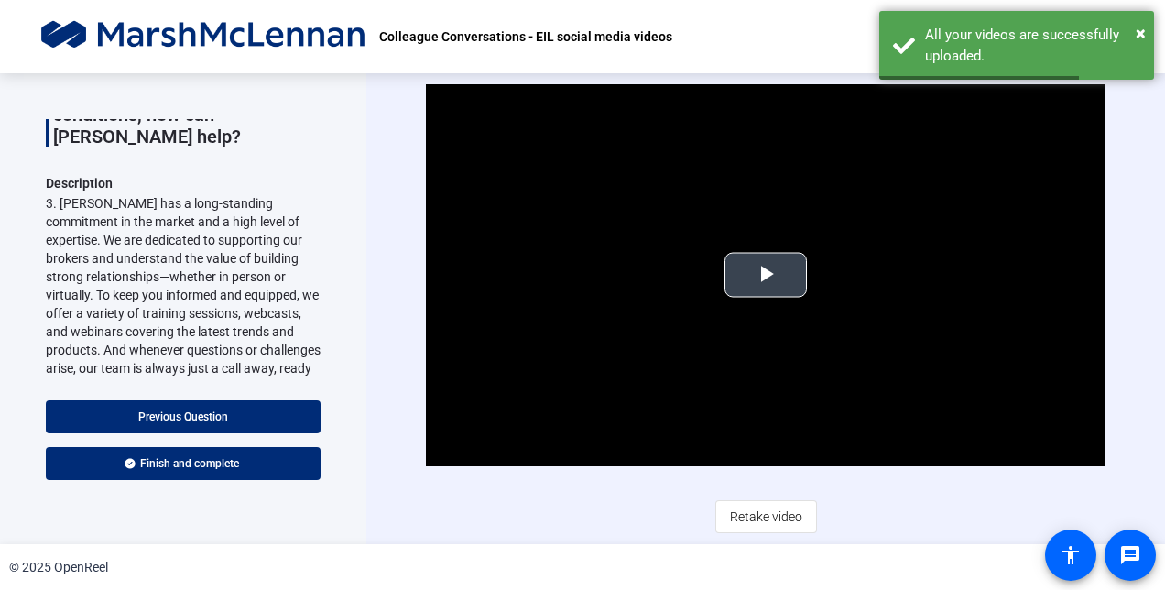
click at [765, 275] on span "Video Player" at bounding box center [765, 275] width 0 height 0
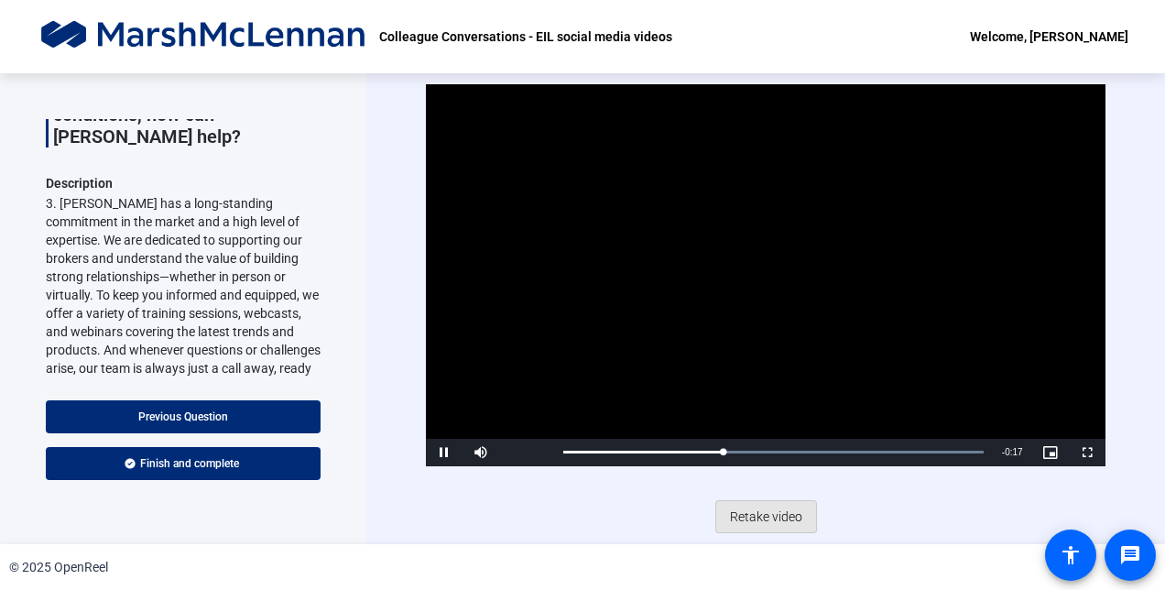
click at [758, 524] on span "Retake video" at bounding box center [766, 516] width 72 height 35
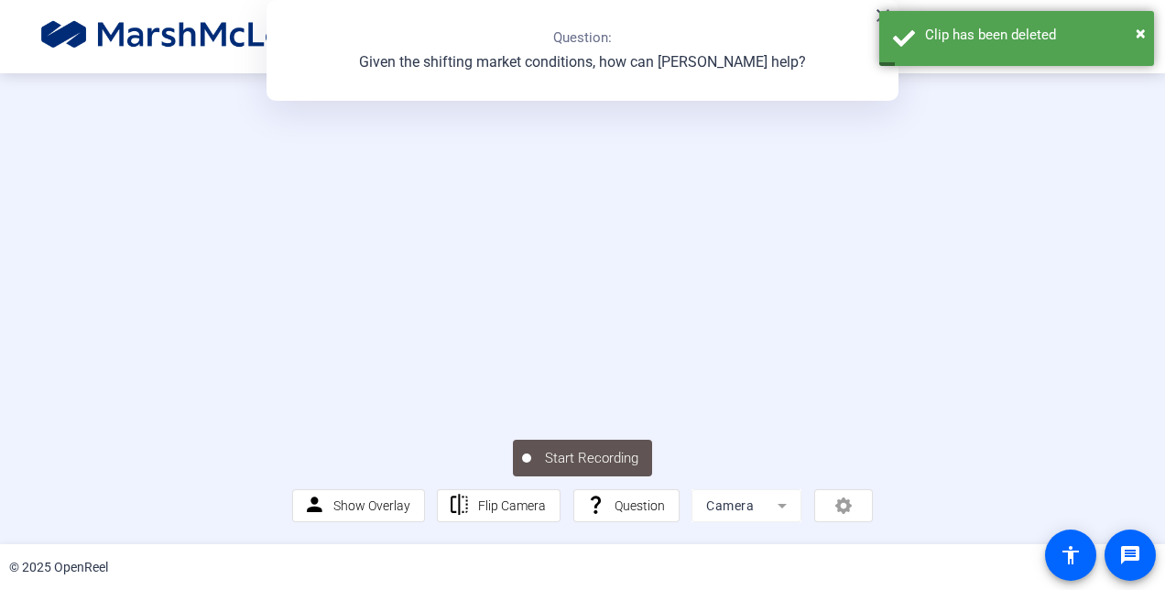
scroll to position [91, 0]
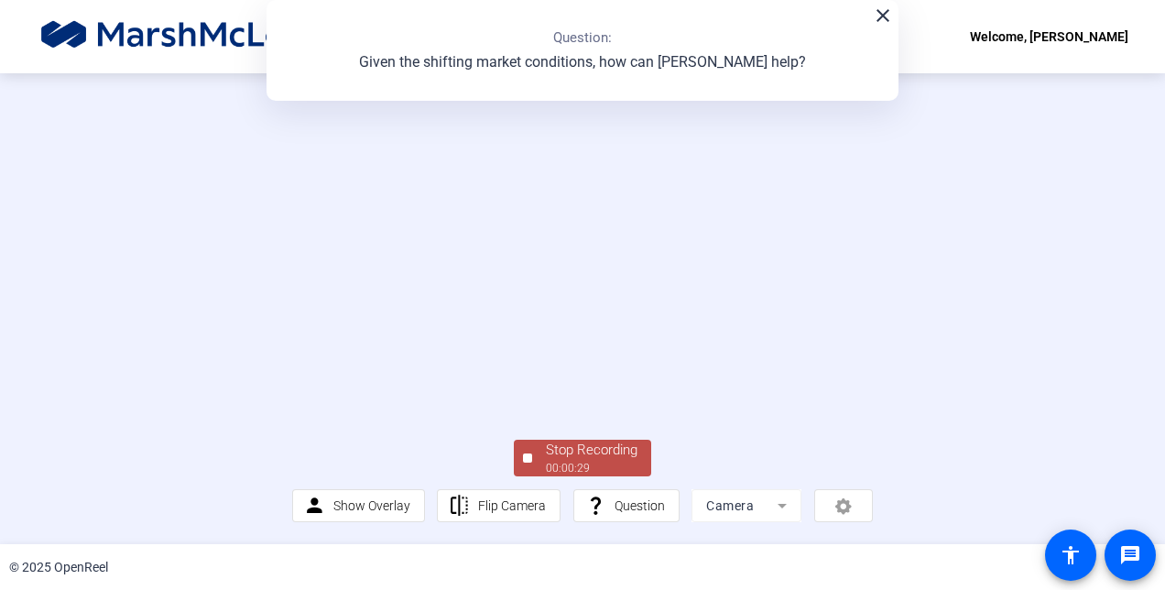
click at [565, 461] on div "Stop Recording" at bounding box center [592, 449] width 92 height 21
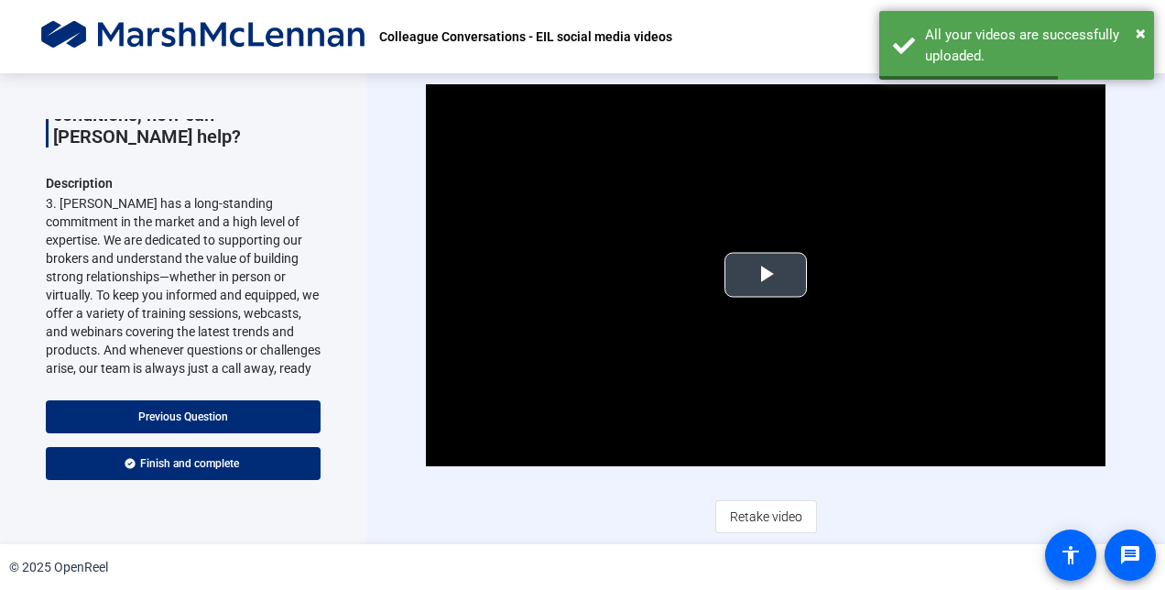
click at [778, 299] on video "Video Player" at bounding box center [765, 275] width 678 height 382
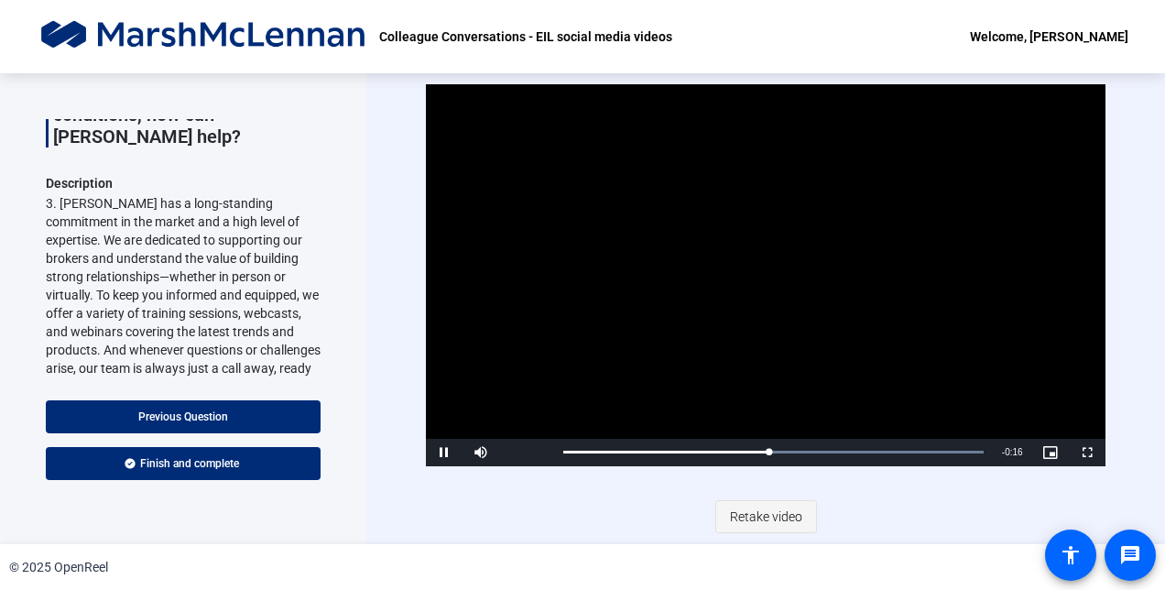
click at [778, 524] on span "Retake video" at bounding box center [766, 516] width 72 height 35
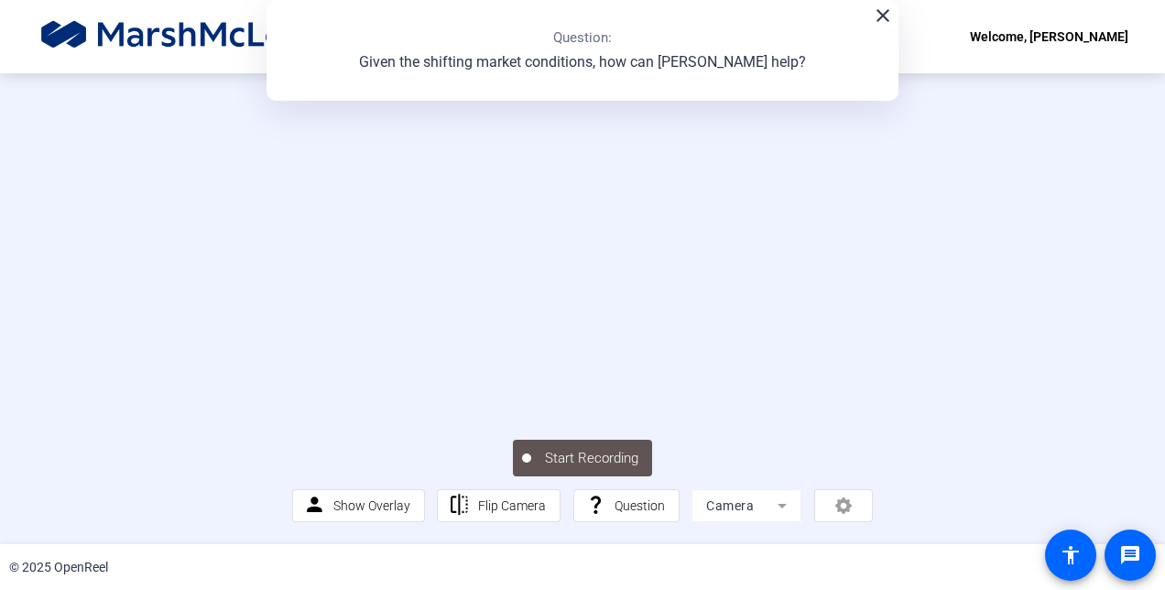
scroll to position [110, 0]
click at [617, 447] on div "Stop Recording" at bounding box center [592, 449] width 92 height 21
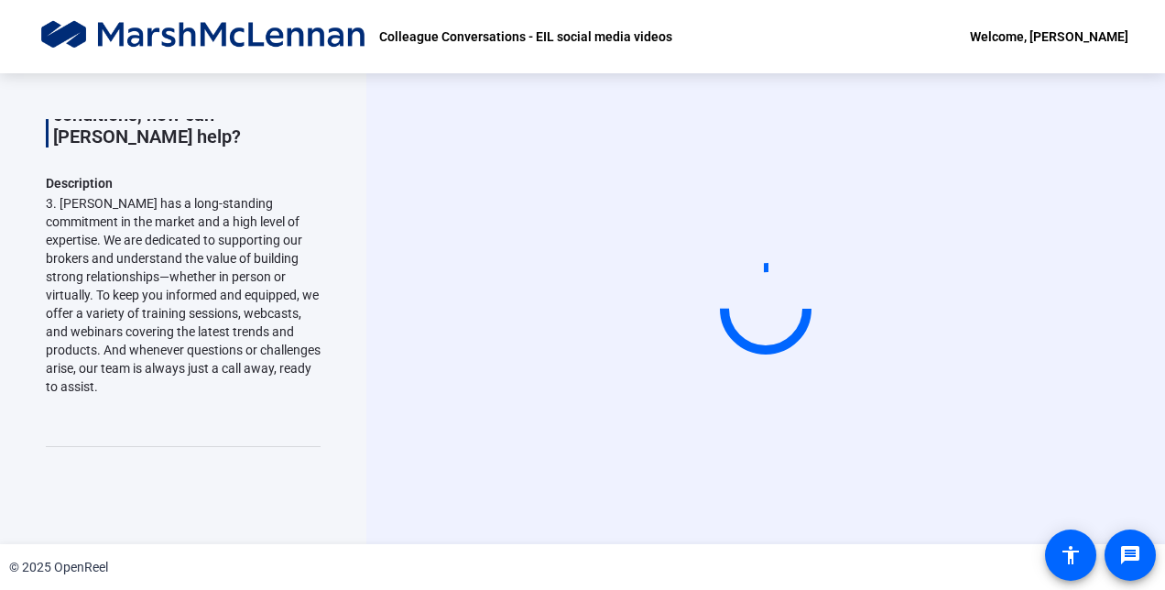
scroll to position [0, 0]
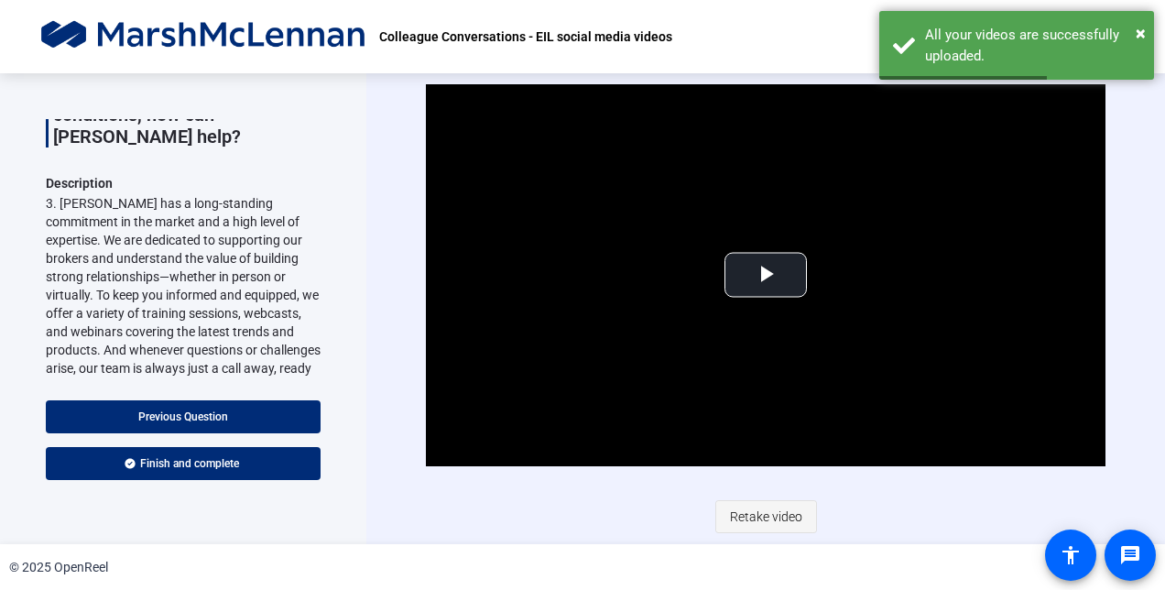
click at [762, 504] on span "Retake video" at bounding box center [766, 516] width 72 height 35
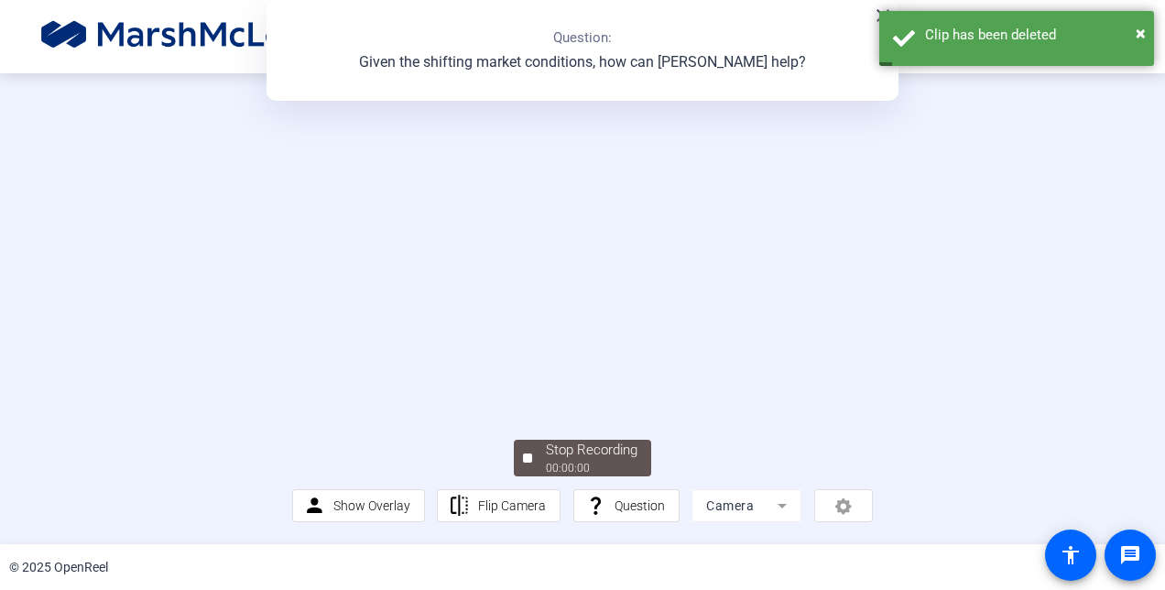
scroll to position [91, 0]
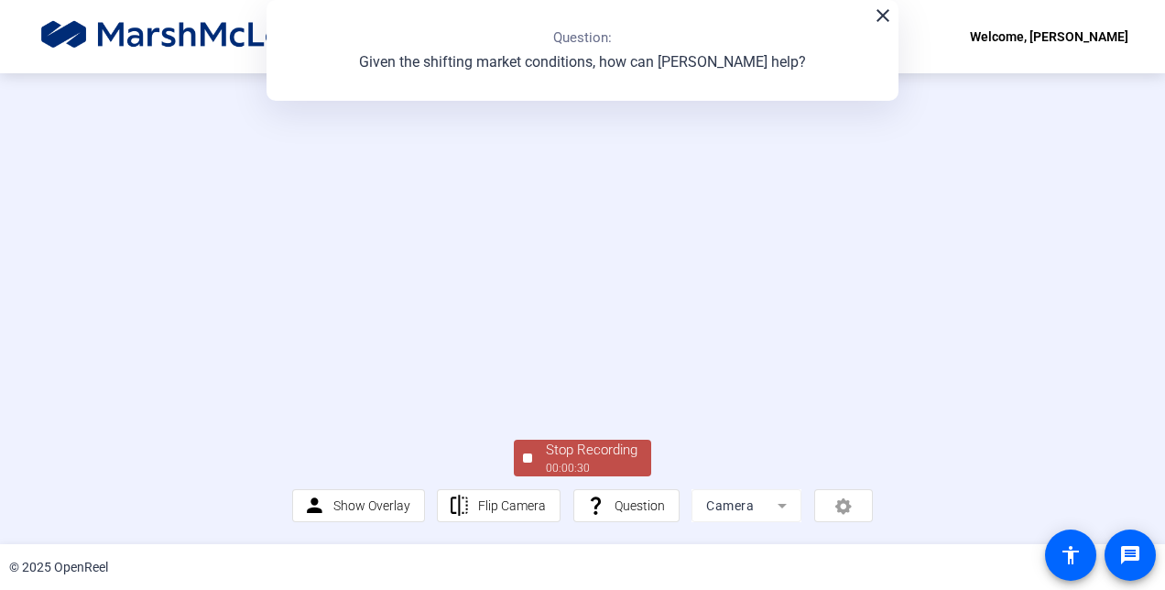
click at [618, 461] on div "Stop Recording" at bounding box center [592, 449] width 92 height 21
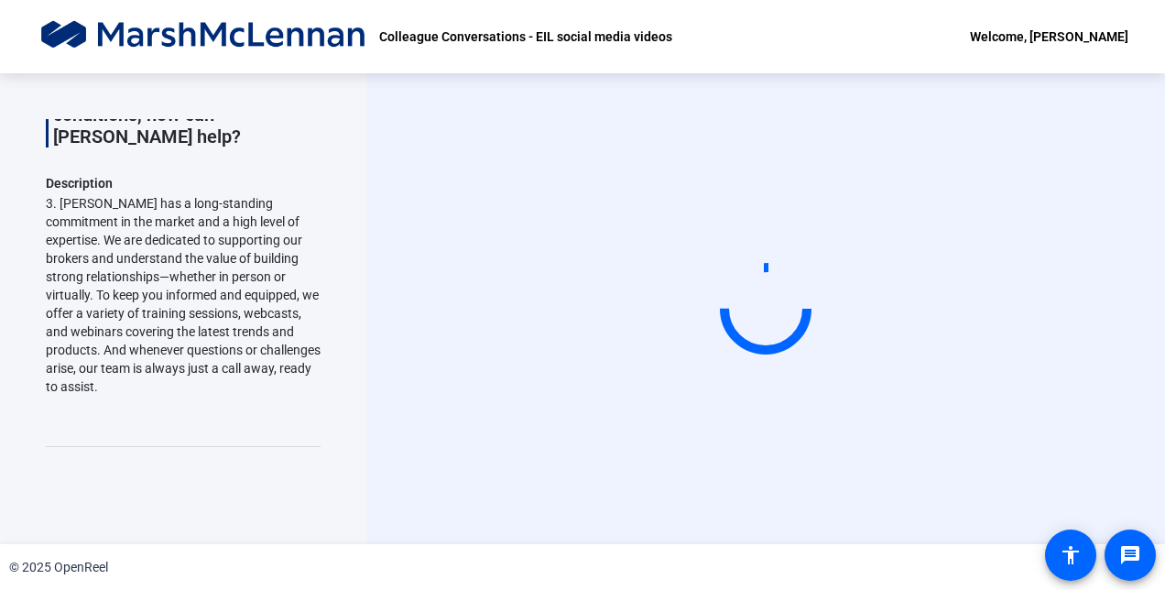
scroll to position [0, 0]
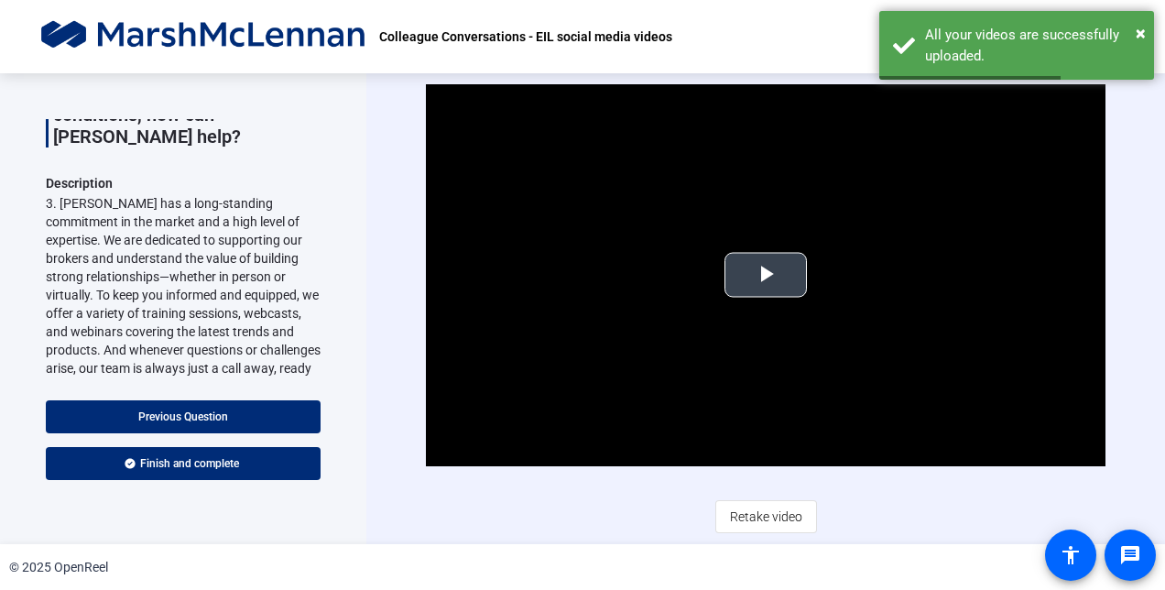
click at [765, 275] on span "Video Player" at bounding box center [765, 275] width 0 height 0
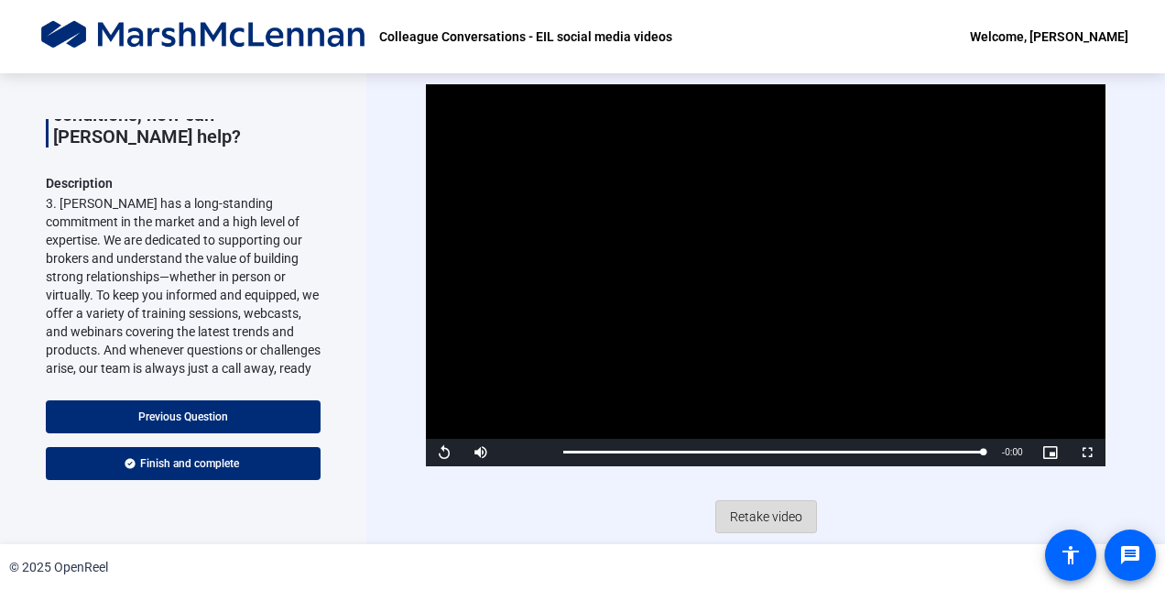
click at [773, 508] on span "Retake video" at bounding box center [766, 516] width 72 height 35
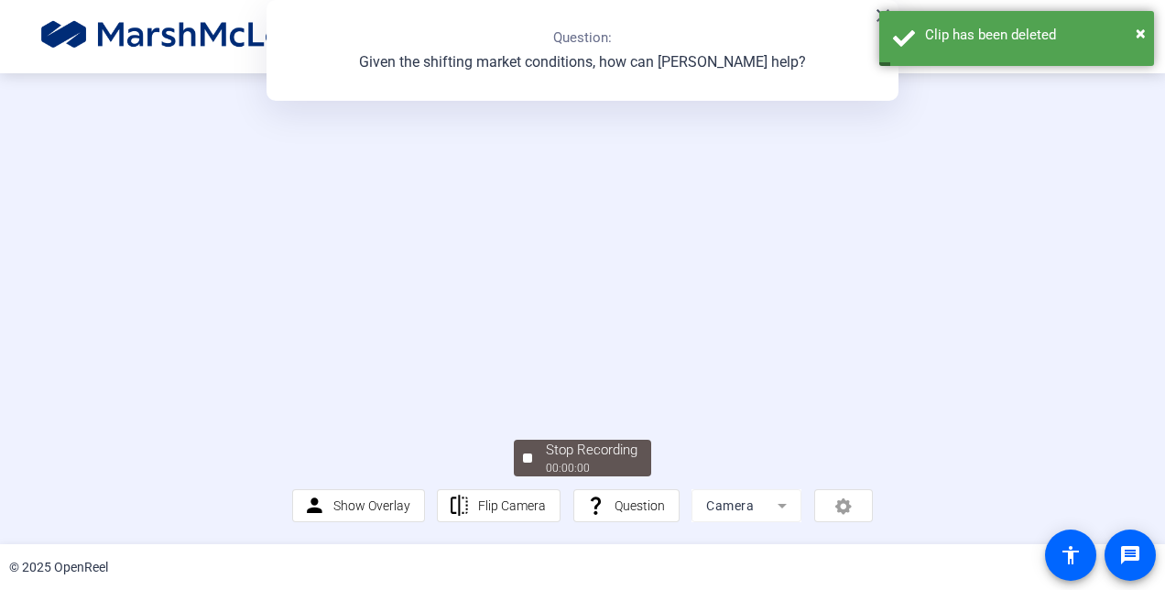
scroll to position [110, 0]
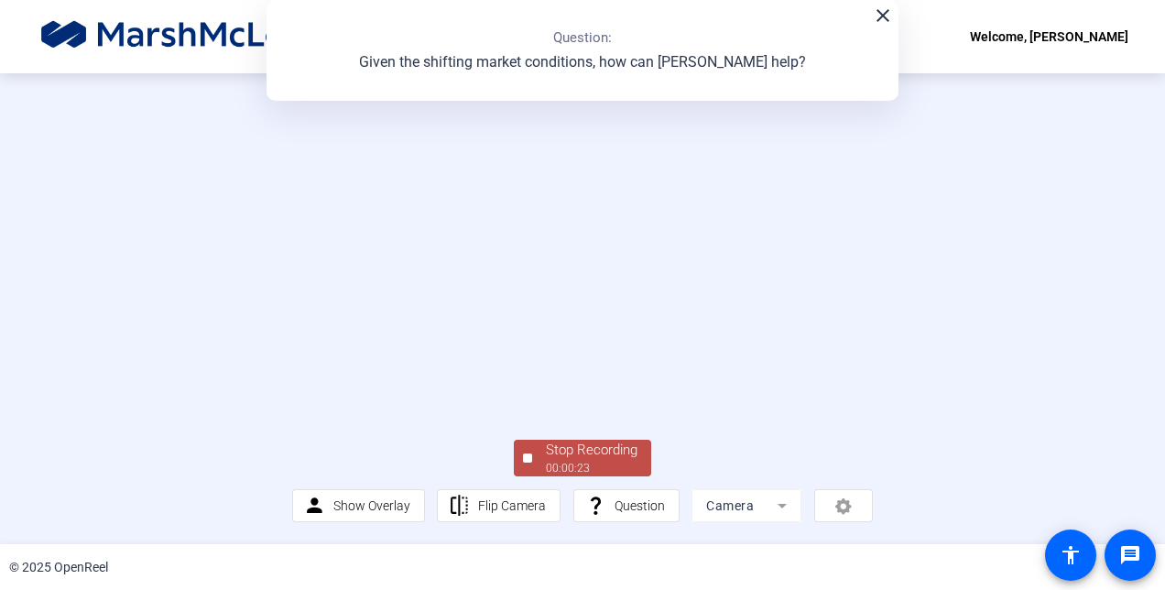
click at [633, 472] on span "Stop Recording 00:00:23" at bounding box center [591, 458] width 119 height 38
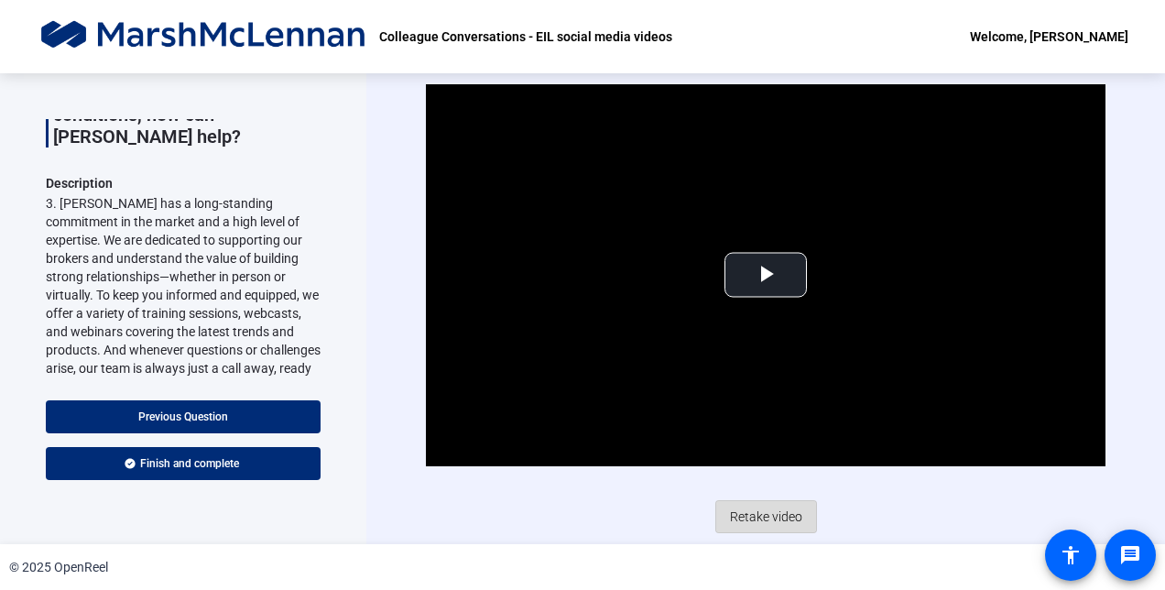
click at [778, 512] on span "Retake video" at bounding box center [766, 516] width 72 height 35
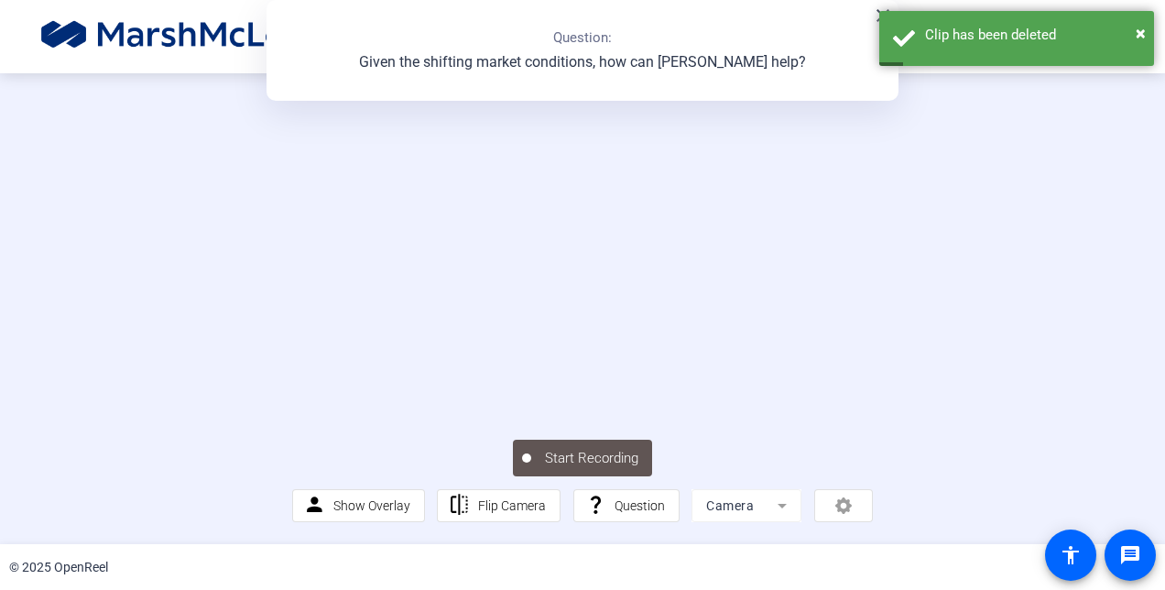
scroll to position [91, 0]
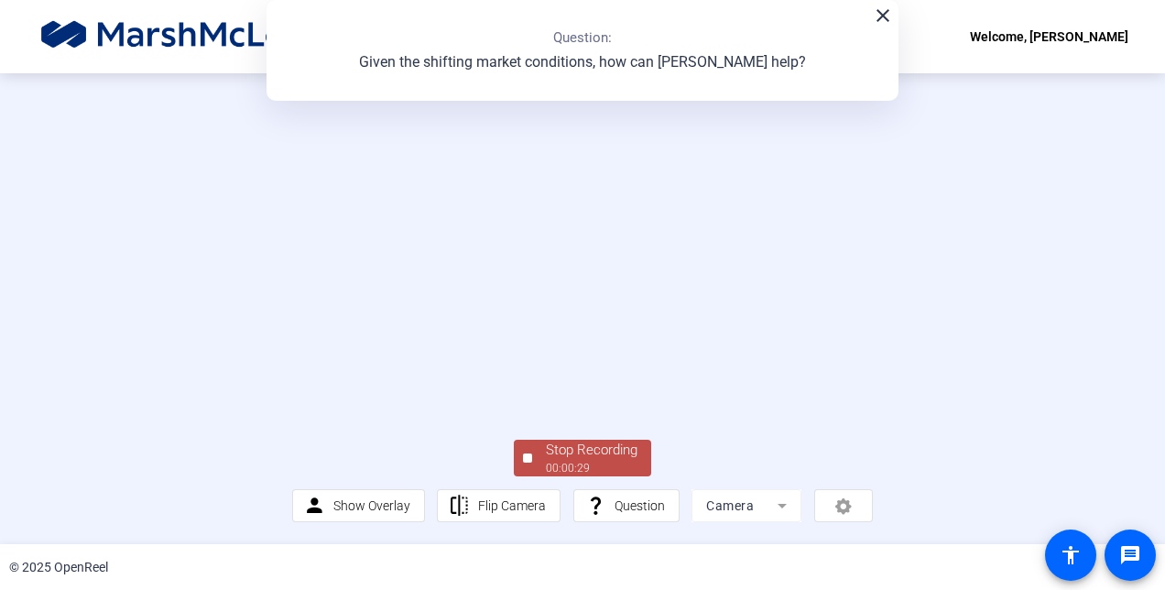
click at [637, 461] on span "Stop Recording 00:00:29" at bounding box center [591, 458] width 119 height 38
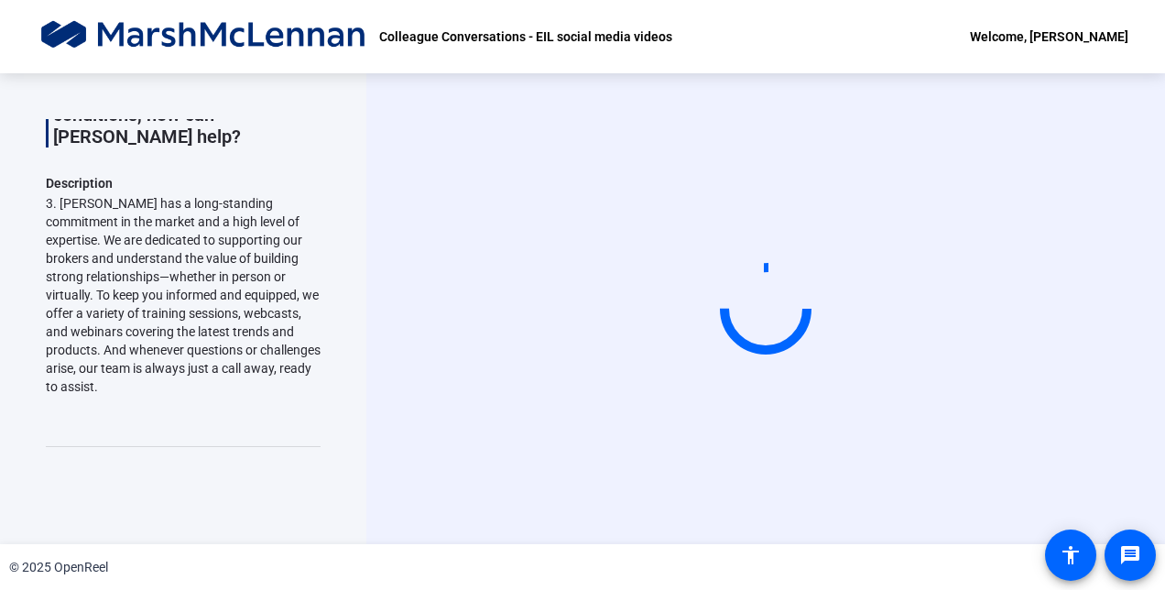
scroll to position [0, 0]
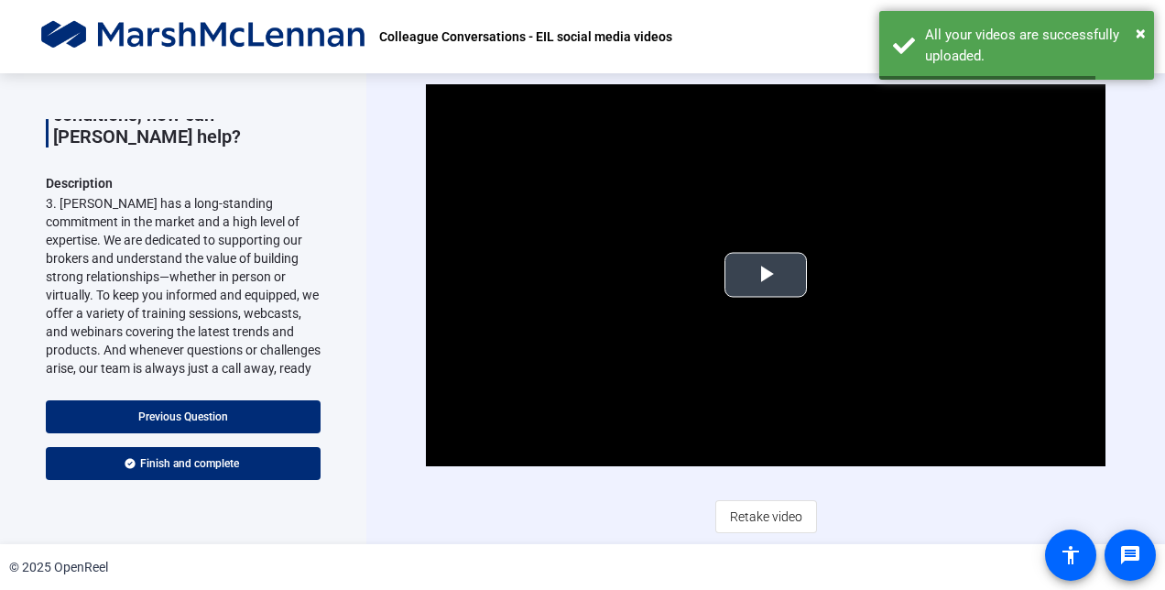
click at [765, 275] on span "Video Player" at bounding box center [765, 275] width 0 height 0
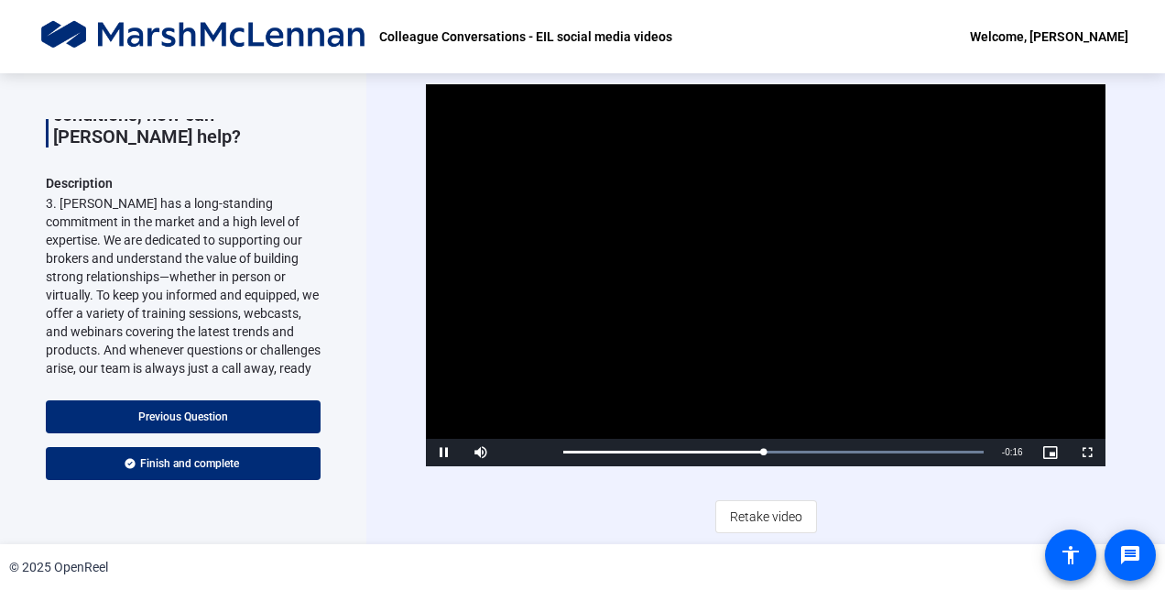
click at [764, 519] on span "Retake video" at bounding box center [766, 516] width 72 height 35
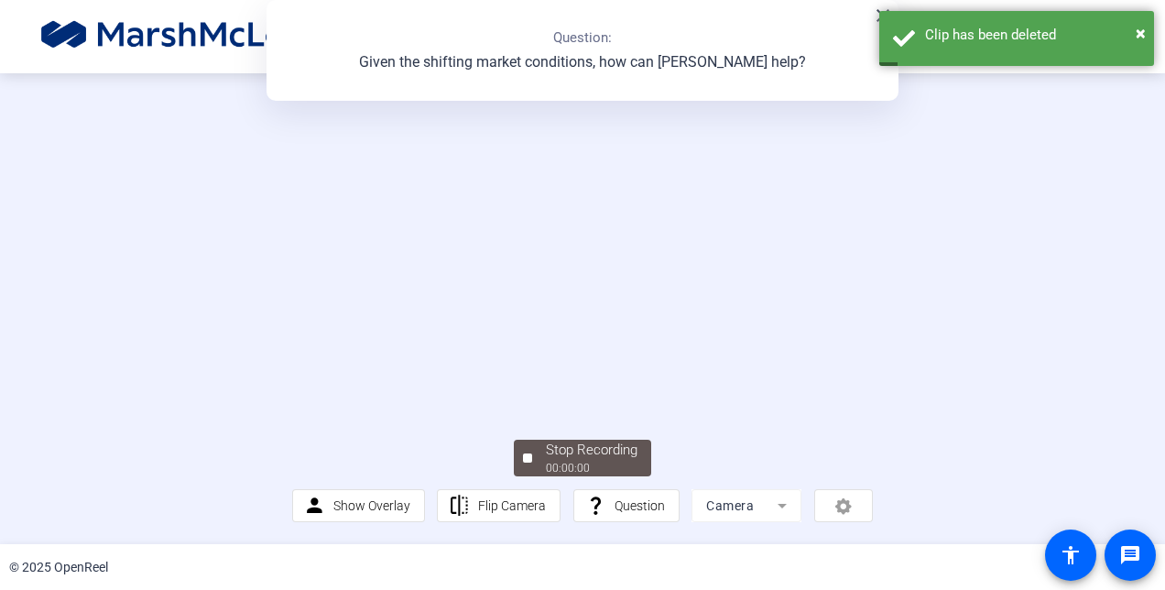
scroll to position [91, 0]
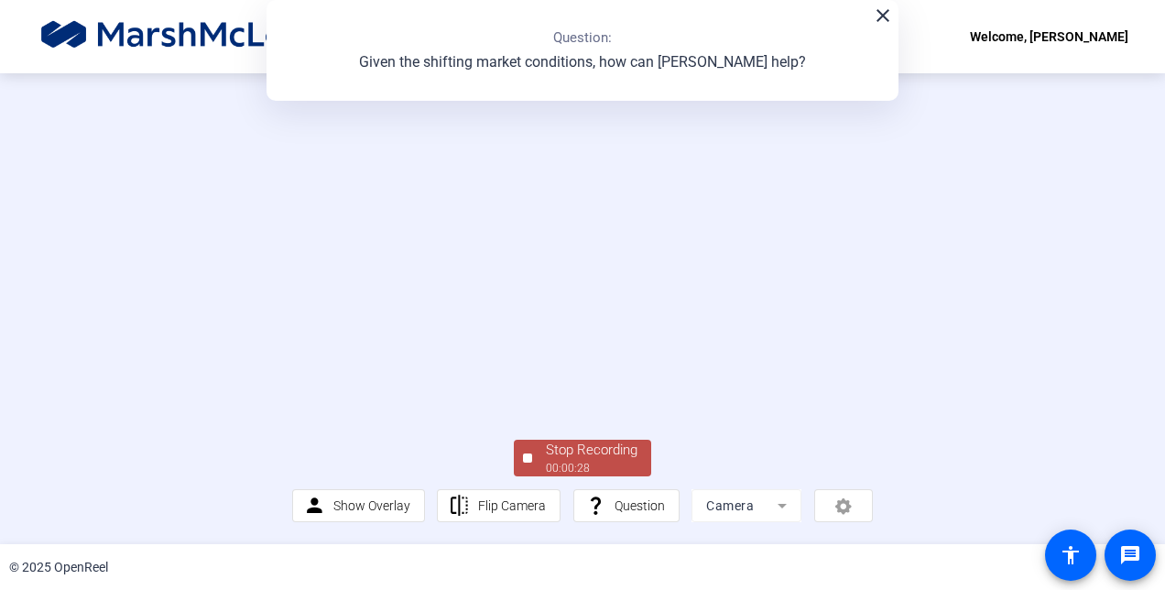
click at [616, 476] on div "00:00:28" at bounding box center [592, 468] width 92 height 16
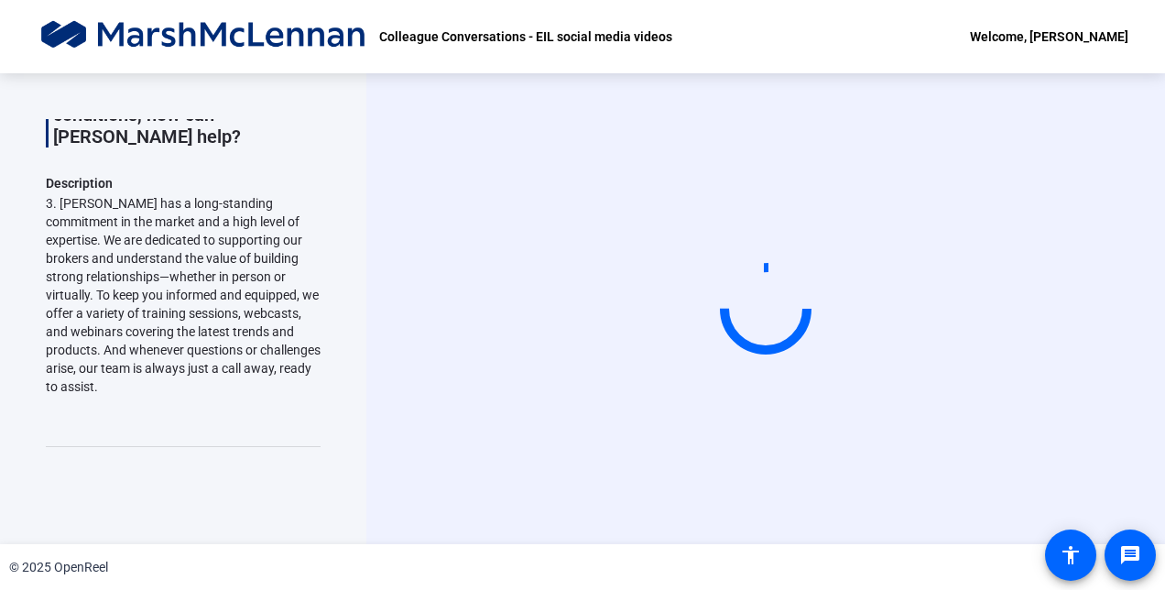
scroll to position [0, 0]
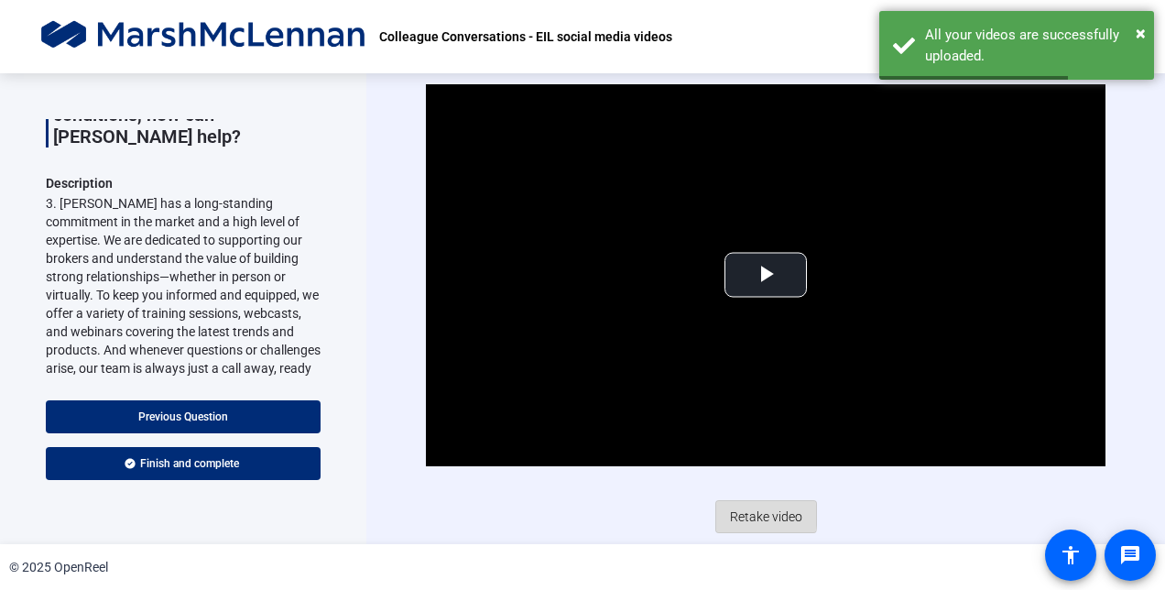
click at [727, 513] on span at bounding box center [766, 516] width 100 height 44
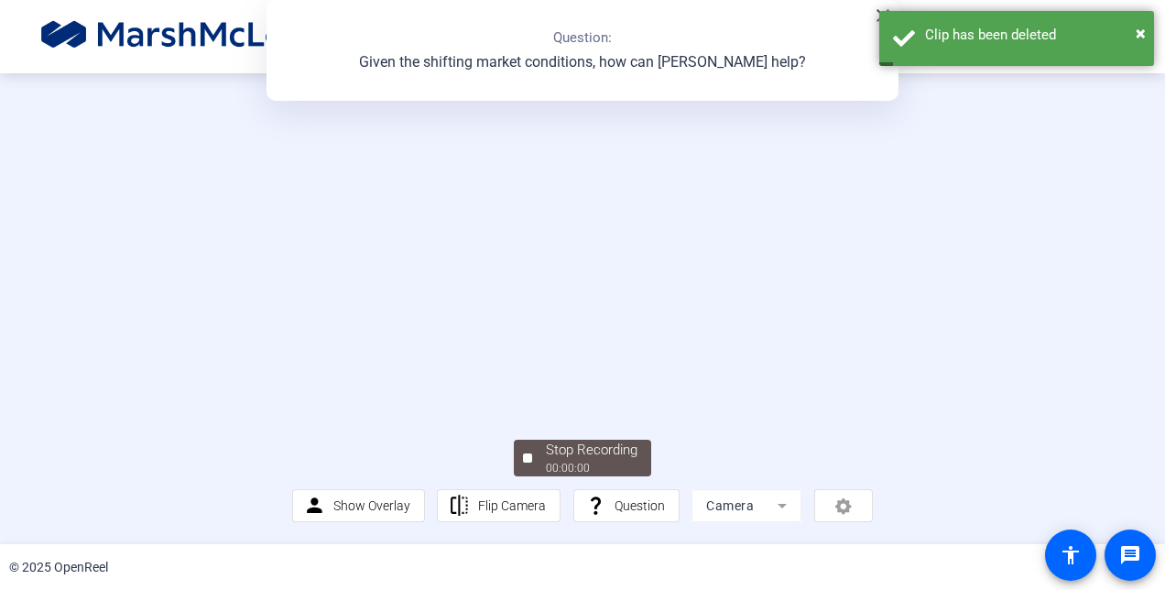
scroll to position [91, 0]
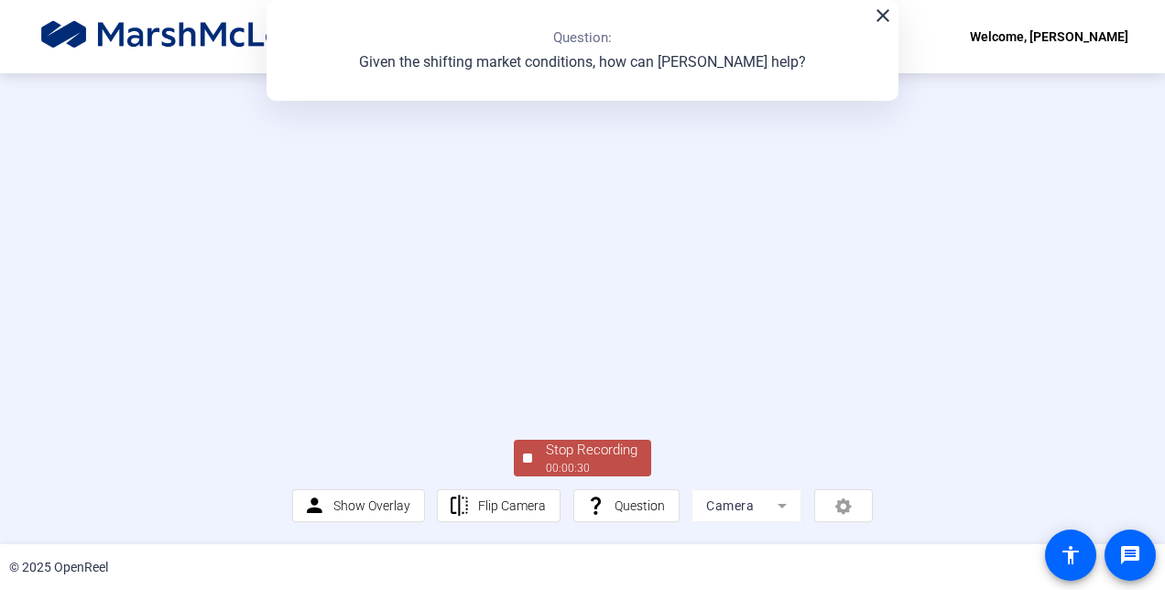
click at [580, 461] on div "Stop Recording" at bounding box center [592, 449] width 92 height 21
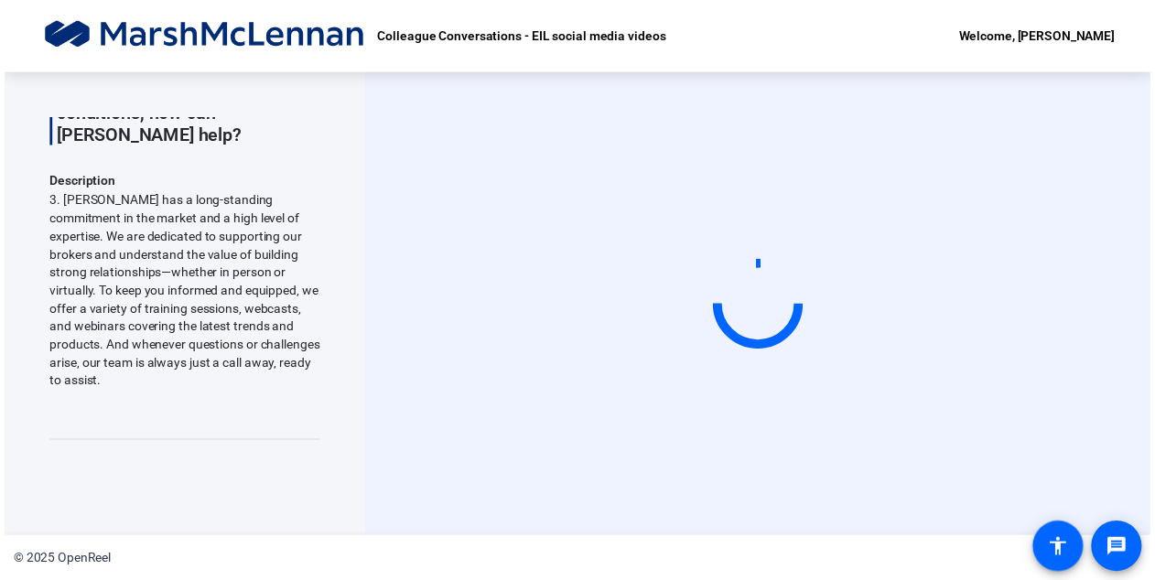
scroll to position [0, 0]
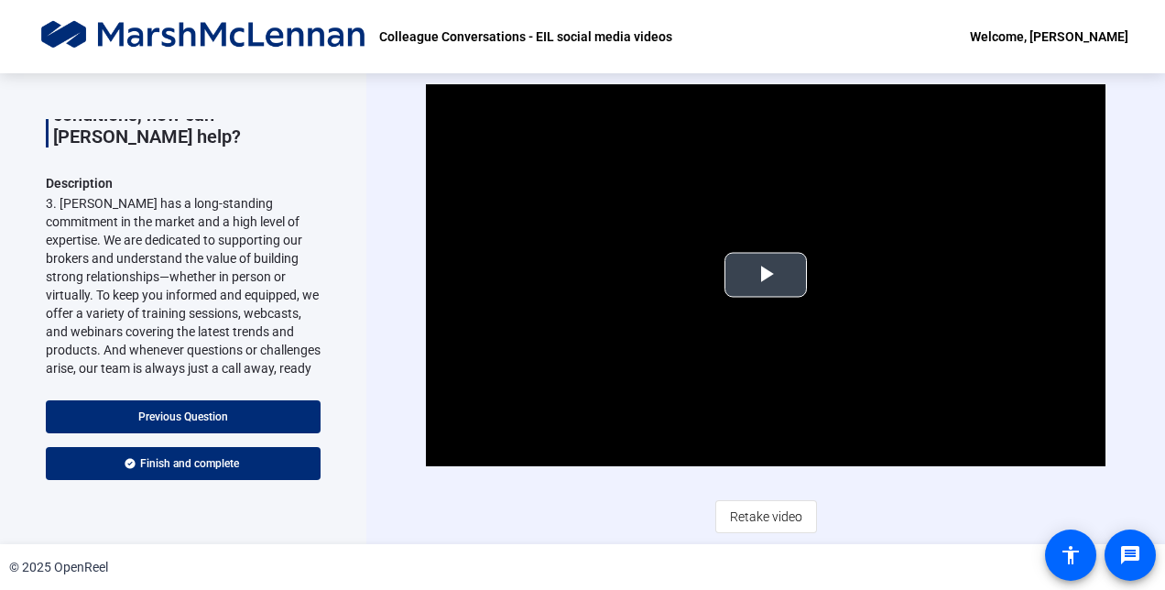
click at [765, 275] on span "Video Player" at bounding box center [765, 275] width 0 height 0
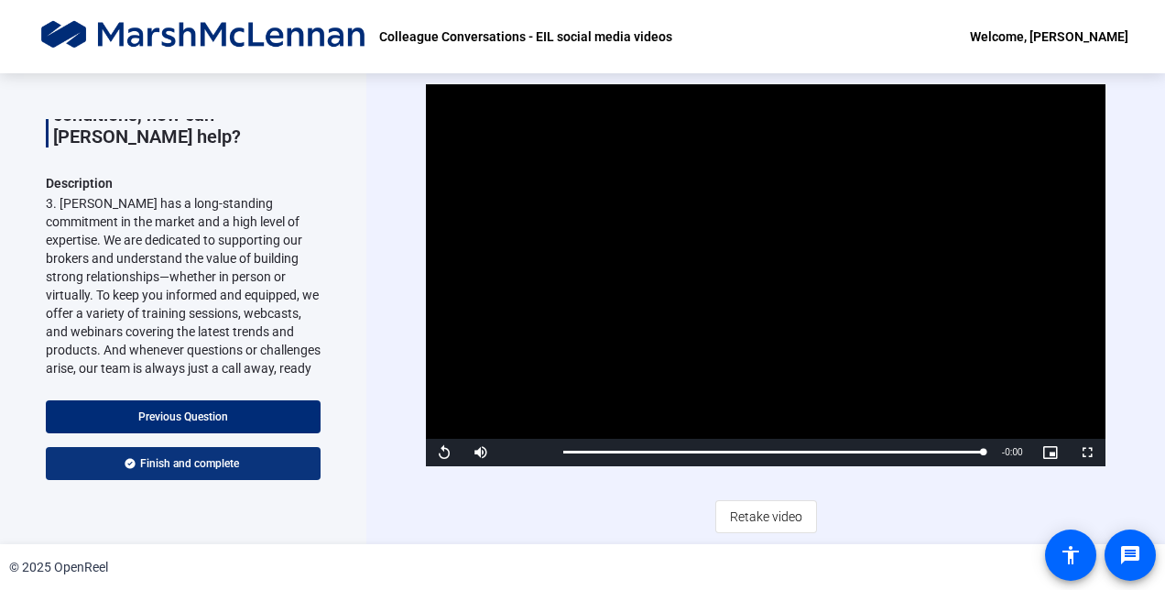
click at [306, 449] on span at bounding box center [183, 463] width 275 height 44
